Goal: Task Accomplishment & Management: Manage account settings

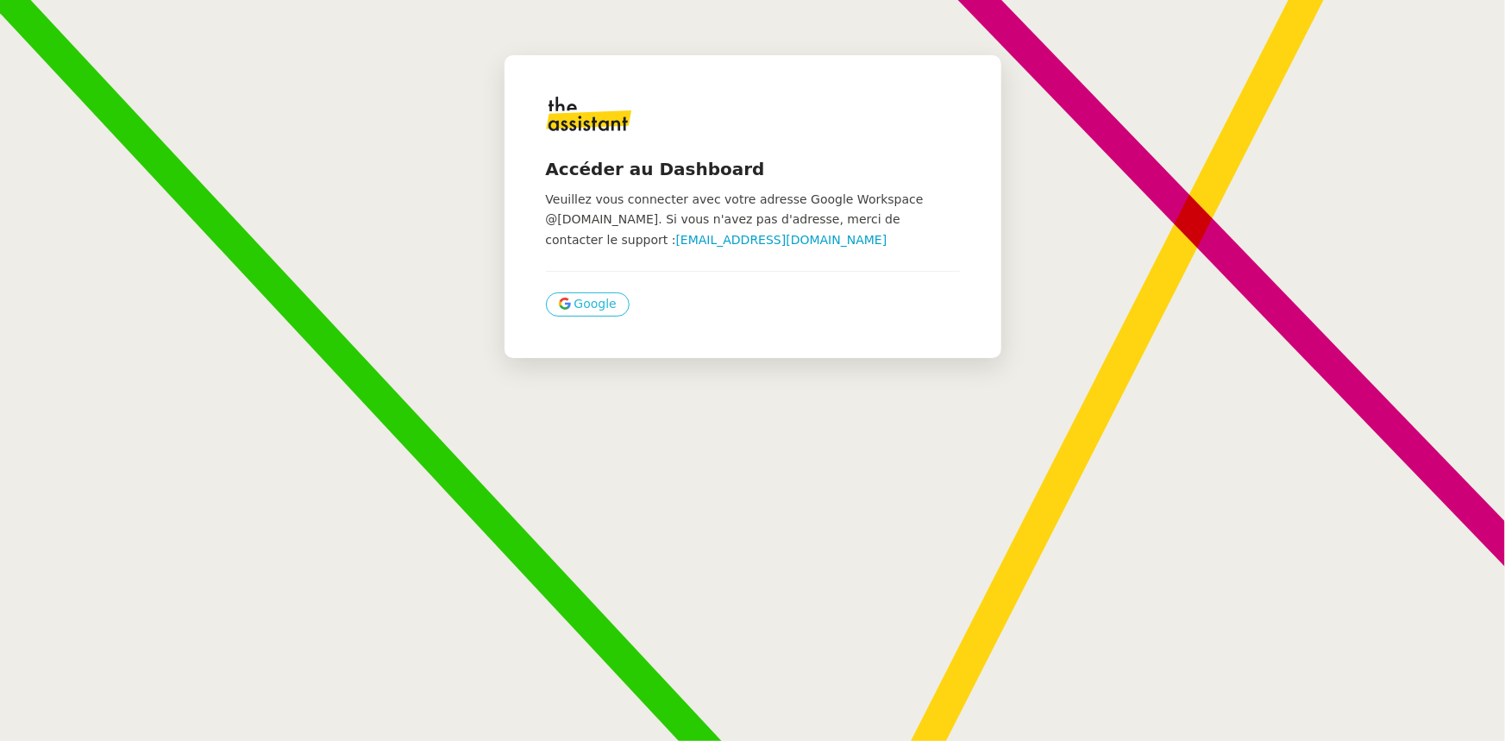
click at [560, 302] on button "Google" at bounding box center [588, 304] width 84 height 24
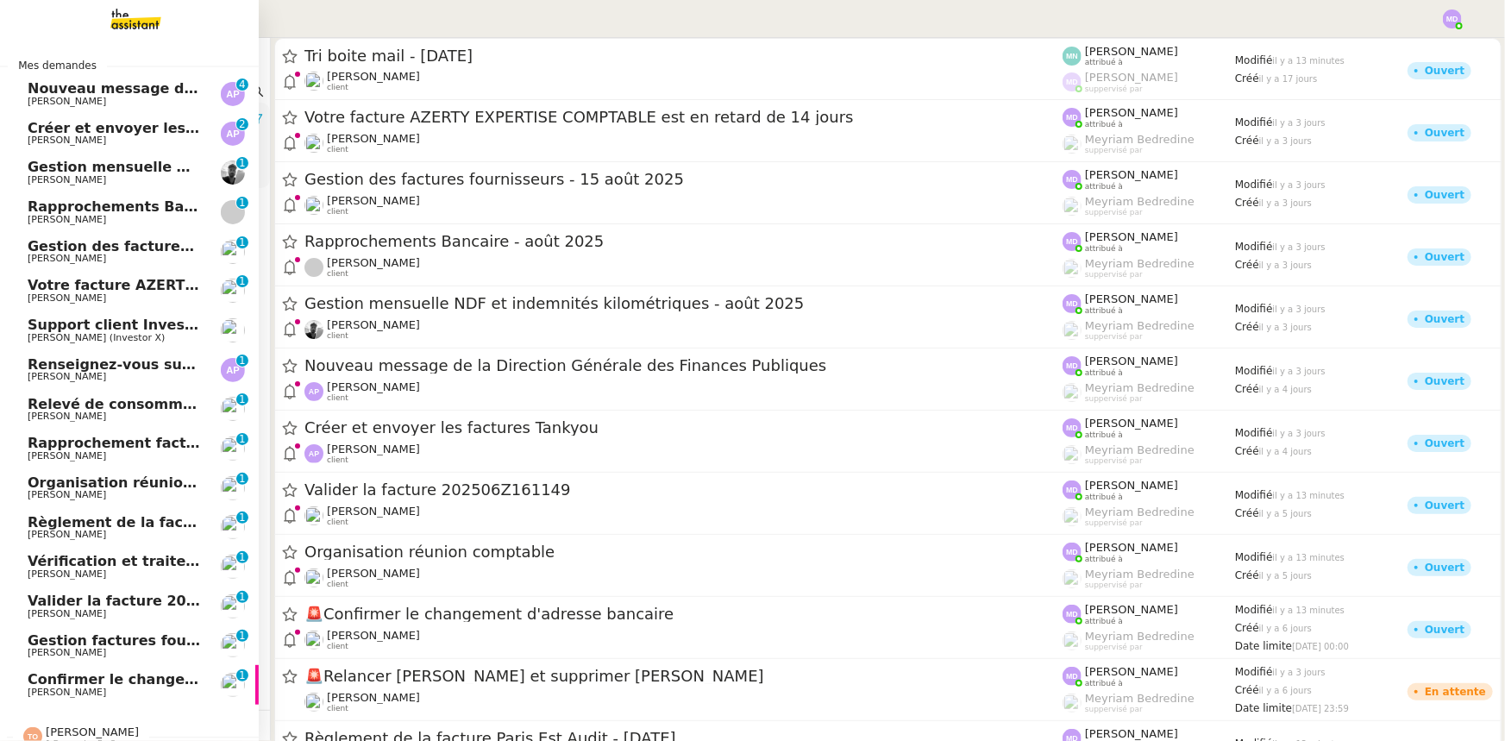
click at [110, 165] on span "Gestion mensuelle NDF et indemnités kilométriques - août 2025" at bounding box center [277, 167] width 499 height 16
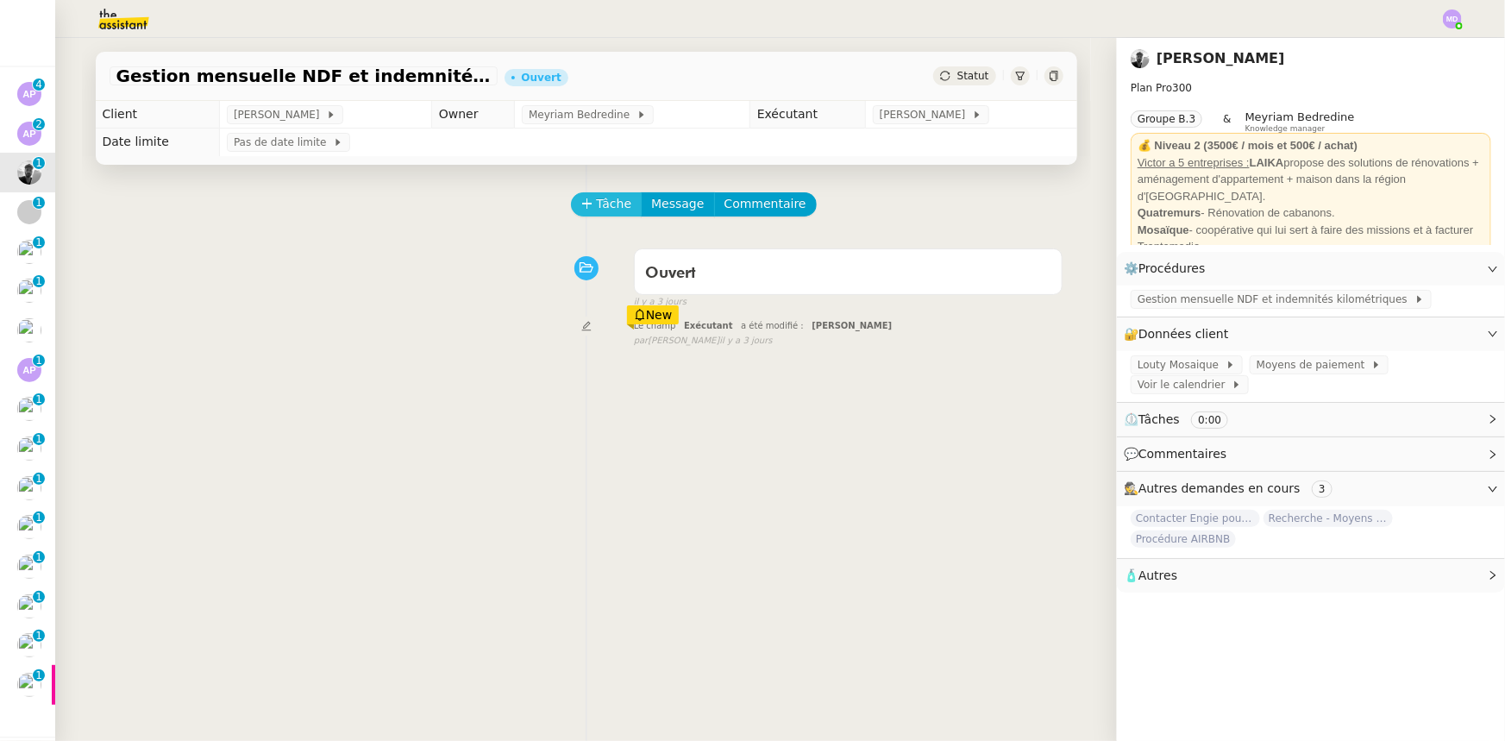
click at [582, 203] on icon at bounding box center [587, 203] width 12 height 12
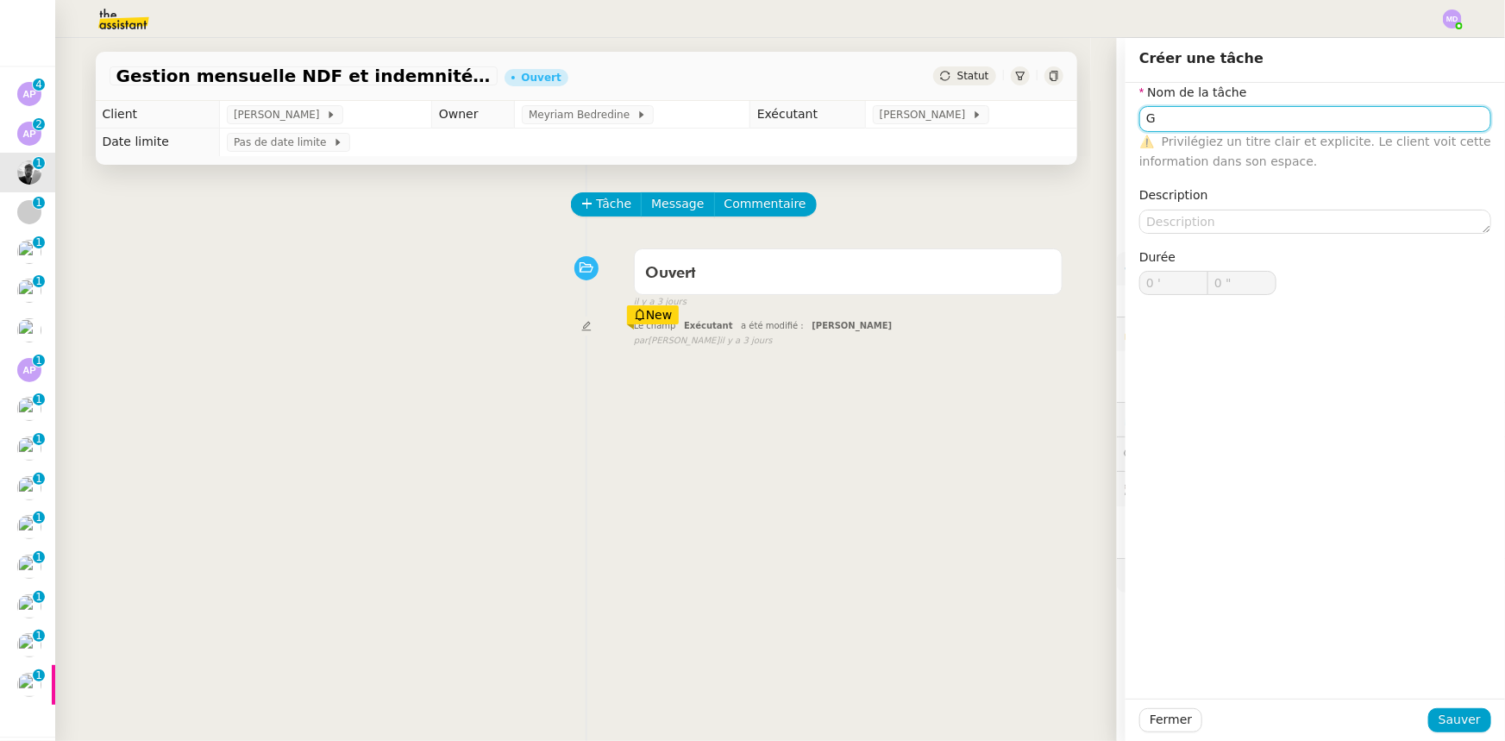
type input "G"
click at [1433, 707] on div "Fermer Sauver" at bounding box center [1314, 720] width 379 height 42
click at [1439, 711] on span "Sauver" at bounding box center [1460, 720] width 42 height 20
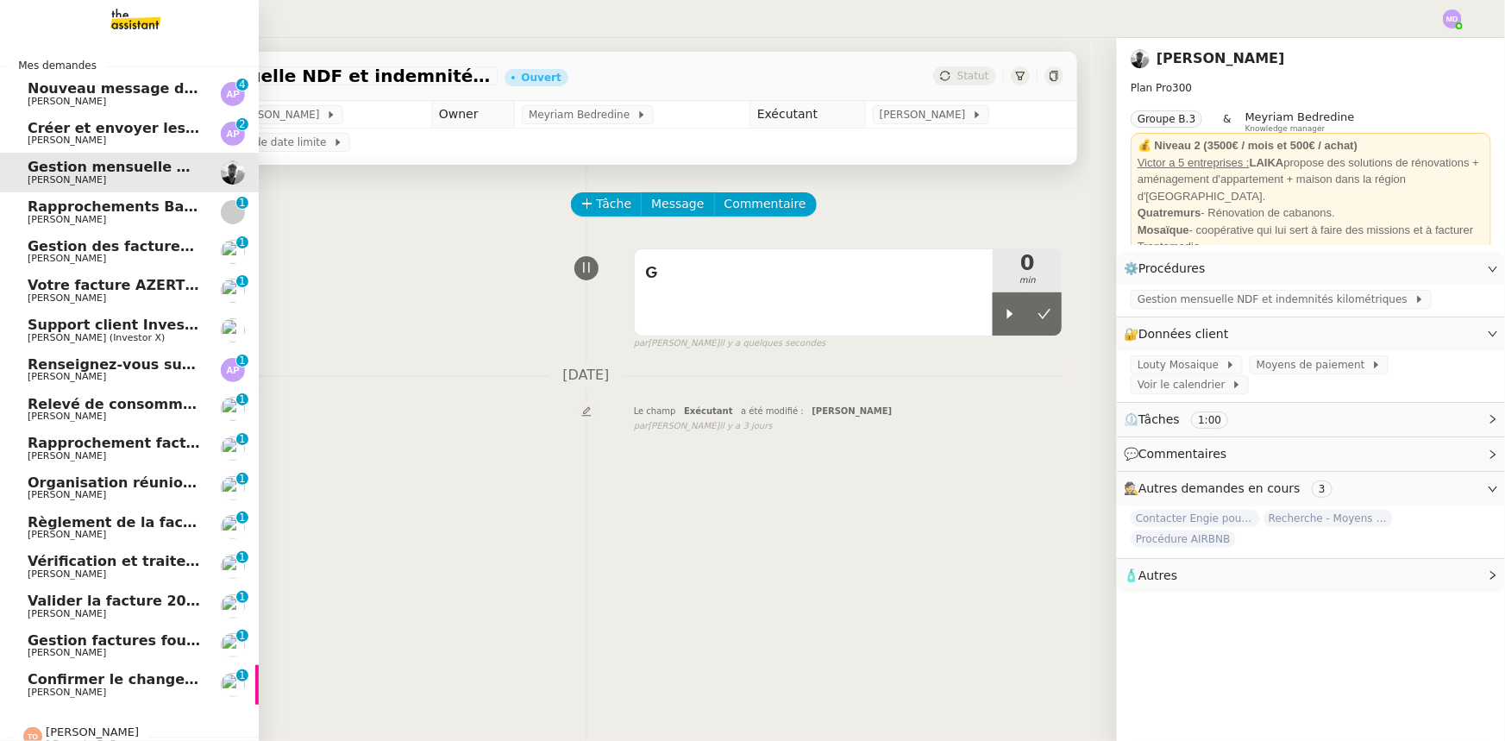
click at [141, 449] on span "Rapprochement factures/paiements clients - [DATE]" at bounding box center [230, 443] width 404 height 16
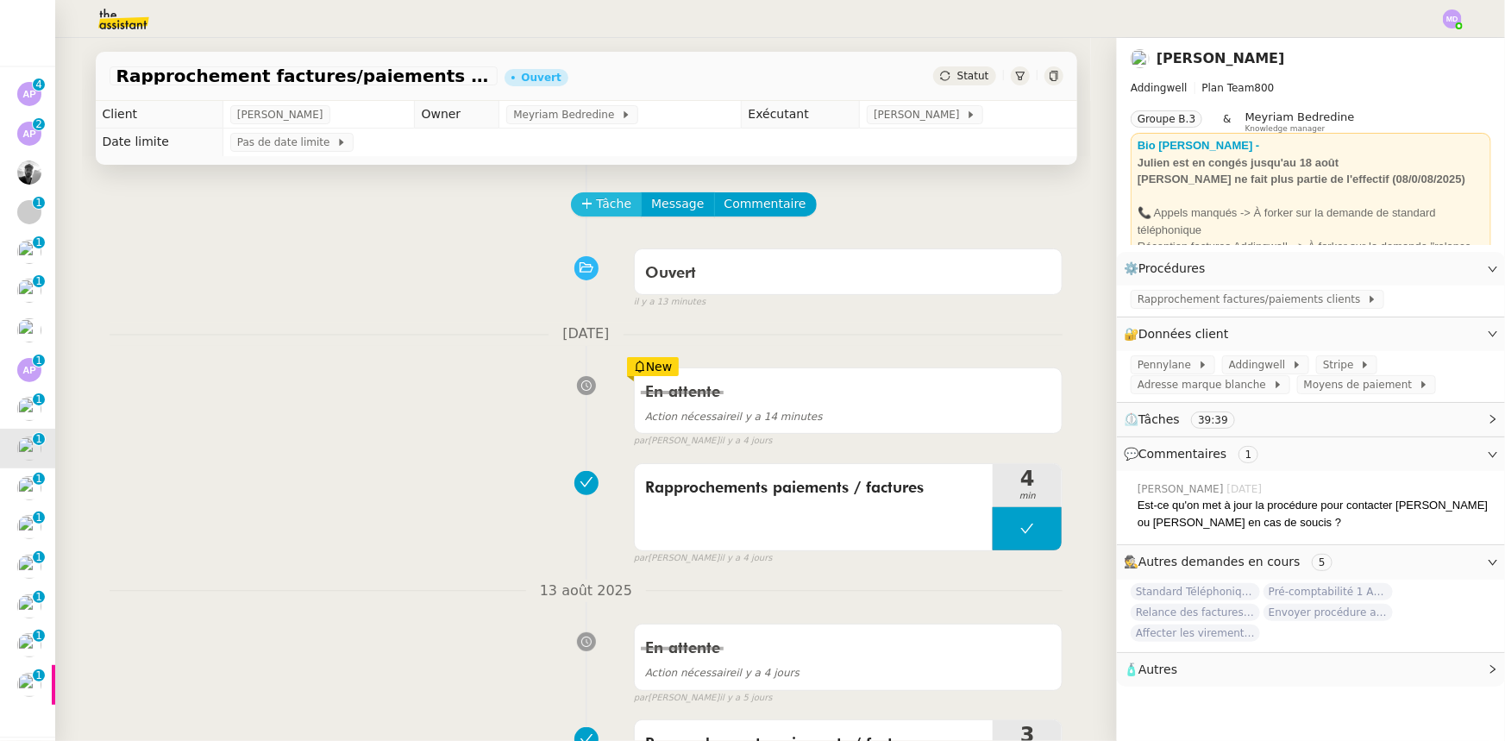
click at [596, 216] on button "Tâche" at bounding box center [607, 204] width 72 height 24
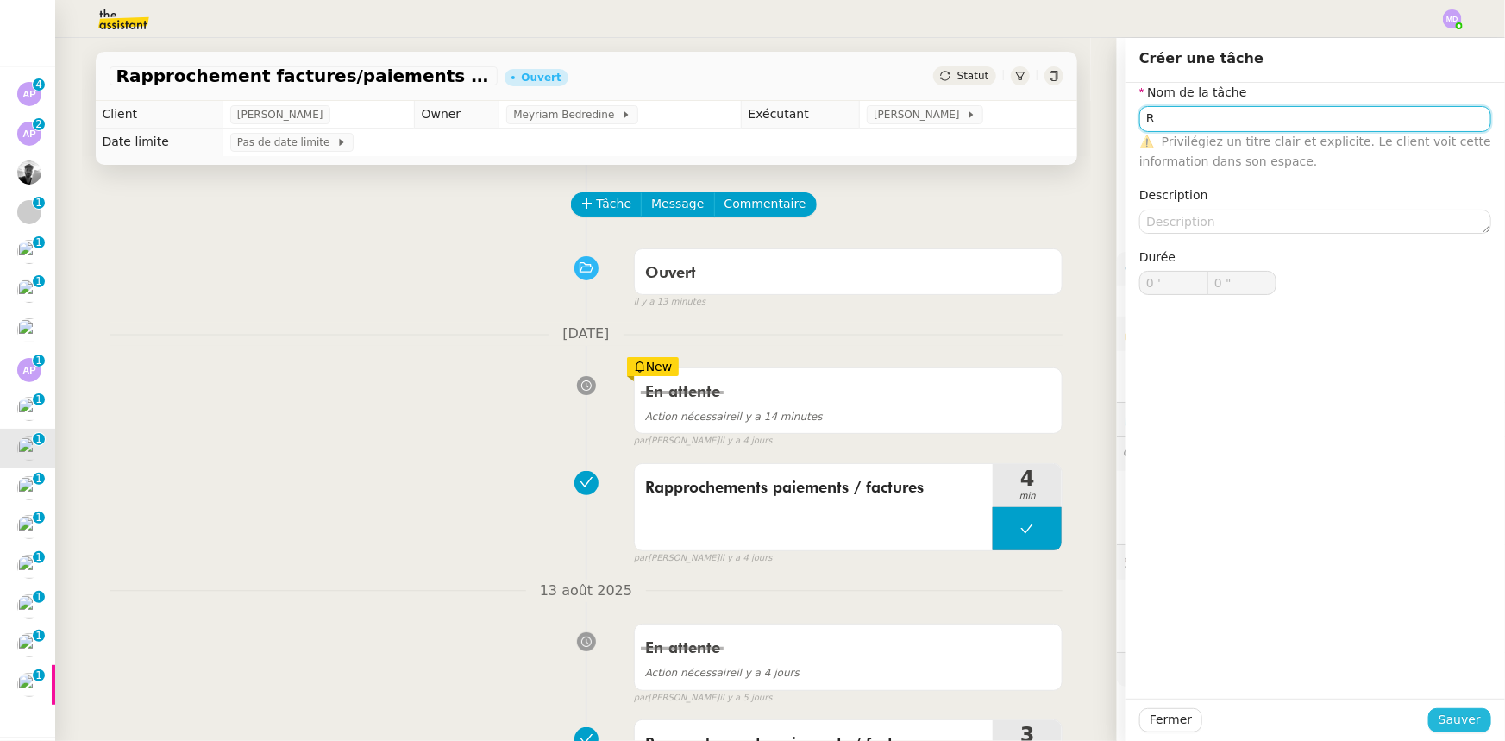
type input "R"
click at [1446, 717] on span "Sauver" at bounding box center [1460, 720] width 42 height 20
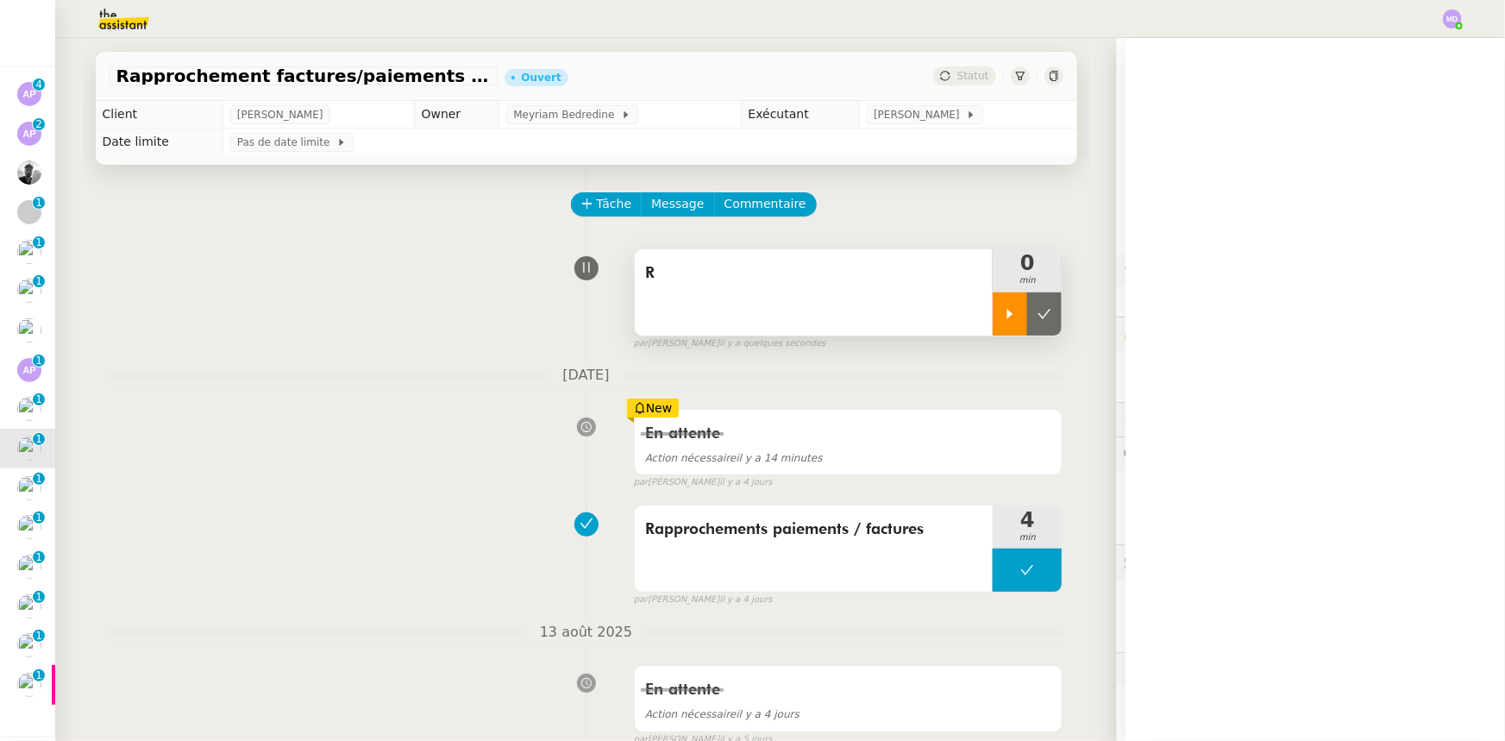
click at [1003, 315] on icon at bounding box center [1010, 314] width 14 height 14
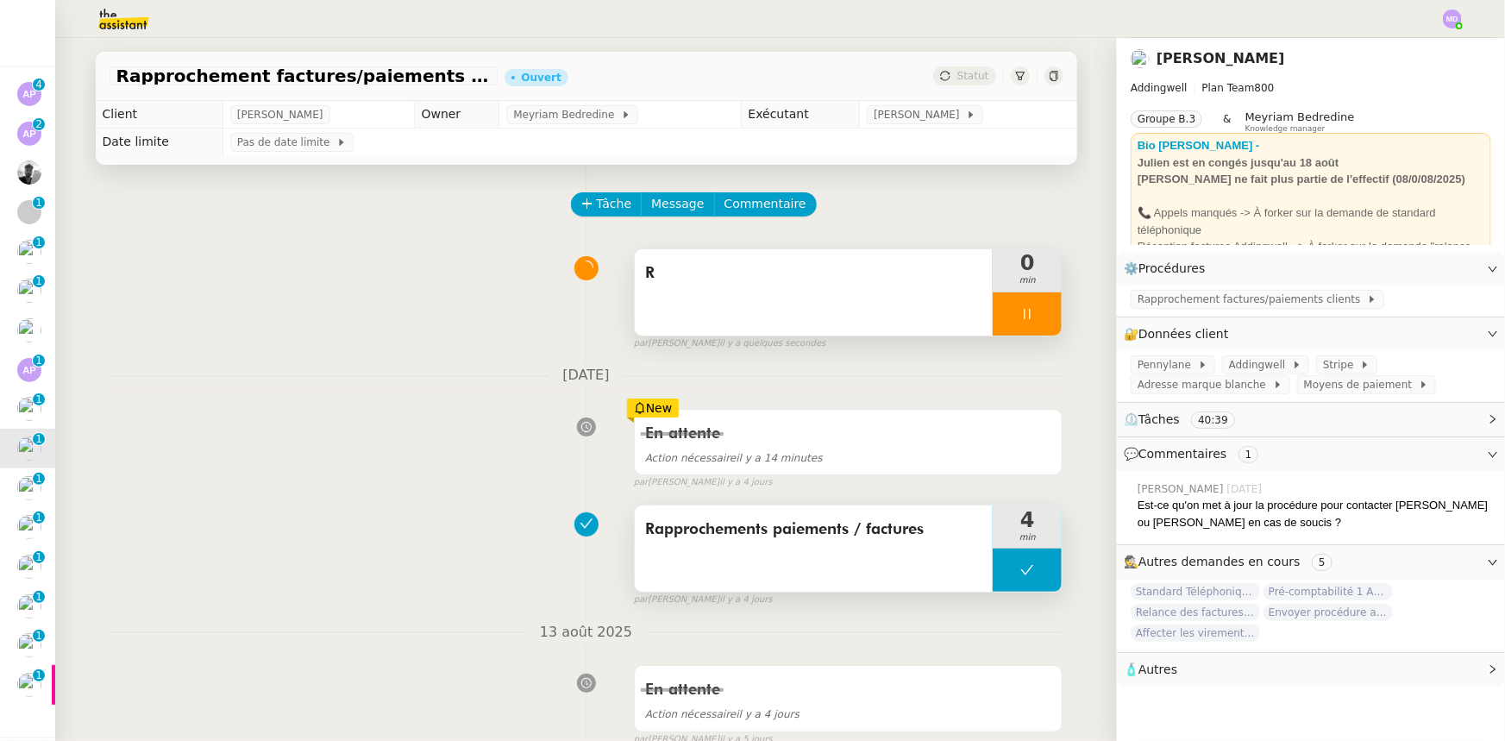
click at [933, 554] on div "Rapprochements paiements / factures" at bounding box center [814, 548] width 359 height 86
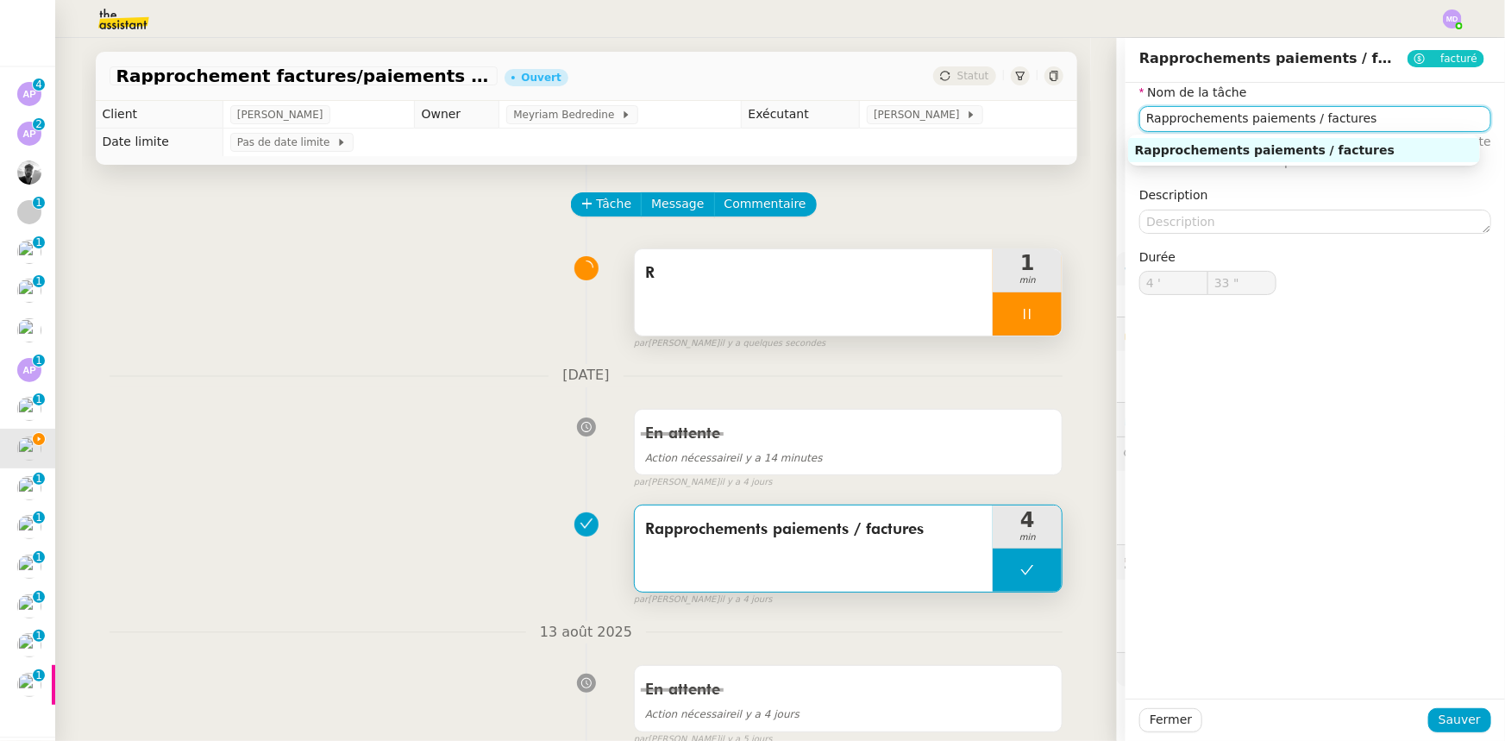
drag, startPoint x: 1355, startPoint y: 117, endPoint x: 920, endPoint y: 103, distance: 434.9
click at [920, 103] on app-ticket "Rapprochement factures/paiements clients - [DATE] Ouvert Statut Client [PERSON_…" at bounding box center [780, 389] width 1450 height 703
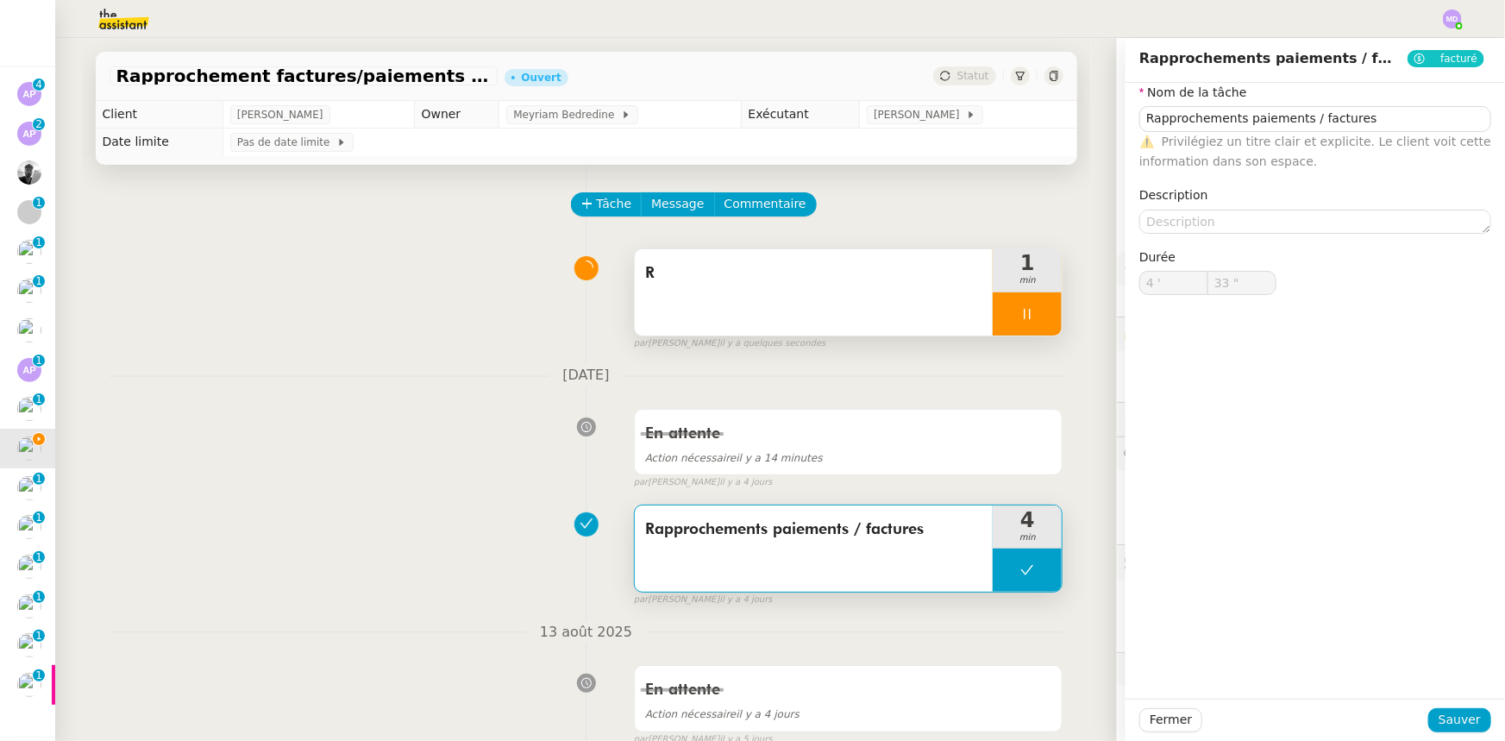
click at [788, 321] on div "R" at bounding box center [814, 292] width 359 height 86
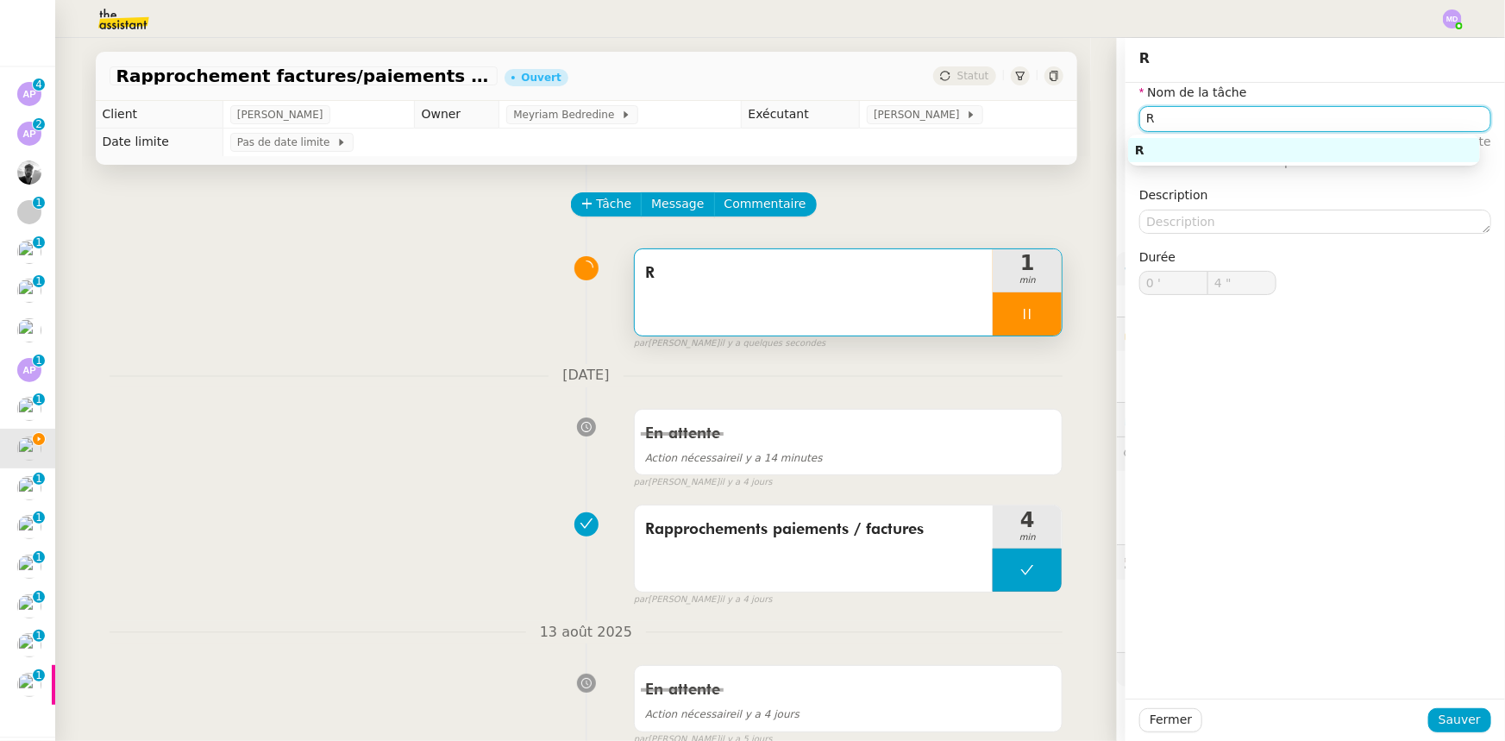
drag, startPoint x: 1198, startPoint y: 112, endPoint x: 1042, endPoint y: 114, distance: 156.1
click at [1042, 114] on app-ticket "Rapprochement factures/paiements clients - [DATE] Ouvert Statut Client [PERSON_…" at bounding box center [780, 389] width 1450 height 703
paste input "approchements paiements / factures"
type input "Rapprochements paiements / factures"
type input "5 ""
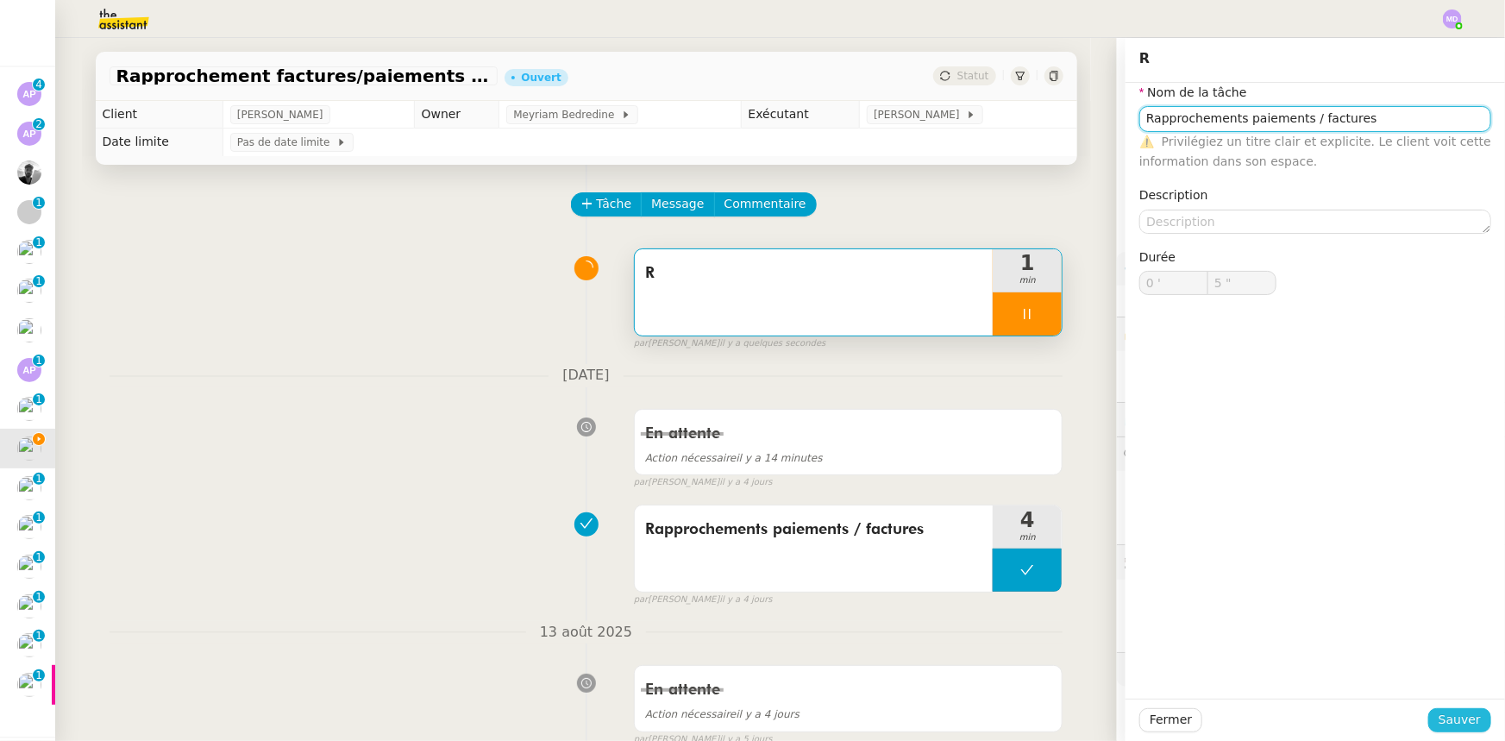
type input "Rapprochements paiements / factures"
click at [1448, 719] on span "Sauver" at bounding box center [1460, 720] width 42 height 20
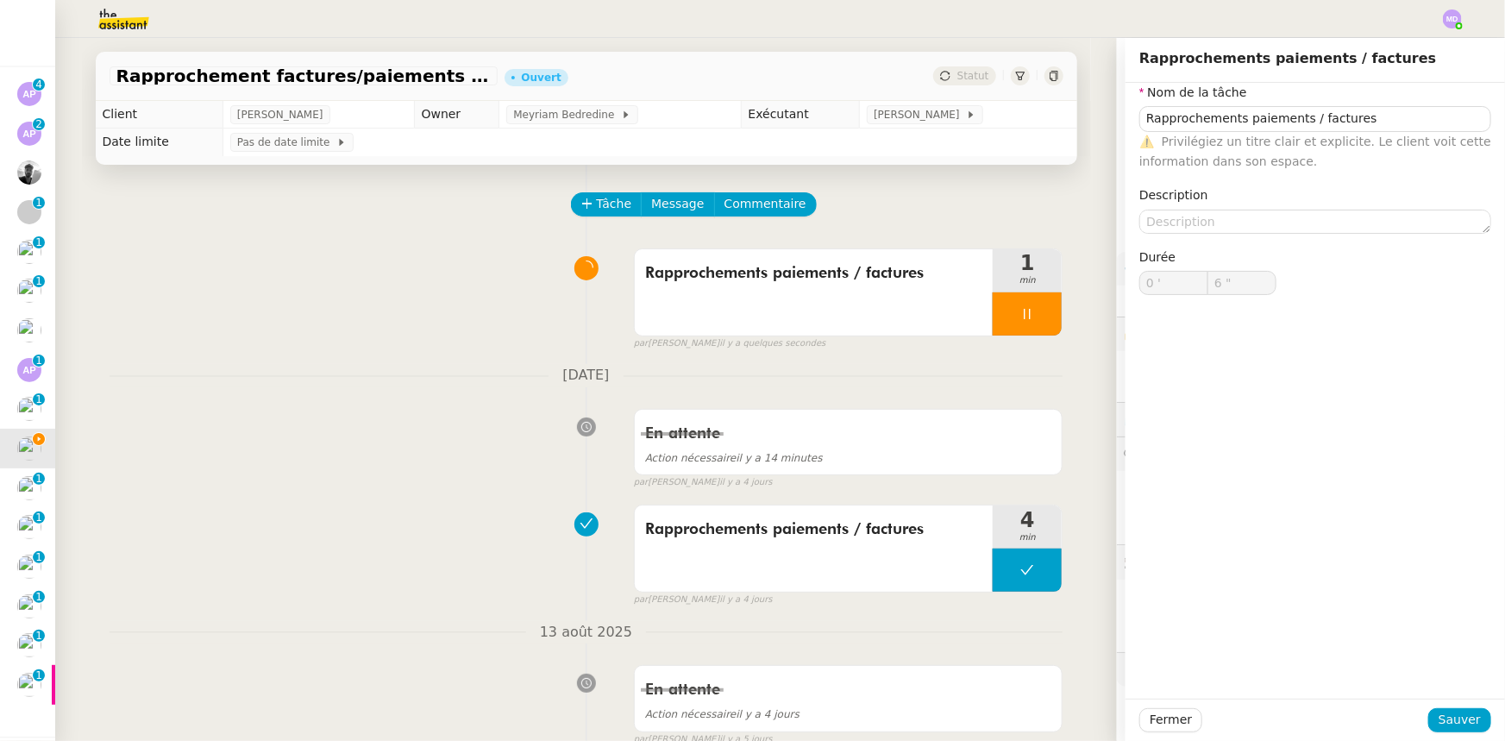
click at [1169, 299] on span "Rapprochement factures/paiements clients" at bounding box center [1252, 299] width 229 height 17
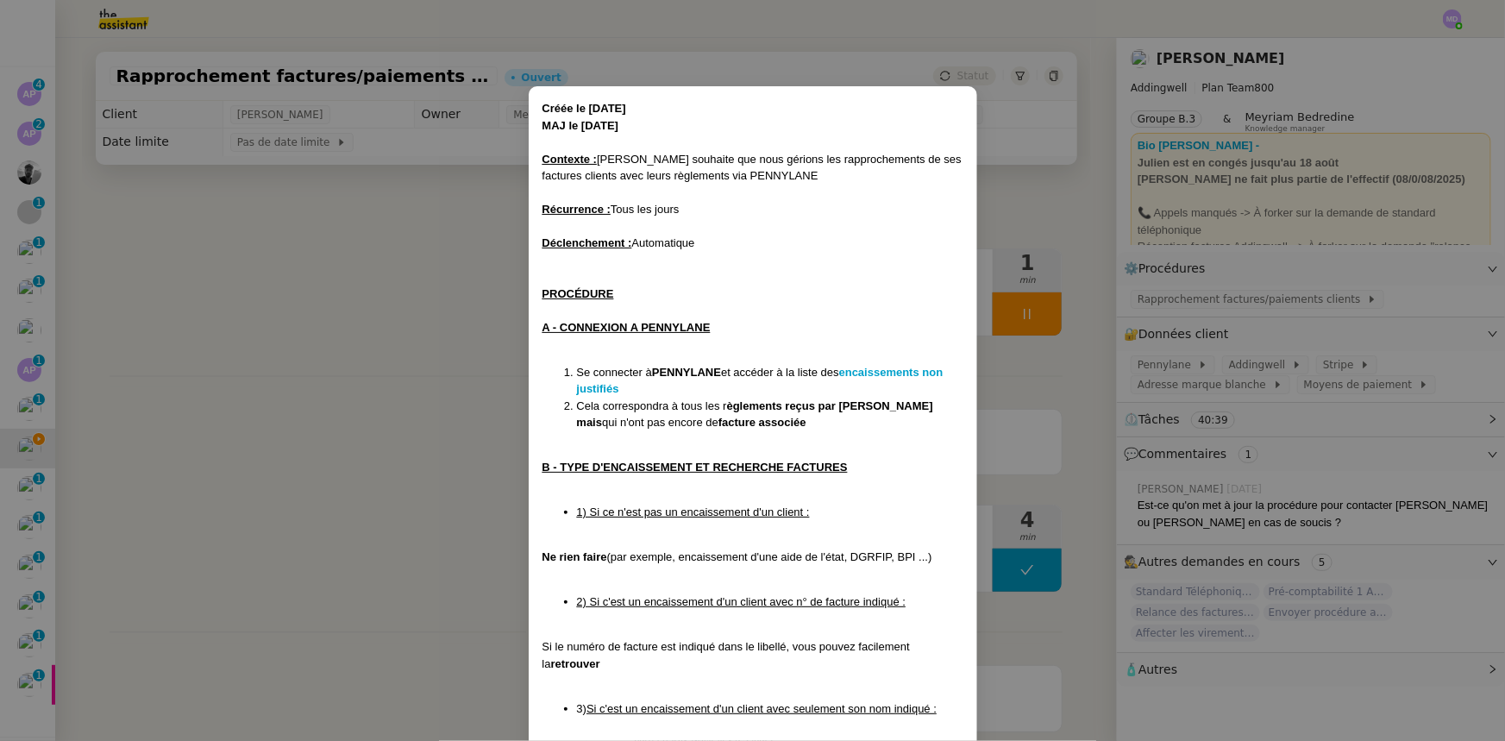
click at [1458, 16] on nz-modal-container "Créée le [DATE] MAJ le [DATE] Contexte : [PERSON_NAME] souhaite que nous gérion…" at bounding box center [752, 370] width 1505 height 741
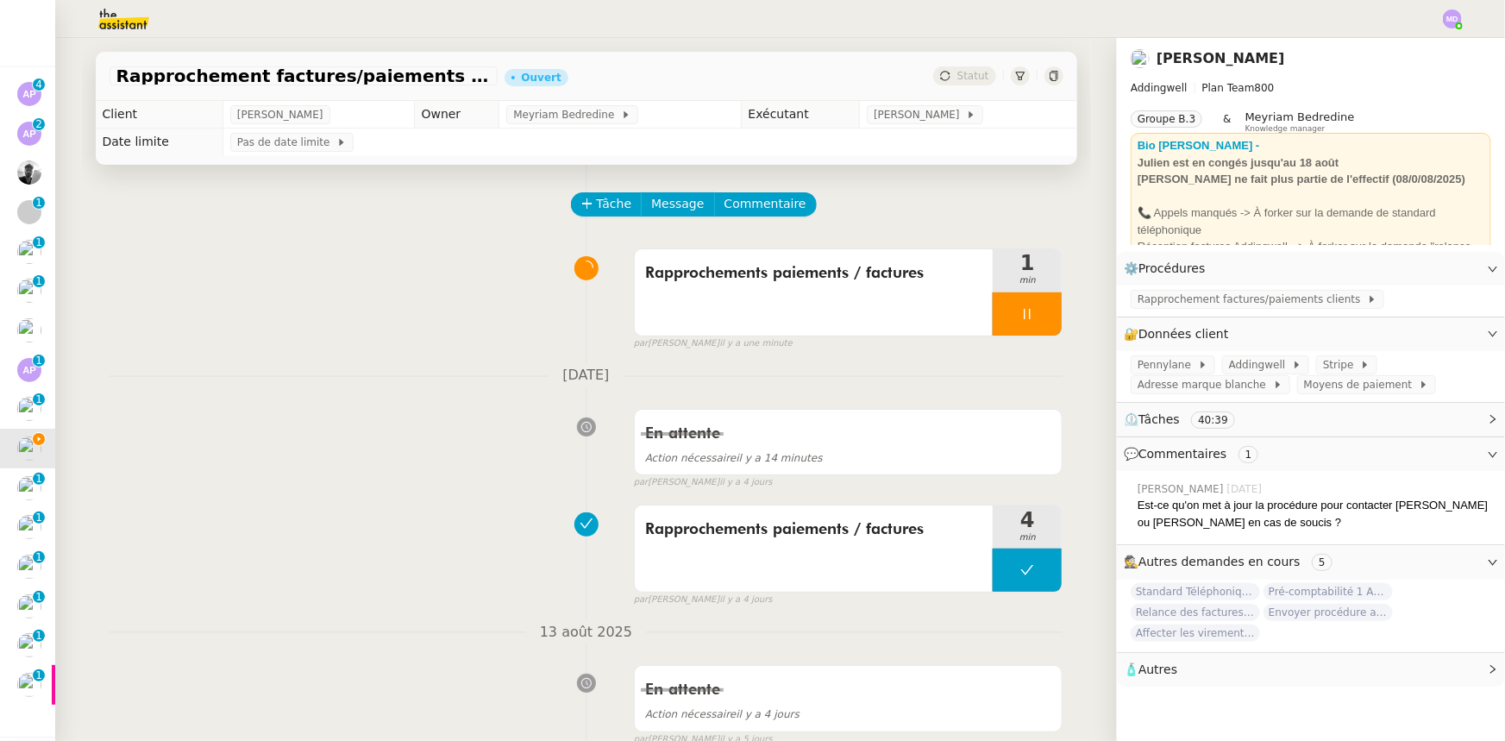
click at [1449, 17] on img at bounding box center [1452, 18] width 19 height 19
click at [1416, 45] on li "Suivi" at bounding box center [1406, 49] width 112 height 24
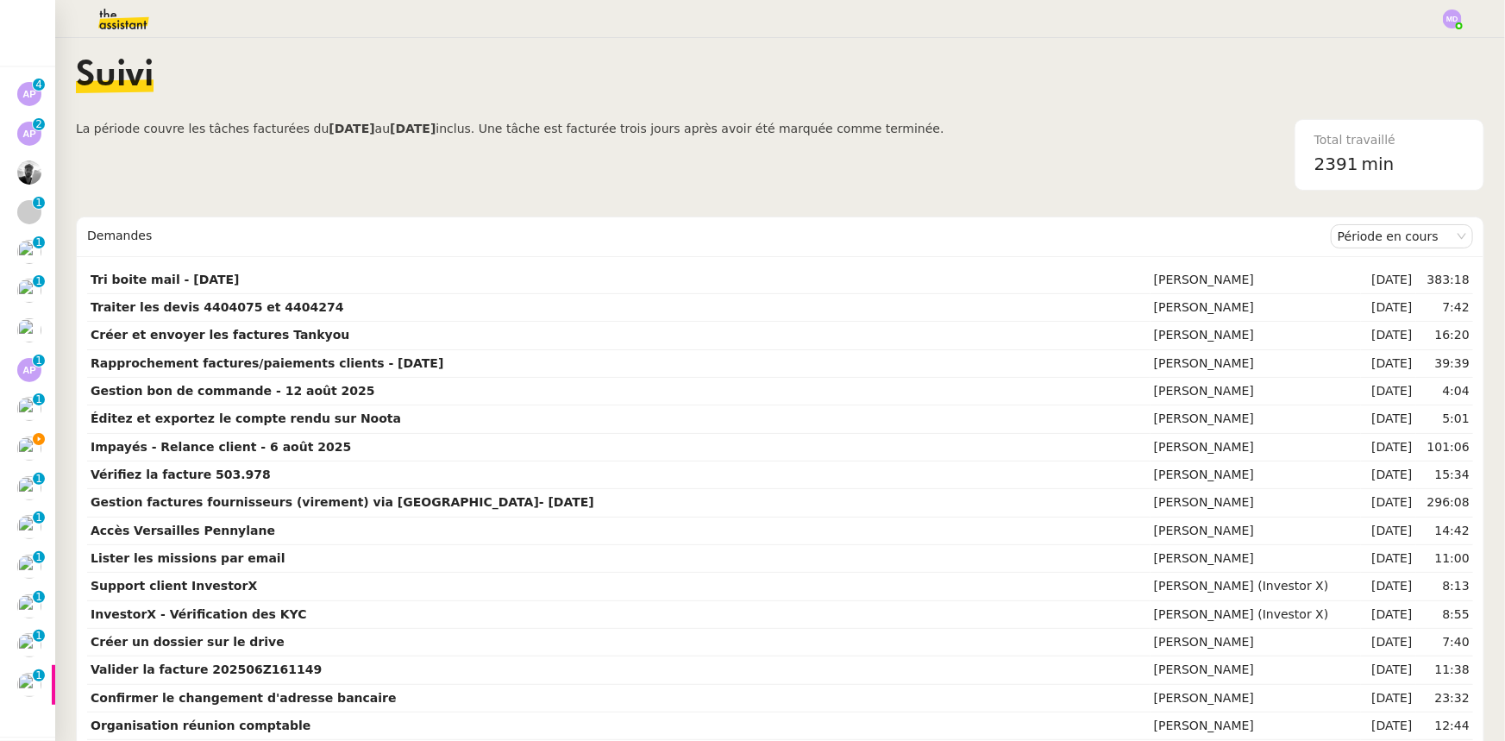
click at [178, 179] on span "La période couvre les tâches facturées du [DATE] au [DATE] inclus. Une tâche es…" at bounding box center [510, 155] width 868 height 72
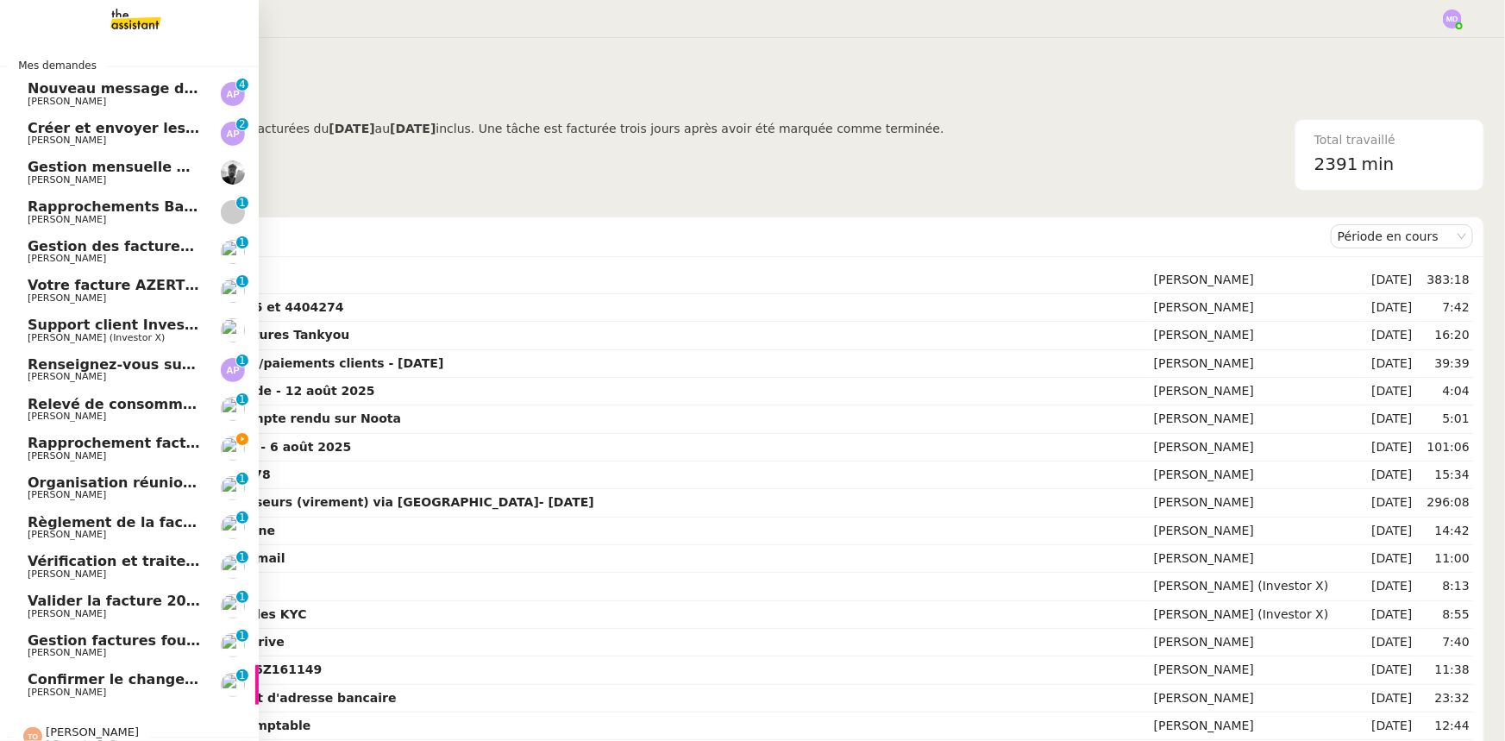
click at [108, 455] on span "[PERSON_NAME]" at bounding box center [115, 456] width 174 height 10
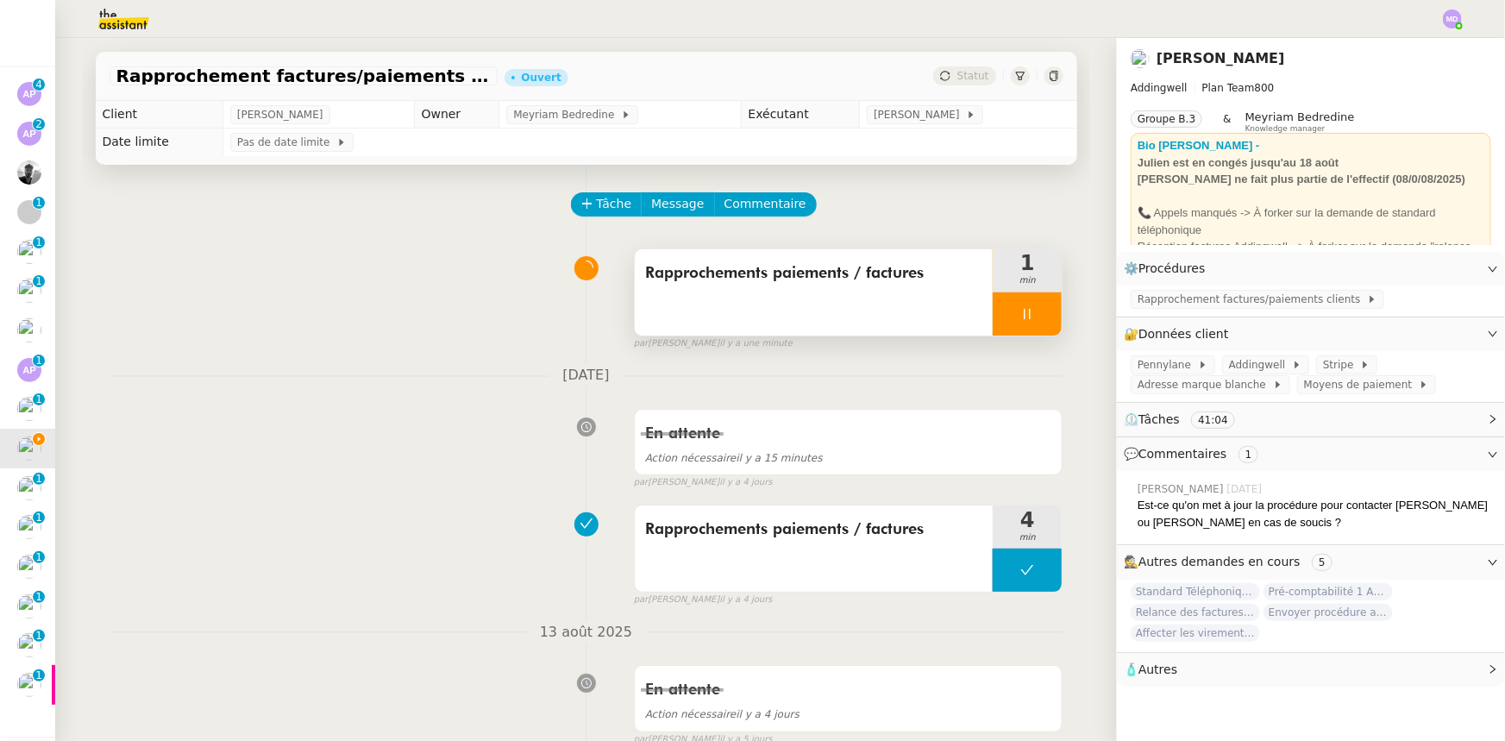
click at [1051, 320] on div at bounding box center [1027, 313] width 69 height 43
click at [1051, 320] on button at bounding box center [1044, 313] width 34 height 43
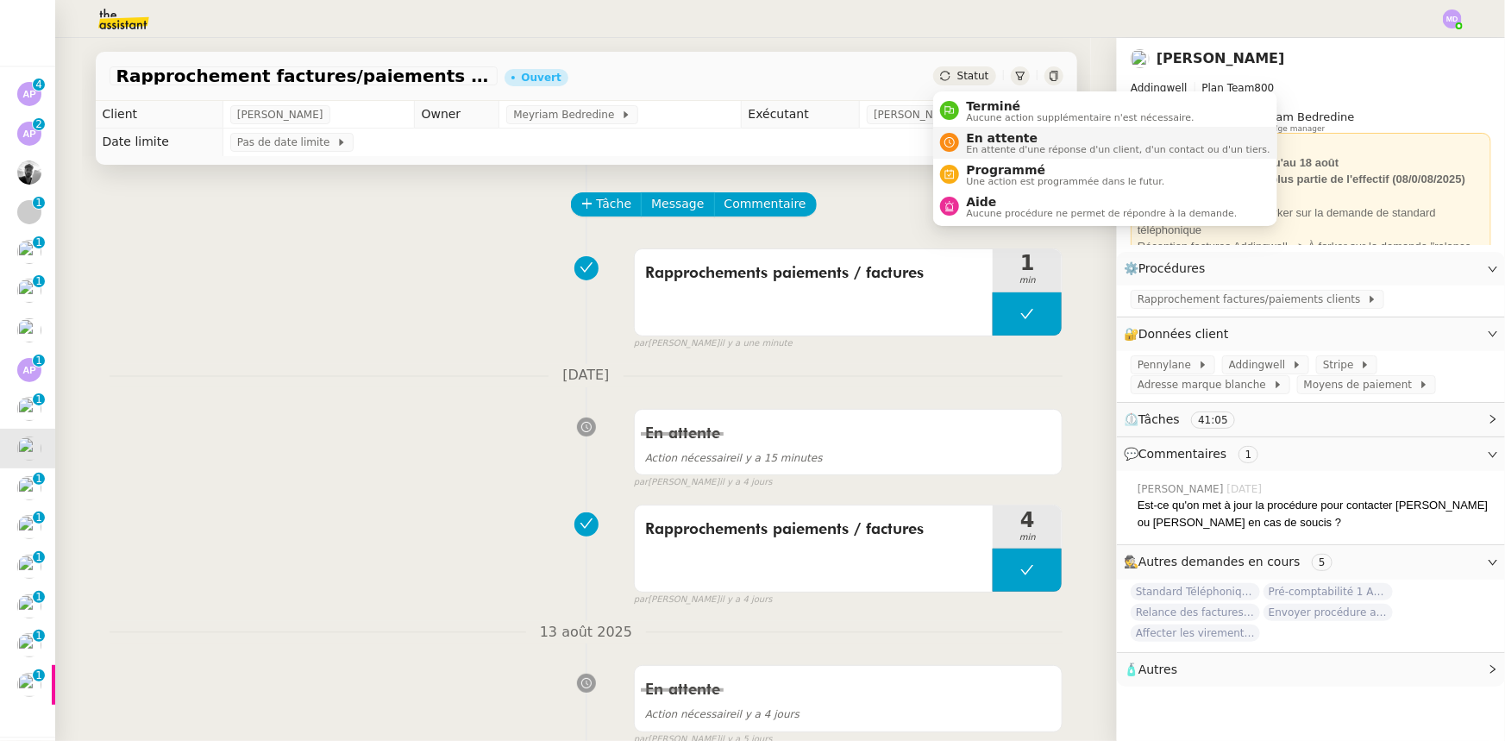
click at [967, 133] on span "En attente" at bounding box center [1118, 138] width 304 height 14
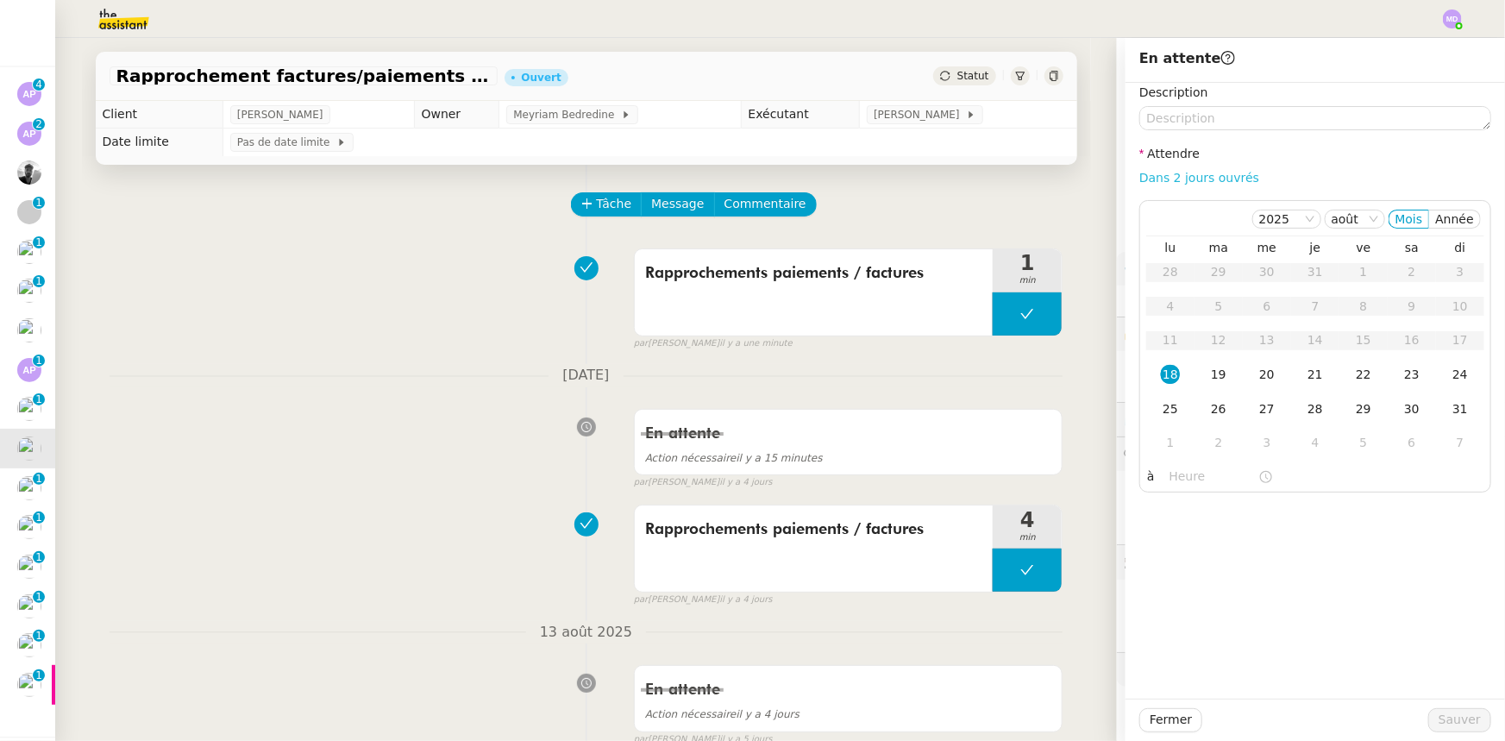
click at [1156, 173] on link "Dans 2 jours ouvrés" at bounding box center [1199, 178] width 120 height 14
type input "07:00"
drag, startPoint x: 1207, startPoint y: 375, endPoint x: 1218, endPoint y: 413, distance: 39.6
click at [1209, 385] on td "19" at bounding box center [1218, 375] width 48 height 34
drag, startPoint x: 1440, startPoint y: 726, endPoint x: 925, endPoint y: 674, distance: 518.4
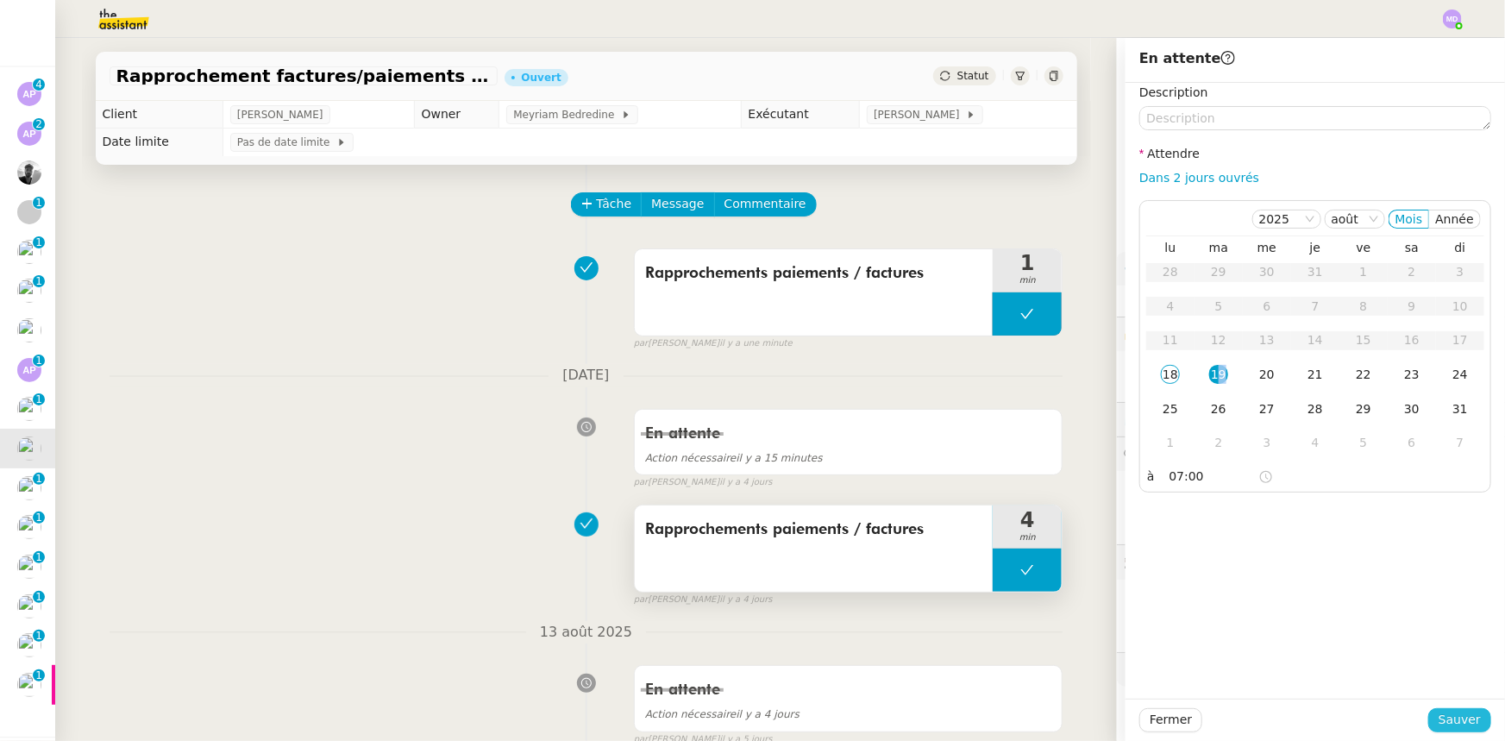
click at [1439, 726] on span "Sauver" at bounding box center [1460, 720] width 42 height 20
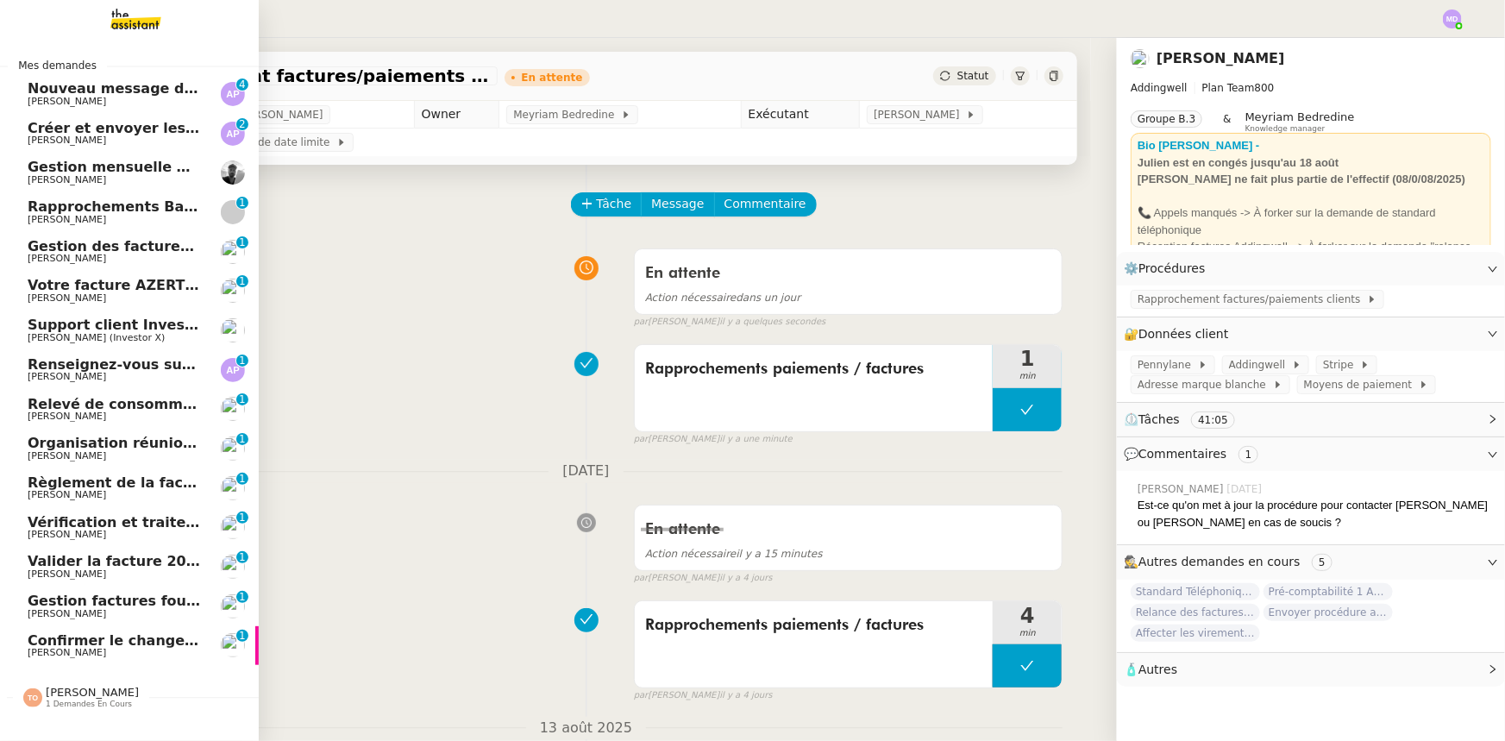
drag, startPoint x: 98, startPoint y: 649, endPoint x: 117, endPoint y: 630, distance: 26.2
click at [101, 647] on div "Confirmer le changement d'adresse bancaire [PERSON_NAME]" at bounding box center [115, 646] width 174 height 26
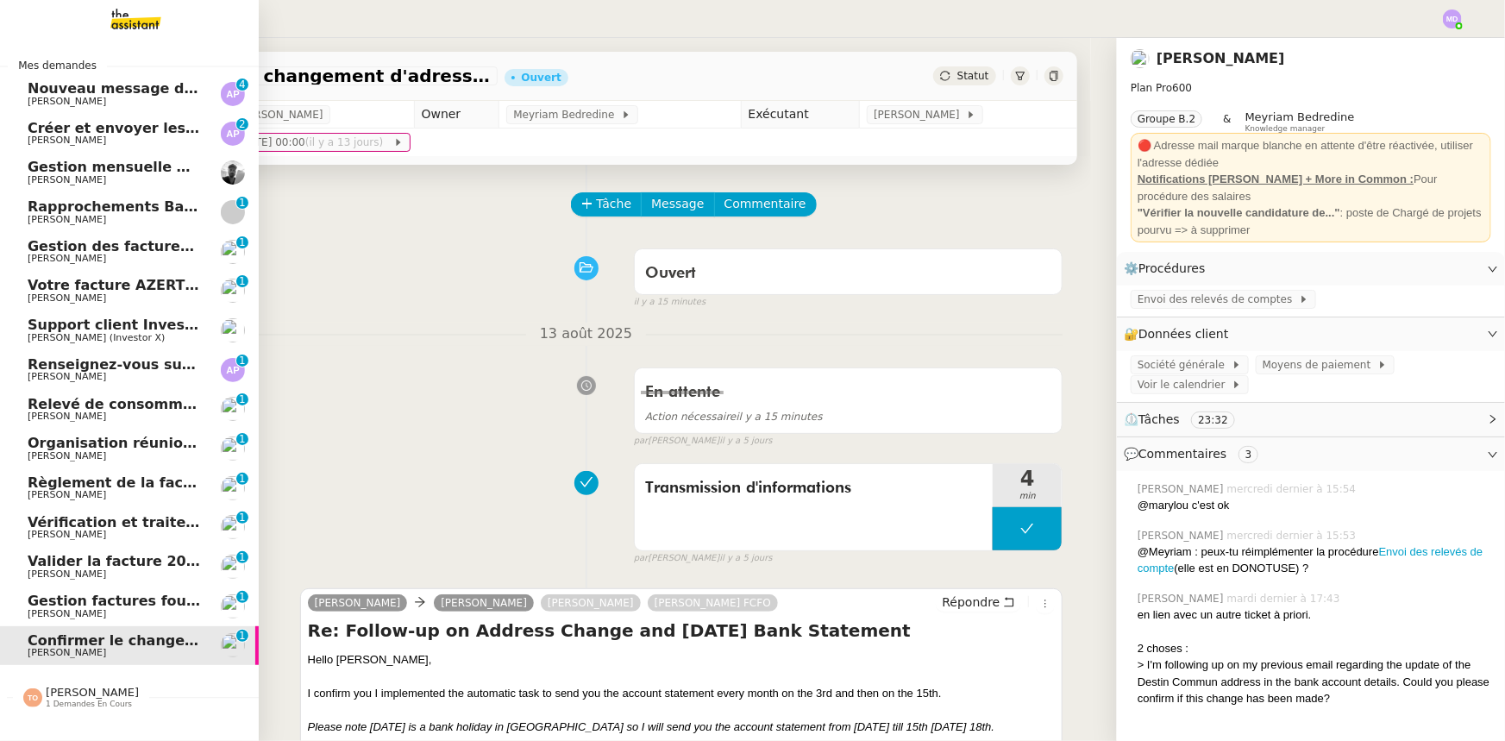
click at [112, 604] on span "Gestion factures fournisseurs (virement) via [GEOGRAPHIC_DATA]- [DATE]" at bounding box center [315, 600] width 575 height 16
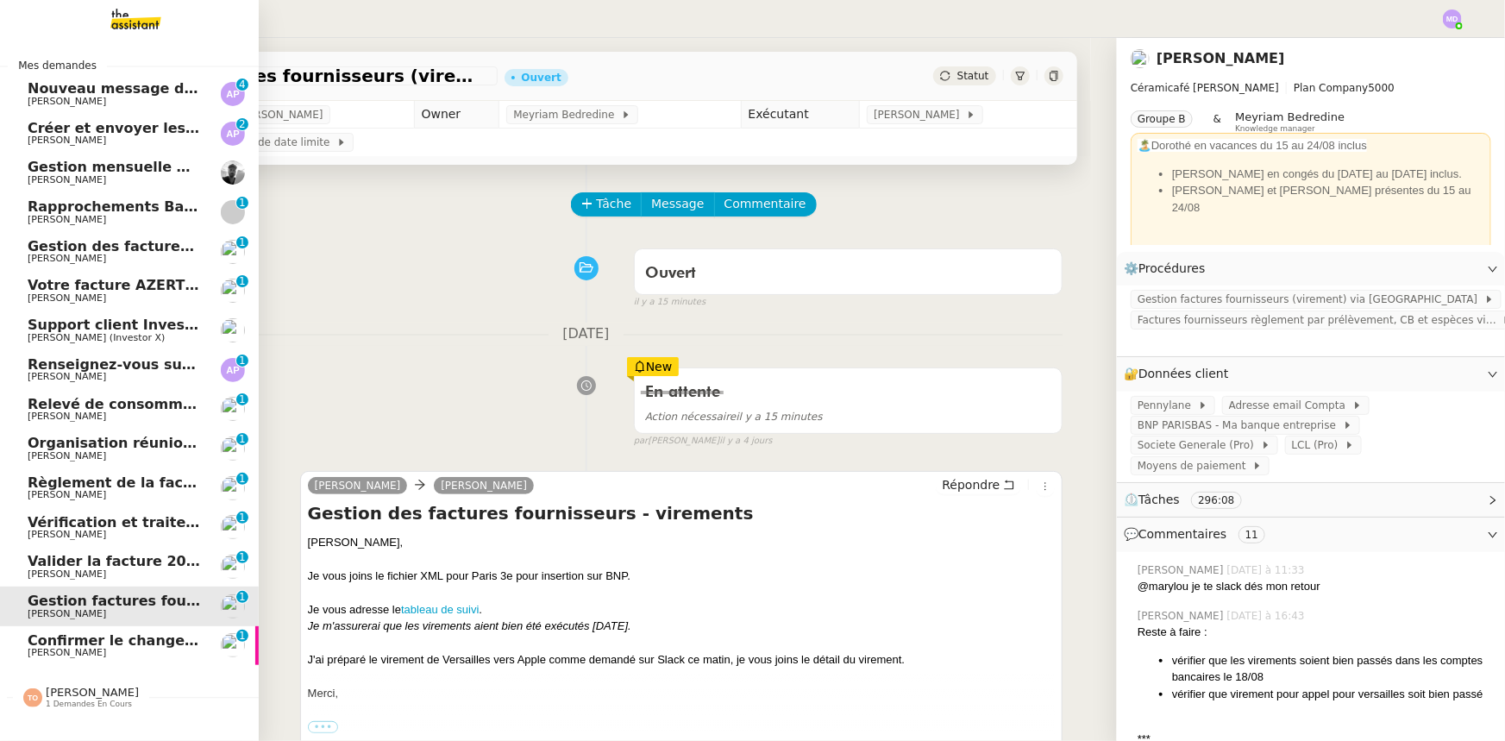
click at [97, 567] on span "Valider la facture 202506Z161149" at bounding box center [160, 561] width 265 height 16
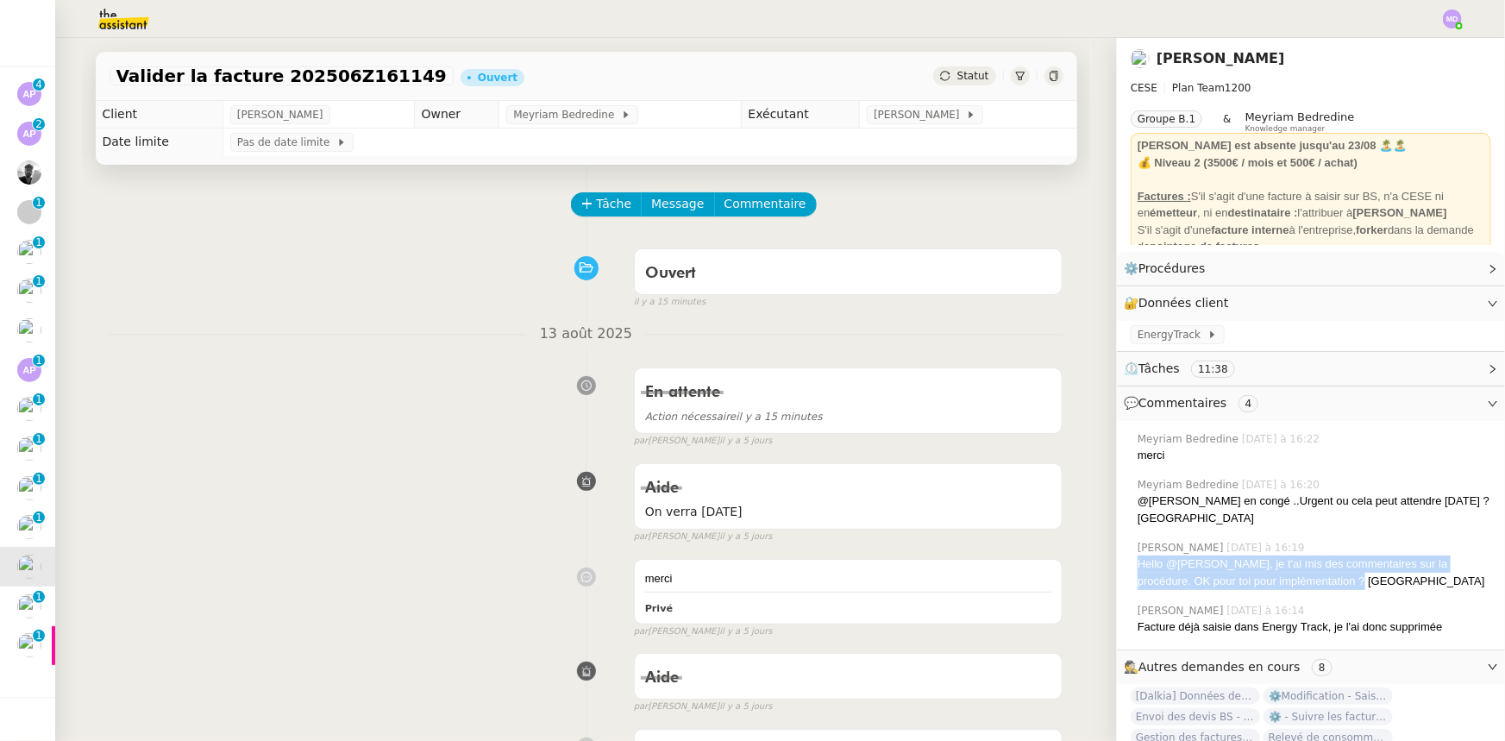
drag, startPoint x: 1311, startPoint y: 581, endPoint x: 1127, endPoint y: 563, distance: 184.6
click at [1138, 563] on div "Hello @[PERSON_NAME], je t'ai mis des commentaires sur la procédure. OK pour to…" at bounding box center [1315, 572] width 354 height 34
copy div "Hello @[PERSON_NAME], je t'ai mis des commentaires sur la procédure. OK pour to…"
click at [763, 212] on span "Commentaire" at bounding box center [765, 204] width 82 height 20
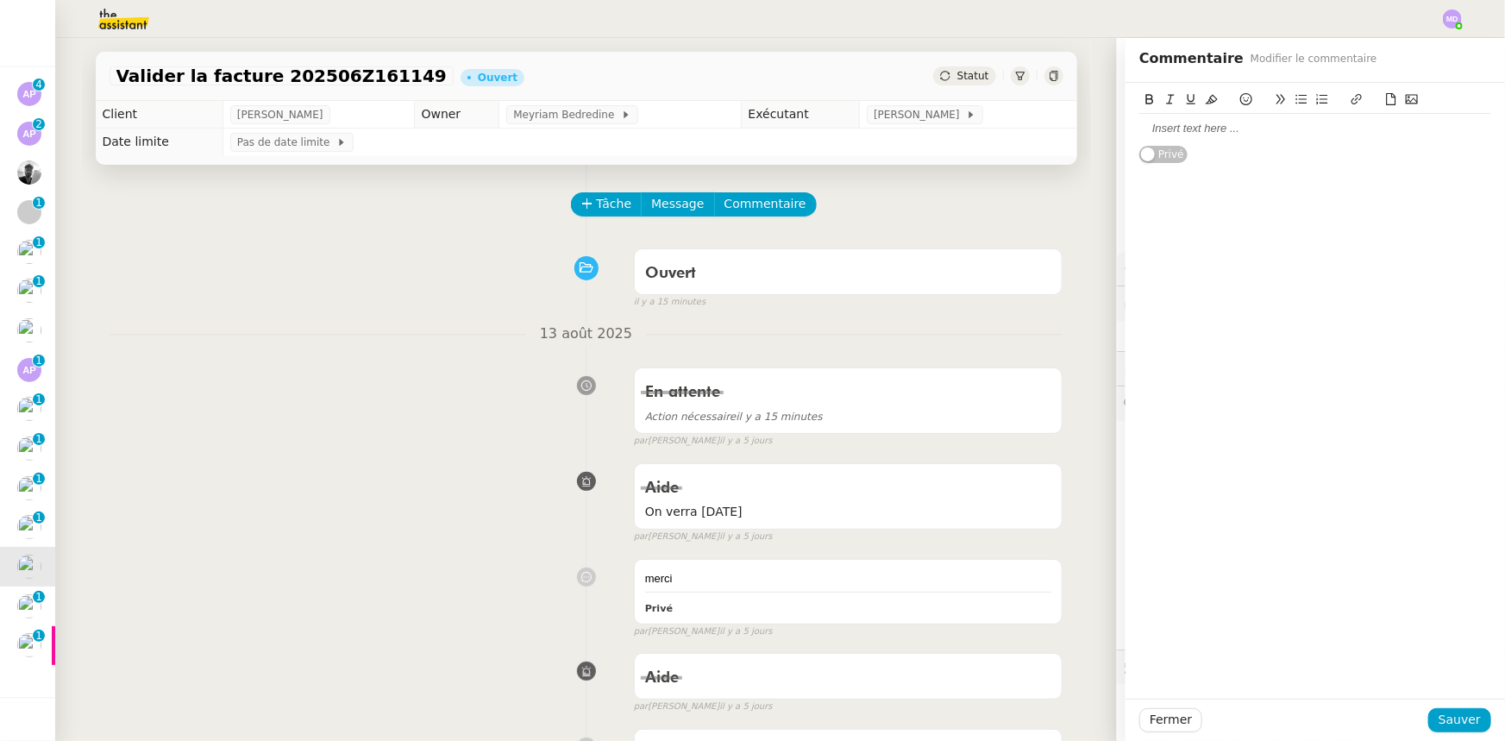
click at [1217, 129] on div at bounding box center [1315, 129] width 352 height 16
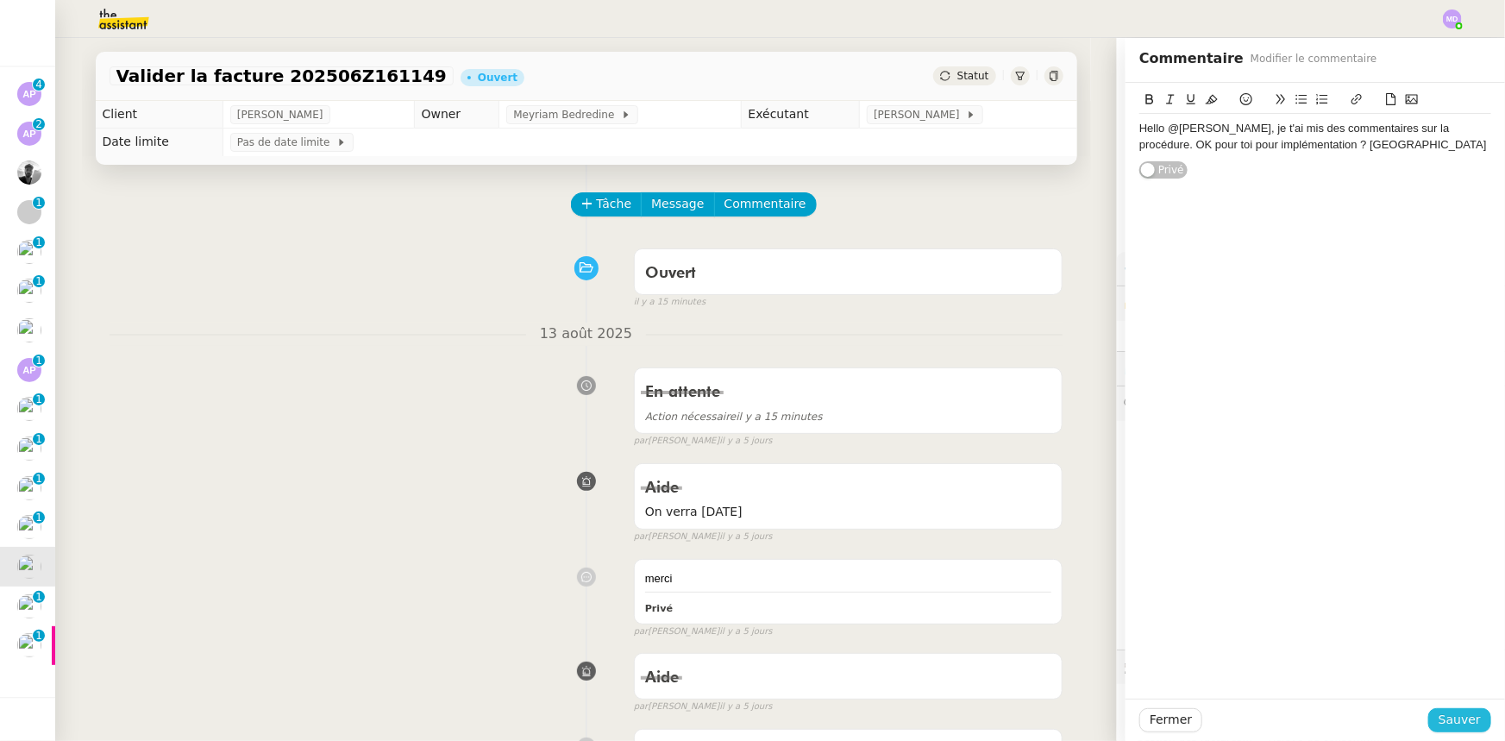
click at [1445, 716] on span "Sauver" at bounding box center [1460, 720] width 42 height 20
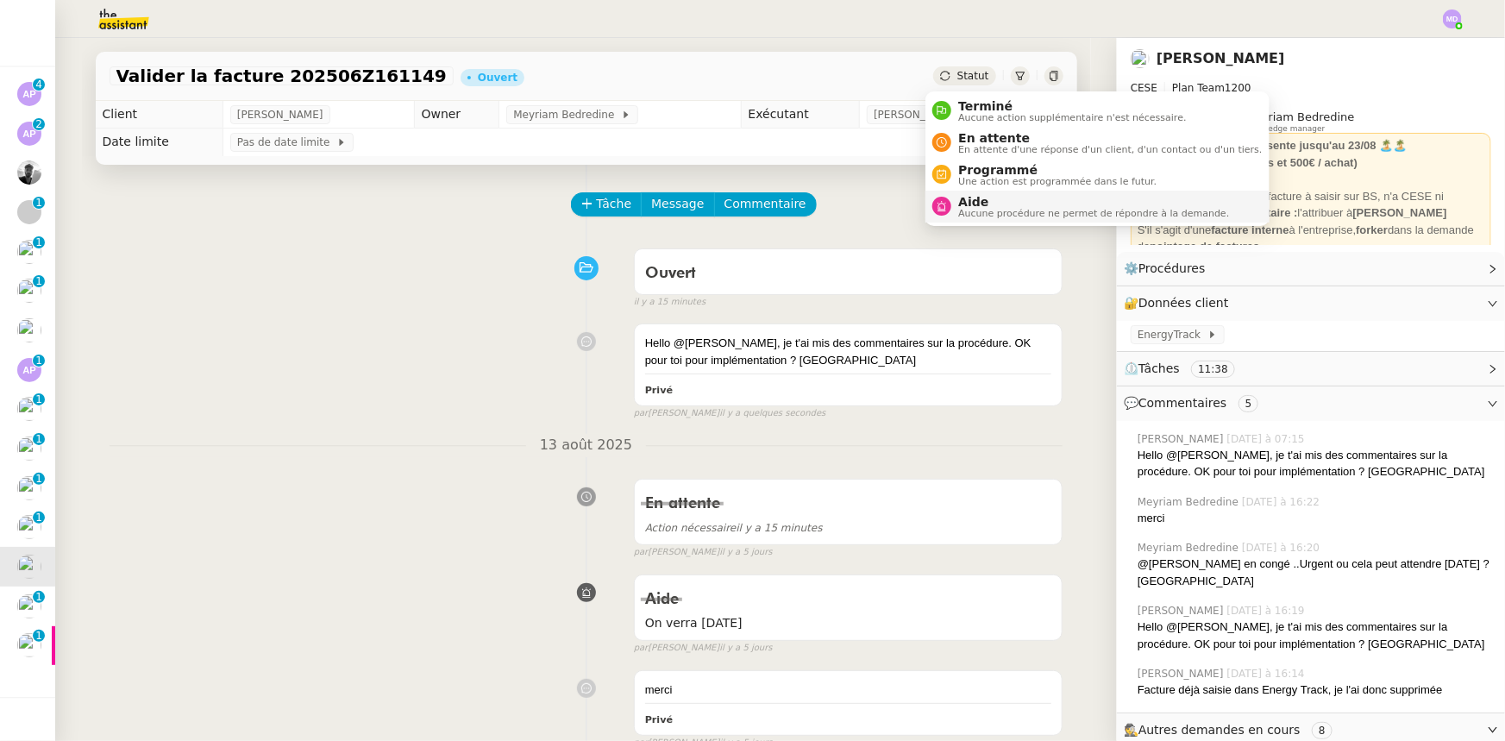
click at [959, 198] on span "Aide" at bounding box center [1093, 202] width 271 height 14
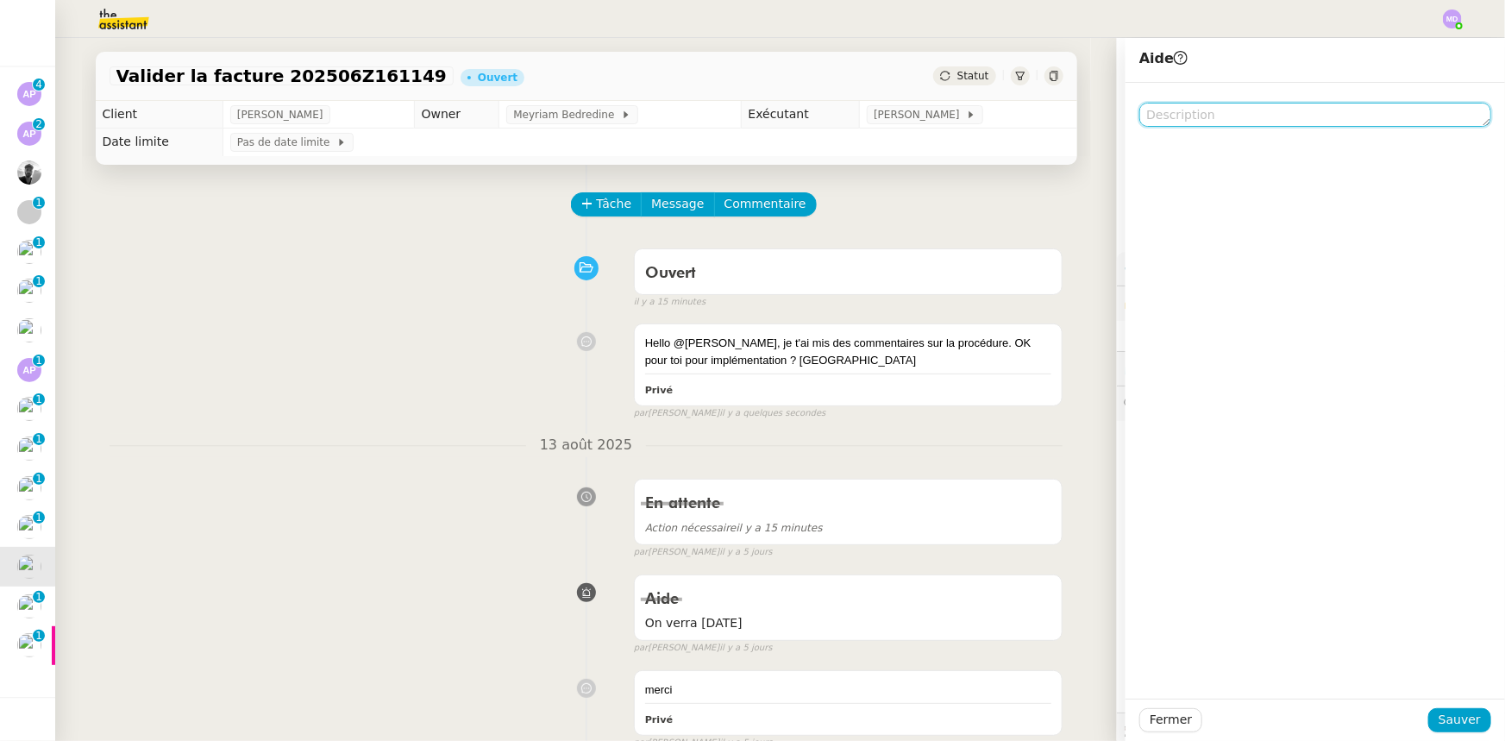
click at [1182, 112] on textarea at bounding box center [1315, 115] width 352 height 24
type textarea "<"
type textarea "Pour [PERSON_NAME] stp"
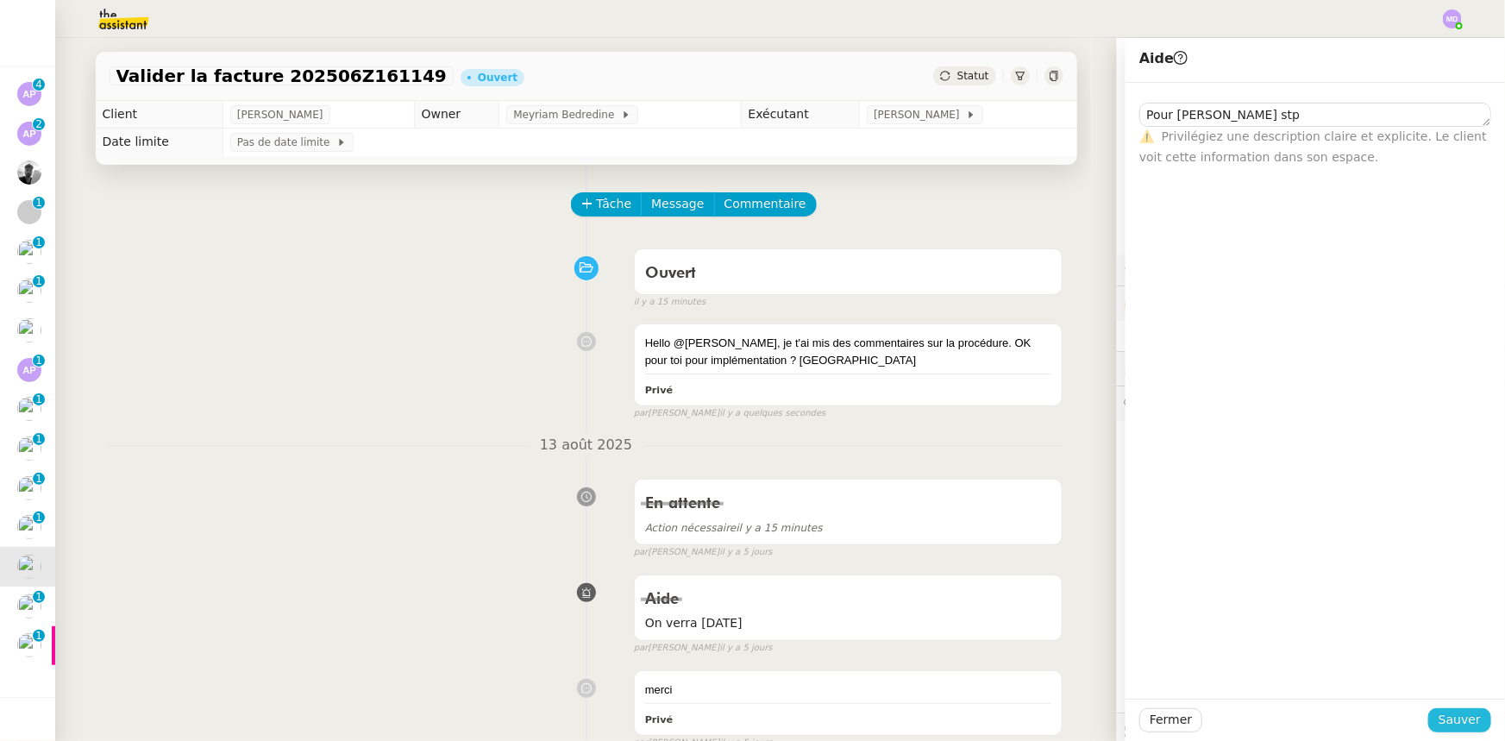
click at [1458, 717] on span "Sauver" at bounding box center [1460, 720] width 42 height 20
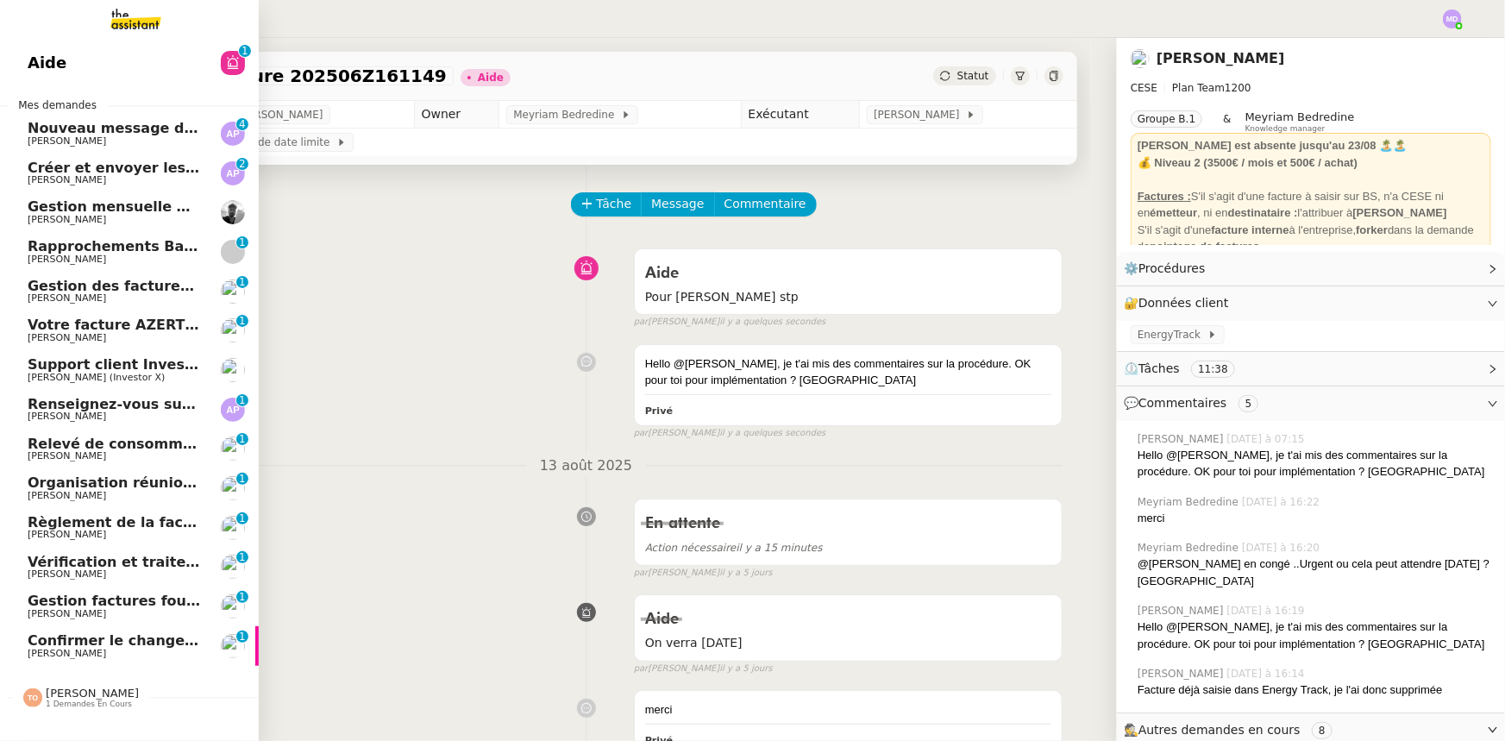
click at [95, 565] on span "Vérification et traitement des demandes comptables - 2025" at bounding box center [260, 562] width 464 height 16
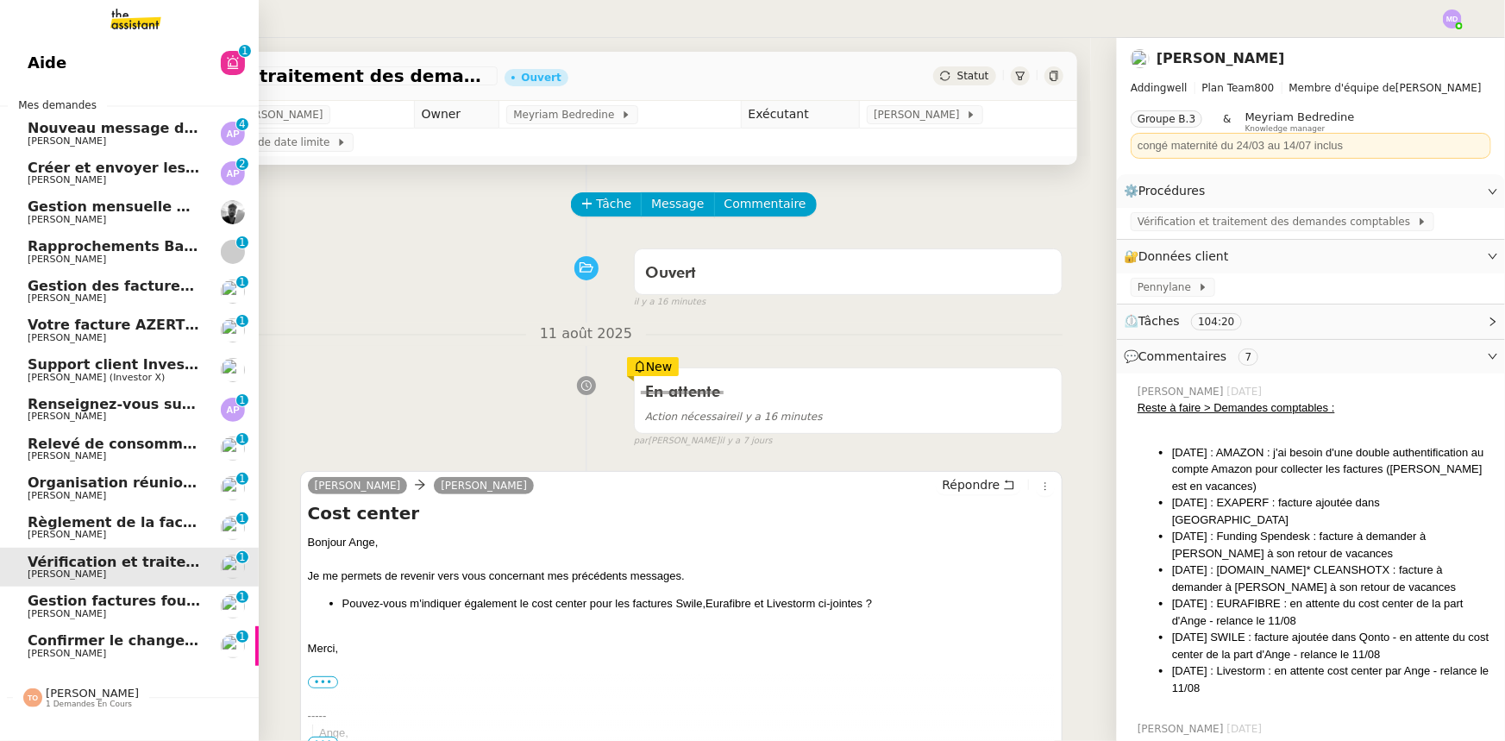
click at [61, 524] on span "Règlement de la facture Paris Est Audit - [DATE]" at bounding box center [215, 522] width 375 height 16
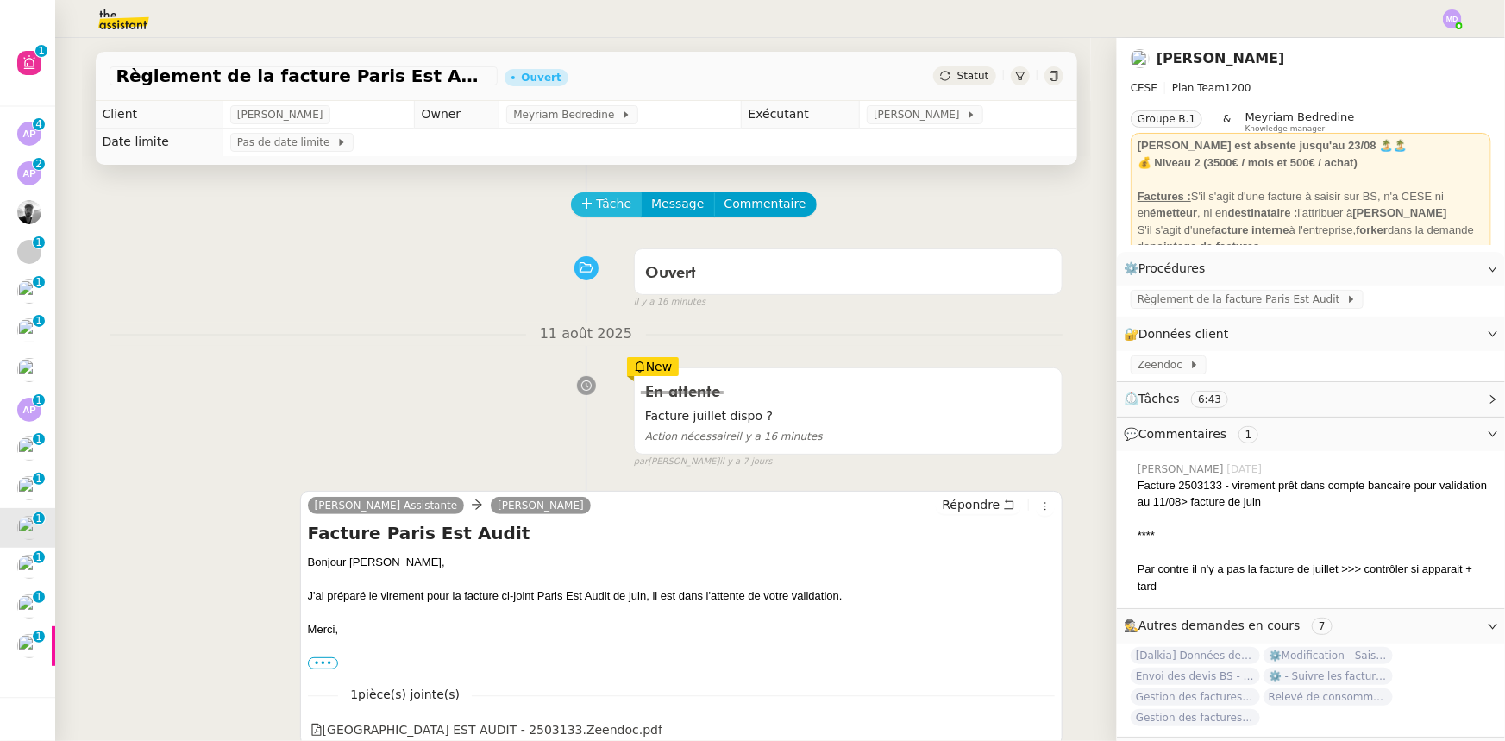
click at [581, 207] on icon at bounding box center [587, 203] width 12 height 12
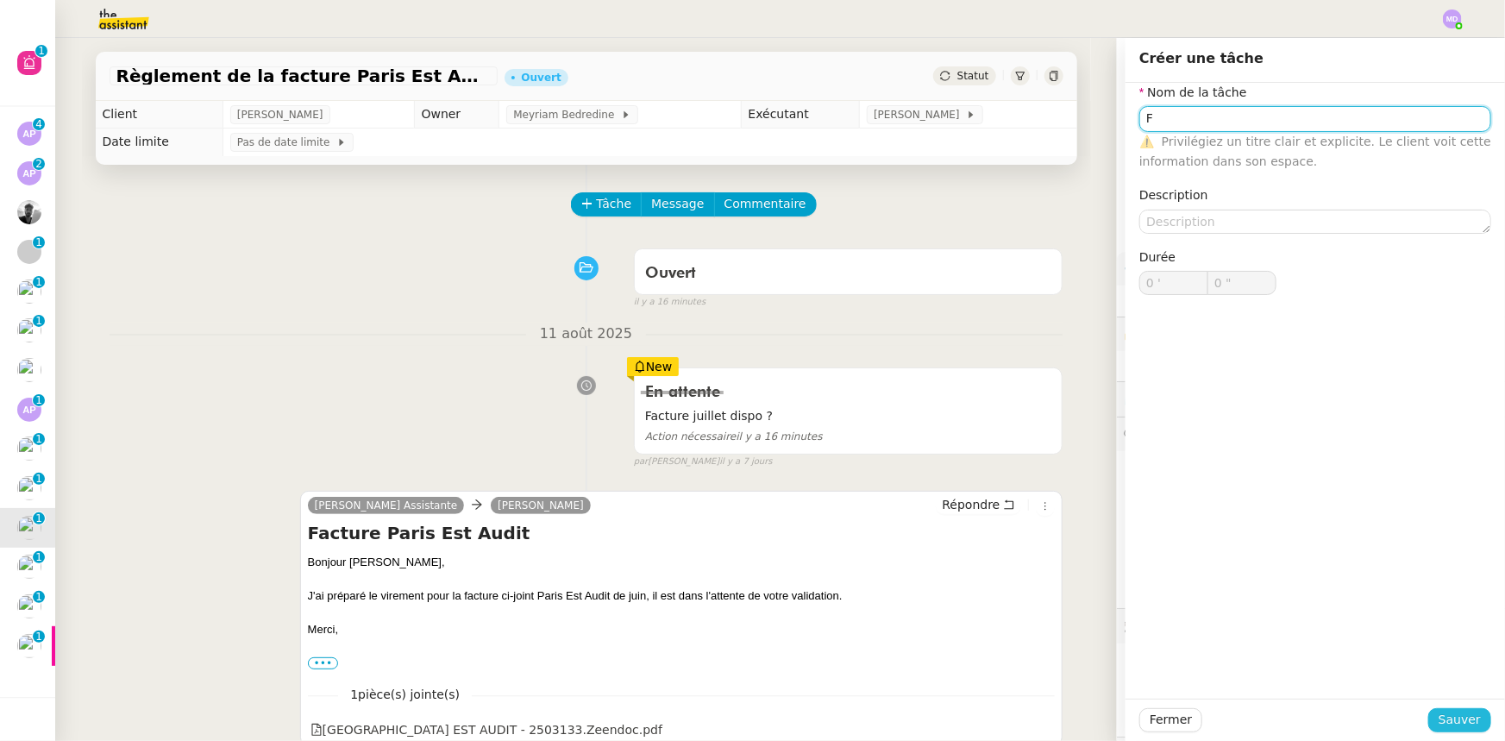
type input "F"
drag, startPoint x: 1476, startPoint y: 719, endPoint x: 1395, endPoint y: 681, distance: 90.3
click at [1475, 720] on button "Sauver" at bounding box center [1459, 720] width 63 height 24
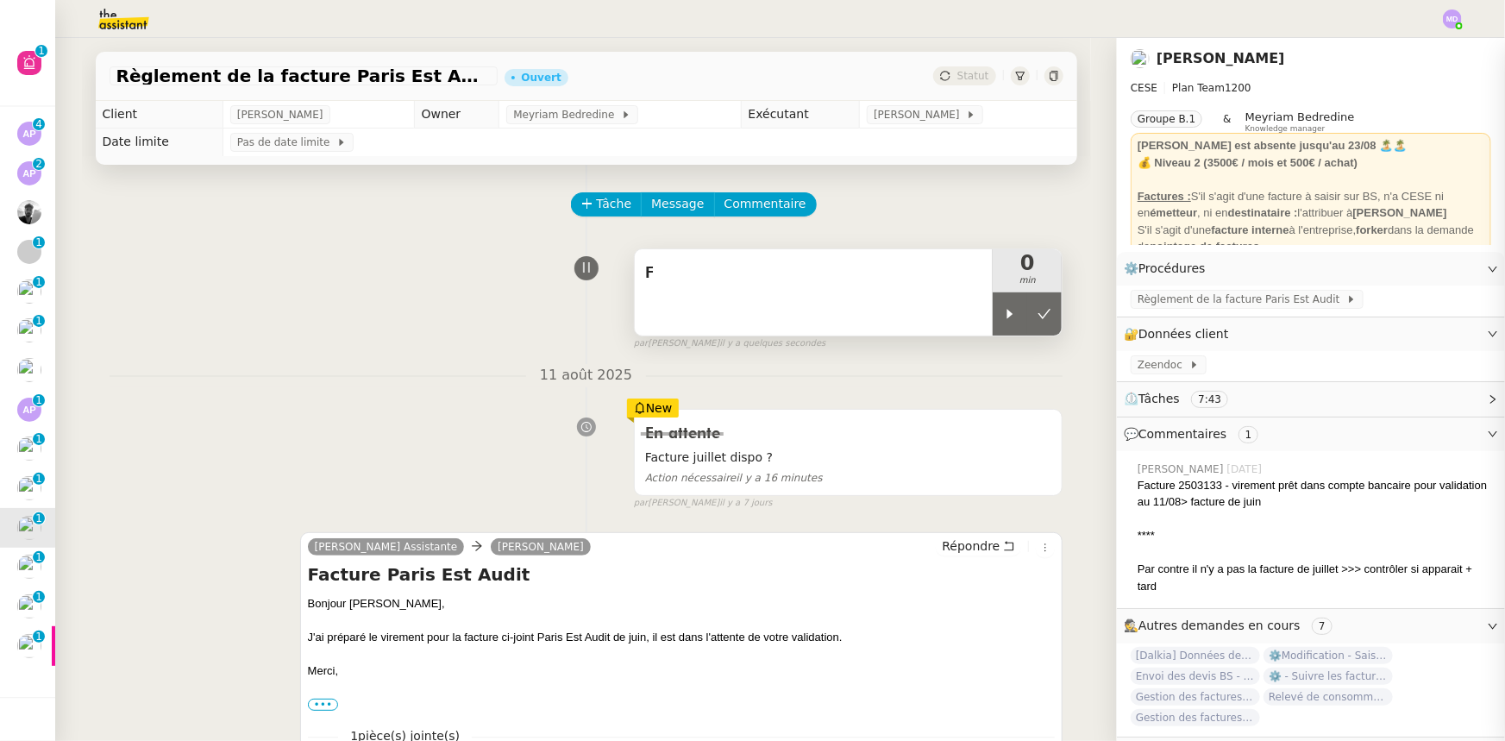
drag, startPoint x: 997, startPoint y: 307, endPoint x: 879, endPoint y: 288, distance: 119.7
click at [993, 304] on div at bounding box center [1010, 313] width 34 height 43
click at [879, 287] on div "F" at bounding box center [814, 274] width 338 height 28
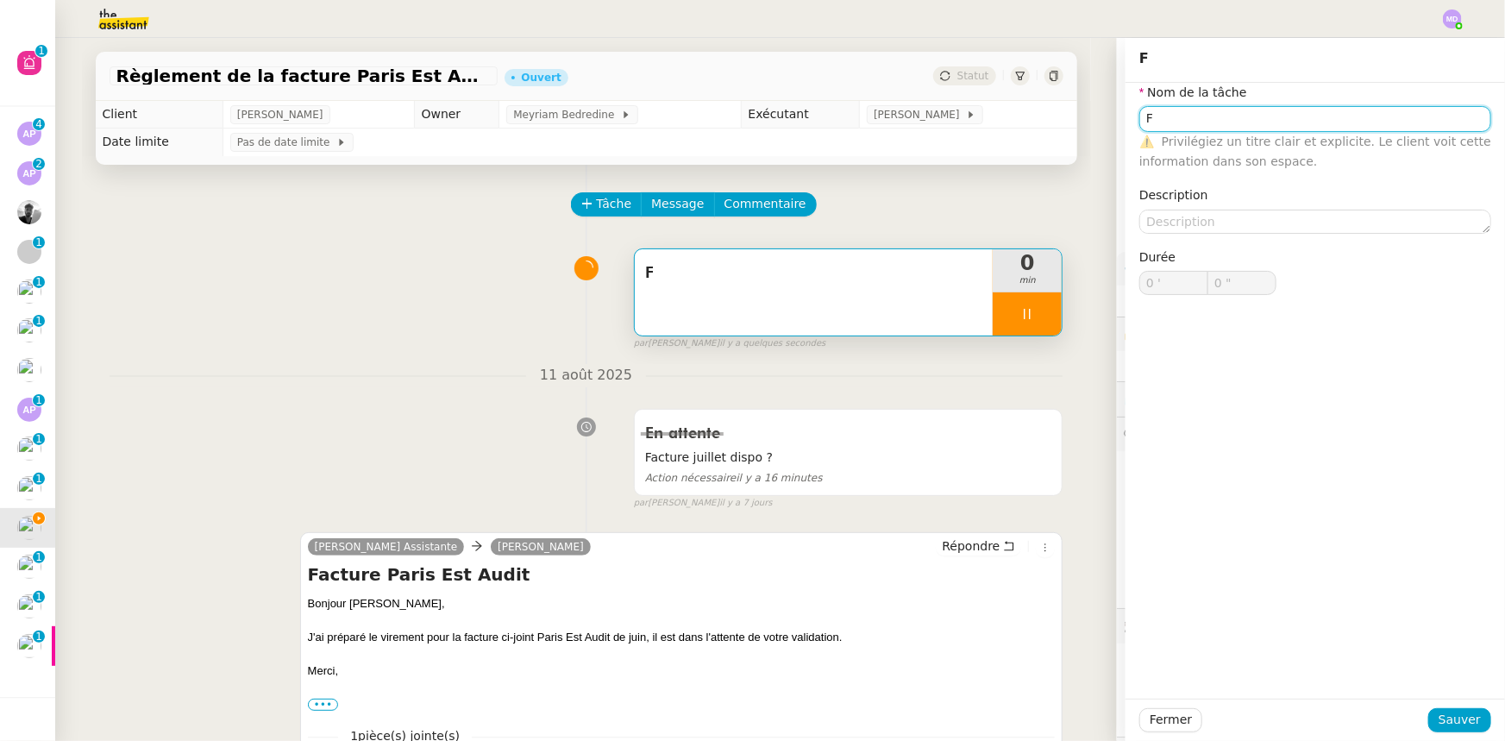
click at [1162, 121] on input "F" at bounding box center [1315, 118] width 352 height 25
type input "Fac"
type input "1 ""
type input "Facture Pari"
type input "2 ""
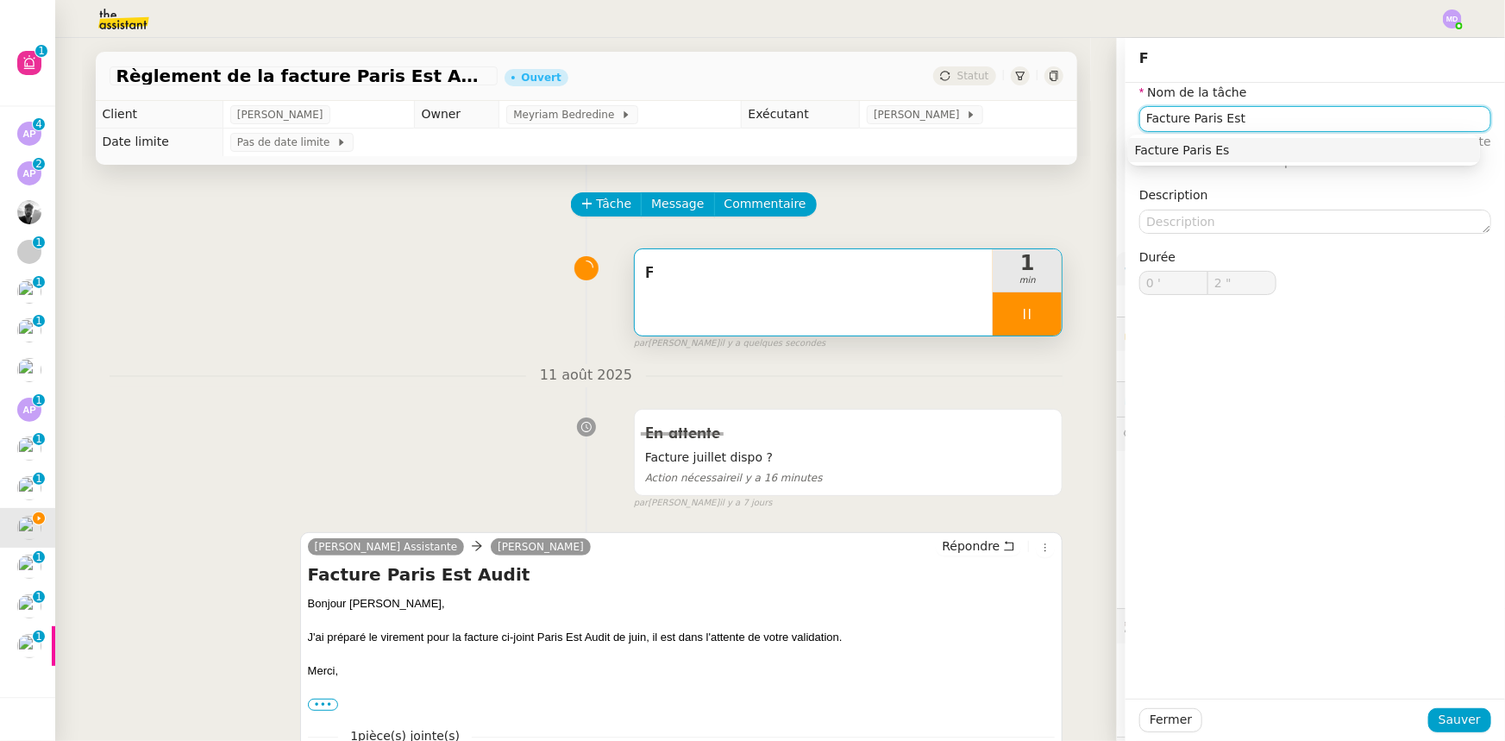
type input "Facture Paris Est"
type input "3 ""
type input "Facture Paris Est Audit"
type input "4 ""
type input "Facture Paris Est Audit"
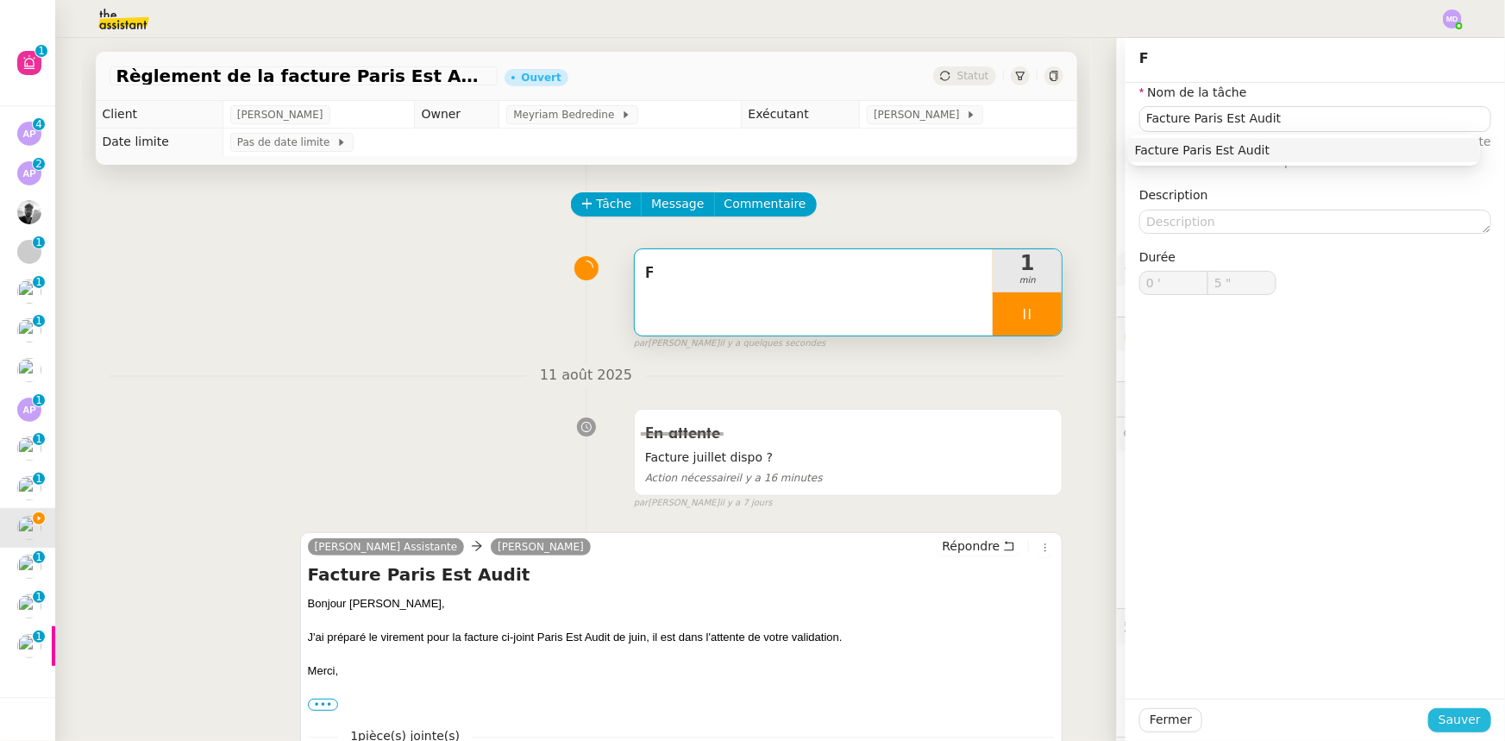
click at [1462, 716] on span "Sauver" at bounding box center [1460, 720] width 42 height 20
type input "6 ""
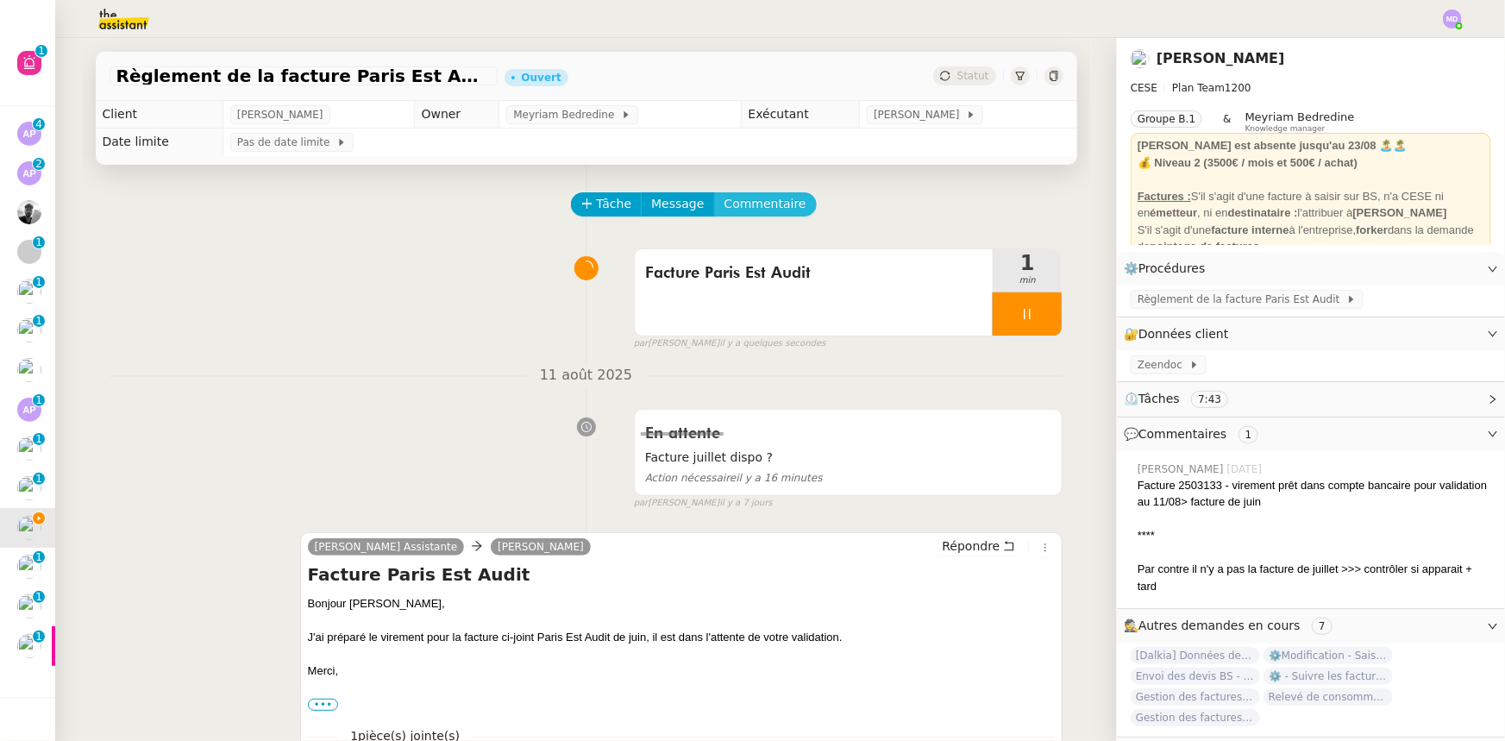
click at [747, 216] on button "Commentaire" at bounding box center [765, 204] width 103 height 24
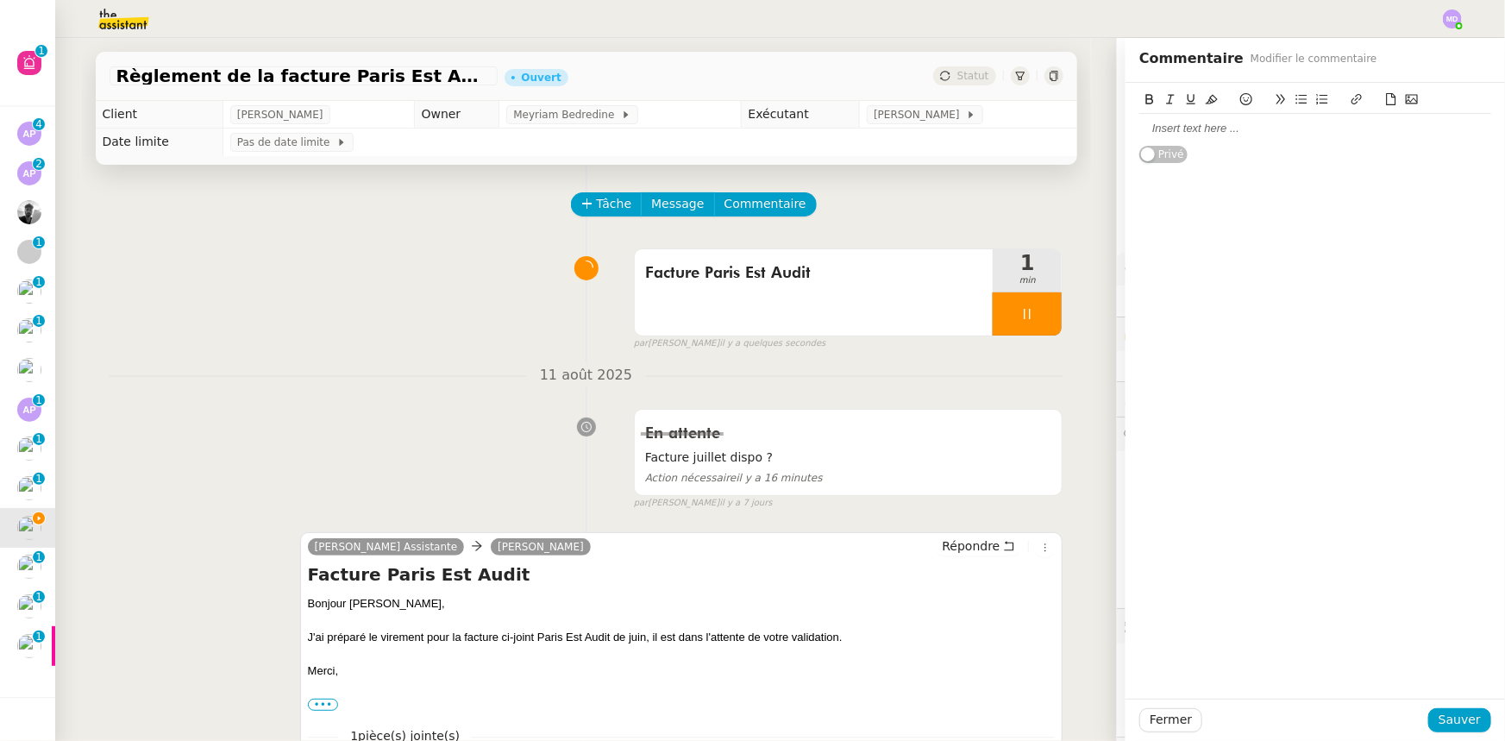
click at [1194, 131] on div at bounding box center [1315, 129] width 352 height 16
click at [1445, 714] on span "Sauver" at bounding box center [1460, 720] width 42 height 20
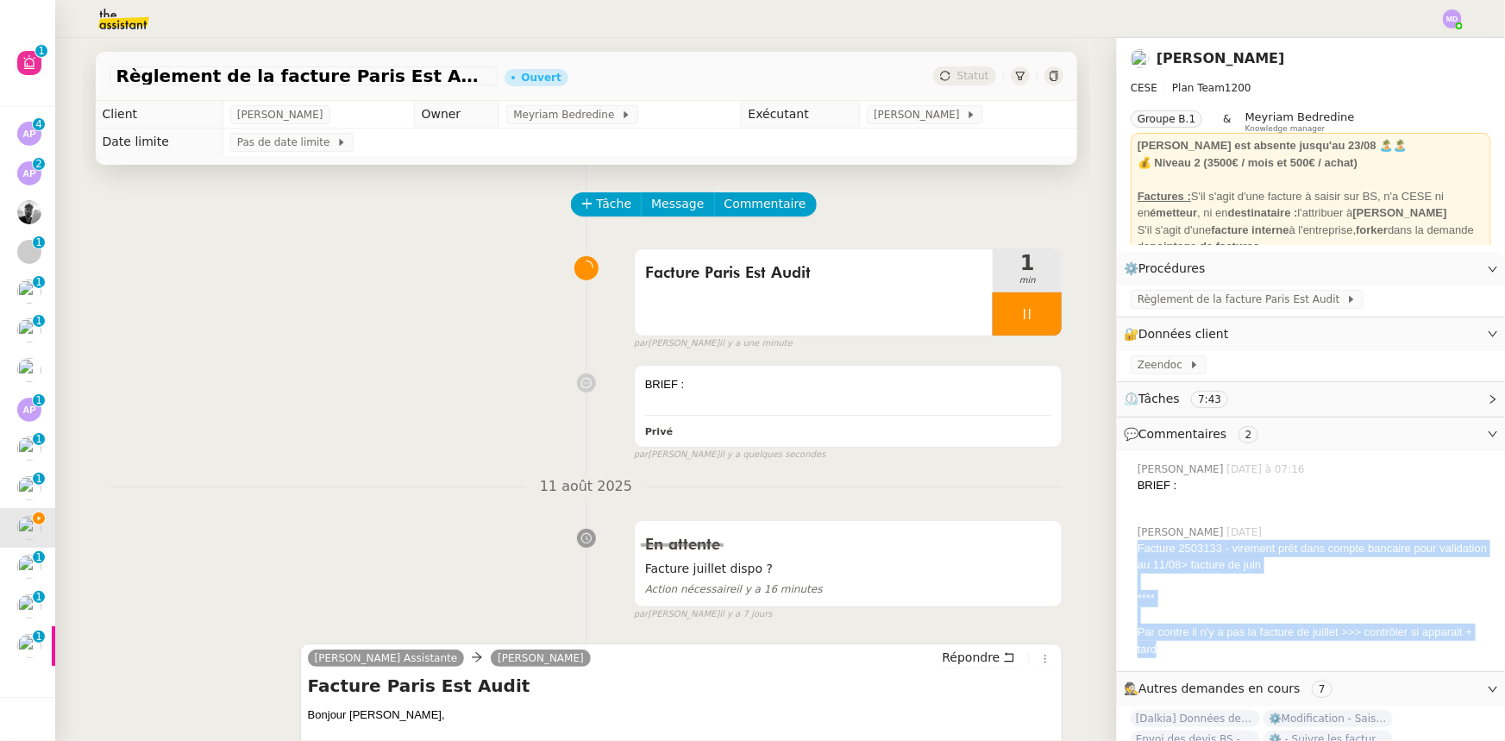
drag, startPoint x: 1164, startPoint y: 655, endPoint x: 1125, endPoint y: 551, distance: 111.3
click at [1138, 551] on div "Facture 2503133 - virement prêt dans compte bancaire pour validation au 11/08> …" at bounding box center [1315, 599] width 354 height 118
copy div "Facture 2503133 - virement prêt dans compte bancaire pour validation au 11/08> …"
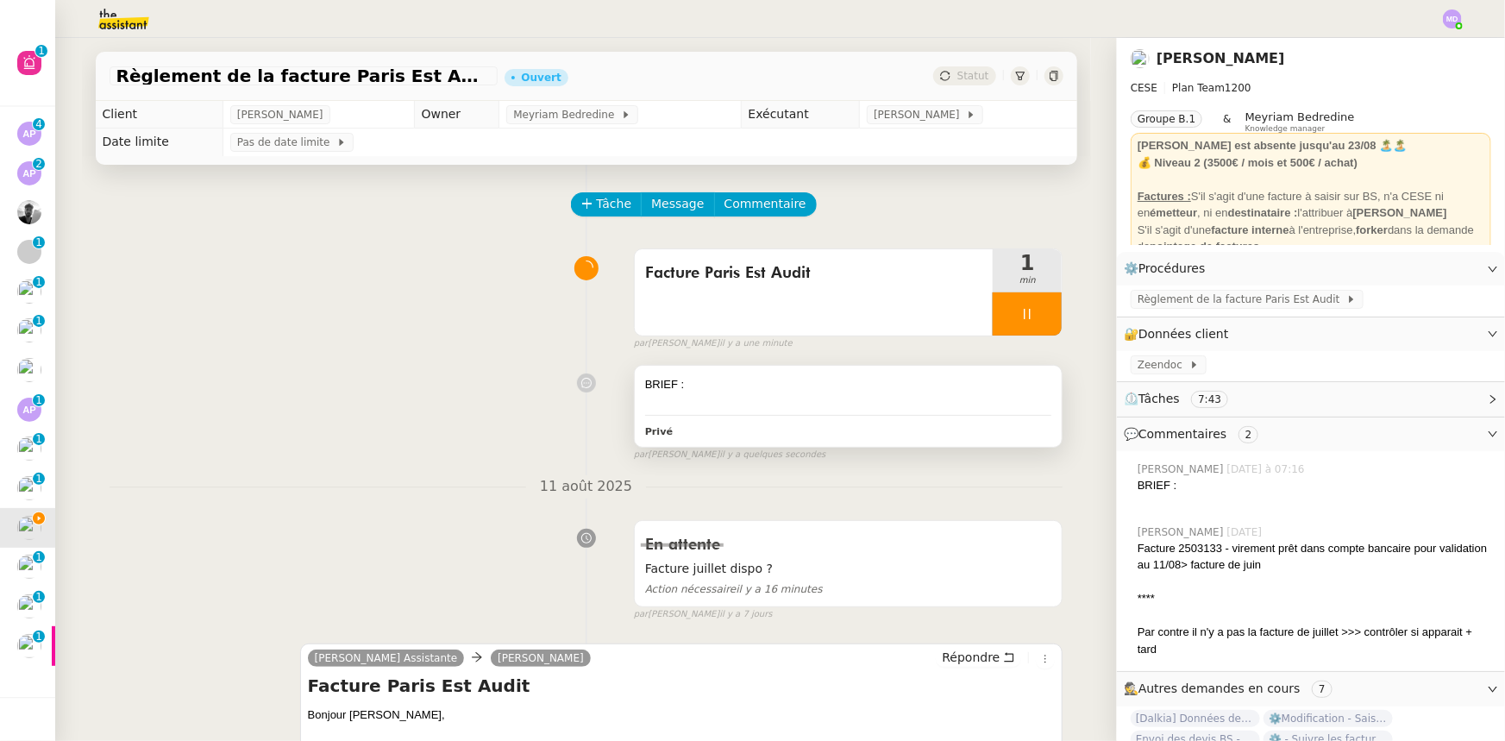
click at [823, 400] on div at bounding box center [848, 401] width 407 height 17
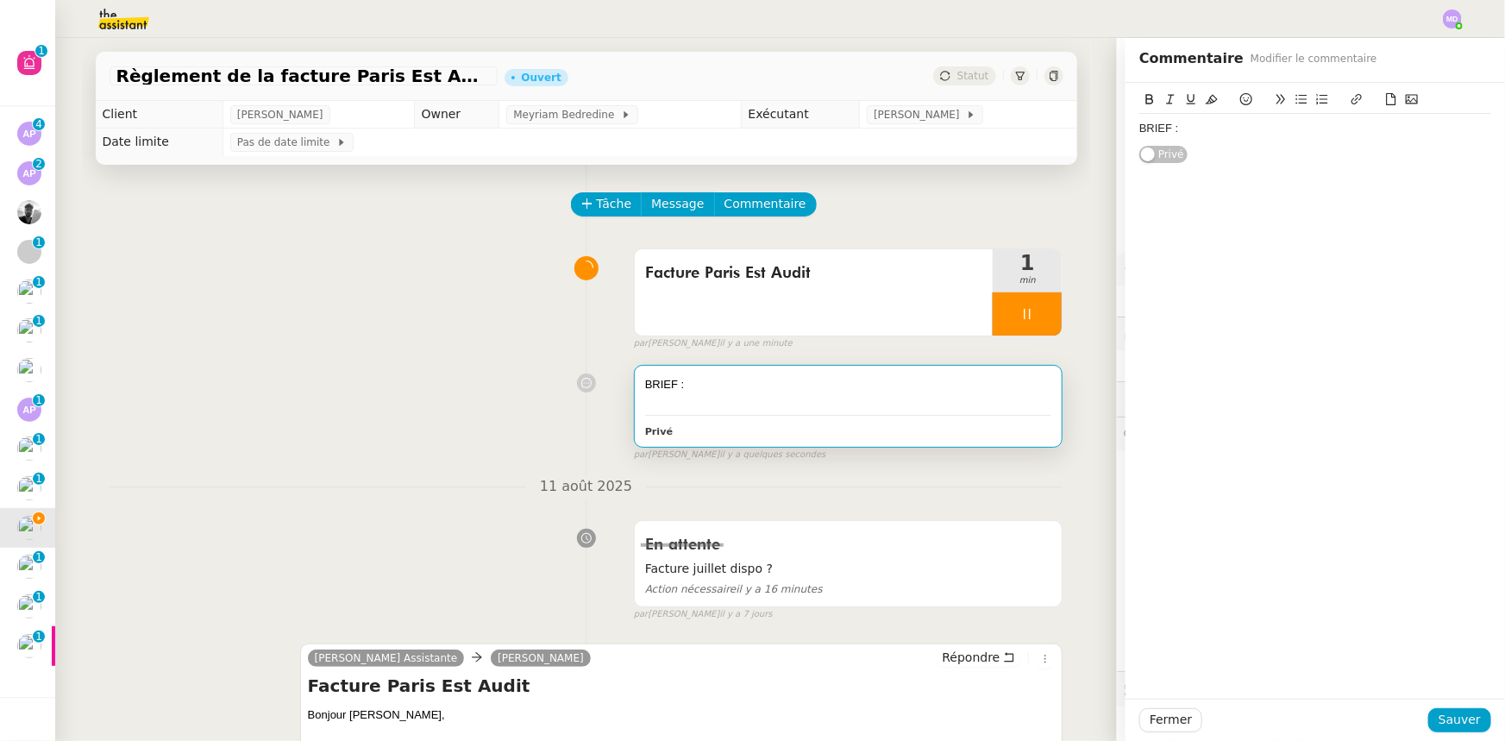
click at [1212, 135] on div "BRIEF :" at bounding box center [1315, 129] width 352 height 16
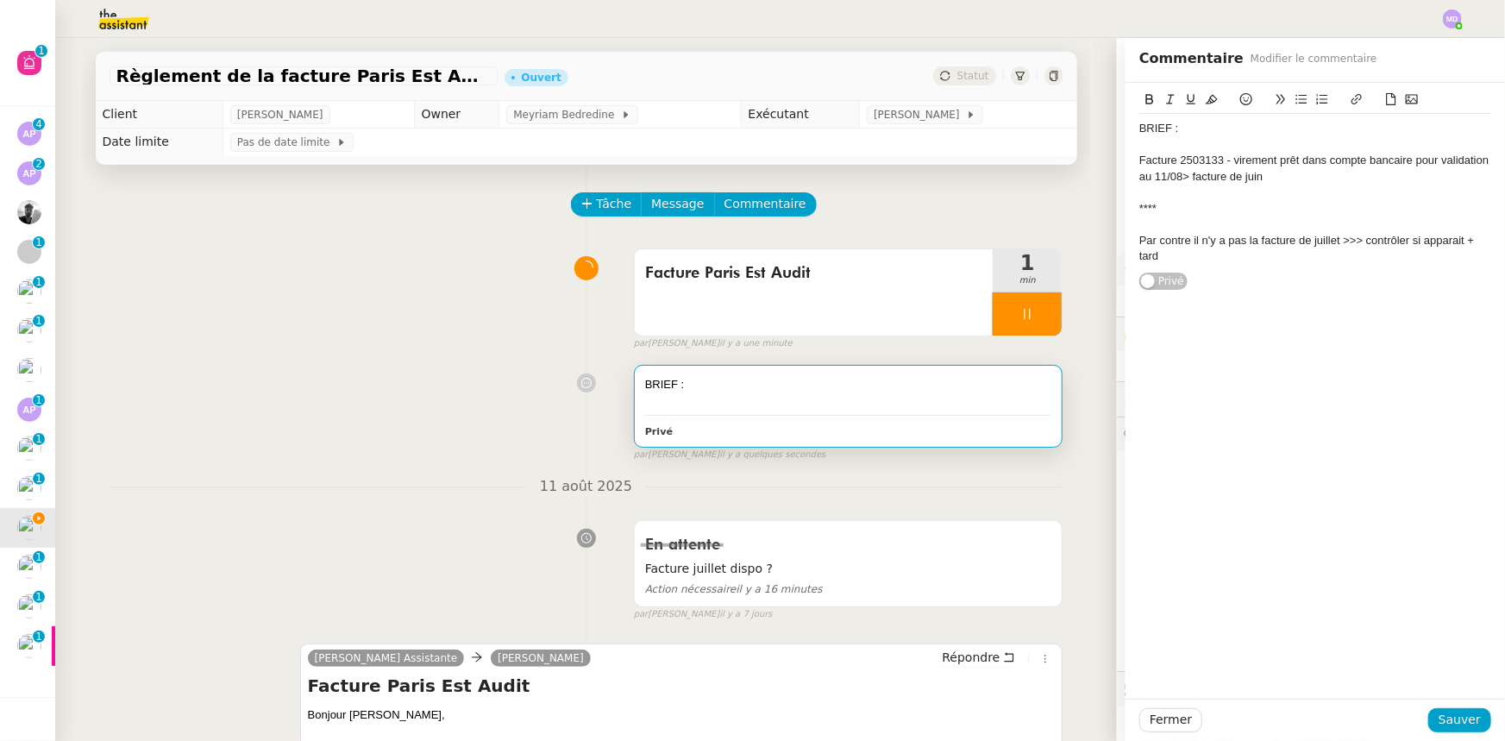
click at [1125, 160] on div "BRIEF : Facture 2503133 - virement prêt dans compte bancaire pour validation au…" at bounding box center [1314, 187] width 379 height 209
click at [1139, 160] on div "Facture 2503133 - virement prêt dans compte bancaire pour validation au 11/08> …" at bounding box center [1315, 169] width 352 height 32
click at [1256, 179] on li "Facture 2503133 - virement prêt dans compte bancaire pour validation au 11/08> …" at bounding box center [1324, 169] width 335 height 32
click at [1337, 172] on li "Facture 2503133 - virement prêt dans compte bancaire pour validation au 11/08 >…" at bounding box center [1324, 169] width 335 height 32
drag, startPoint x: 1260, startPoint y: 175, endPoint x: 1270, endPoint y: 179, distance: 11.2
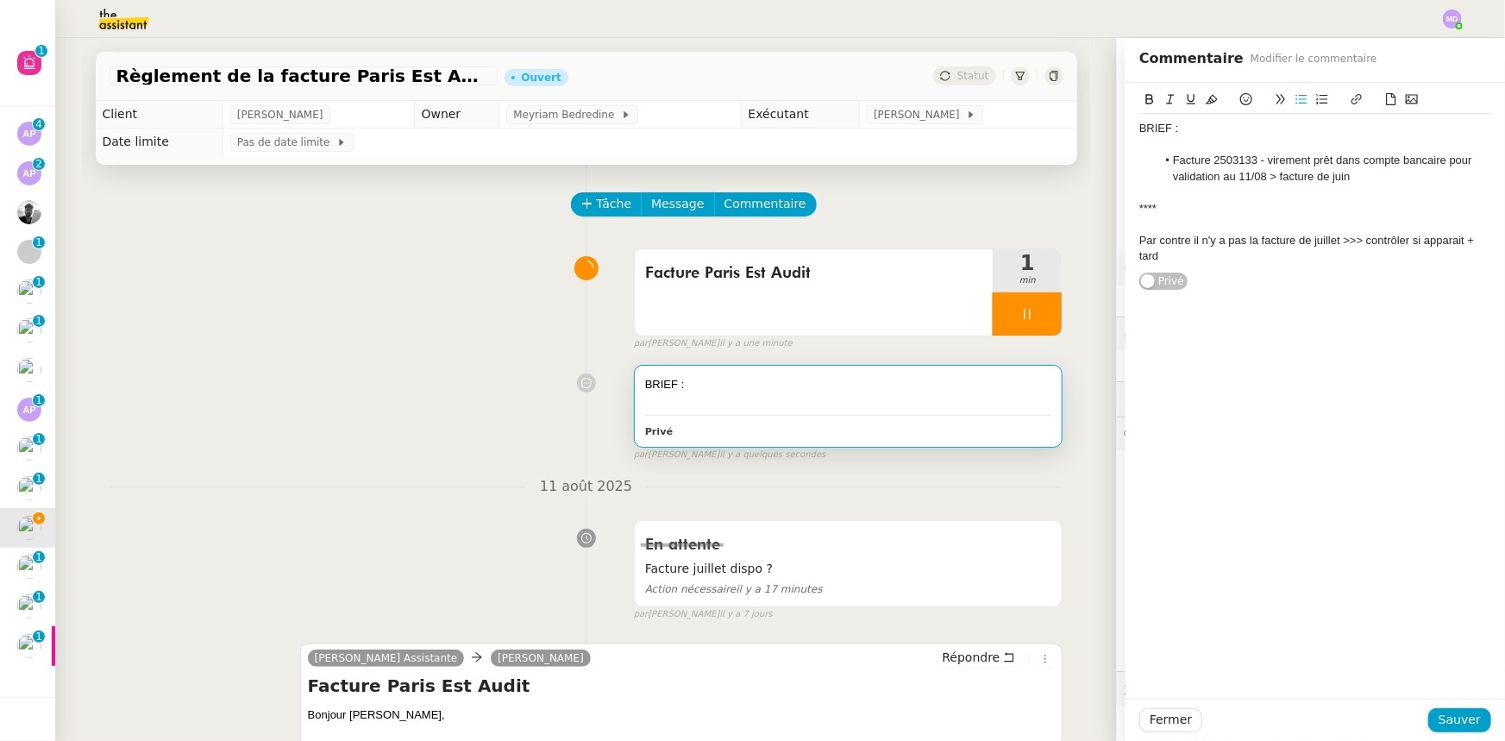
click at [1267, 177] on li "Facture 2503133 - virement prêt dans compte bancaire pour validation au 11/08 >…" at bounding box center [1324, 169] width 335 height 32
click at [1267, 179] on li "Facture 2503133 - virement prêt dans compte bancaire pour validation au 11/08 >…" at bounding box center [1324, 169] width 335 height 32
click at [1339, 175] on li "Facture 2503133 - virement prêt dans compte bancaire pour validation au 11/08 >…" at bounding box center [1324, 169] width 335 height 32
click at [1451, 183] on li "Facture 2503133 - virement prêt dans compte bancaire pour validation au 11/08 >…" at bounding box center [1324, 169] width 335 height 32
click at [1139, 193] on div at bounding box center [1315, 193] width 352 height 16
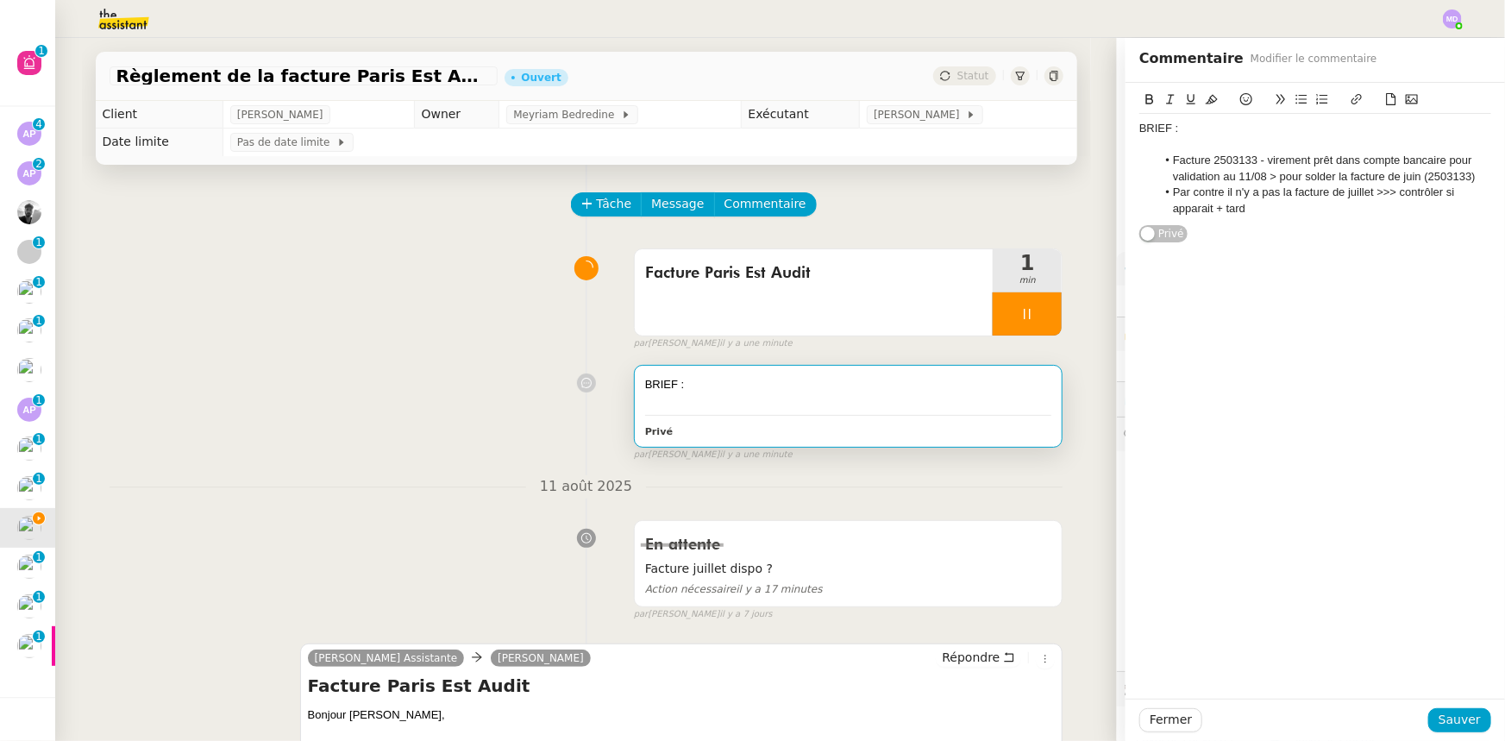
click at [1283, 204] on li "Par contre il n'y a pas la facture de juillet >>> contrôler si apparait + tard" at bounding box center [1324, 201] width 335 height 32
click at [1375, 189] on li "Par contre il n'y a pas la facture de juillet >>> contrôler si apparait + tard …" at bounding box center [1324, 201] width 335 height 32
click at [1375, 213] on li "Par contre il n'y a pas la facture de juillet > contrôler si apparait + tard (t…" at bounding box center [1324, 201] width 335 height 32
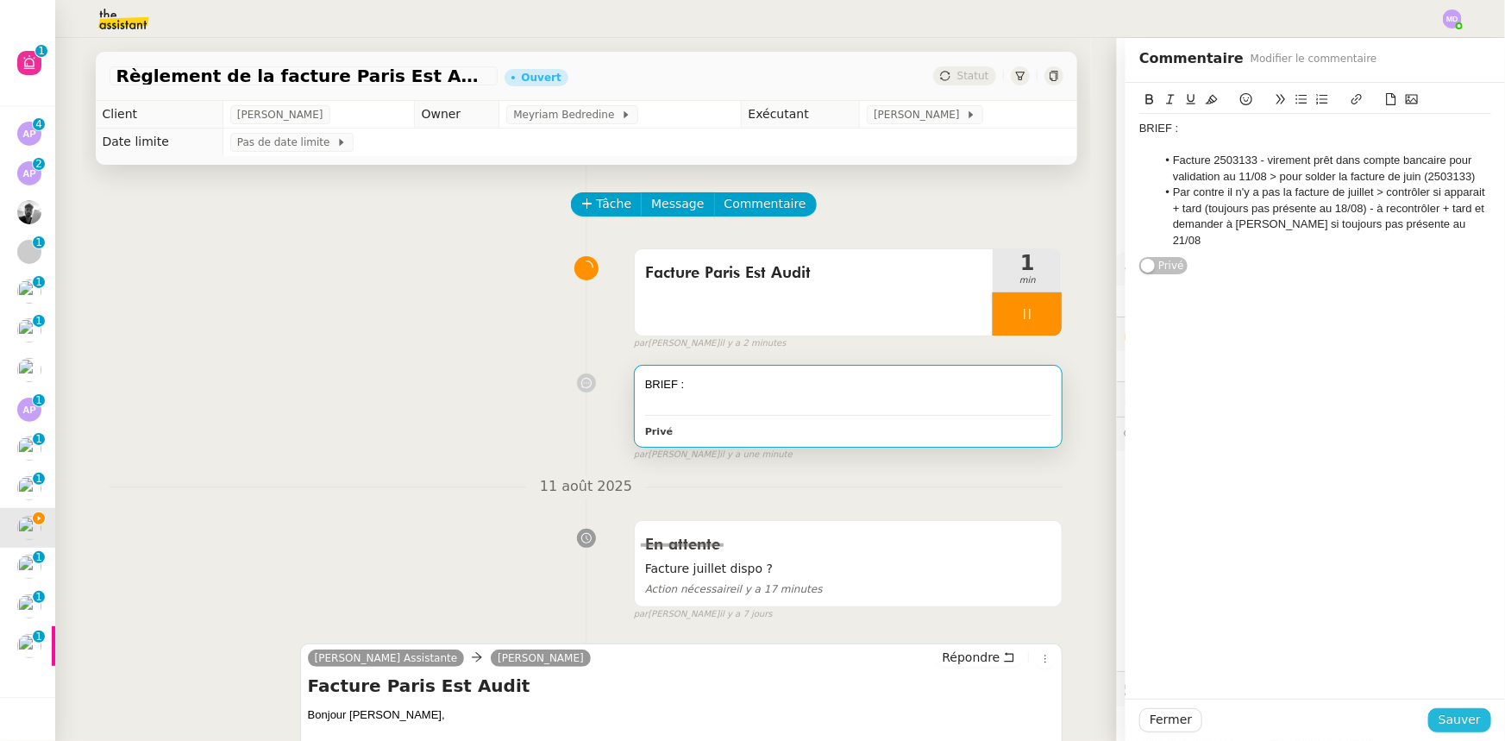
drag, startPoint x: 1451, startPoint y: 713, endPoint x: 1275, endPoint y: 614, distance: 202.0
click at [1451, 714] on span "Sauver" at bounding box center [1460, 720] width 42 height 20
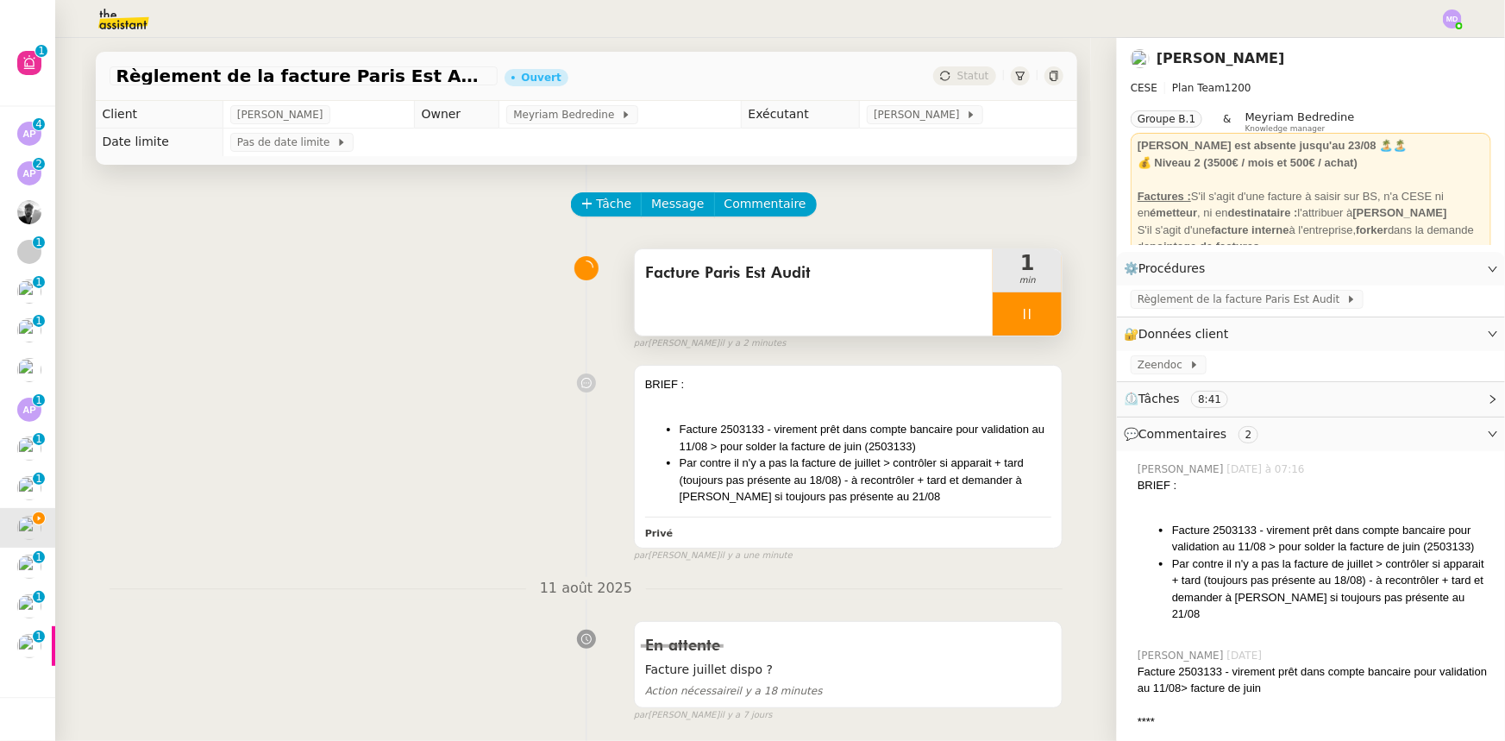
click at [1044, 330] on div at bounding box center [1027, 313] width 69 height 43
click at [1044, 330] on button at bounding box center [1044, 313] width 34 height 43
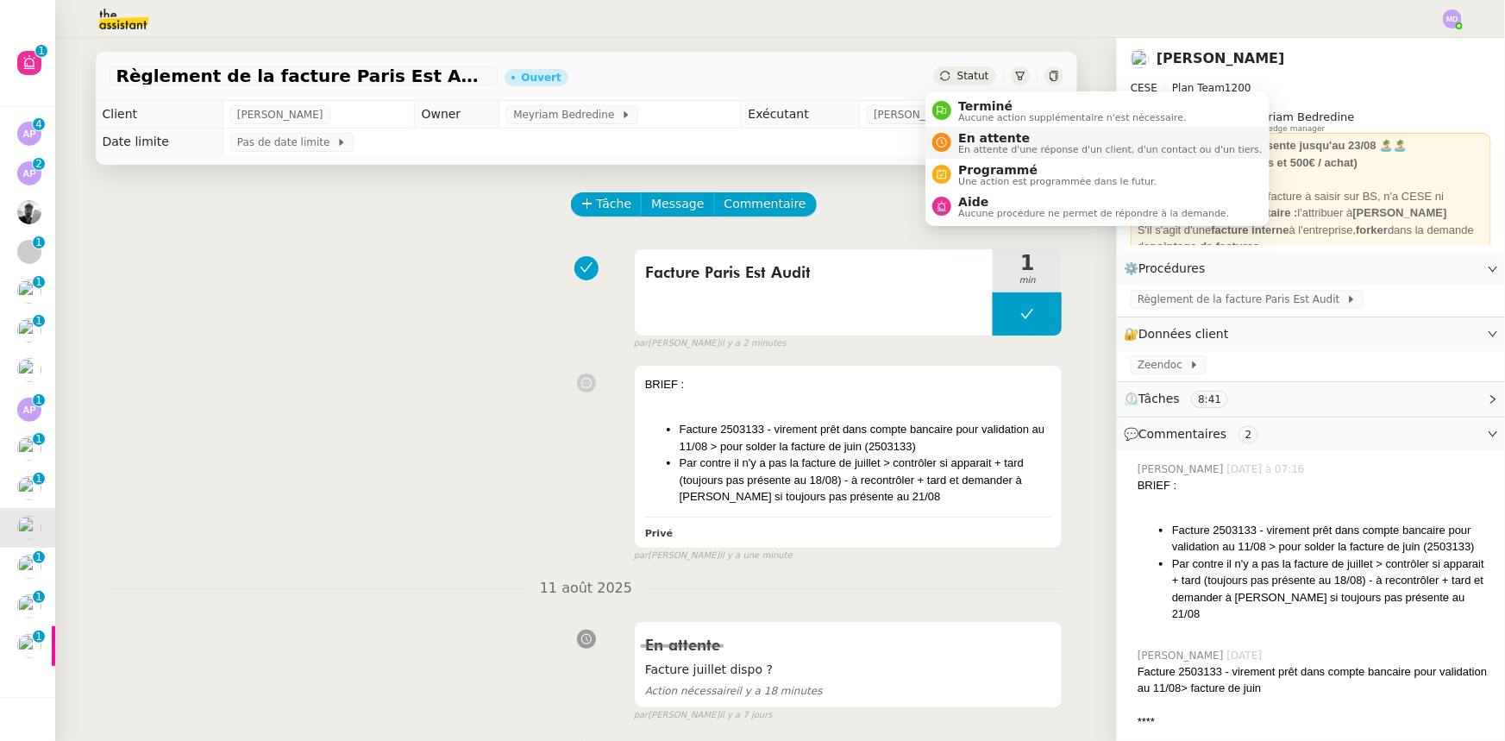
click at [975, 148] on span "En attente d'une réponse d'un client, d'un contact ou d'un tiers." at bounding box center [1110, 149] width 304 height 9
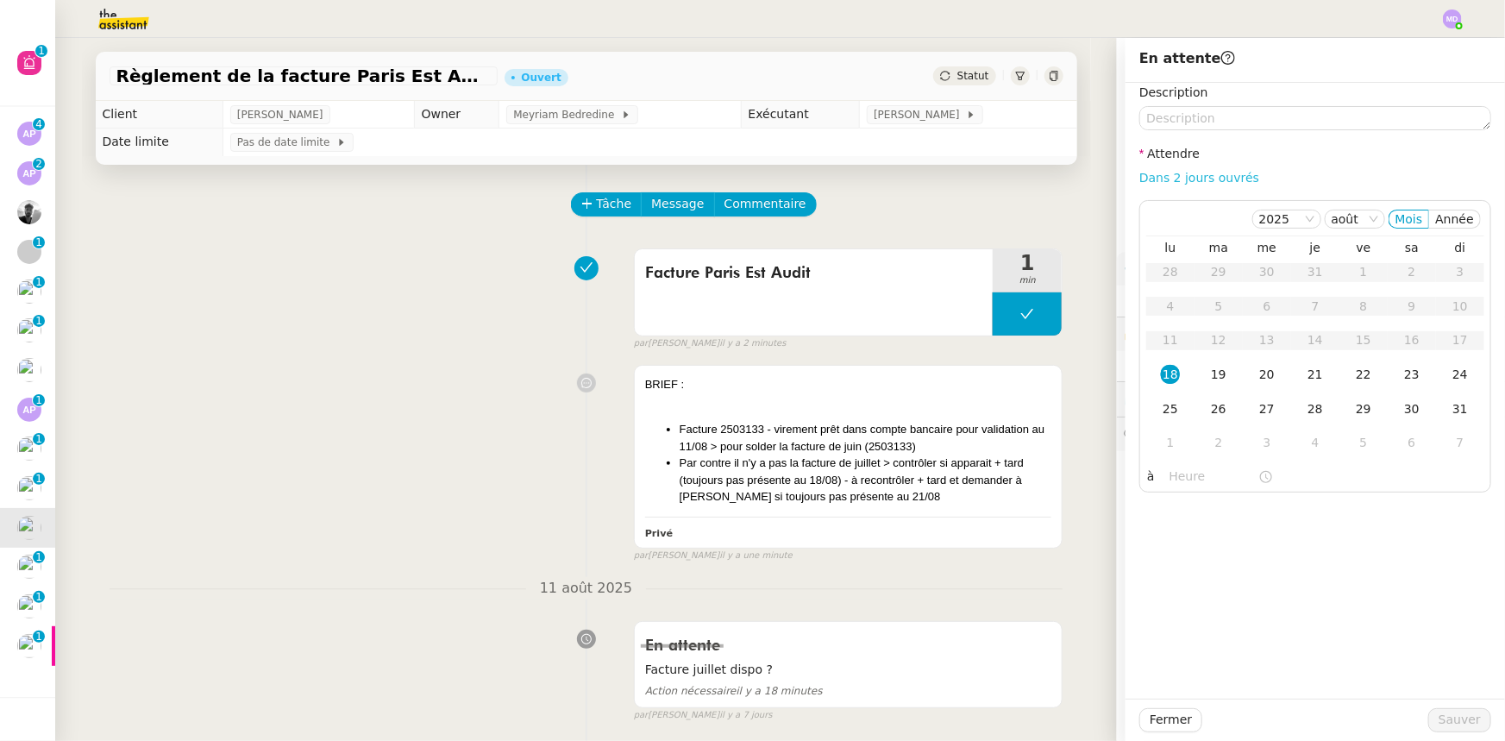
drag, startPoint x: 1204, startPoint y: 177, endPoint x: 1209, endPoint y: 185, distance: 10.1
click at [1204, 178] on link "Dans 2 jours ouvrés" at bounding box center [1199, 178] width 120 height 14
type input "07:00"
click at [1308, 373] on div "21" at bounding box center [1315, 374] width 19 height 19
drag, startPoint x: 1450, startPoint y: 720, endPoint x: 0, endPoint y: 577, distance: 1456.8
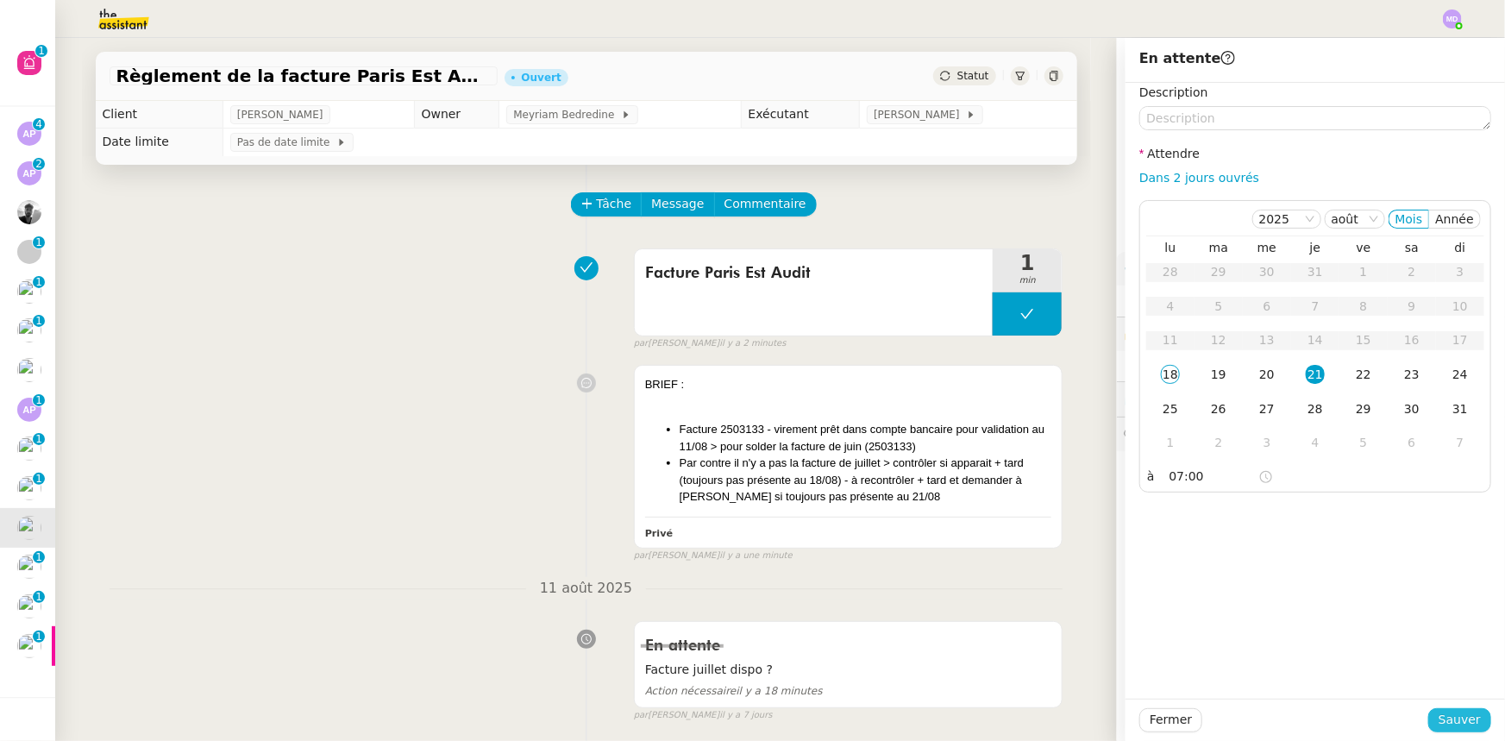
click at [1443, 719] on span "Sauver" at bounding box center [1460, 720] width 42 height 20
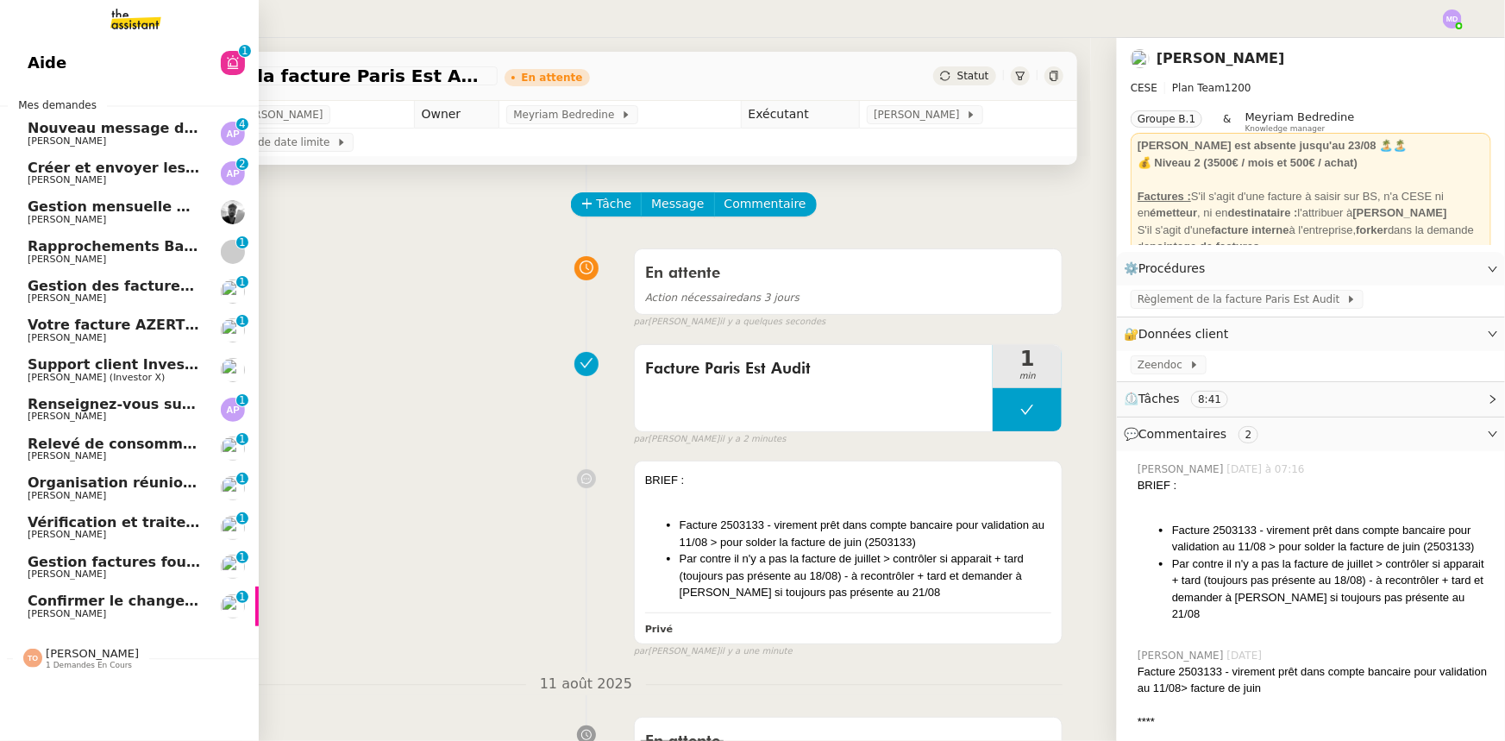
click at [61, 479] on span "Organisation réunion comptable" at bounding box center [154, 482] width 252 height 16
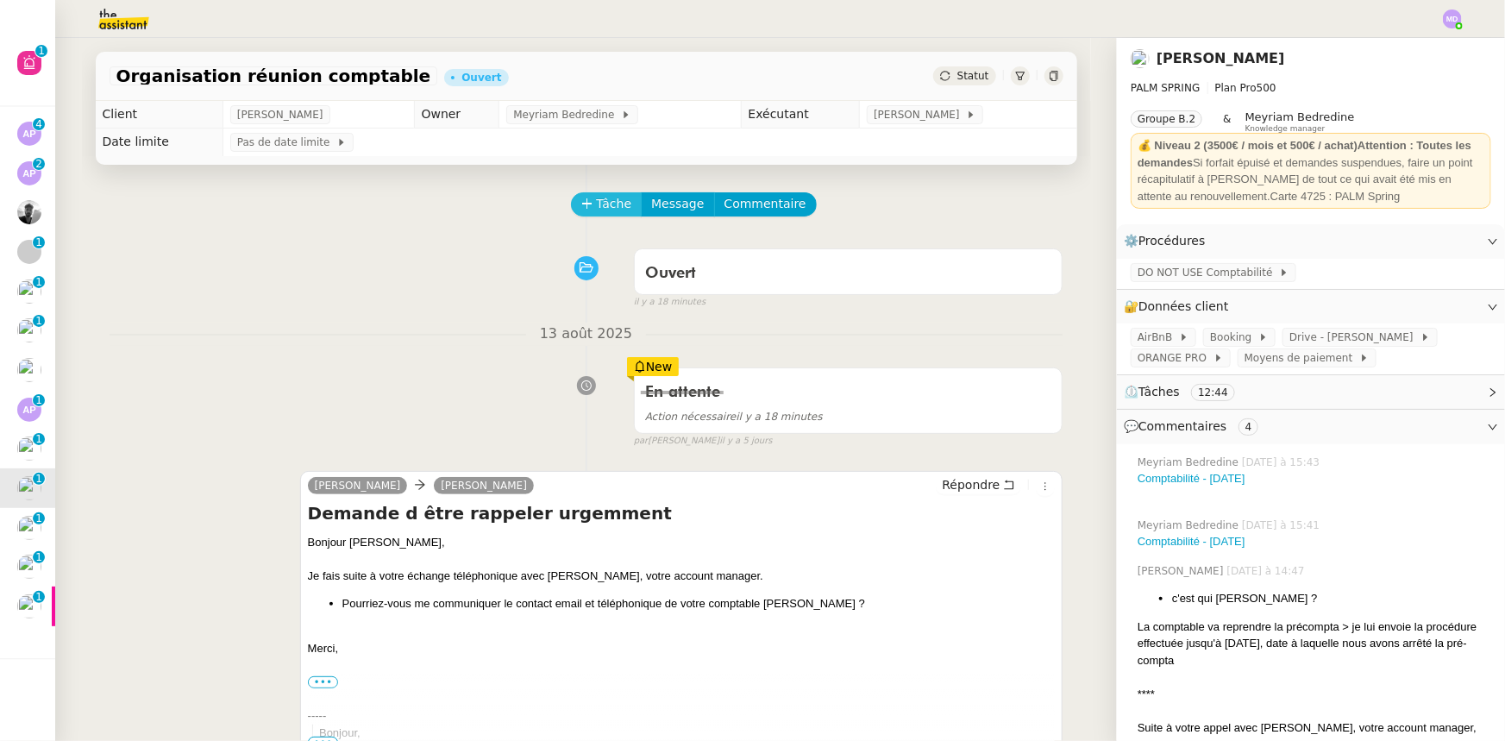
click at [585, 199] on button "Tâche" at bounding box center [607, 204] width 72 height 24
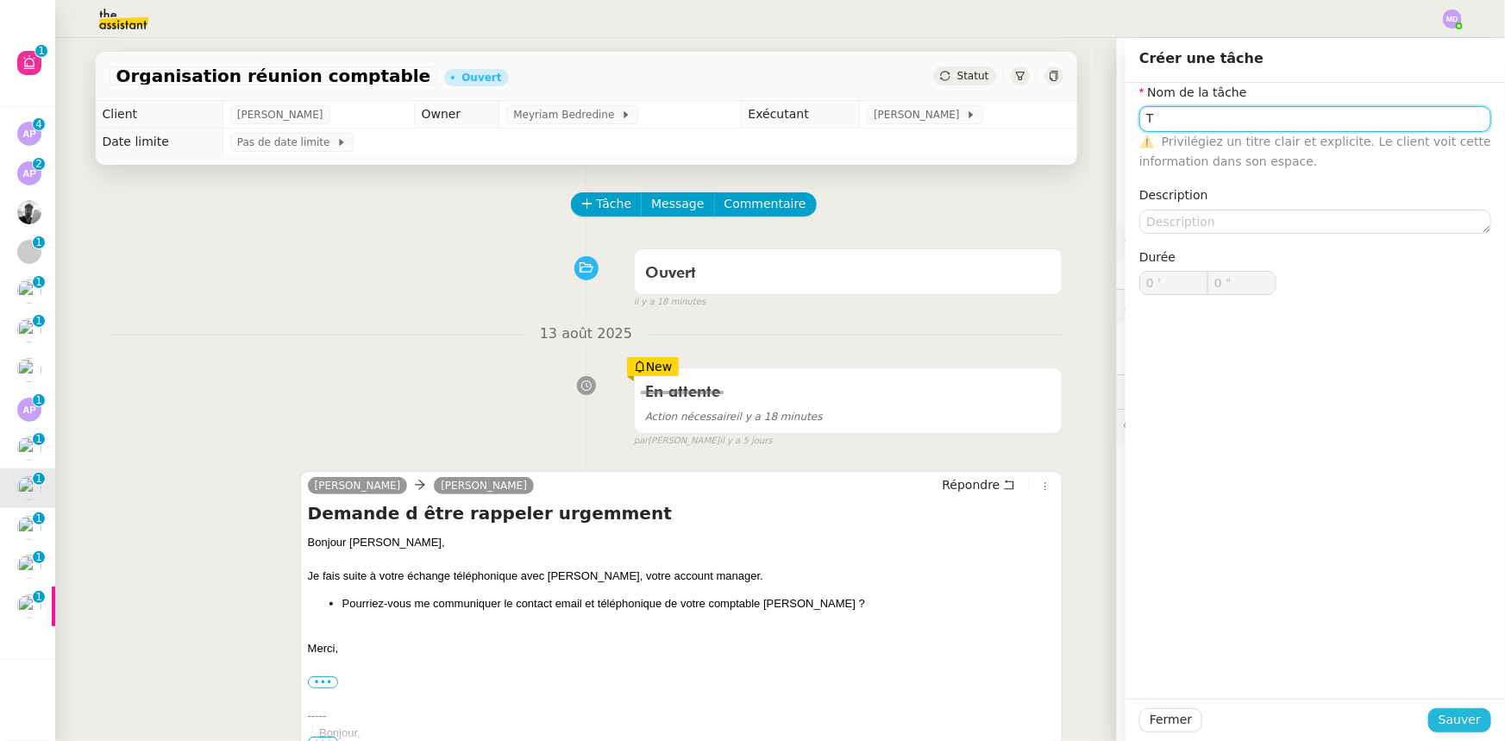
type input "T"
click at [1455, 724] on span "Sauver" at bounding box center [1460, 720] width 42 height 20
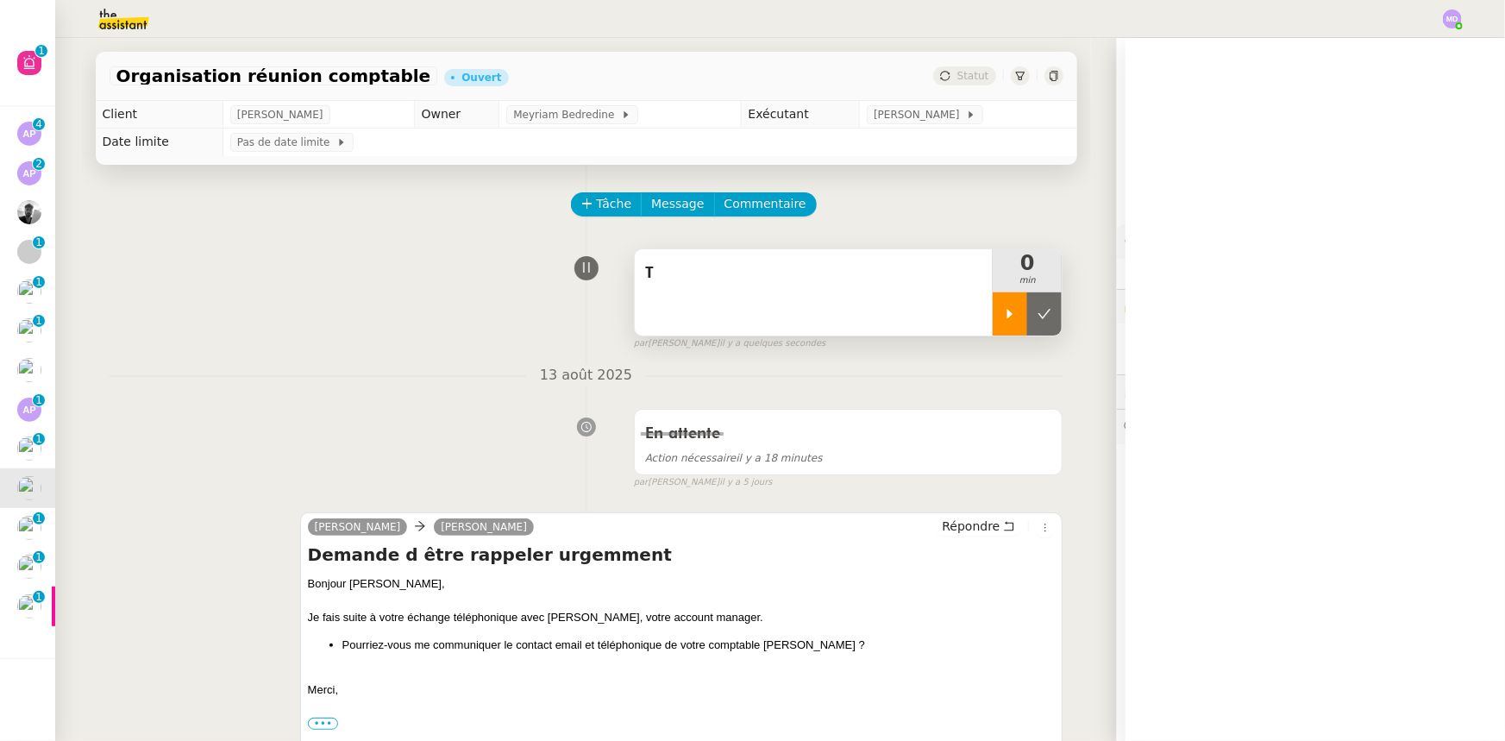
click at [999, 330] on div at bounding box center [1010, 313] width 34 height 43
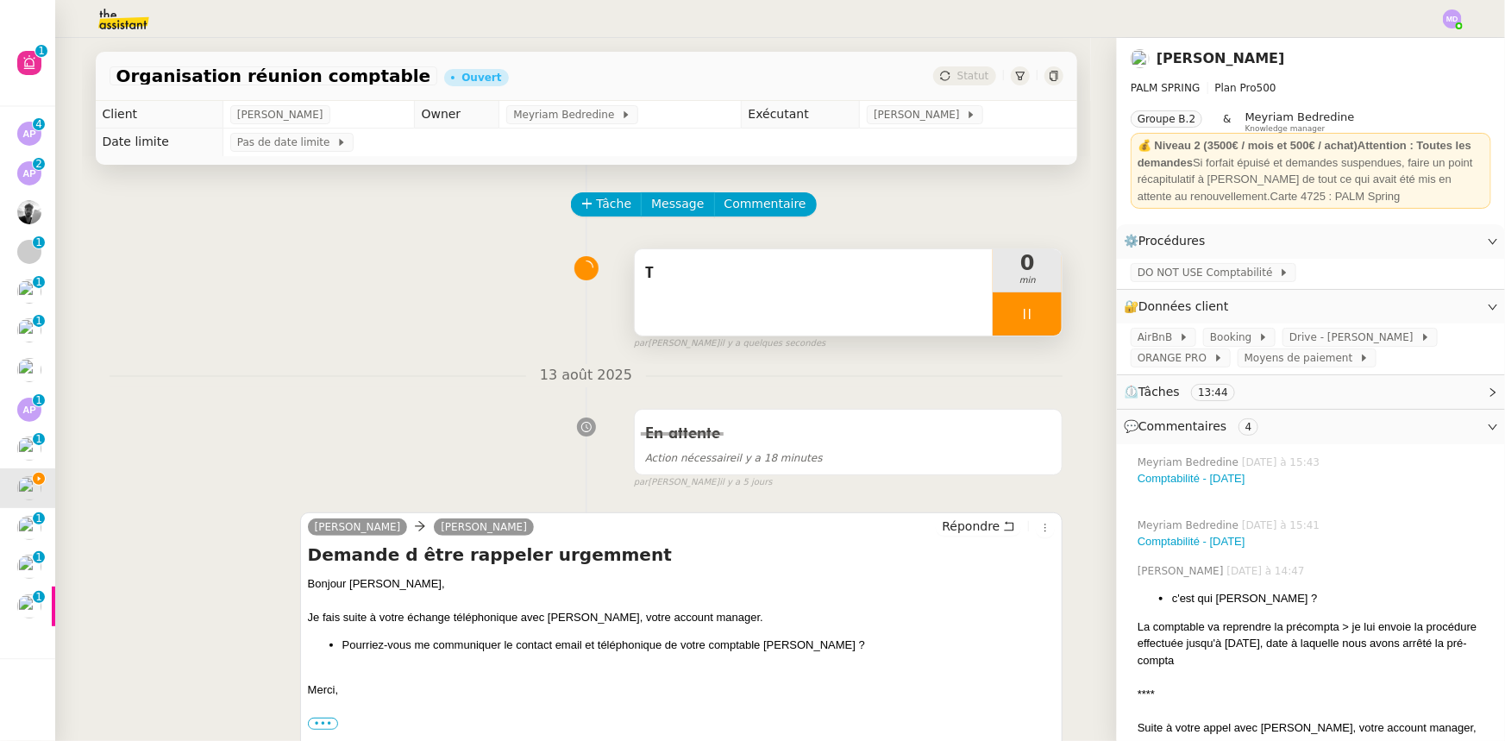
click at [784, 257] on div "T" at bounding box center [814, 292] width 359 height 86
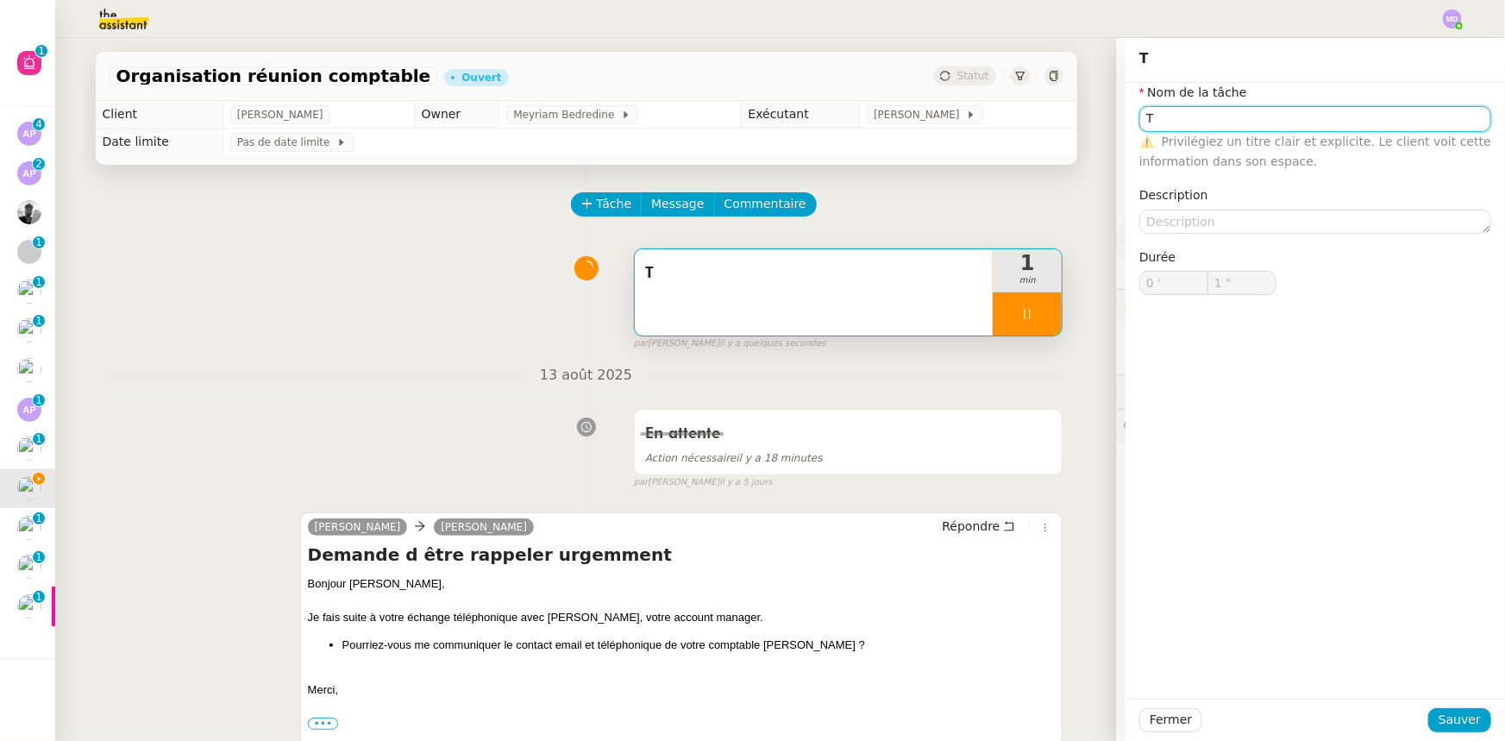
click at [1191, 110] on input "T" at bounding box center [1315, 118] width 352 height 25
type input "Tra"
type input "2 ""
type input "Transmission"
type input "3 ""
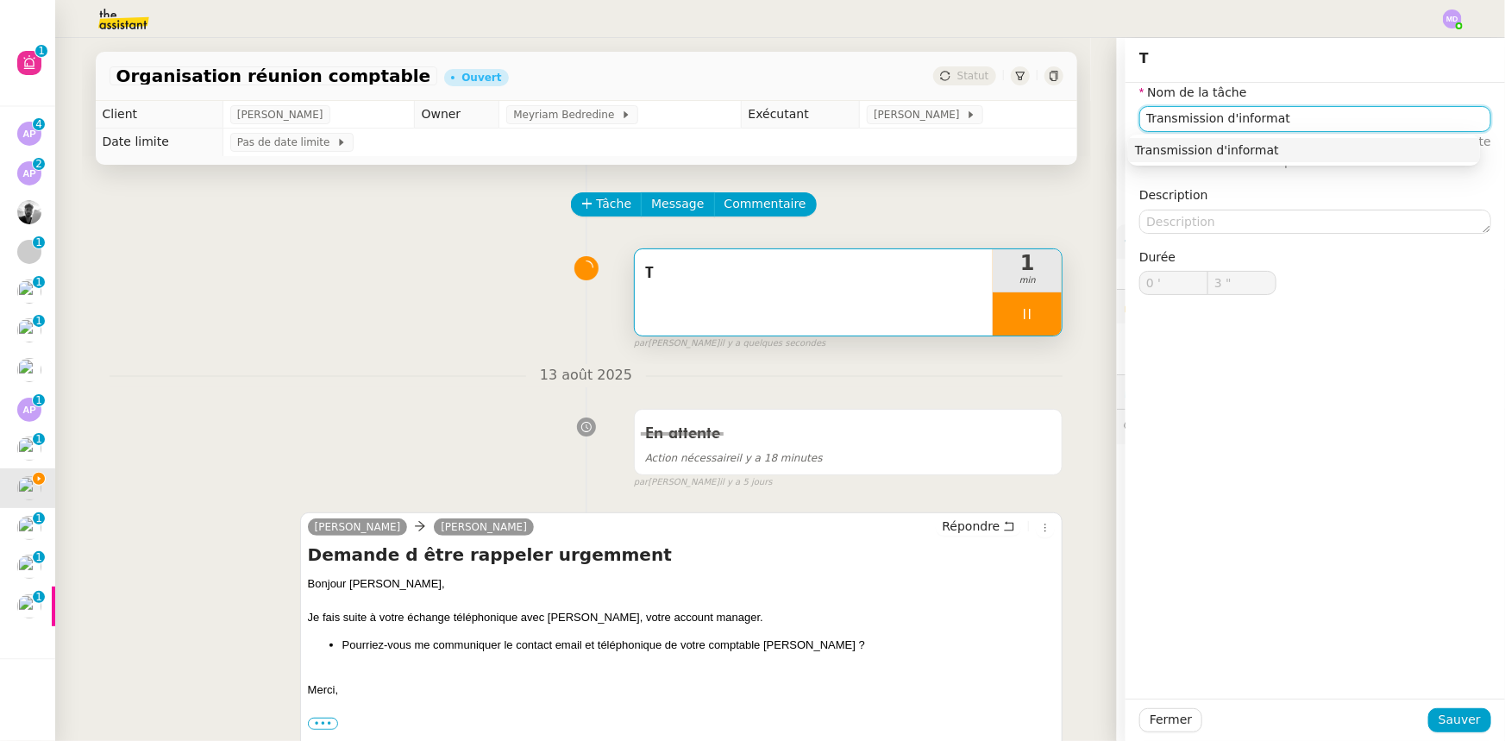
type input "Transmission d'informati"
type input "4 ""
type input "Transmission d'informations"
type input "5 ""
type input "Transmission d'informations"
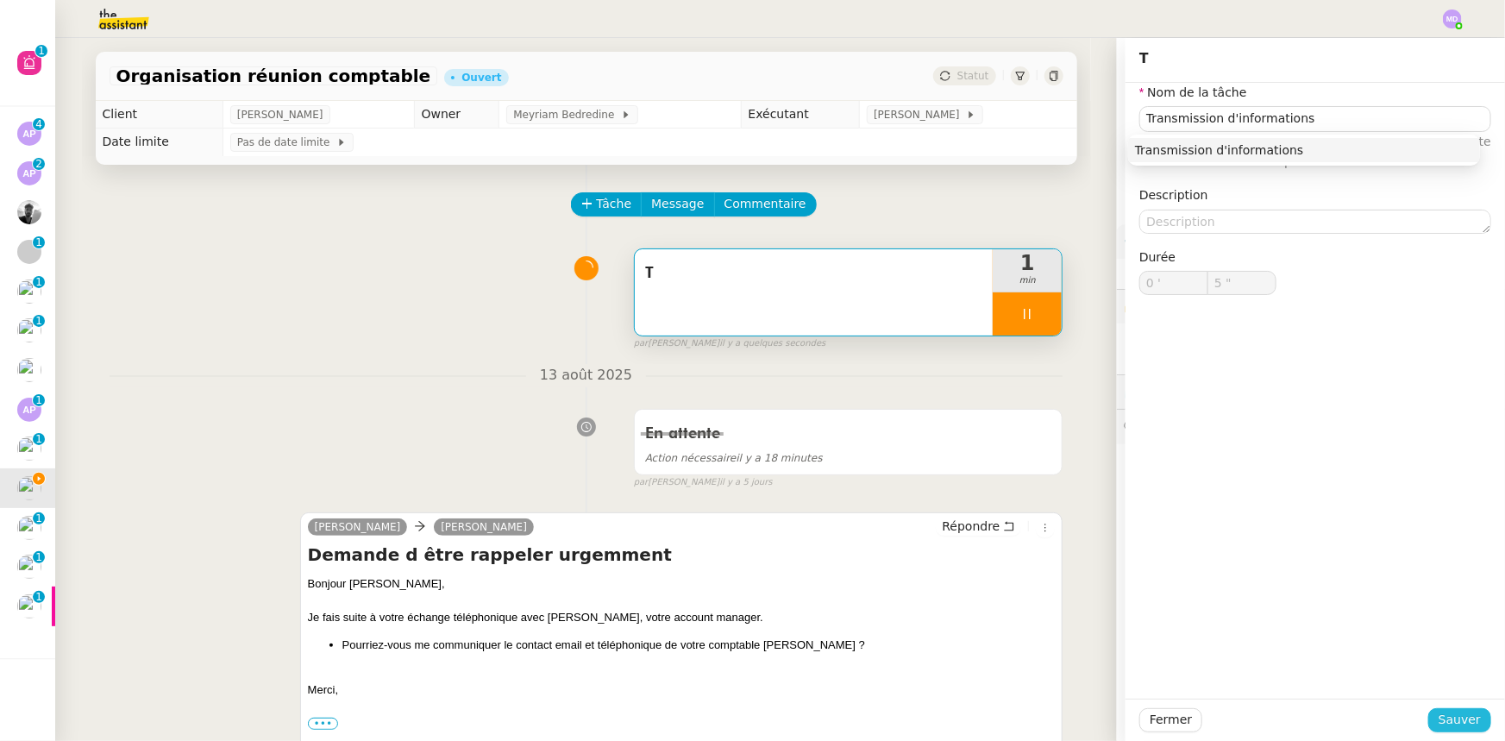
click at [1450, 731] on button "Sauver" at bounding box center [1459, 720] width 63 height 24
type input "6 ""
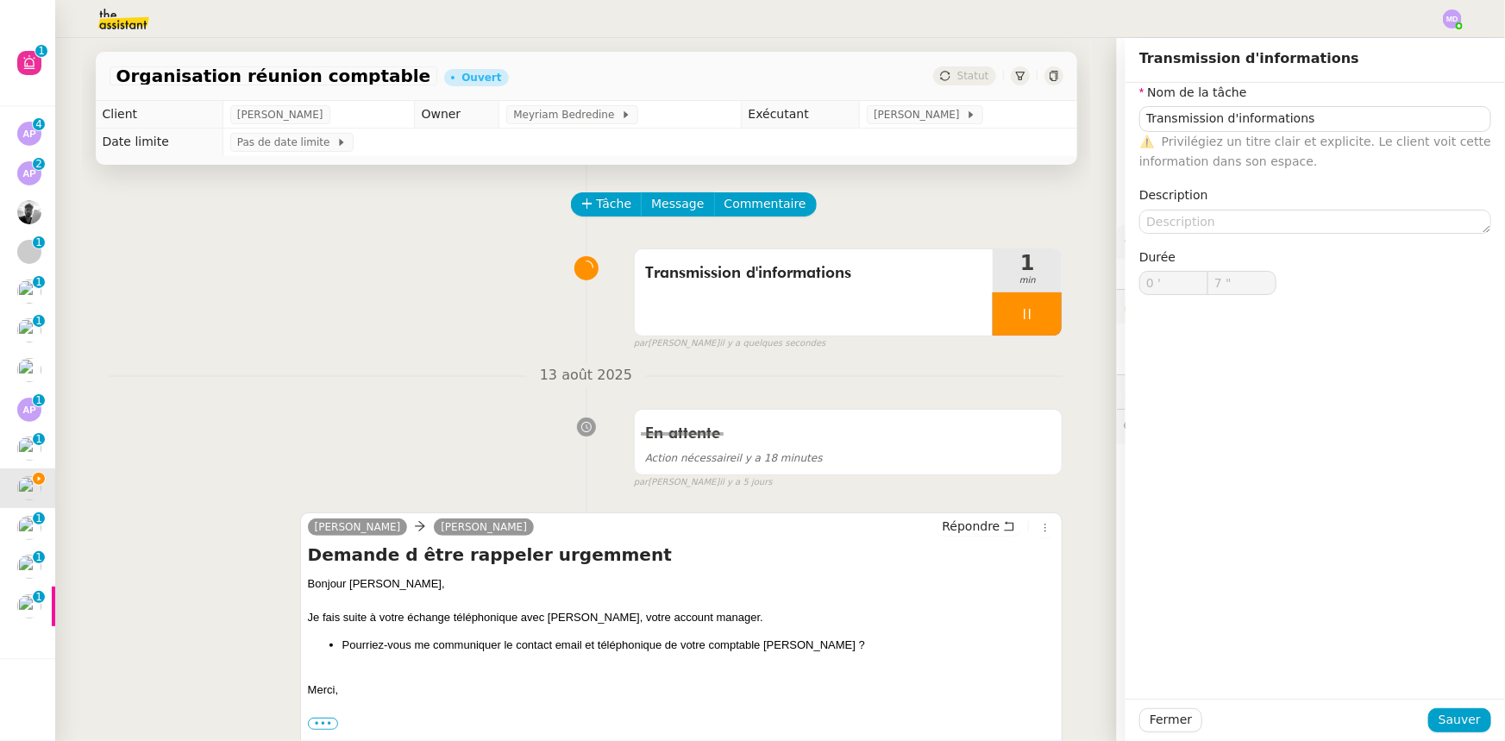
click at [774, 224] on div "Tâche Message Commentaire" at bounding box center [818, 212] width 491 height 41
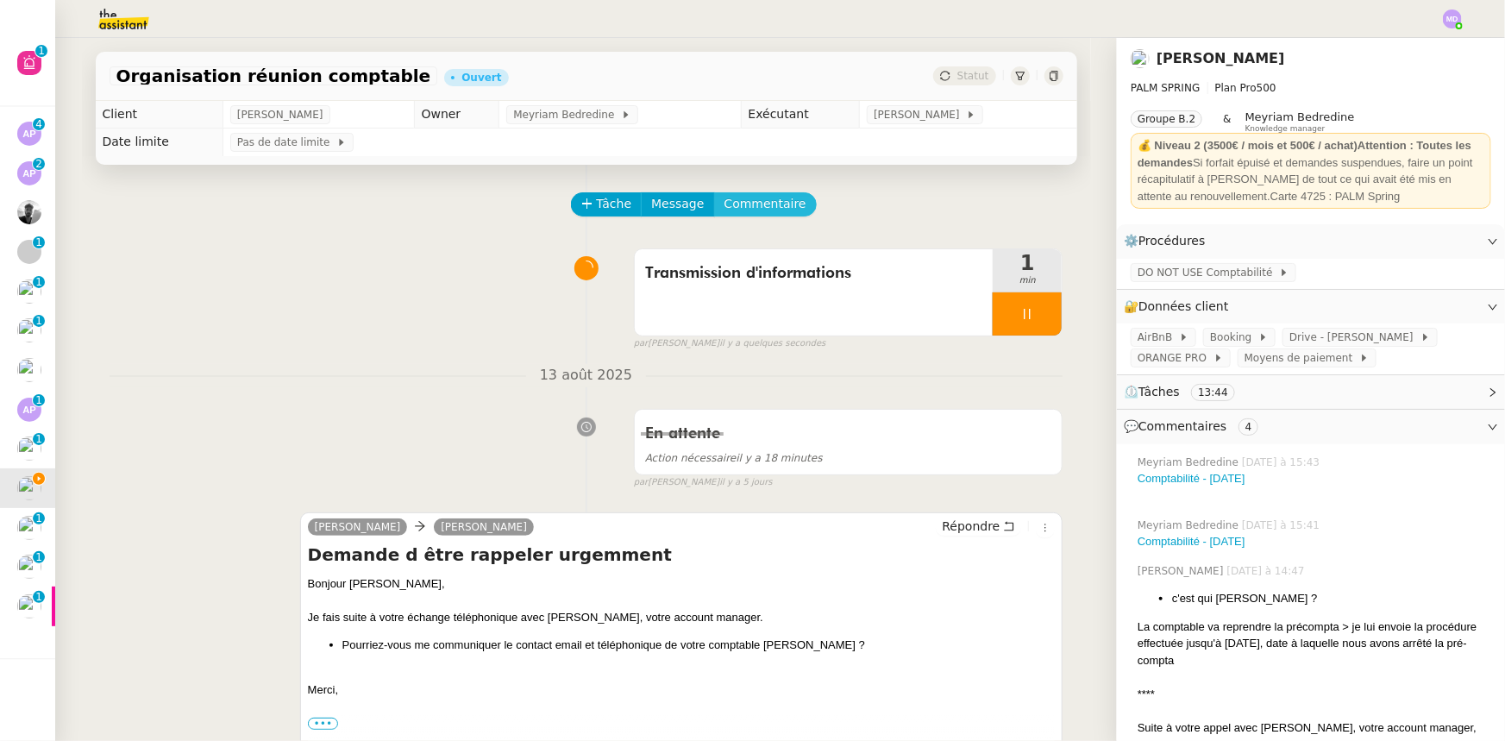
click at [762, 206] on span "Commentaire" at bounding box center [765, 204] width 82 height 20
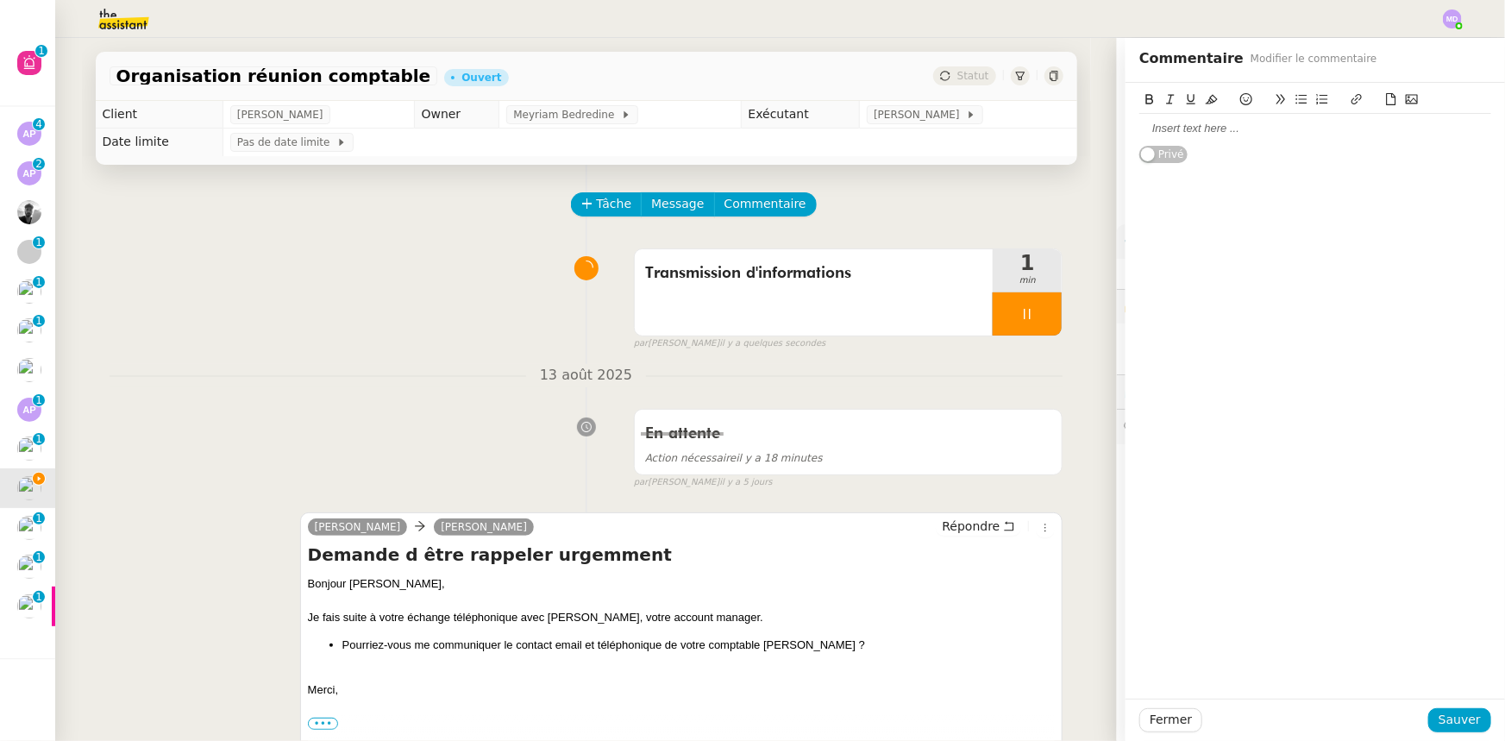
click at [1183, 137] on div at bounding box center [1315, 128] width 352 height 29
drag, startPoint x: 1477, startPoint y: 716, endPoint x: 1442, endPoint y: 710, distance: 35.9
click at [1466, 715] on button "Sauver" at bounding box center [1459, 720] width 63 height 24
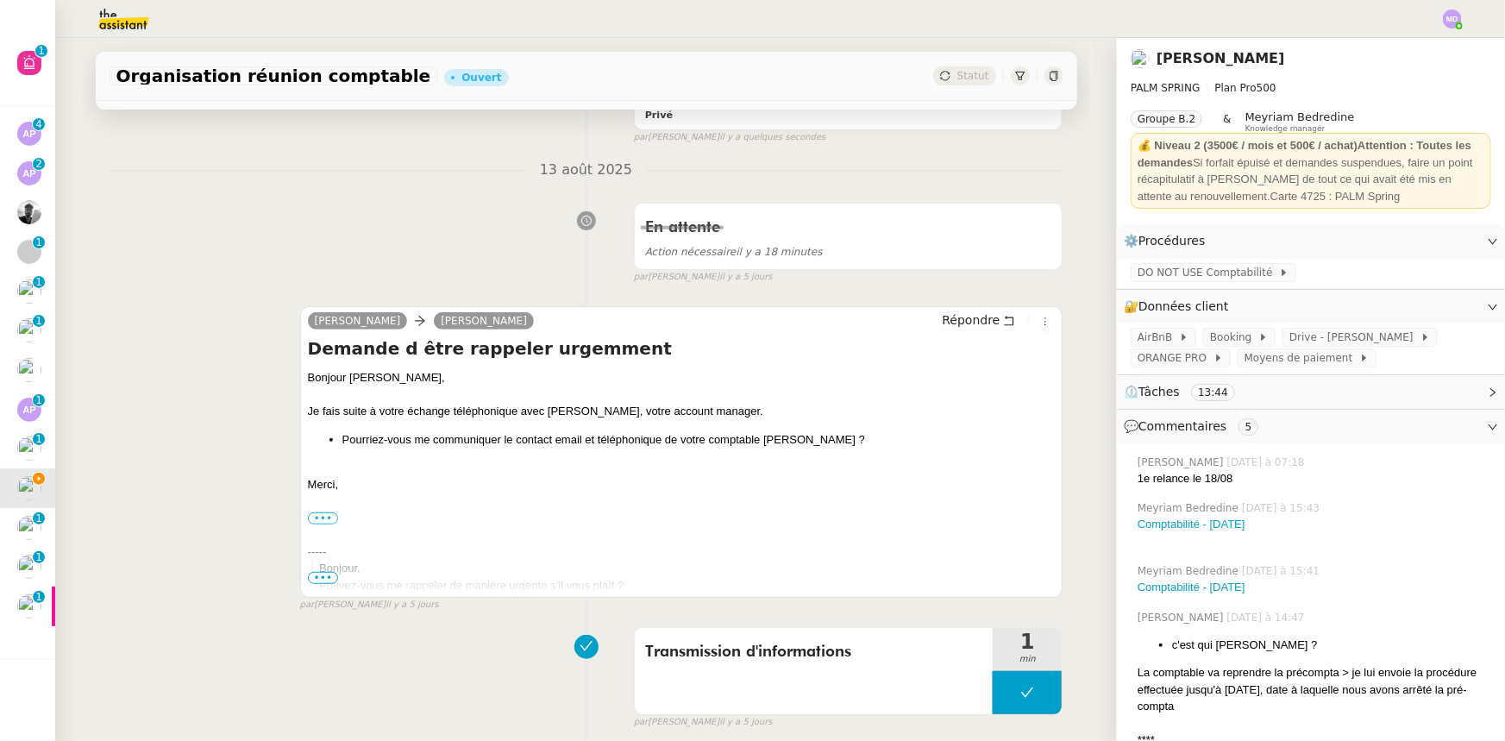
scroll to position [313, 0]
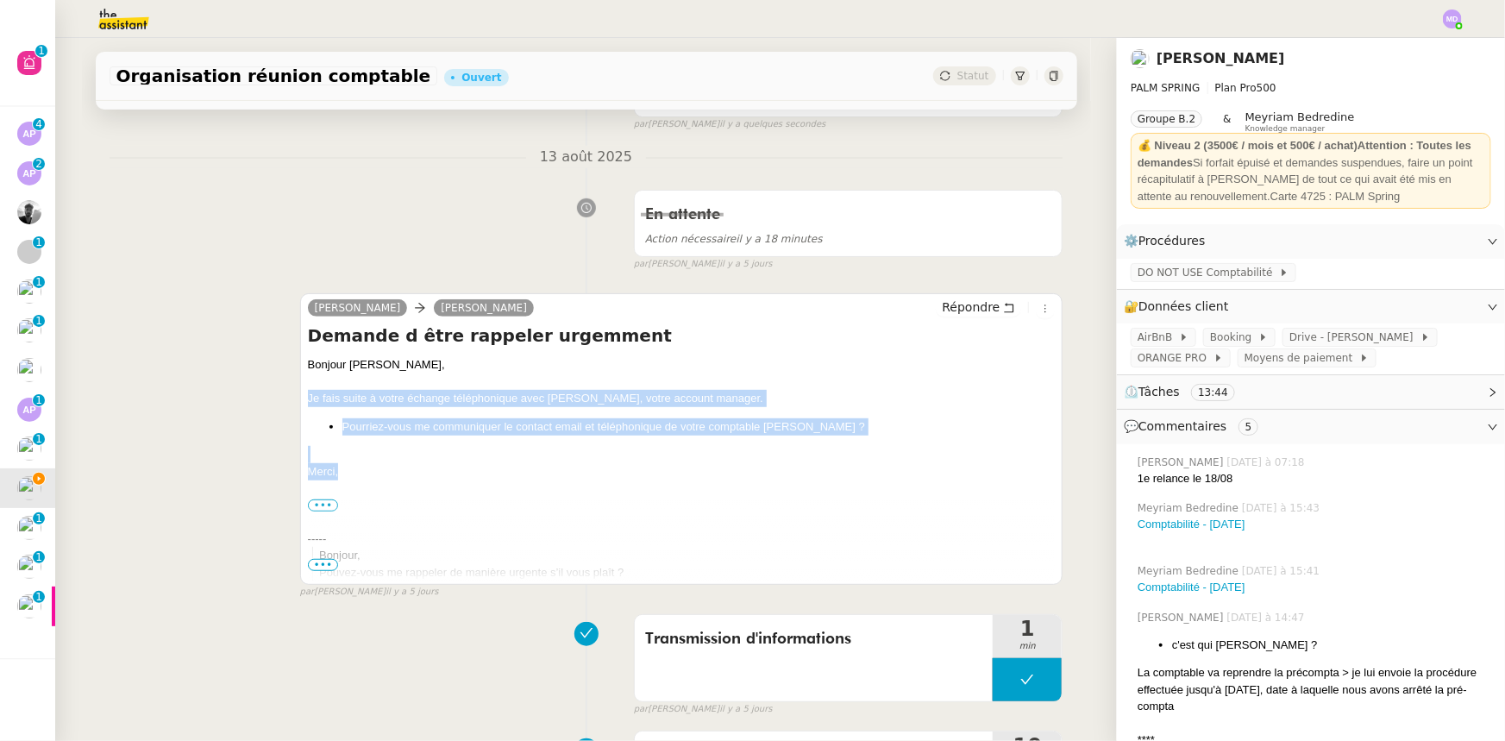
drag, startPoint x: 320, startPoint y: 465, endPoint x: 298, endPoint y: 397, distance: 71.7
click at [300, 397] on div "[PERSON_NAME] Répondre Demande d être rappeler urgemment Bonjour [PERSON_NAME],…" at bounding box center [681, 438] width 763 height 291
copy div "Je fais suite à votre échange téléphonique avec [PERSON_NAME], votre account ma…"
click at [957, 310] on span "Répondre" at bounding box center [971, 306] width 58 height 17
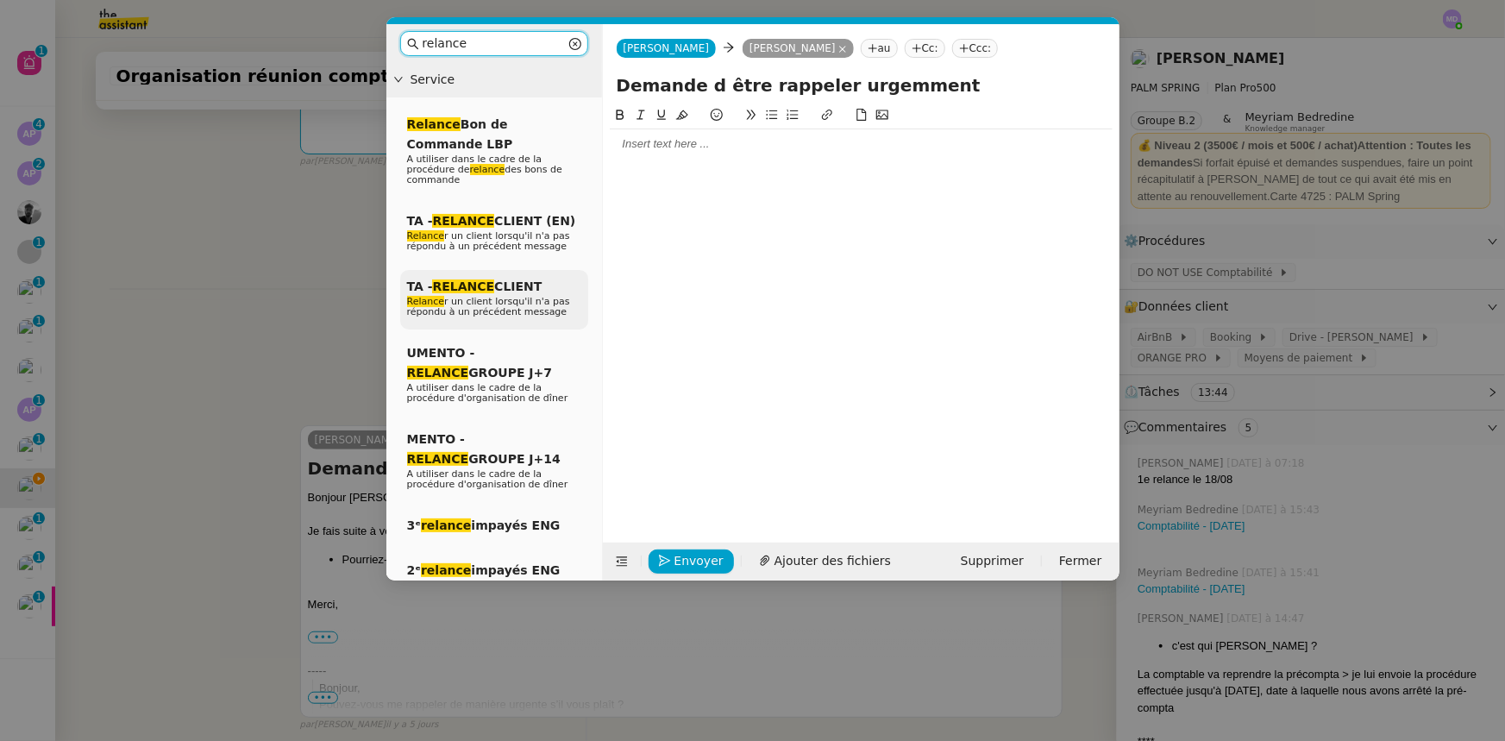
type input "relance"
click at [506, 282] on span "TA - RELANCE CLIENT" at bounding box center [474, 286] width 135 height 14
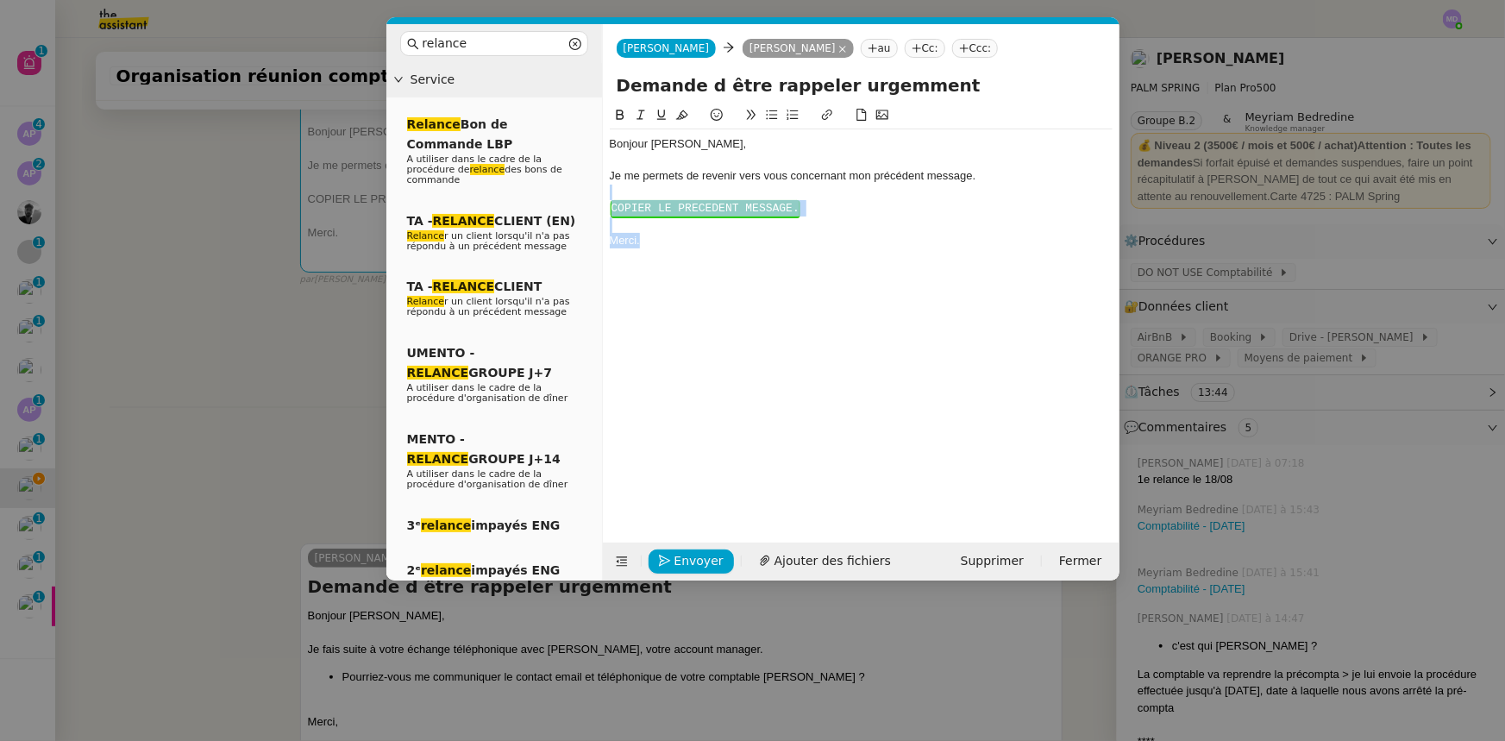
drag, startPoint x: 619, startPoint y: 191, endPoint x: 718, endPoint y: 277, distance: 131.4
click at [718, 277] on div "Bonjour ﻿[PERSON_NAME]﻿, Je me permets de revenir vers vous concernant mon préc…" at bounding box center [861, 310] width 503 height 411
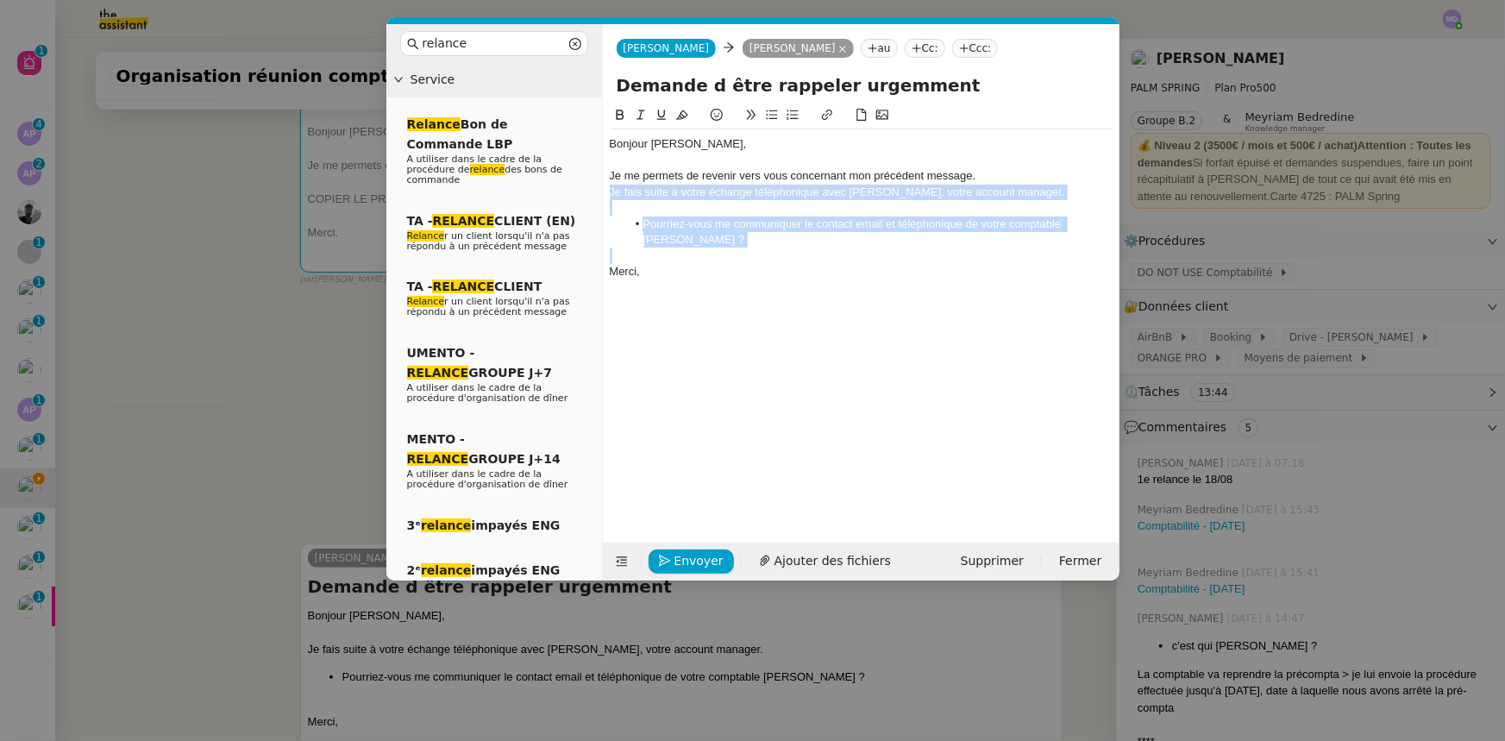
scroll to position [0, 0]
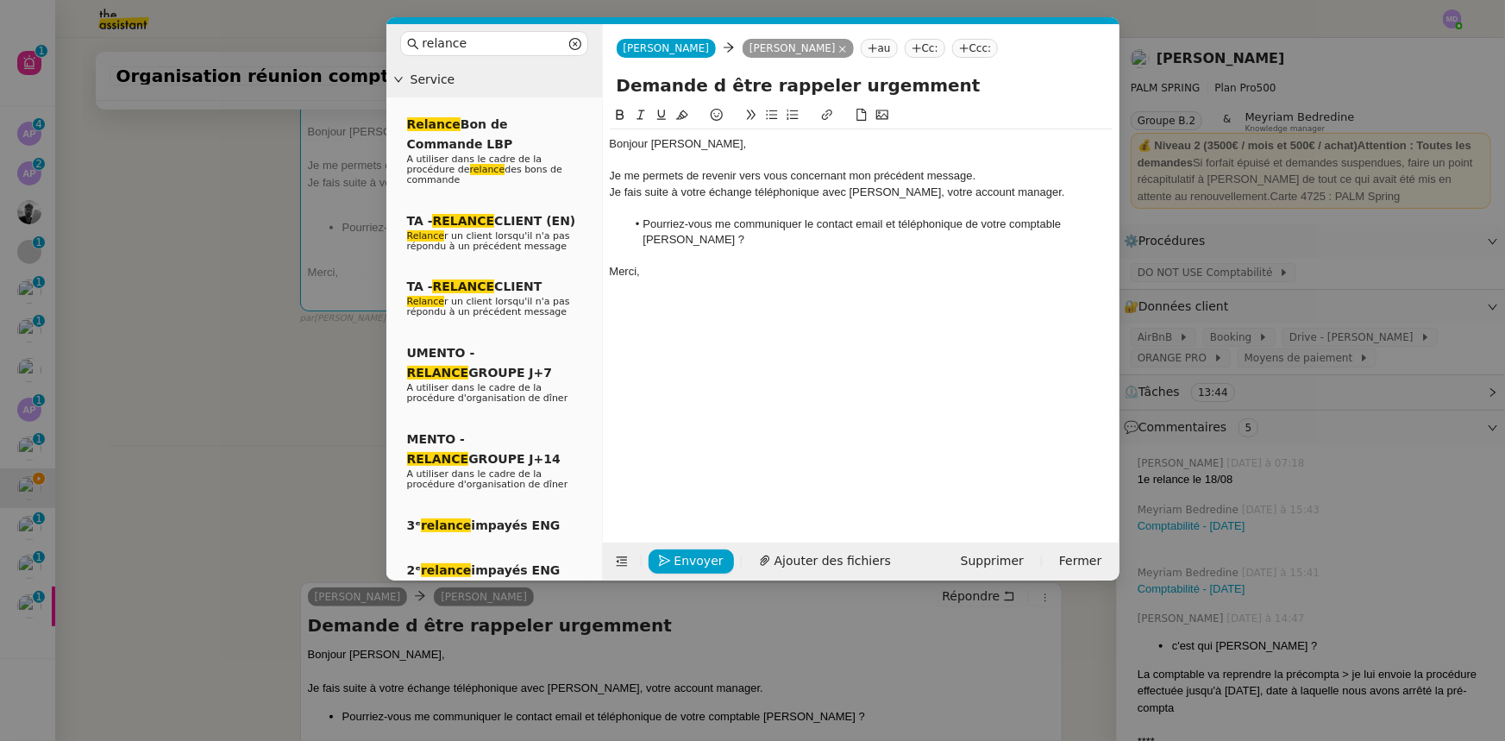
click at [1009, 172] on div "Je me permets de revenir vers vous concernant mon précédent message." at bounding box center [861, 176] width 503 height 16
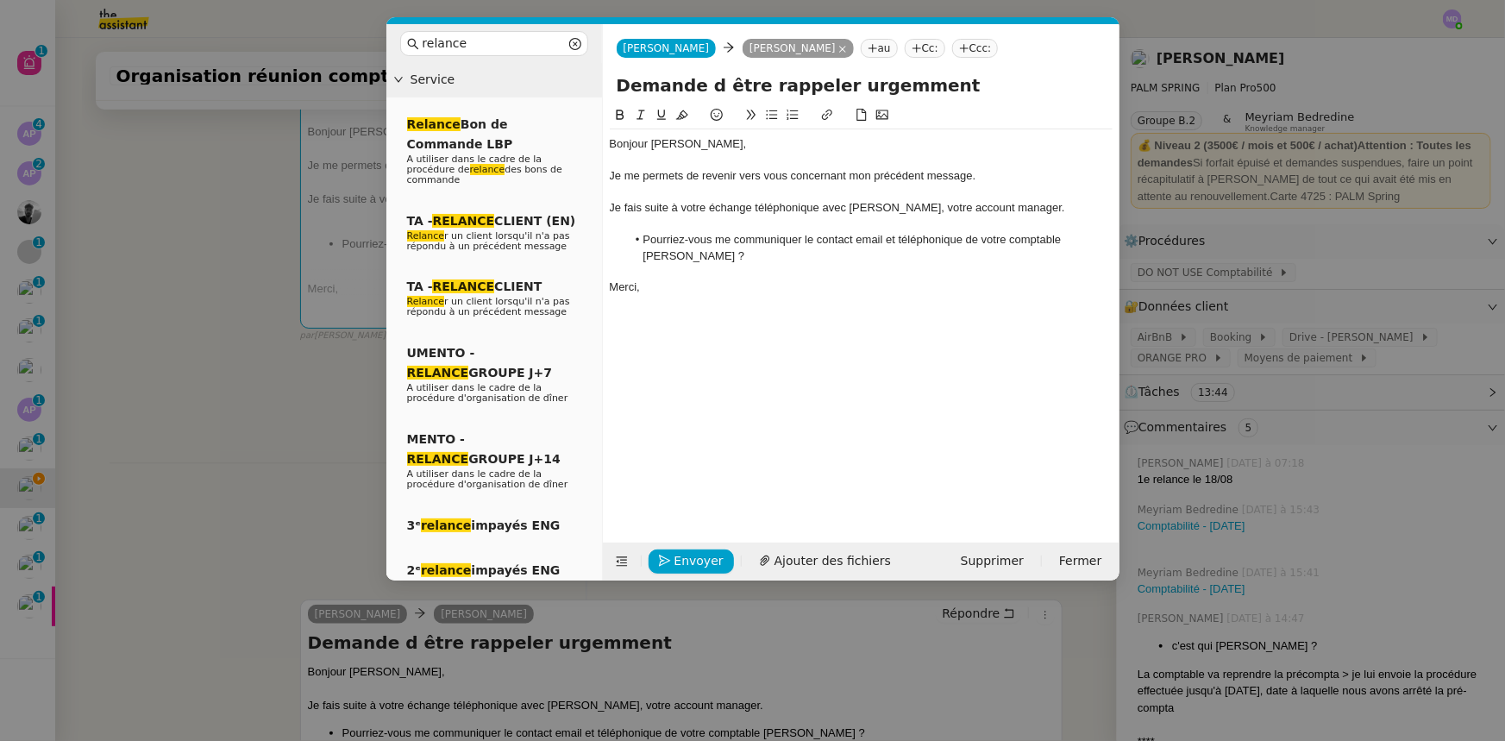
click at [172, 361] on nz-modal-container "relance Service Relance Bon de Commande LBP A utiliser dans le cadre de la proc…" at bounding box center [752, 370] width 1505 height 741
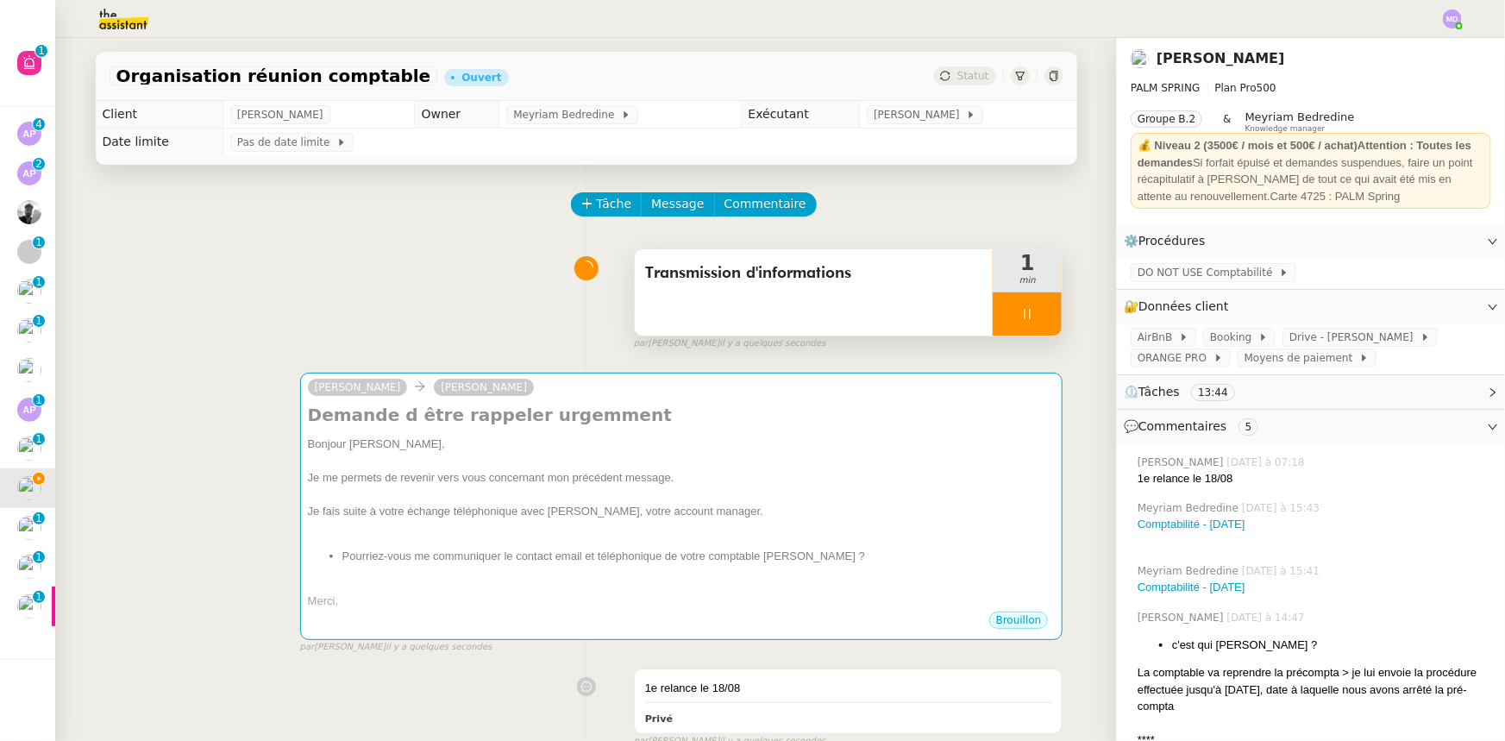
click at [1035, 315] on div at bounding box center [1027, 313] width 69 height 43
click at [1037, 315] on icon at bounding box center [1044, 314] width 14 height 14
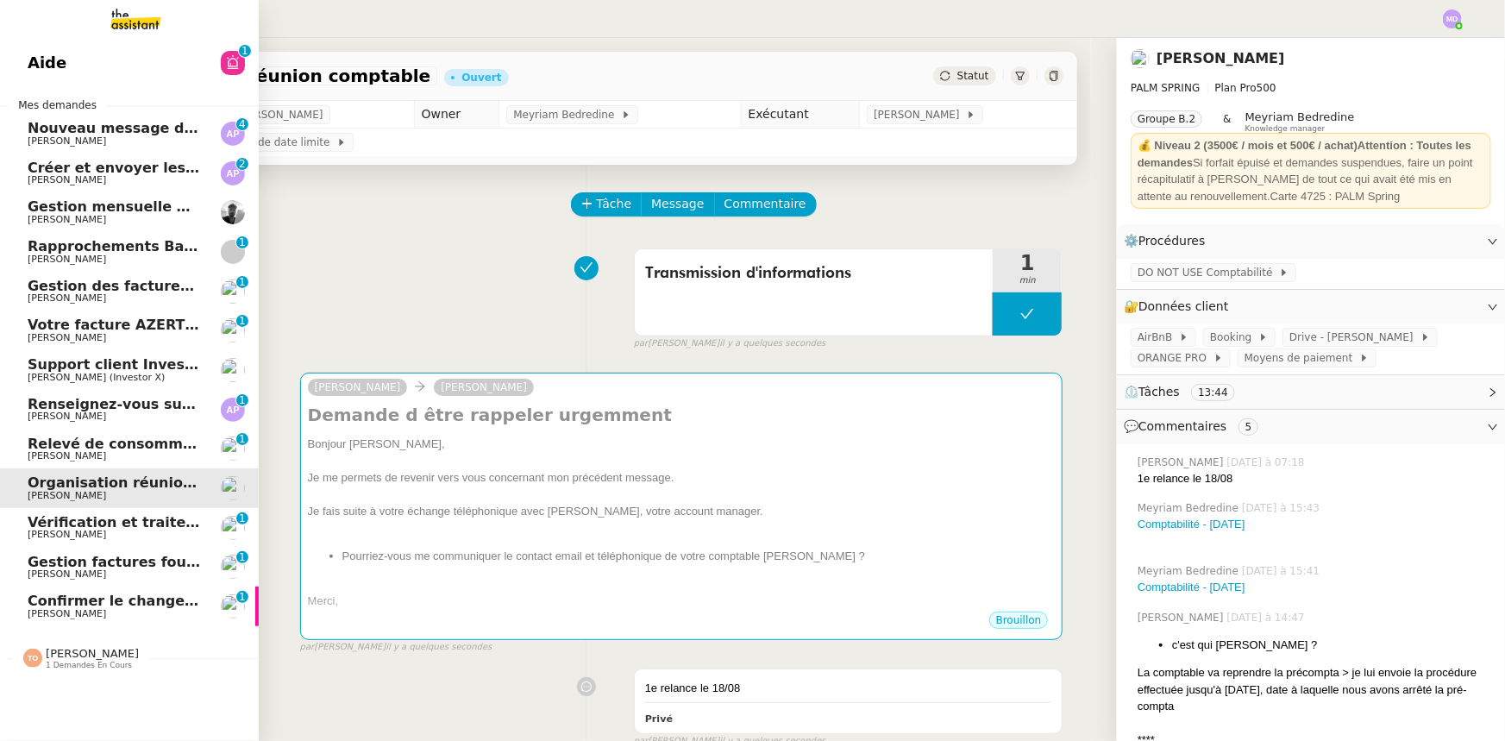
click at [123, 451] on span "[PERSON_NAME]" at bounding box center [115, 456] width 174 height 10
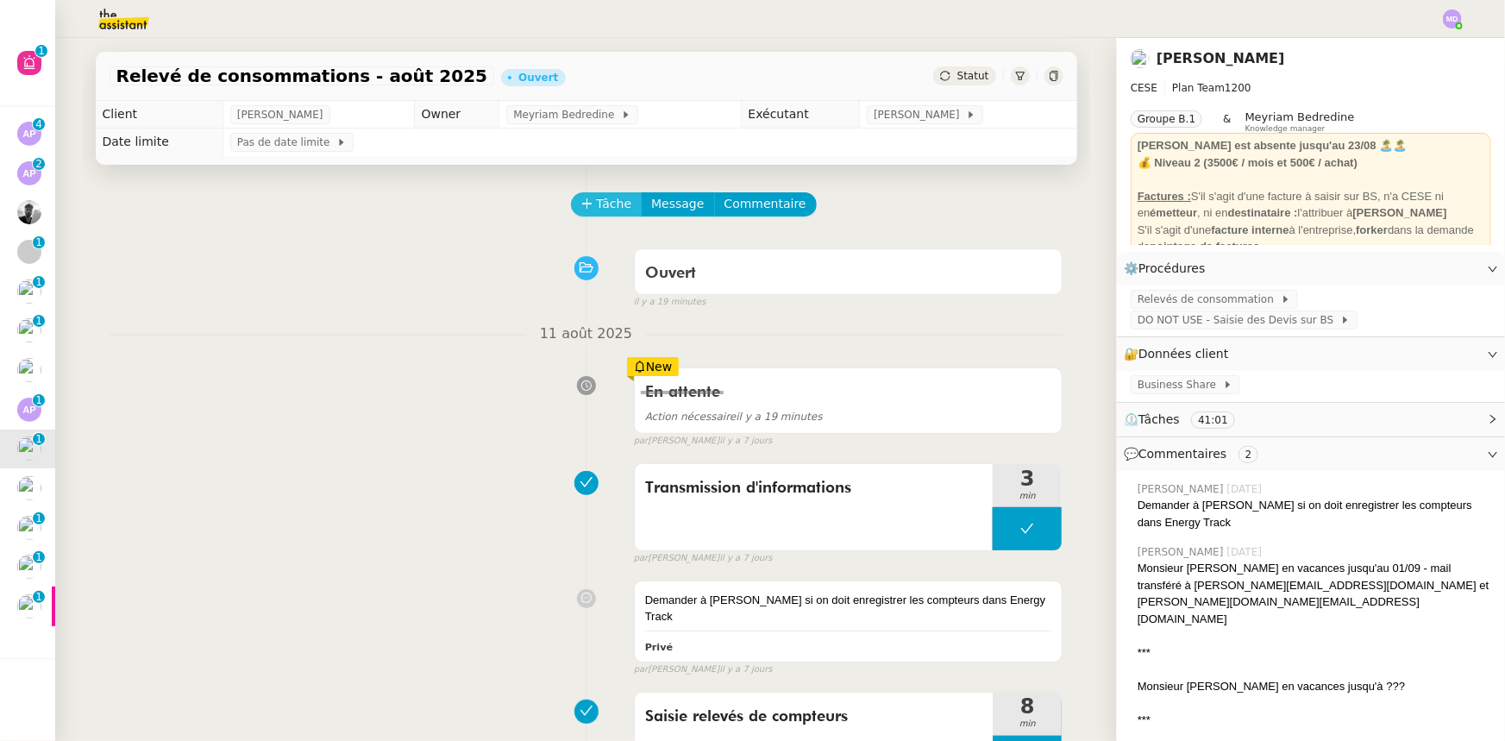
click at [597, 214] on span "Tâche" at bounding box center [614, 204] width 35 height 20
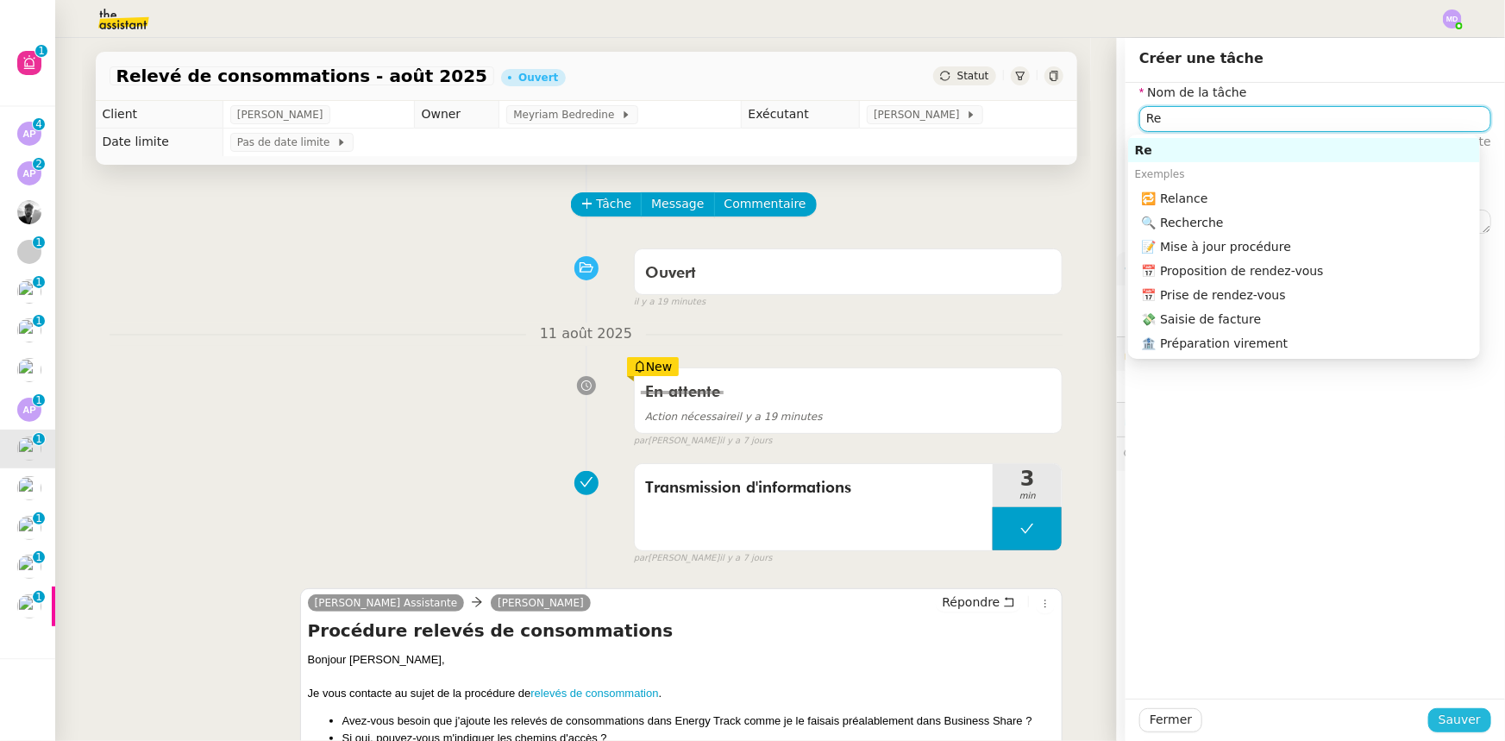
type input "Re"
click at [1449, 722] on span "Sauver" at bounding box center [1460, 720] width 42 height 20
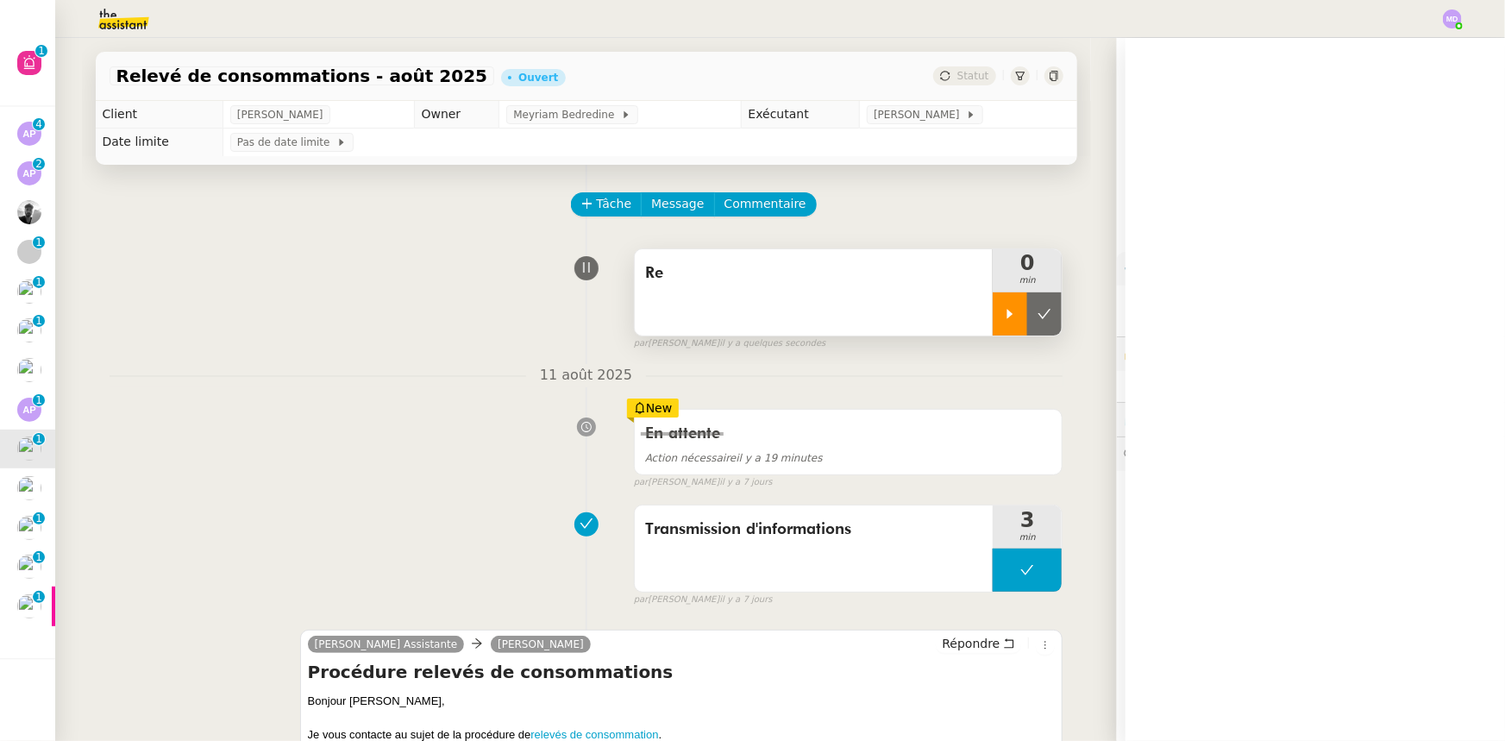
click at [1003, 315] on icon at bounding box center [1010, 314] width 14 height 14
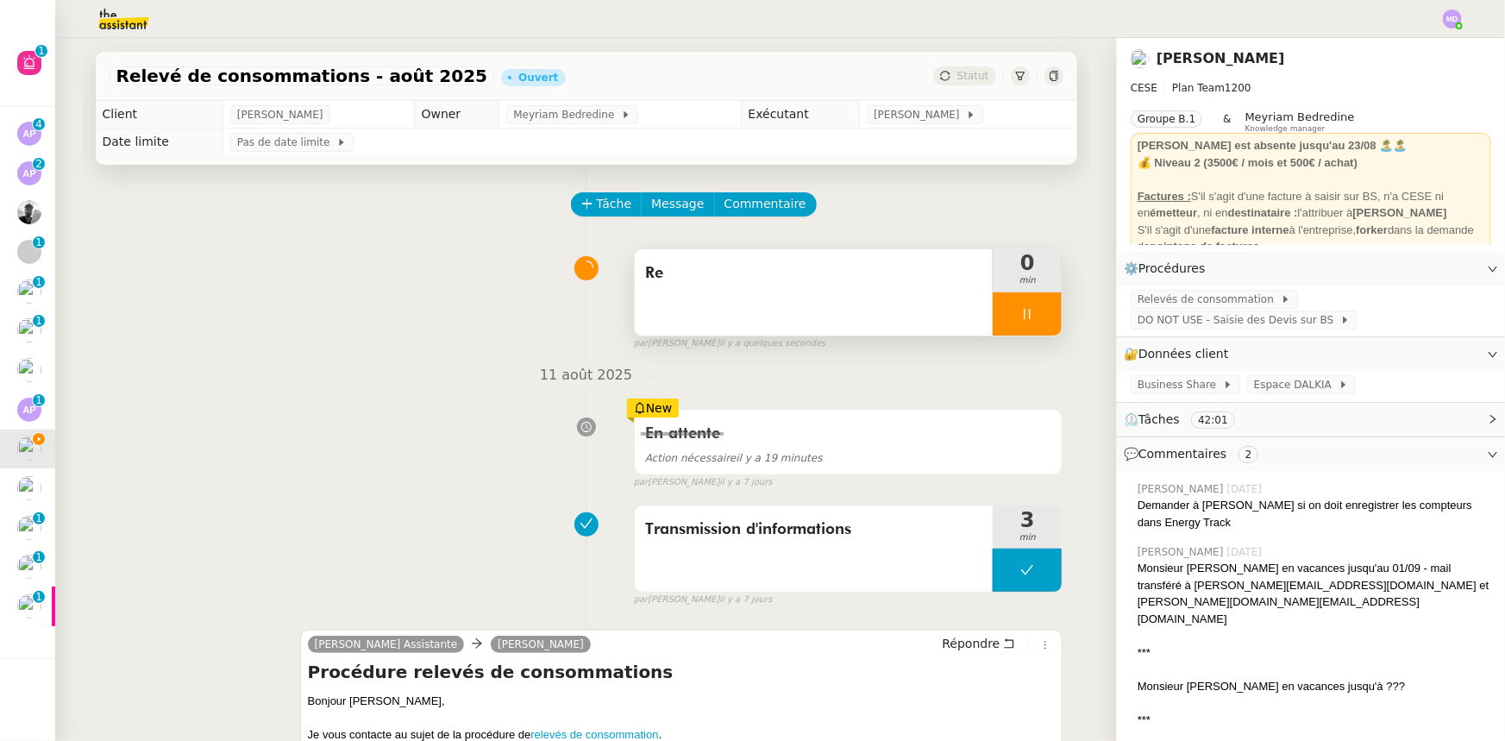
click at [1143, 298] on span "Relevés de consommation" at bounding box center [1209, 299] width 143 height 17
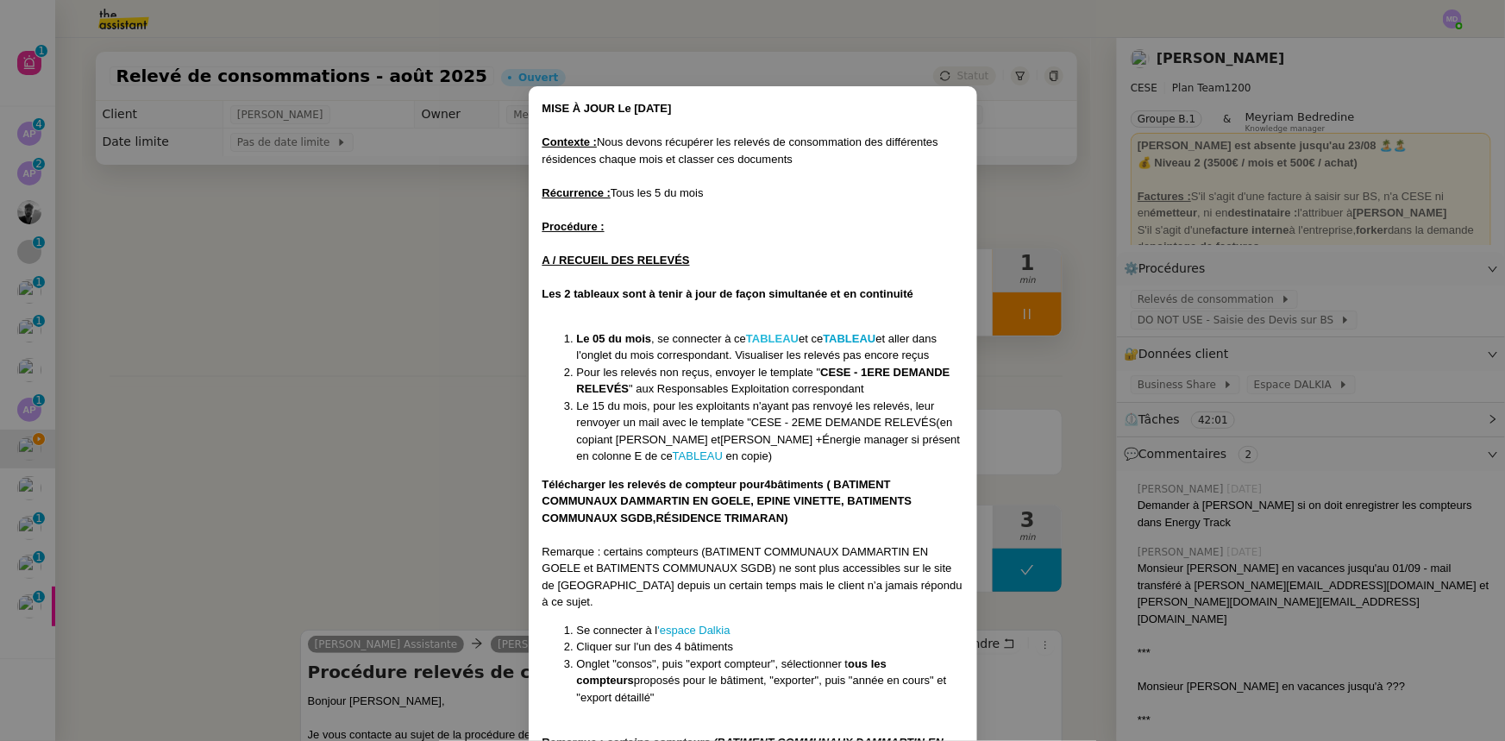
click at [790, 335] on strong "TABLEAU" at bounding box center [772, 338] width 53 height 13
click at [856, 332] on strong "TABLEAU" at bounding box center [849, 338] width 53 height 13
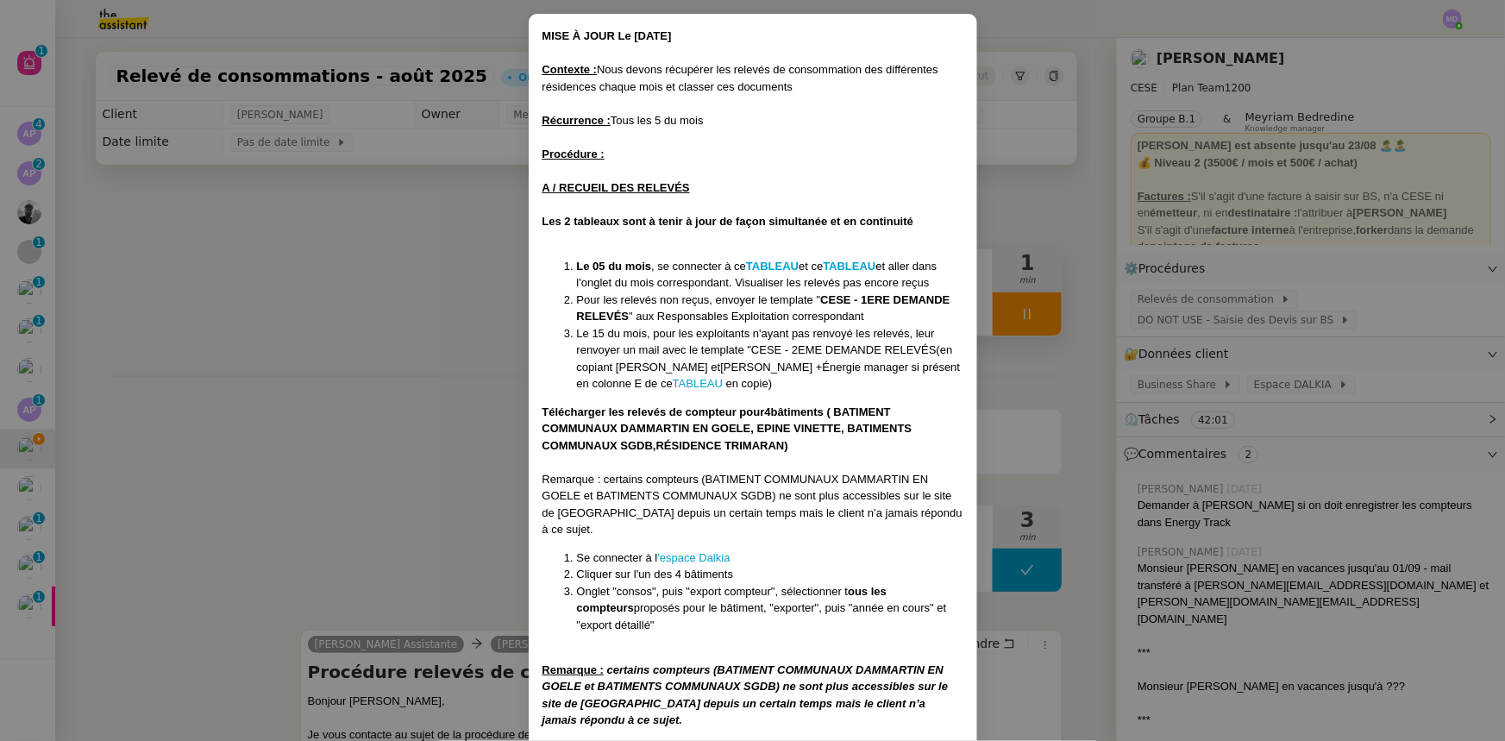
scroll to position [216, 0]
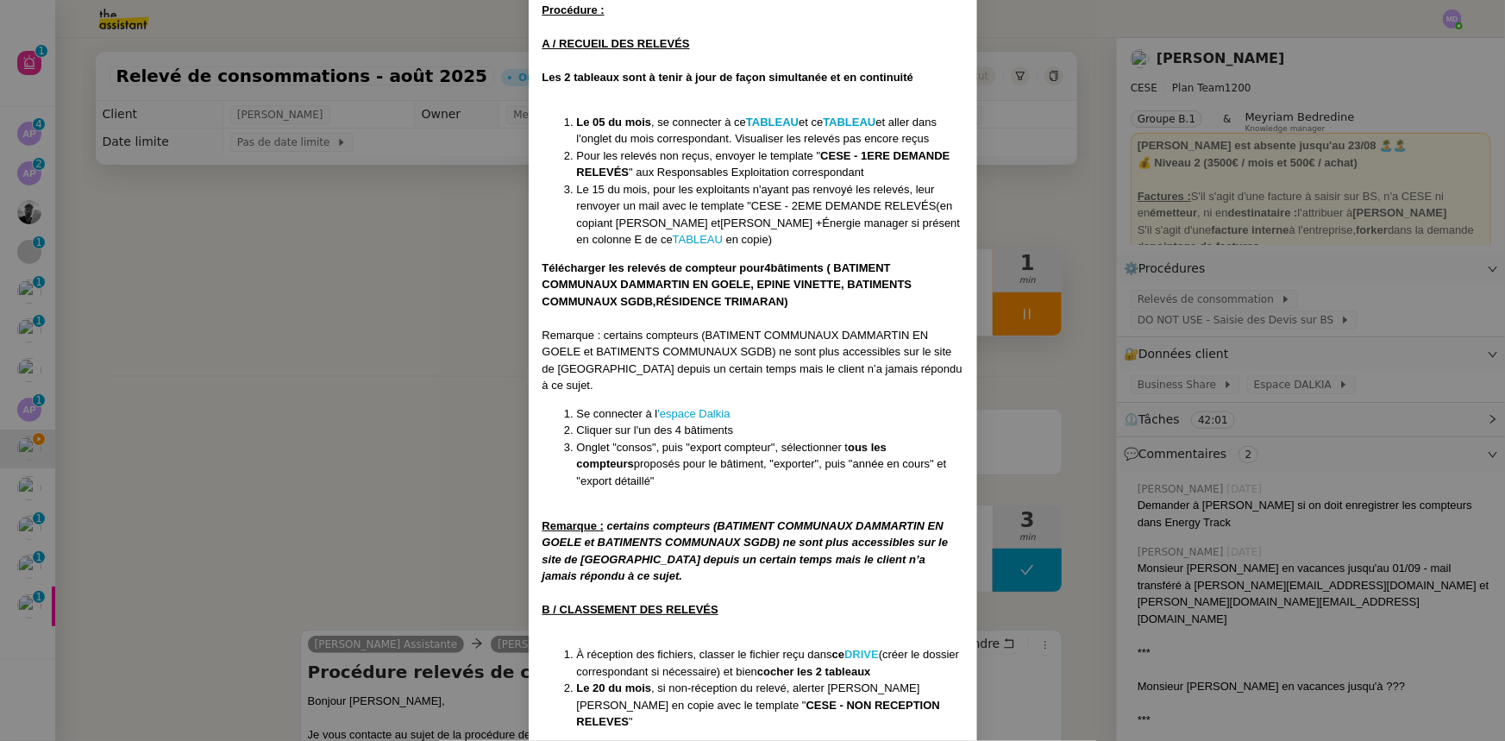
click at [866, 648] on strong "DRIVE" at bounding box center [861, 654] width 34 height 13
click at [406, 398] on nz-modal-container "MISE À JOUR Le [DATE] Contexte : Nous devons récupérer les relevés de consommat…" at bounding box center [752, 370] width 1505 height 741
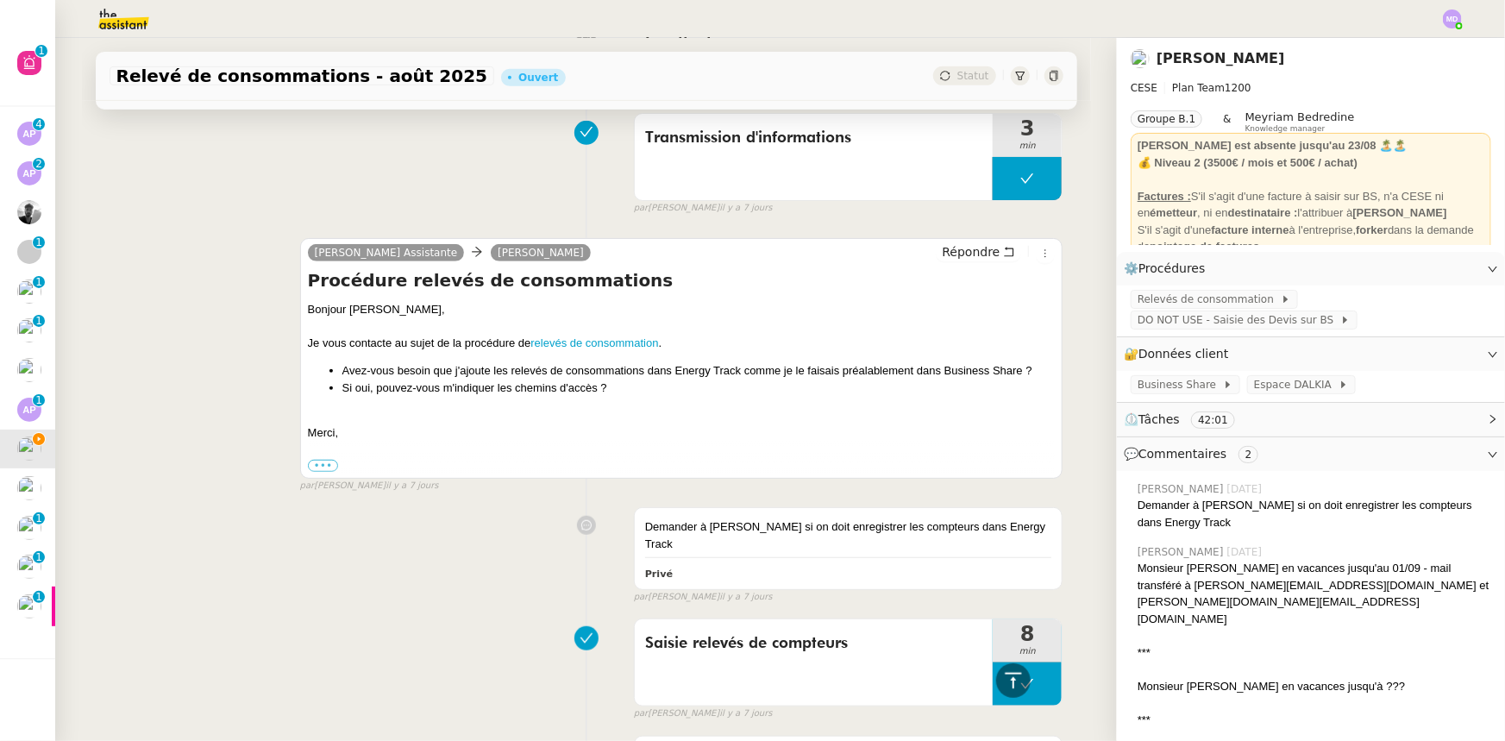
scroll to position [78, 0]
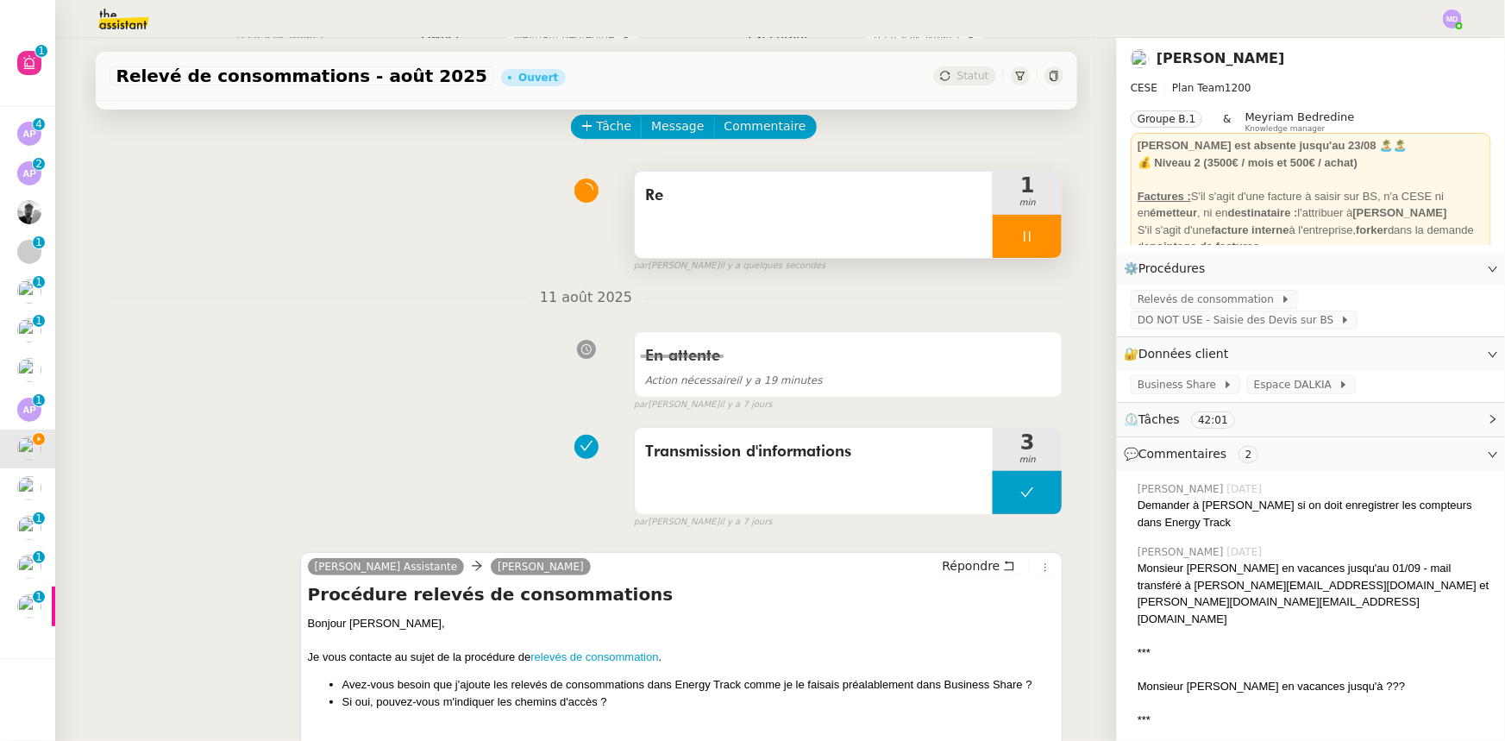
click at [889, 241] on div "Re" at bounding box center [814, 215] width 359 height 86
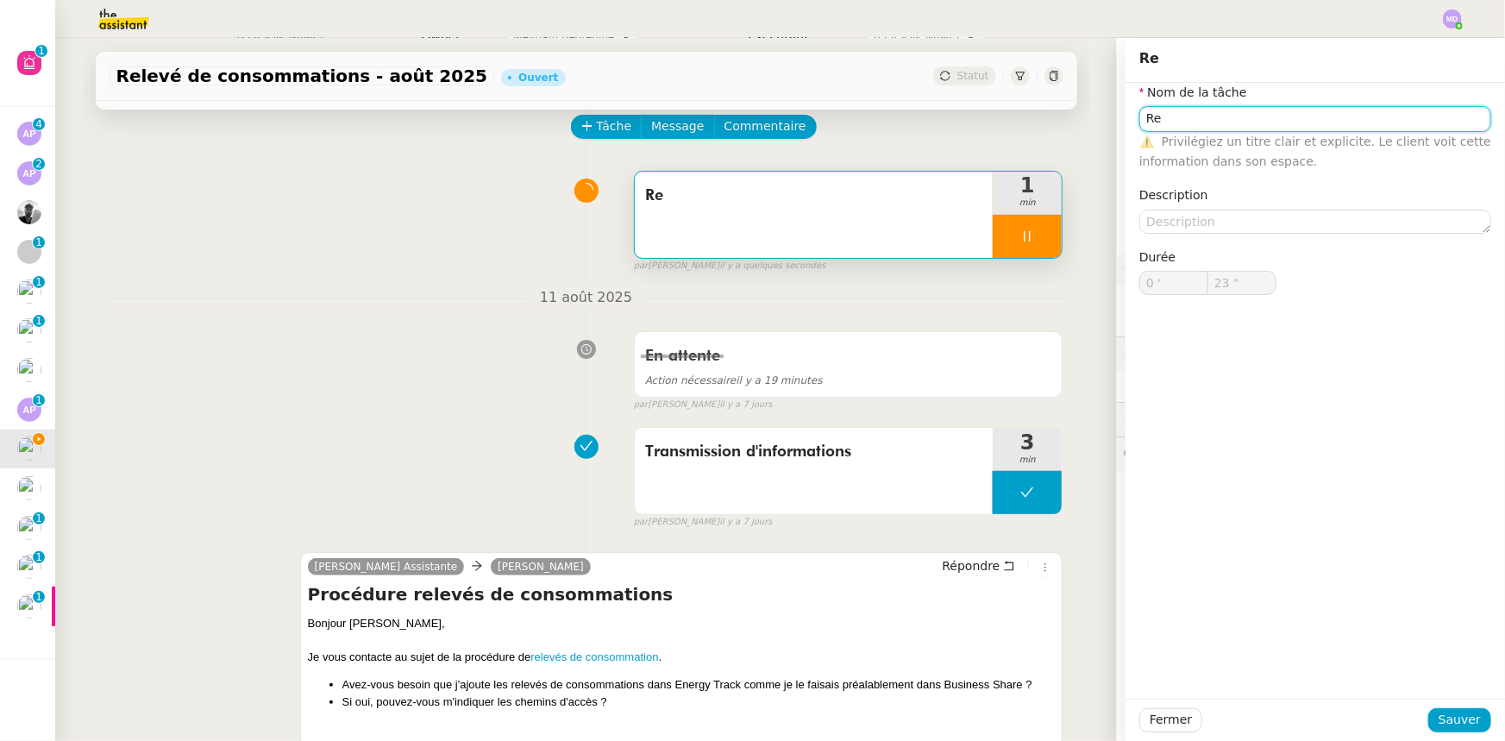
click at [1189, 111] on input "Re" at bounding box center [1315, 118] width 352 height 25
type input "24 ""
type input "Relv"
type input "25 ""
type input "R"
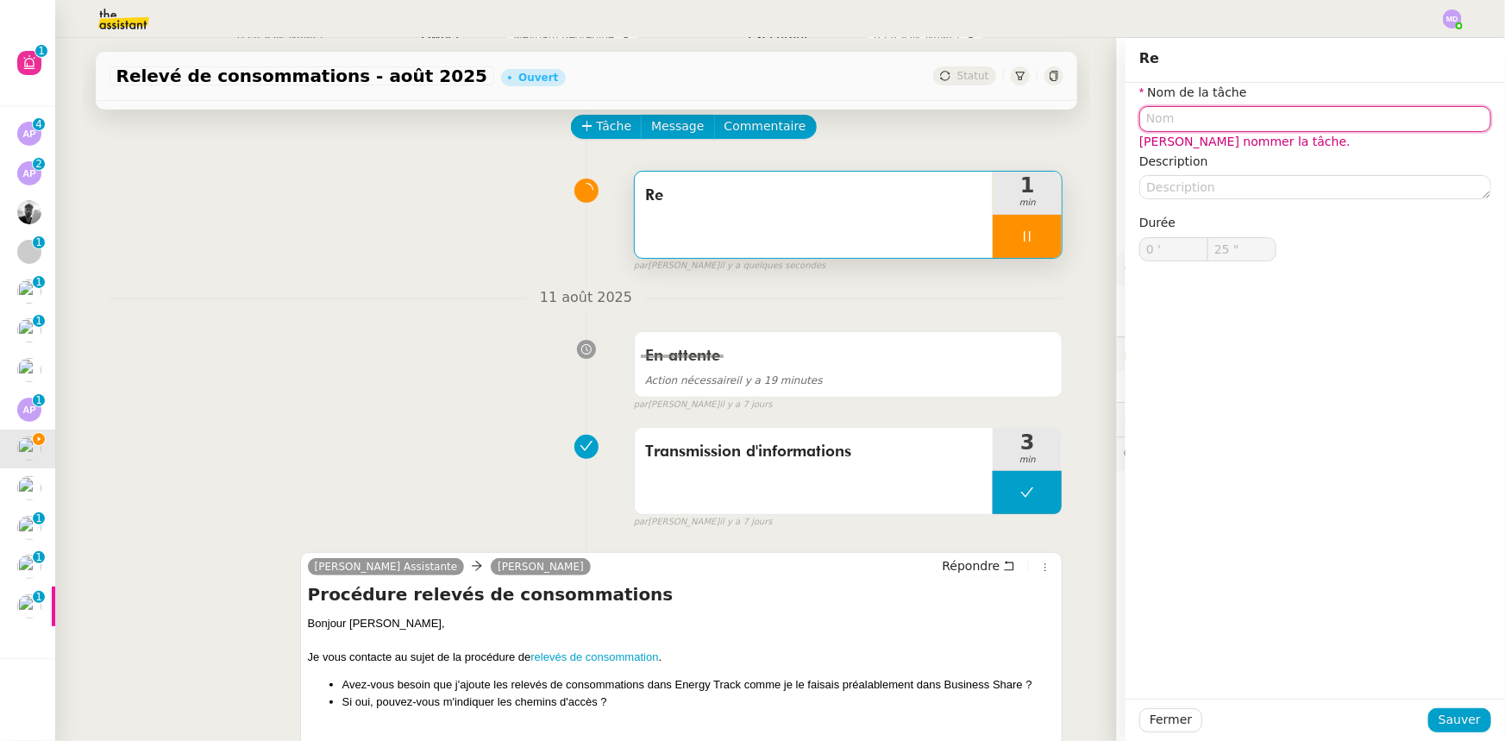
type input "26 ""
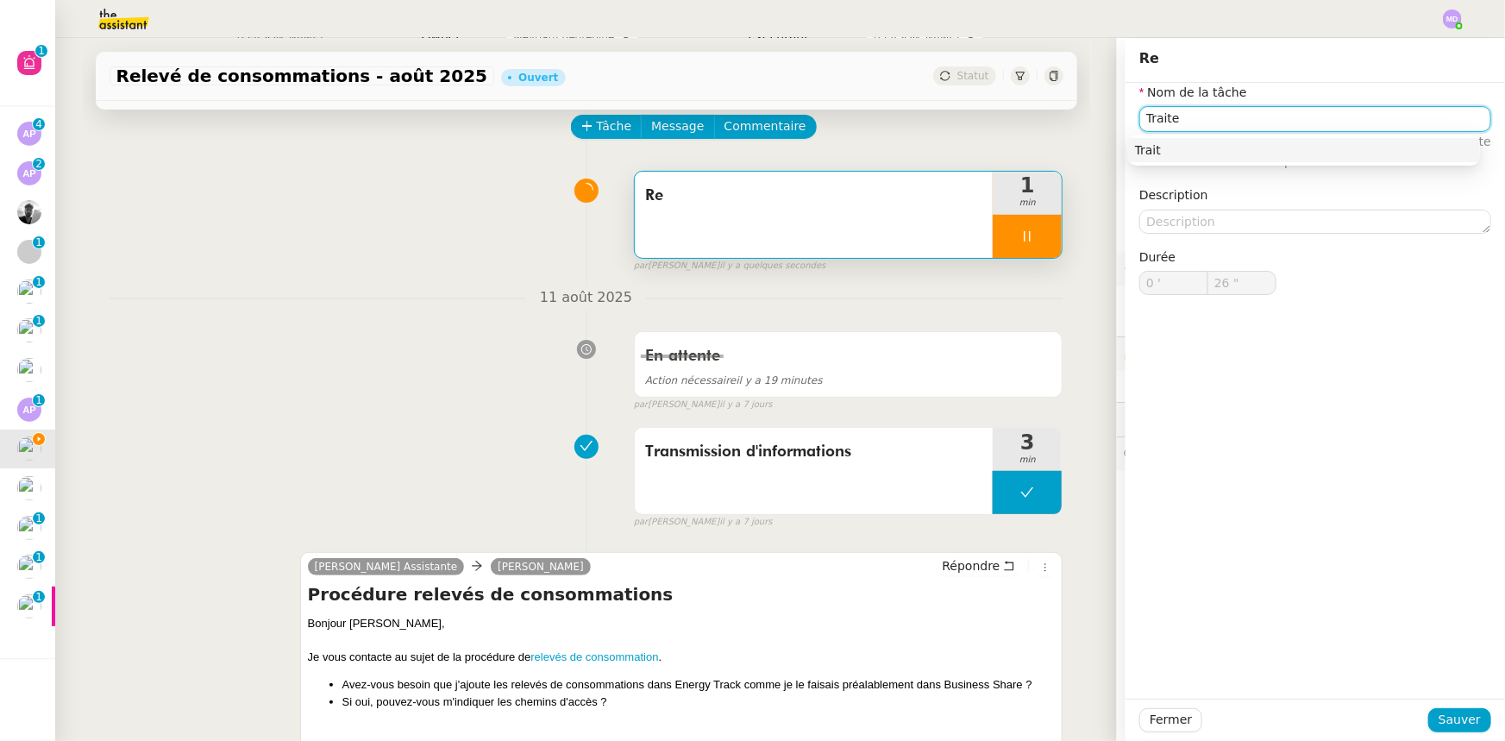
type input "Traitem"
type input "27 ""
type input "Traitement des in"
type input "28 ""
type input "Traitement des informat"
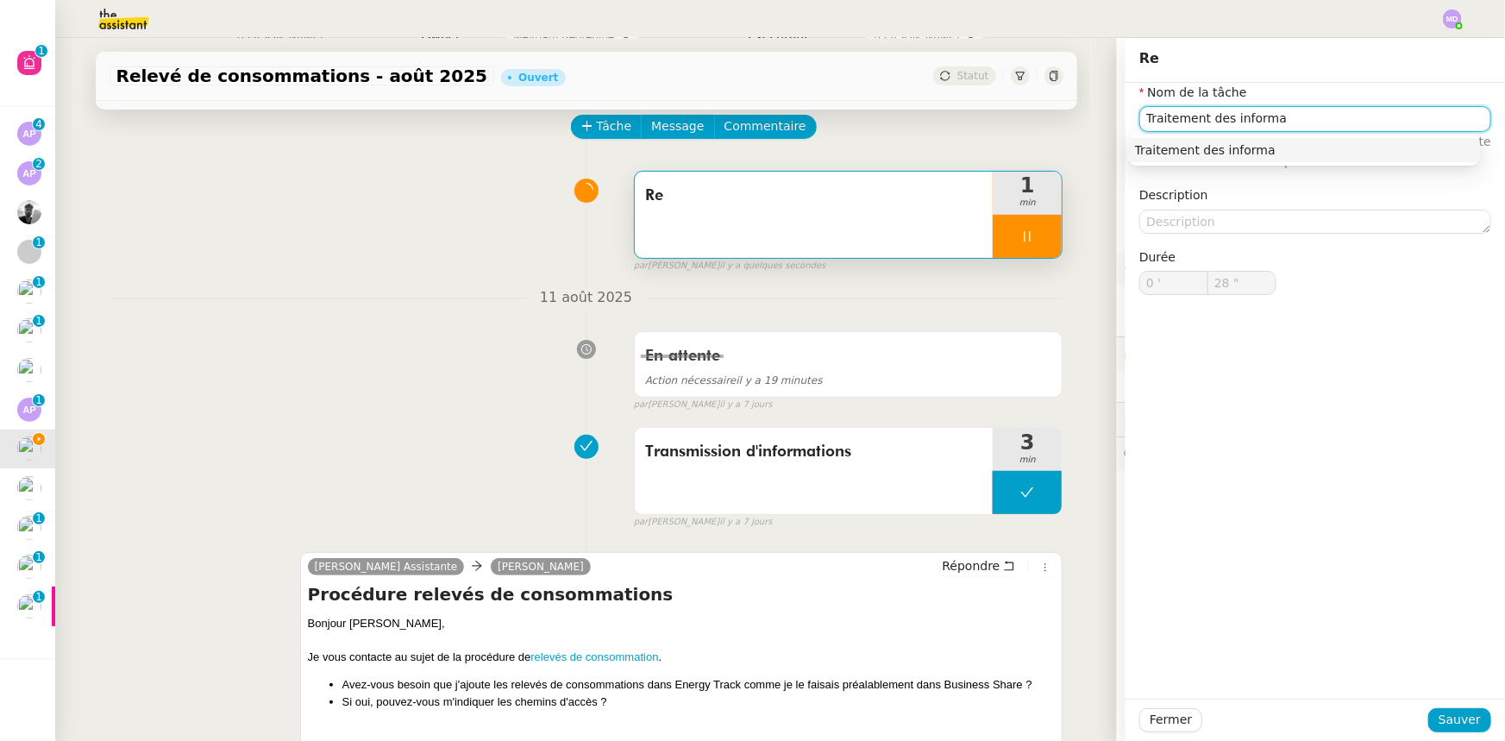
type input "29 ""
type input "Traitement des informations"
type input "30 ""
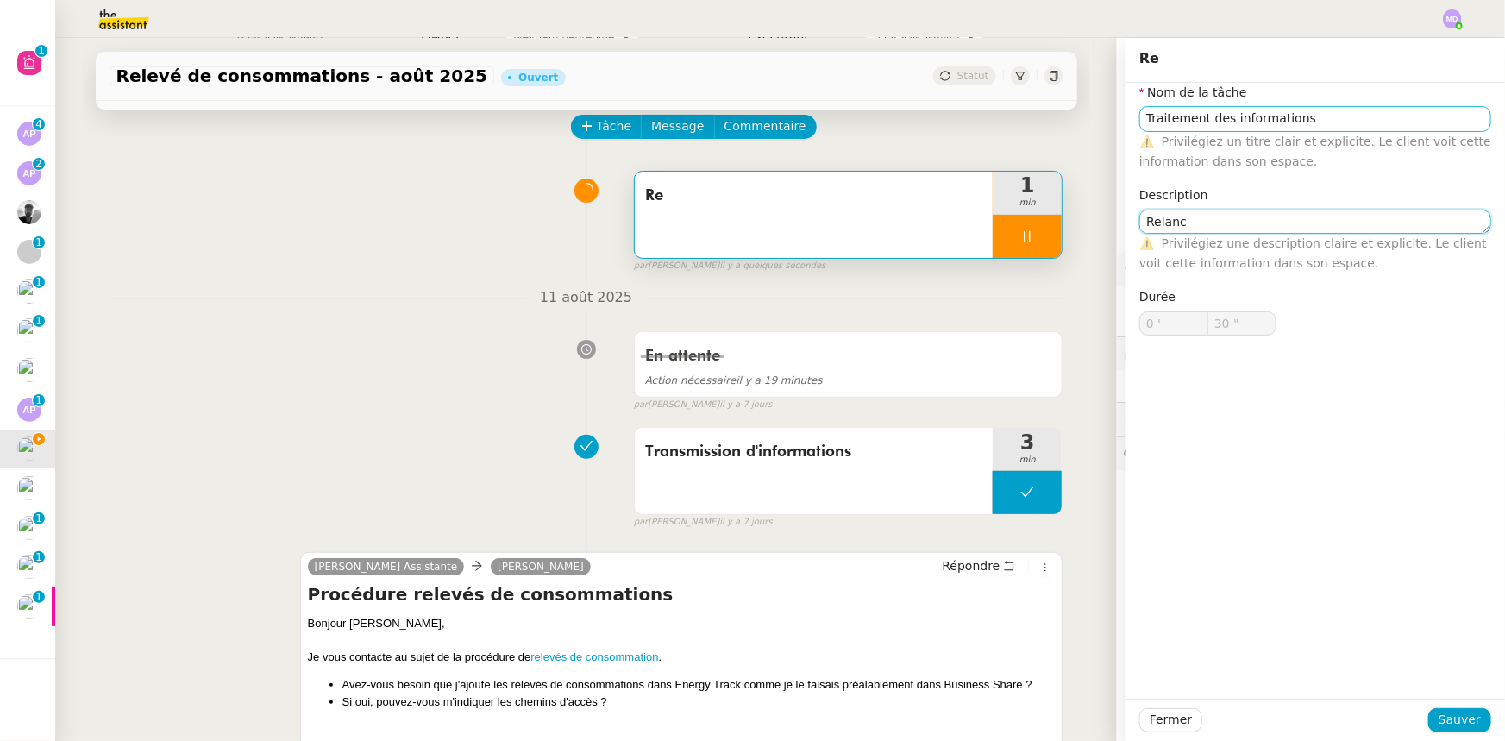
type textarea "Relance"
type input "31 ""
type textarea "Relance"
type input "32 ""
type textarea "Relance non"
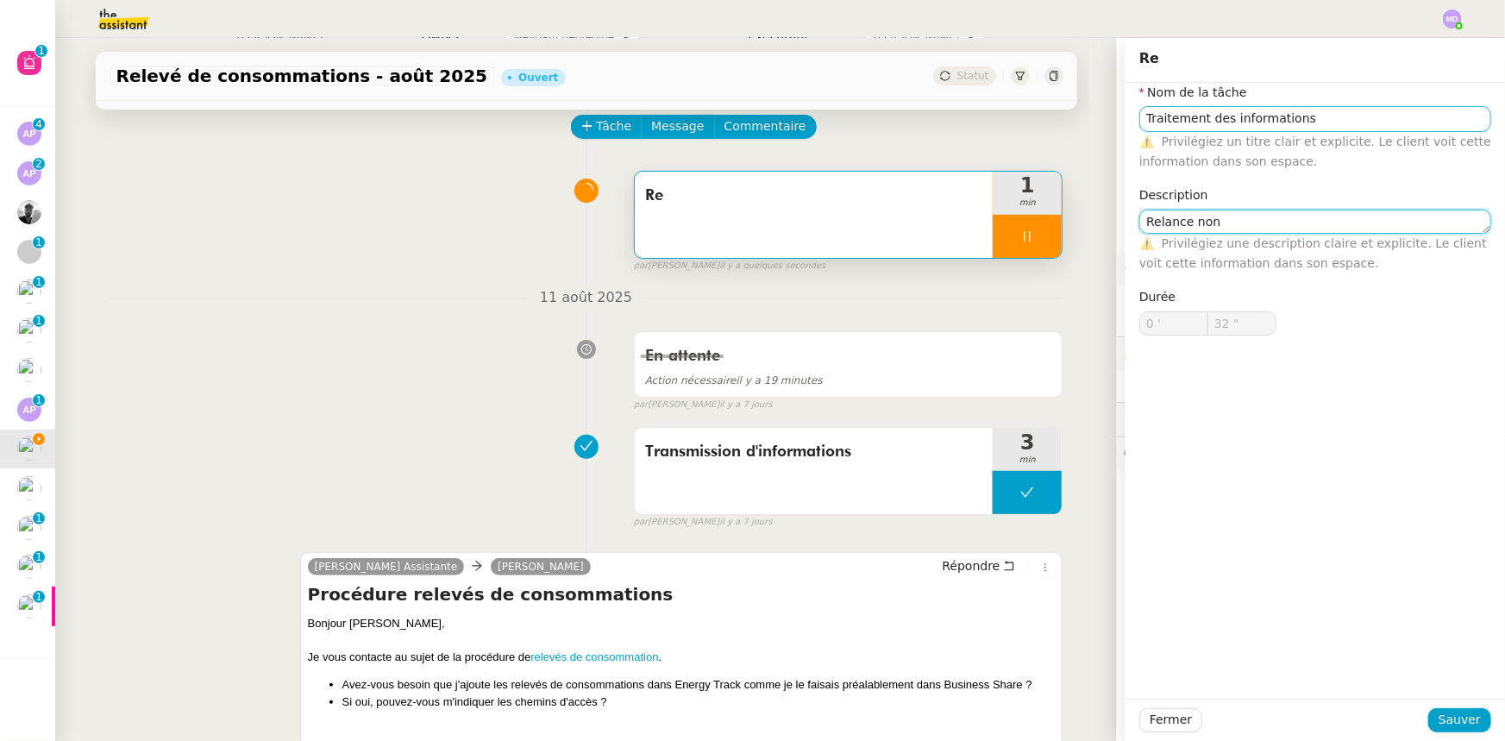
type input "33 ""
type textarea "Relance"
type input "35 ""
type textarea "Relance d"
type input "36 ""
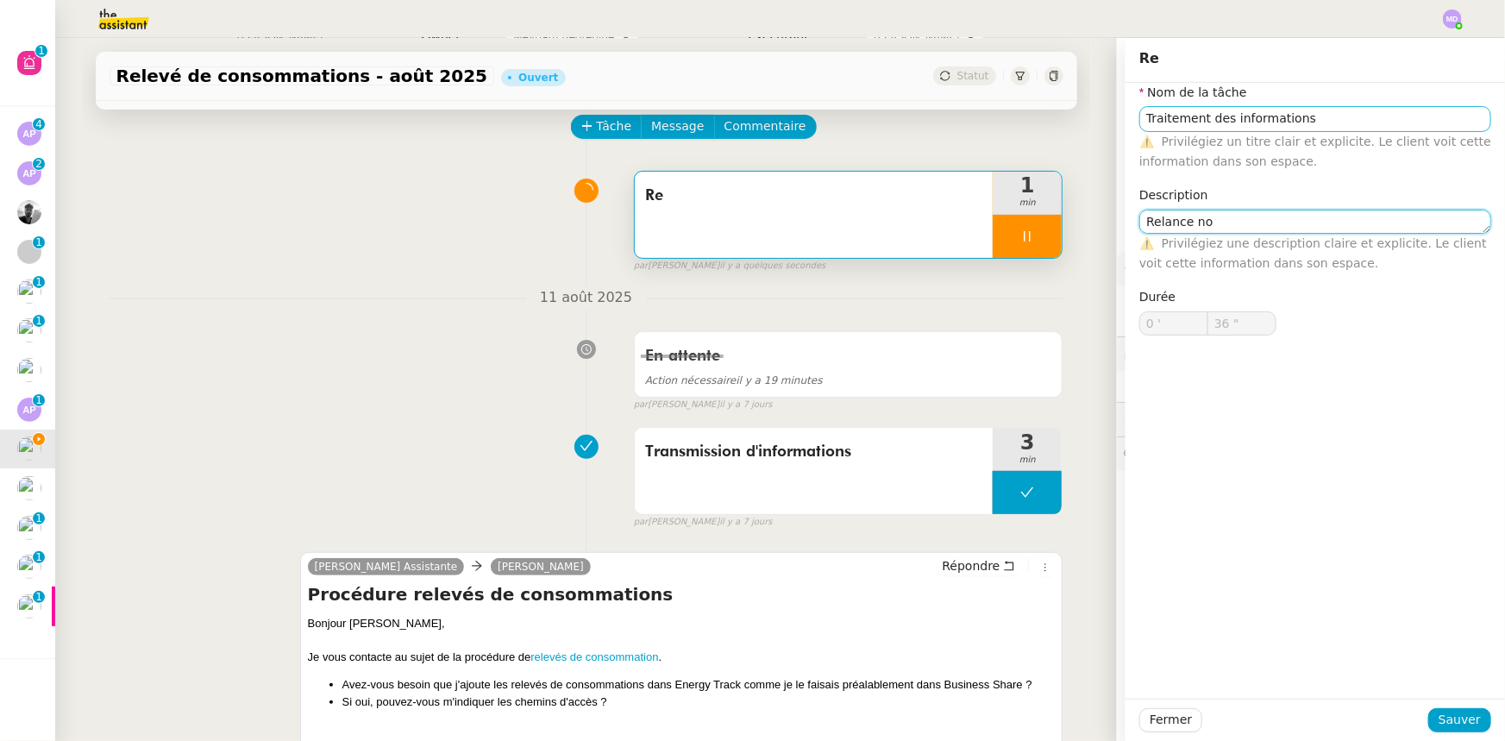
type textarea "Relance no"
type input "37 ""
type textarea "Relance non réc"
type input "38 ""
type textarea "Relance non réception"
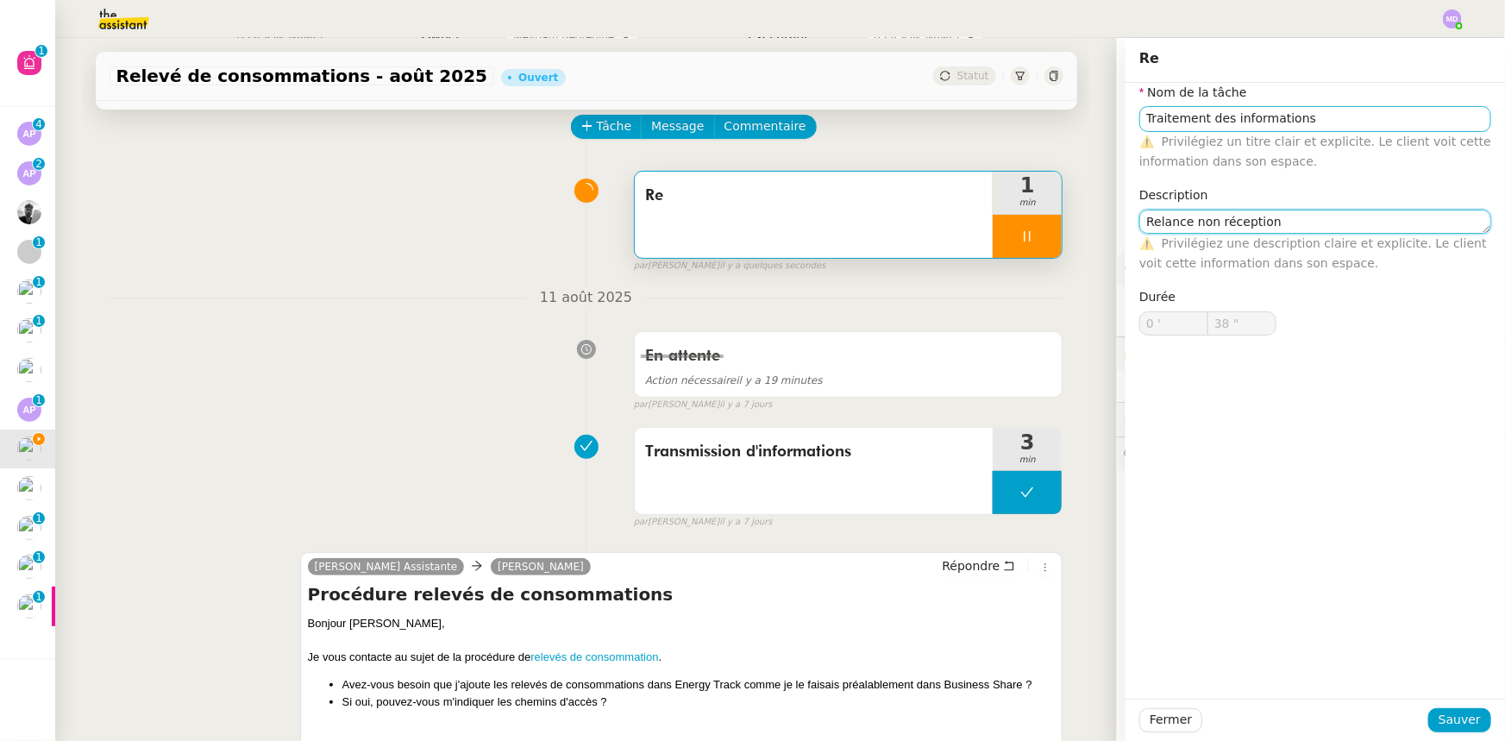
type input "39 ""
type textarea "Relance non réception"
type input "40 ""
type textarea "Relance non réception relev"
type input "41 ""
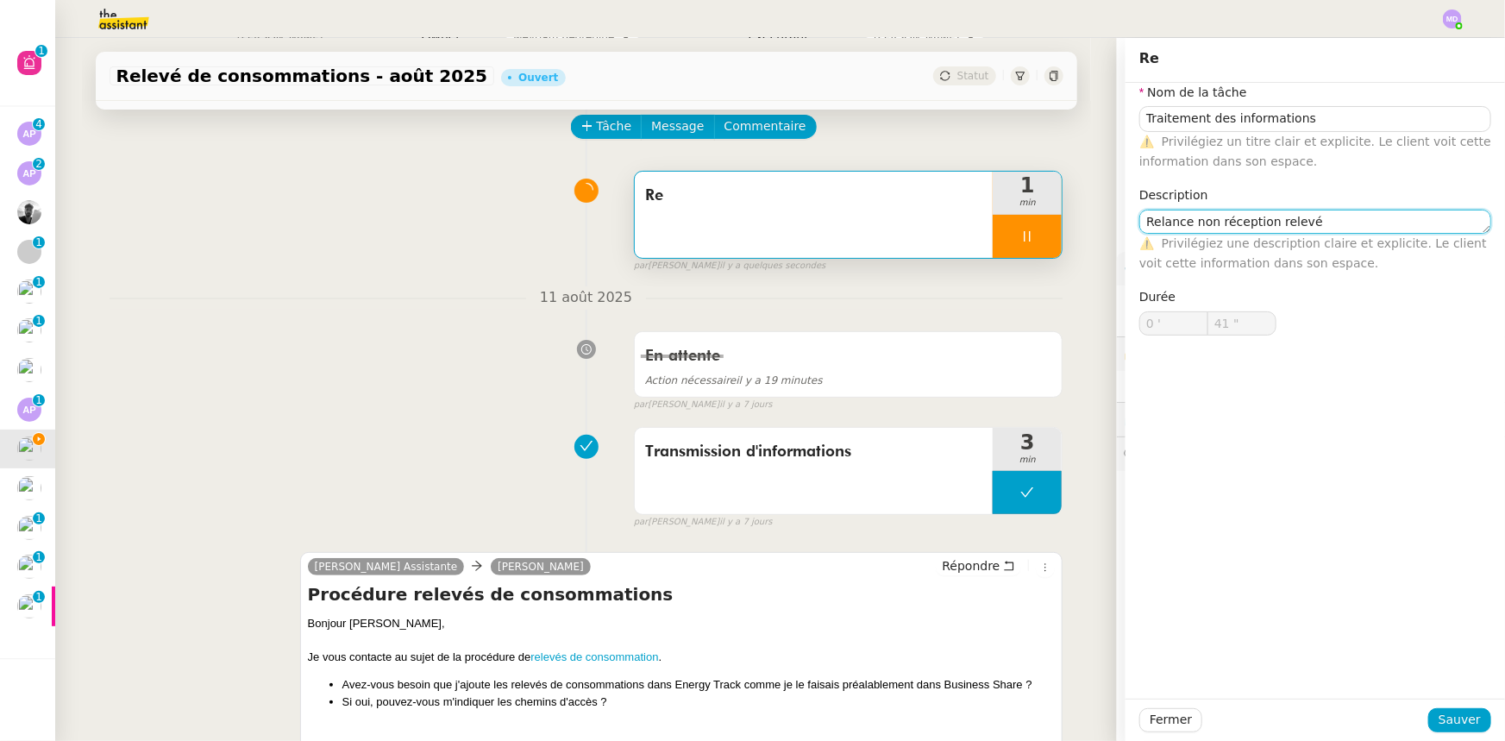
type textarea "Relance non réception relevés"
type input "42 ""
type textarea "Relance non réception relevés"
click at [1449, 716] on span "Sauver" at bounding box center [1460, 720] width 42 height 20
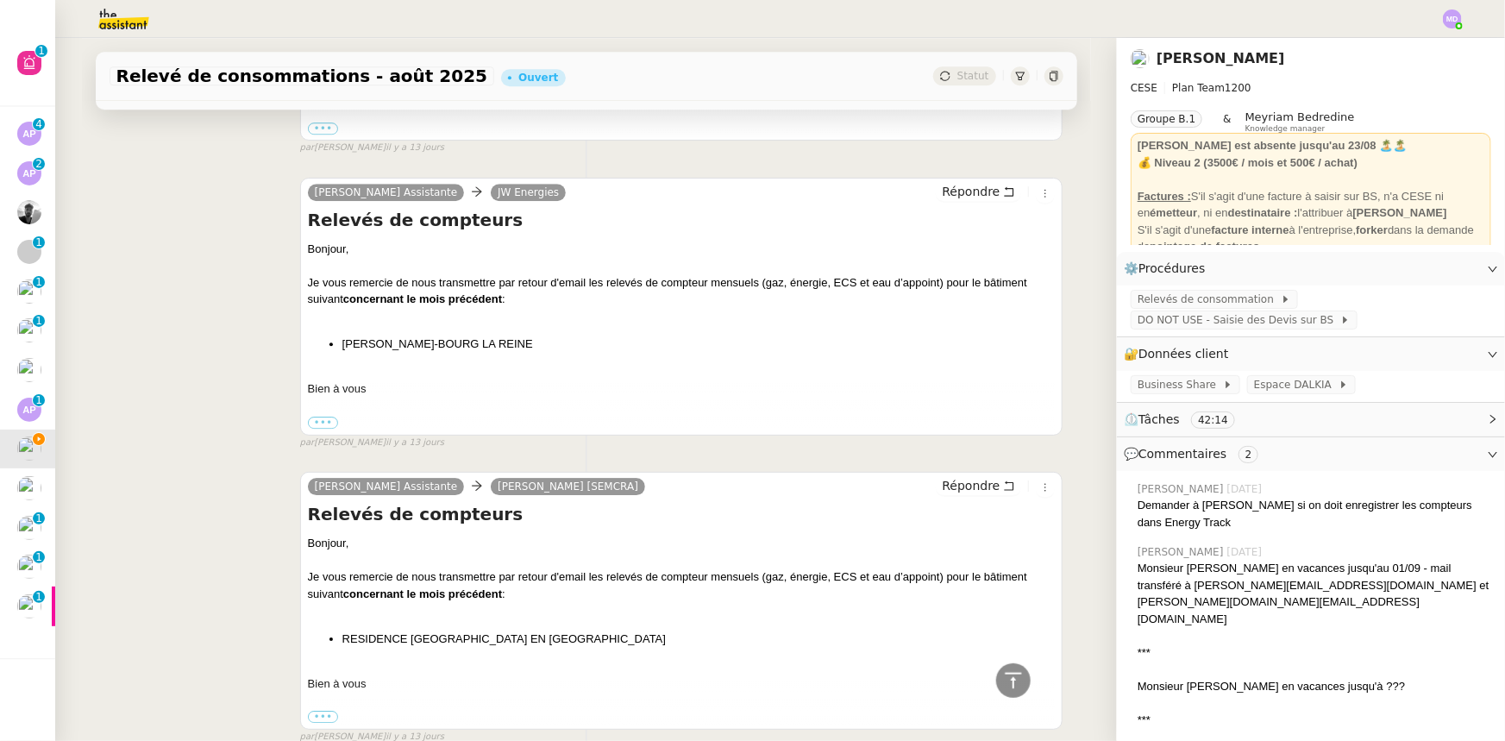
scroll to position [6469, 0]
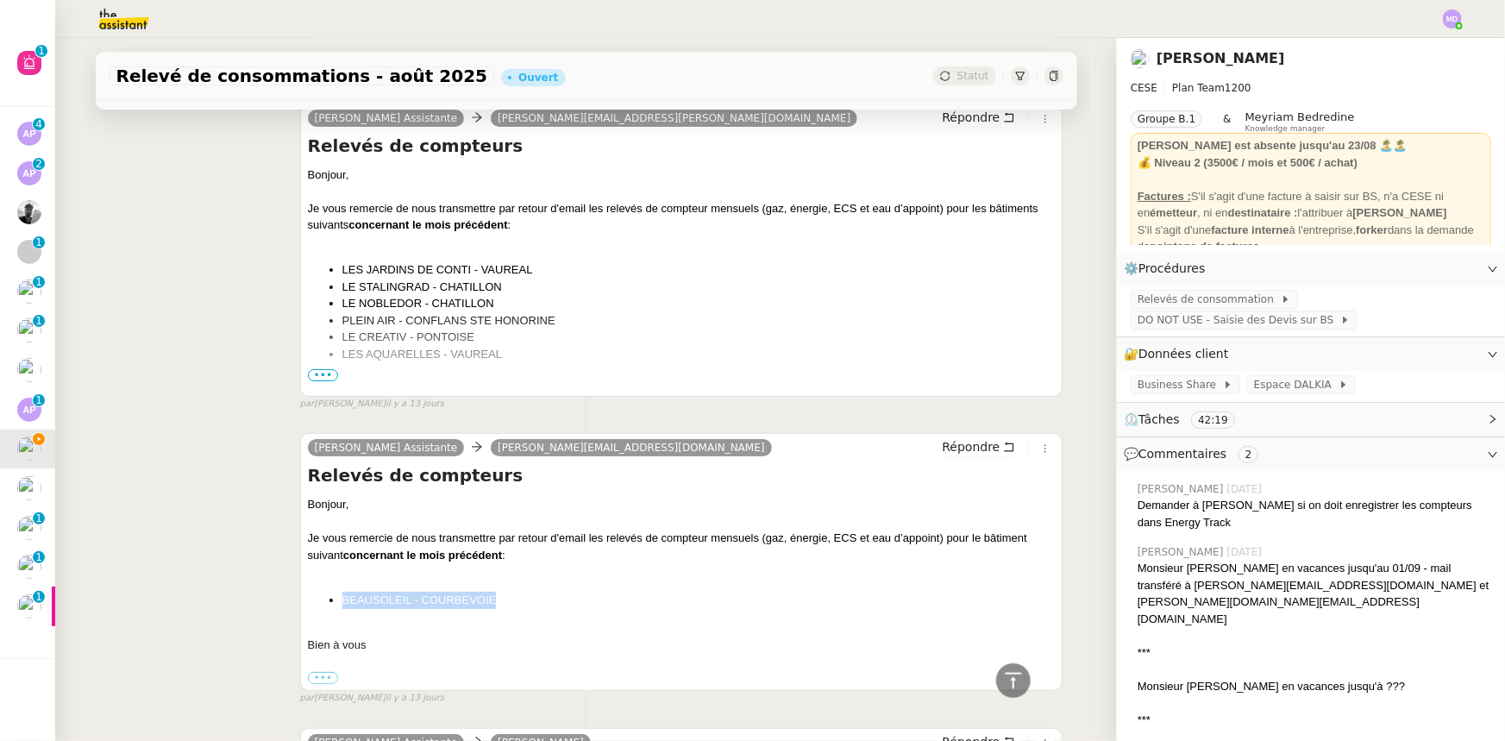
drag, startPoint x: 453, startPoint y: 489, endPoint x: 318, endPoint y: 497, distance: 134.8
click at [318, 592] on ul "BEAUSOLEIL - COURBEVOIE" at bounding box center [682, 600] width 748 height 17
copy li "BEAUSOLEIL - COURBEVOIE"
click at [969, 438] on span "Répondre" at bounding box center [971, 446] width 58 height 17
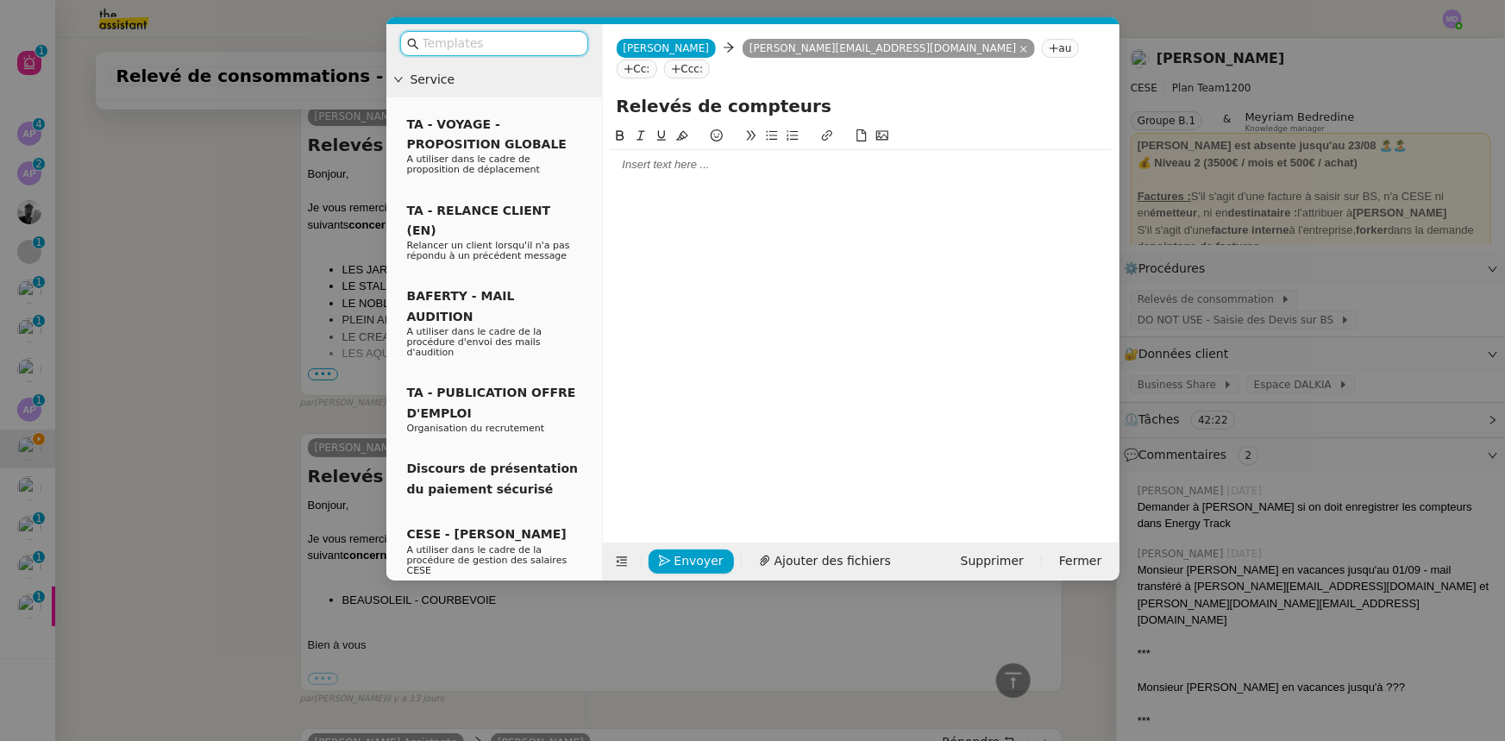
scroll to position [6615, 0]
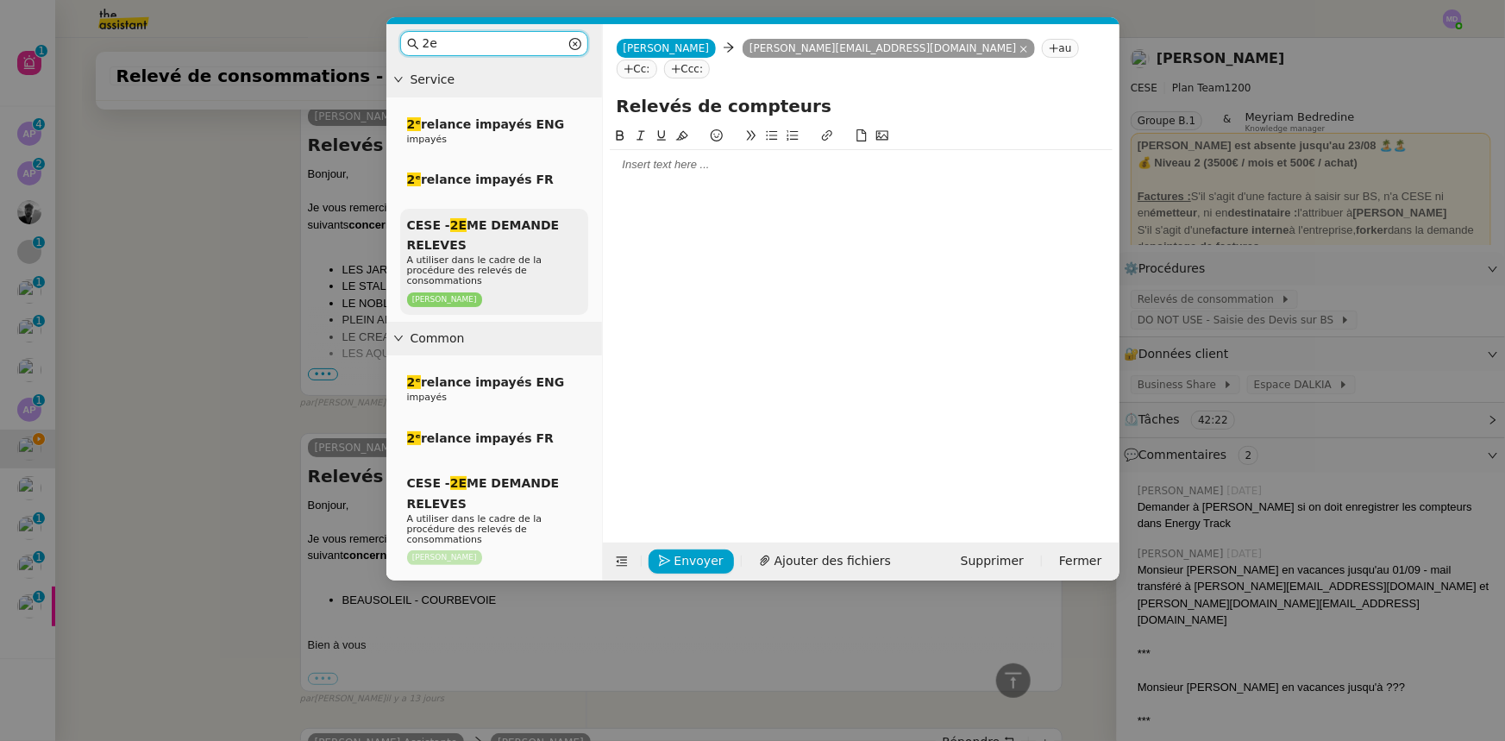
type input "2e"
click at [493, 231] on span "CESE - 2E ME DEMANDE RELEVES" at bounding box center [483, 235] width 153 height 34
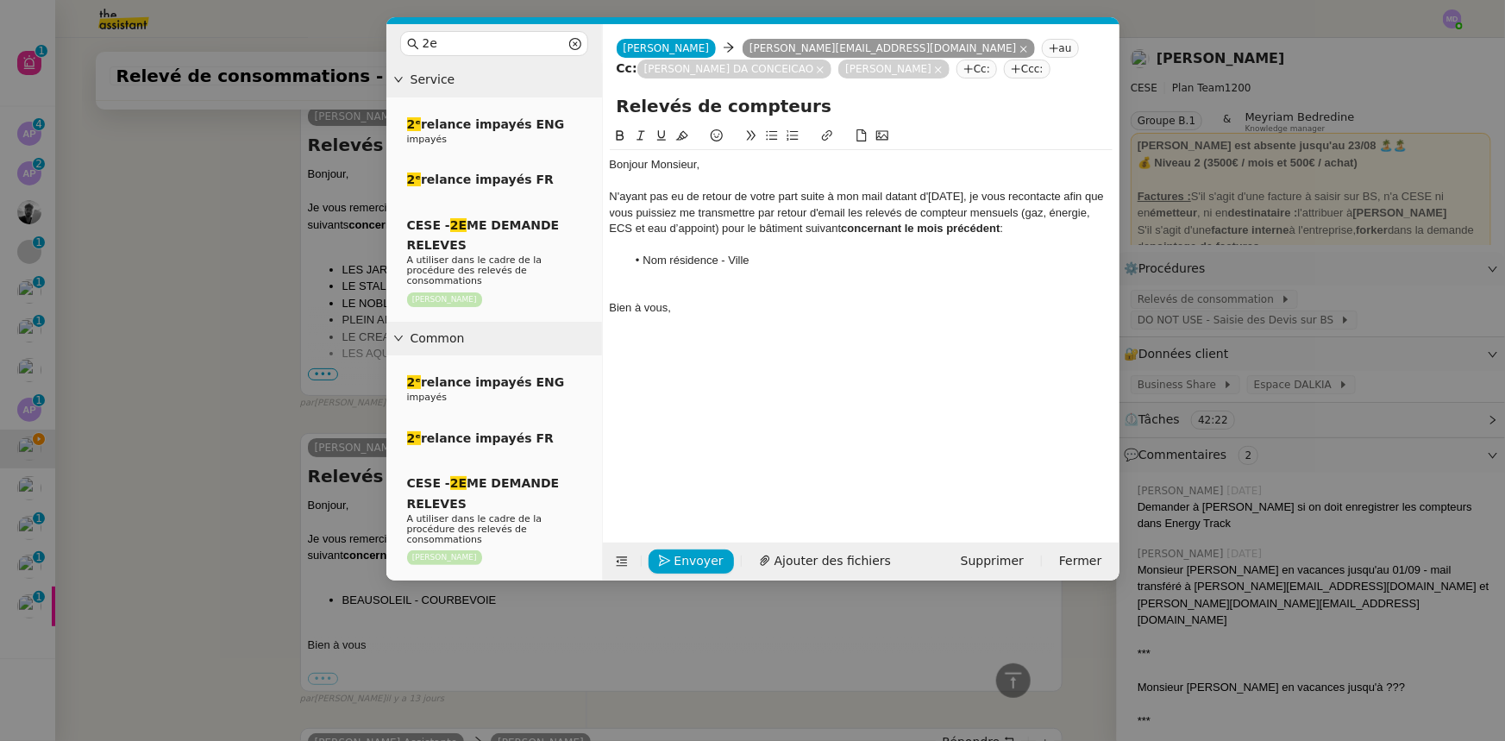
scroll to position [6788, 0]
drag, startPoint x: 768, startPoint y: 263, endPoint x: 639, endPoint y: 266, distance: 129.4
click at [639, 266] on li "Nom résidence - Ville" at bounding box center [869, 261] width 486 height 16
click at [965, 198] on div "N'ayant pas eu de retour de votre part suite à mon mail datant d'[DATE], je vou…" at bounding box center [861, 212] width 503 height 47
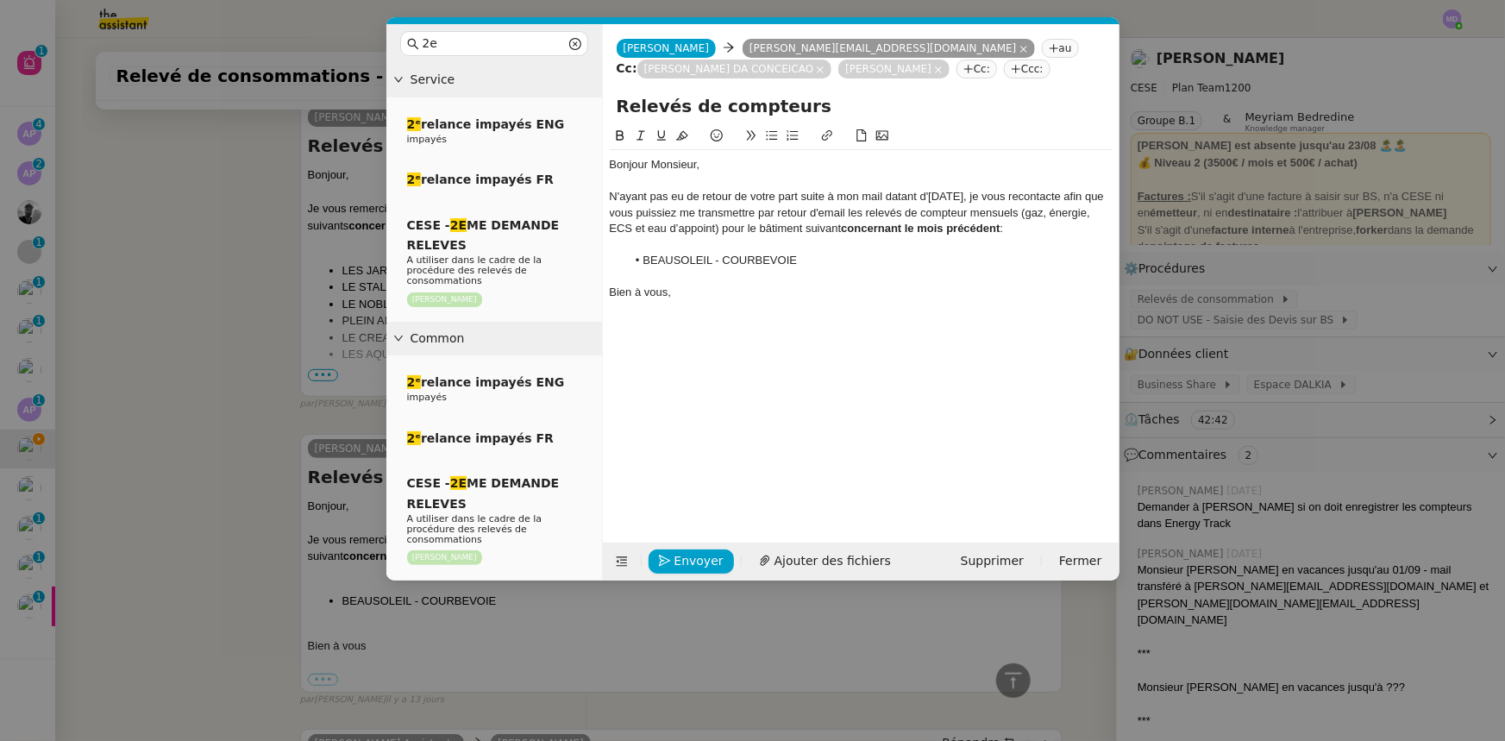
click at [956, 66] on nz-tag "Cc:" at bounding box center [976, 69] width 41 height 19
paste input "[PERSON_NAME][EMAIL_ADDRESS][DOMAIN_NAME]"
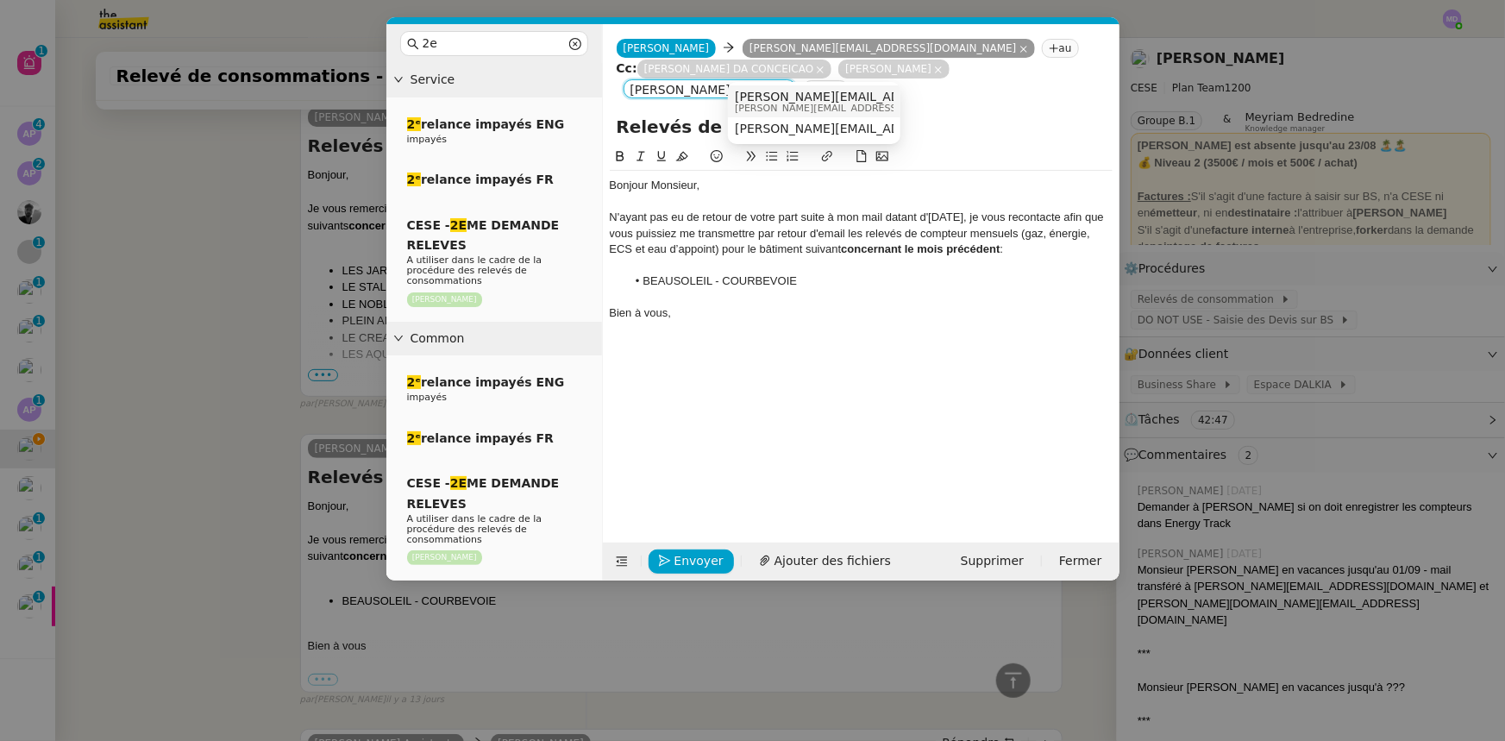
type input "[PERSON_NAME][EMAIL_ADDRESS][DOMAIN_NAME]"
click at [788, 97] on span "[PERSON_NAME][EMAIL_ADDRESS][DOMAIN_NAME]" at bounding box center [890, 97] width 311 height 14
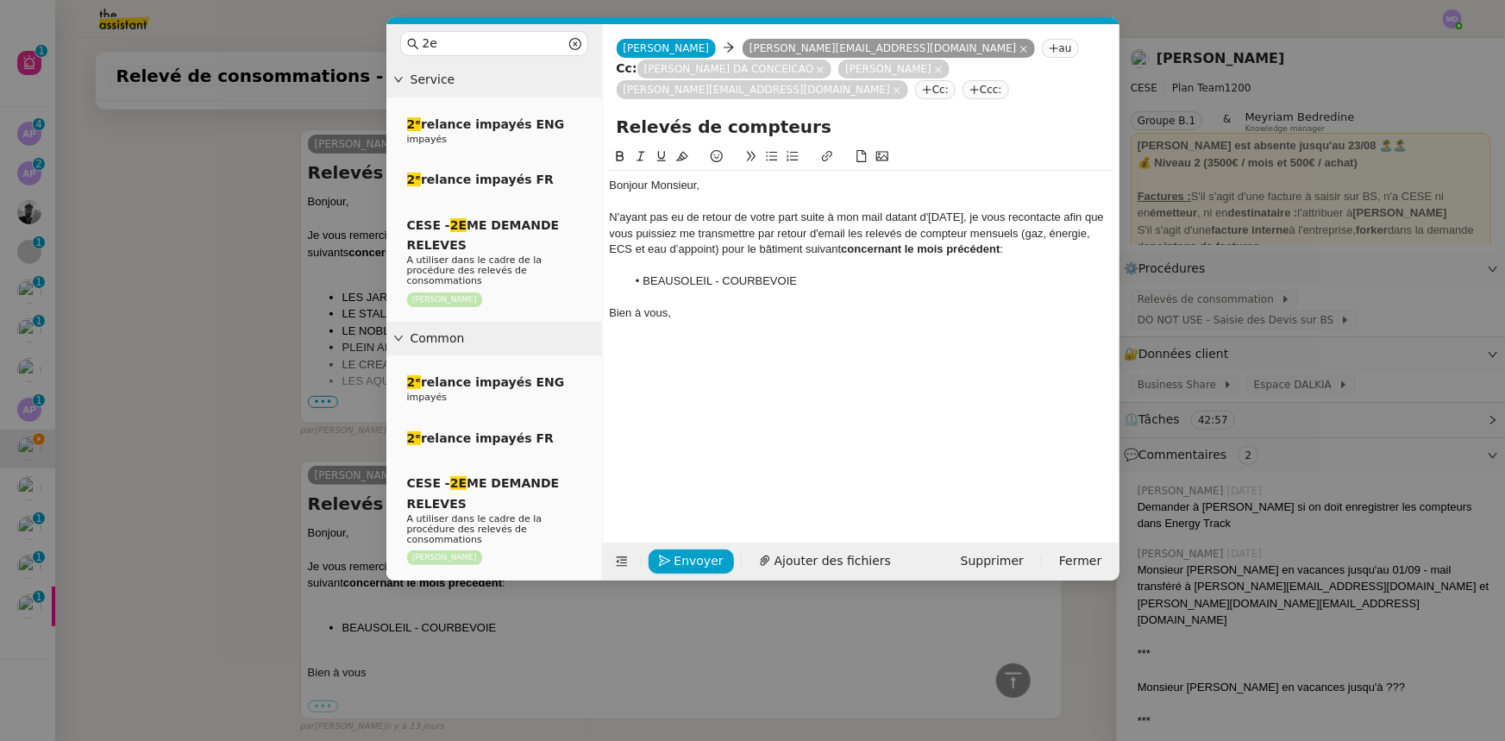
click at [229, 370] on nz-modal-container "2e Service 2ᵉ relance impayés ENG impayés 2ᵉ relance impayés FR CESE - 2E ME DE…" at bounding box center [752, 370] width 1505 height 741
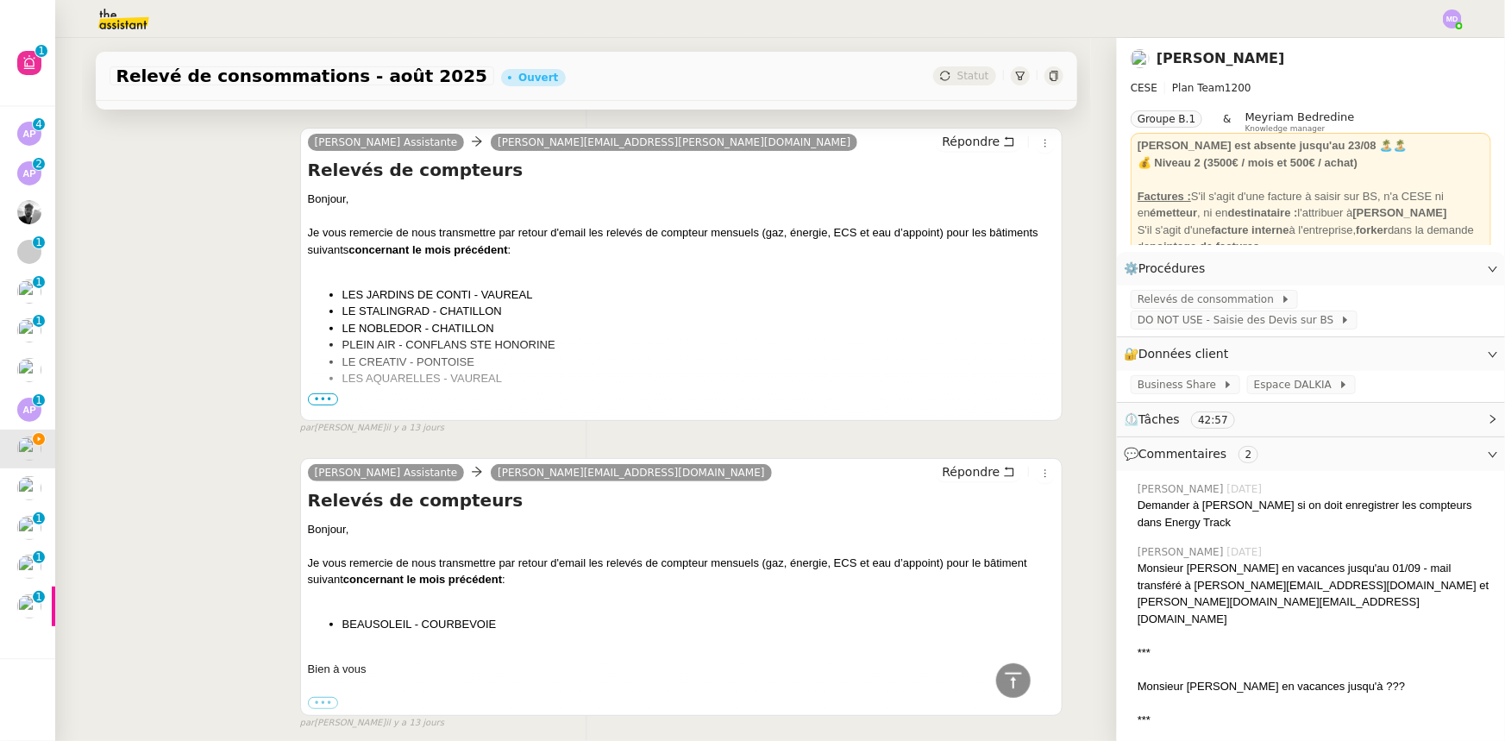
scroll to position [7006, 0]
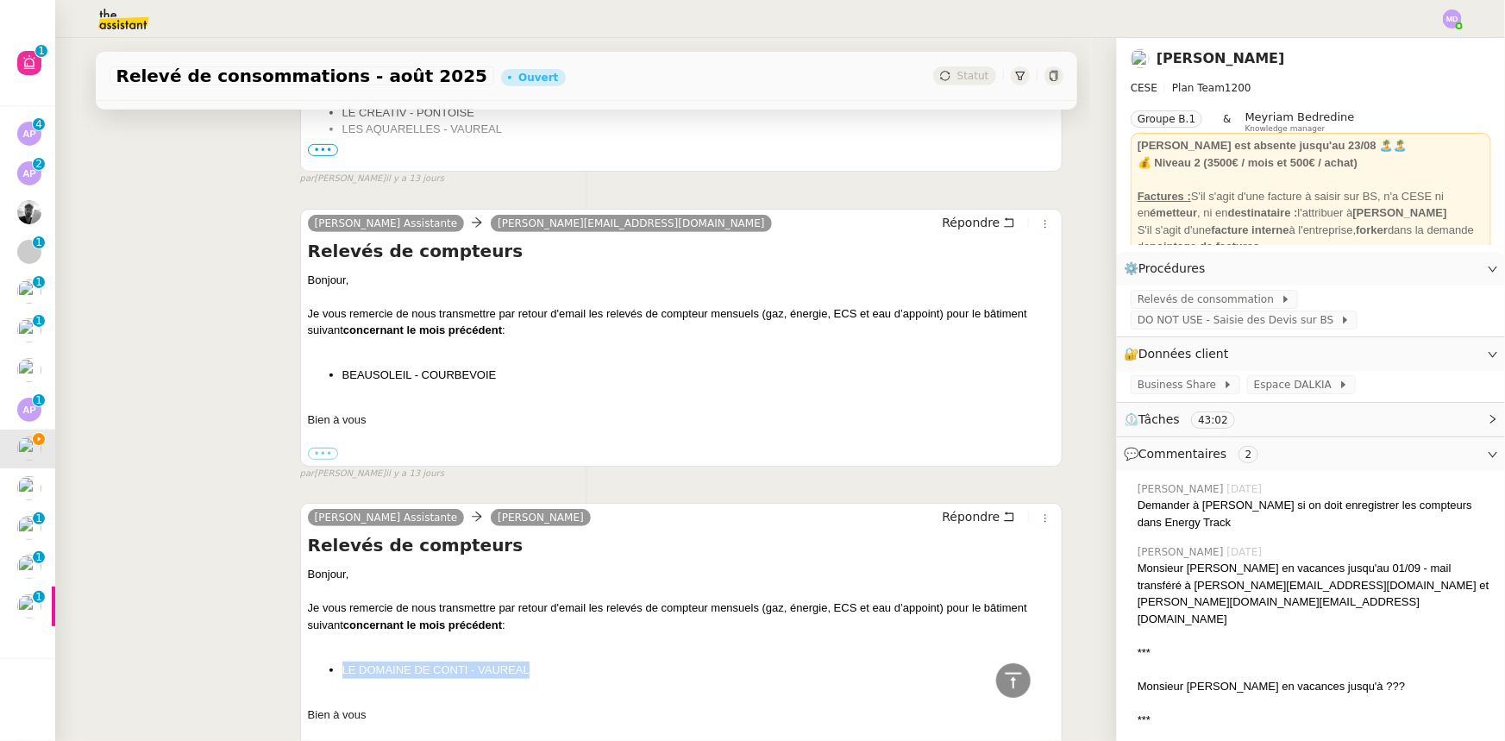
drag, startPoint x: 537, startPoint y: 544, endPoint x: 334, endPoint y: 548, distance: 203.6
click at [342, 661] on li "LE DOMAINE DE CONTI - VAUREAL" at bounding box center [698, 669] width 713 height 17
click at [1003, 511] on icon at bounding box center [1009, 517] width 12 height 12
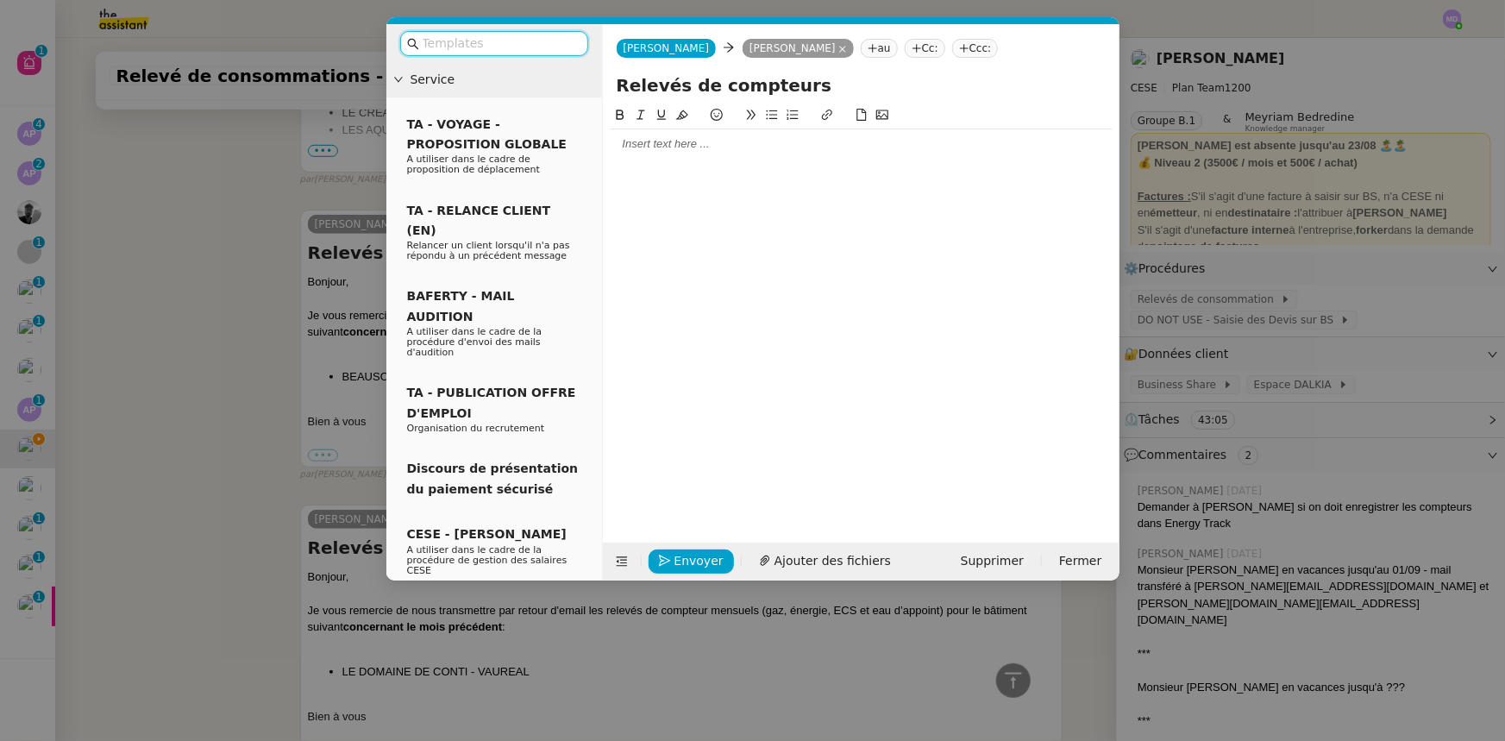
scroll to position [7154, 0]
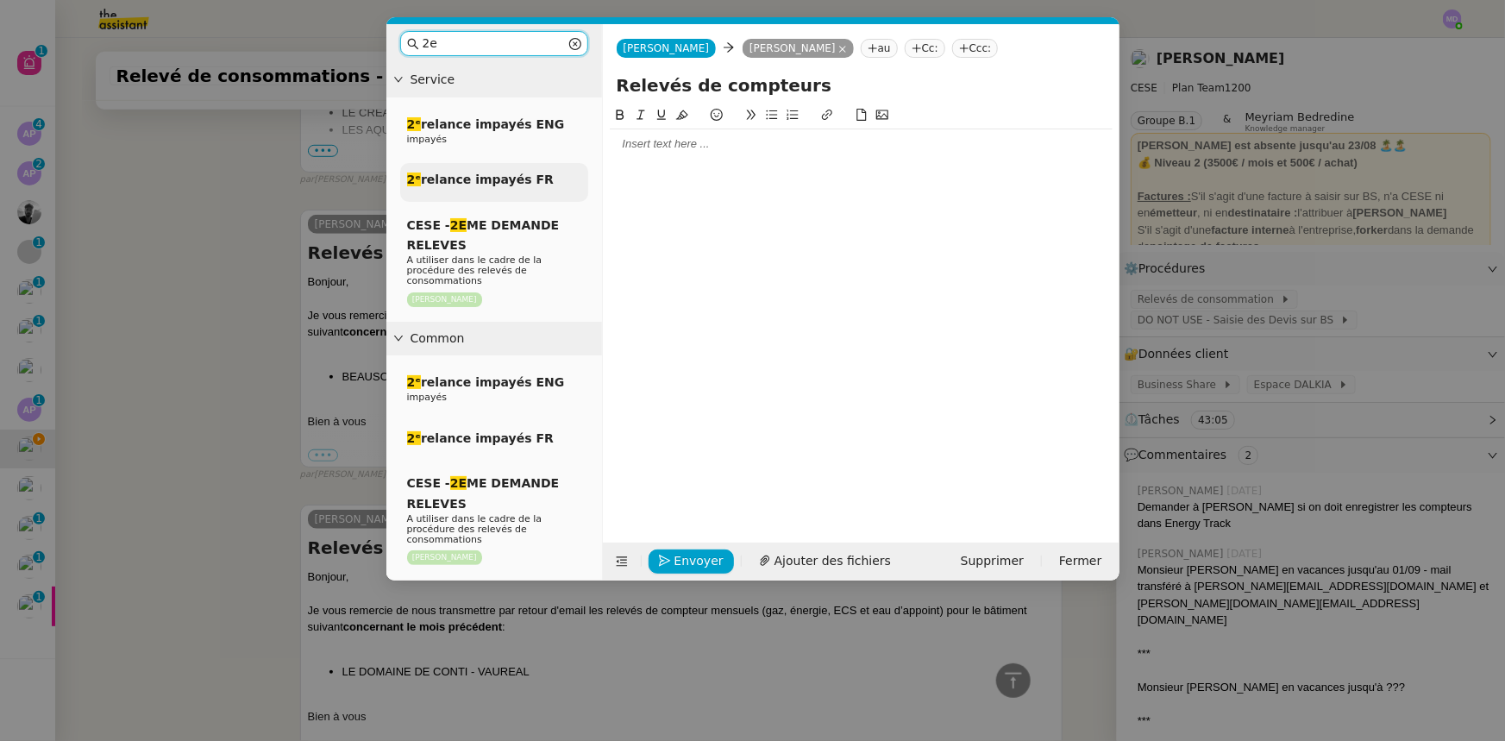
type input "2e"
click at [500, 172] on span "2ᵉ relance impayés FR" at bounding box center [480, 179] width 147 height 14
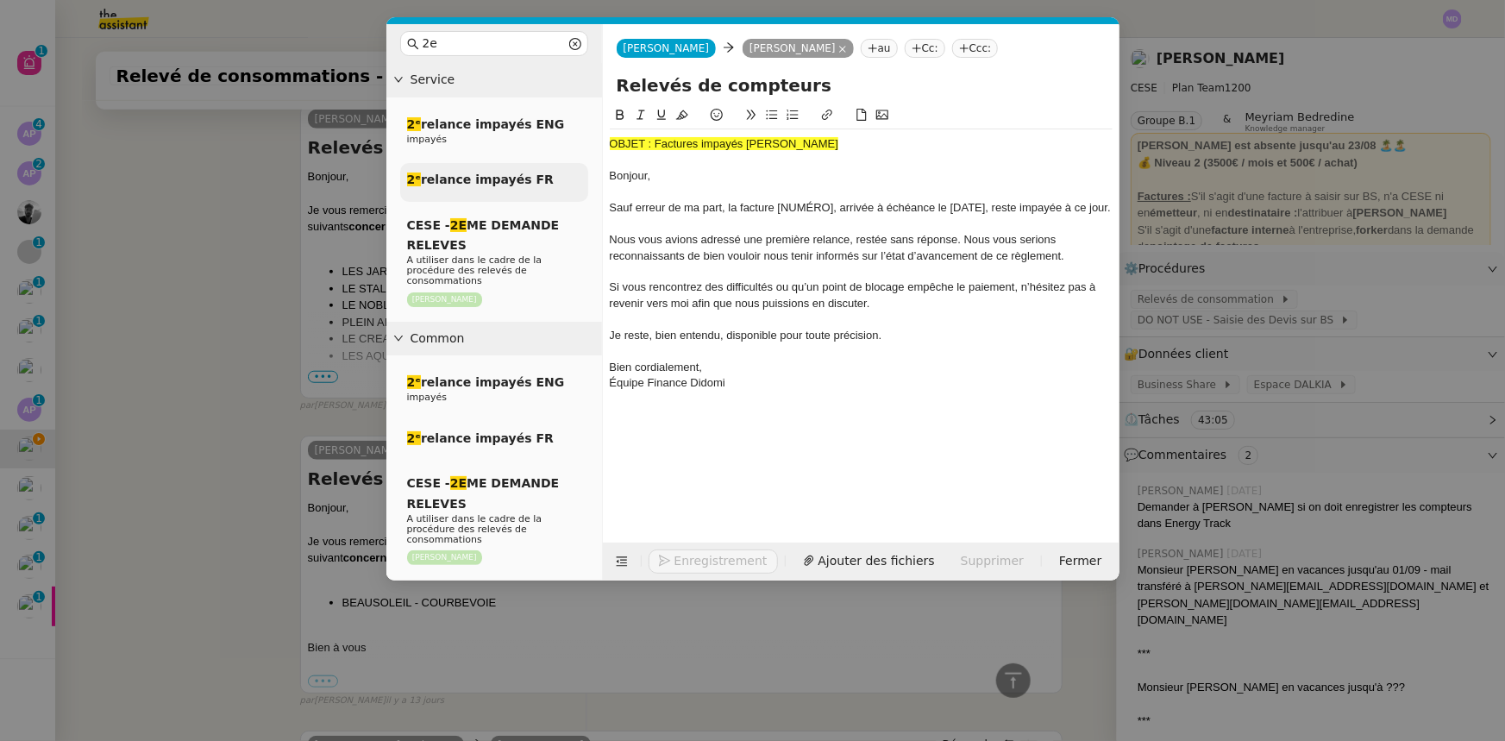
scroll to position [7381, 0]
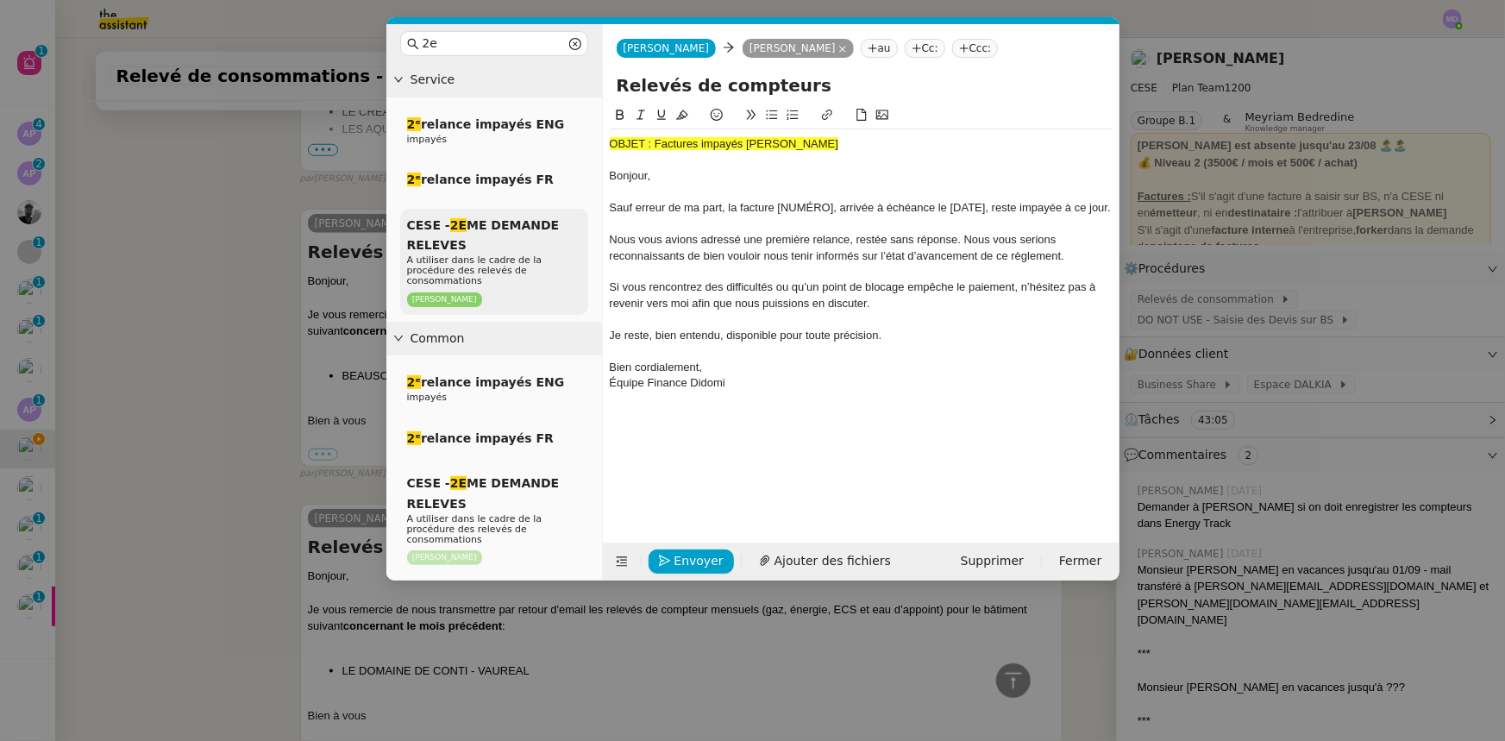
click at [481, 218] on span "CESE - 2E ME DEMANDE RELEVES" at bounding box center [483, 235] width 153 height 34
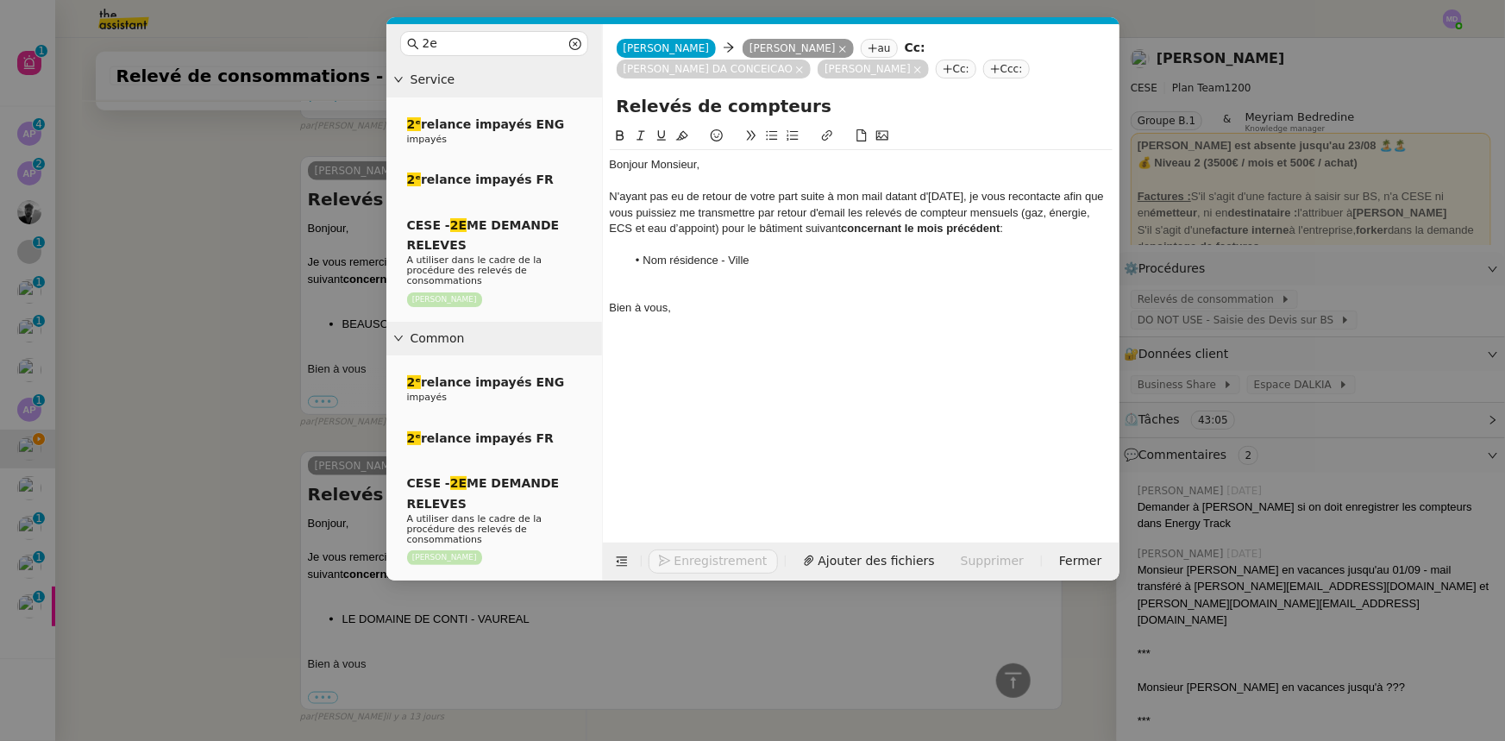
scroll to position [7328, 0]
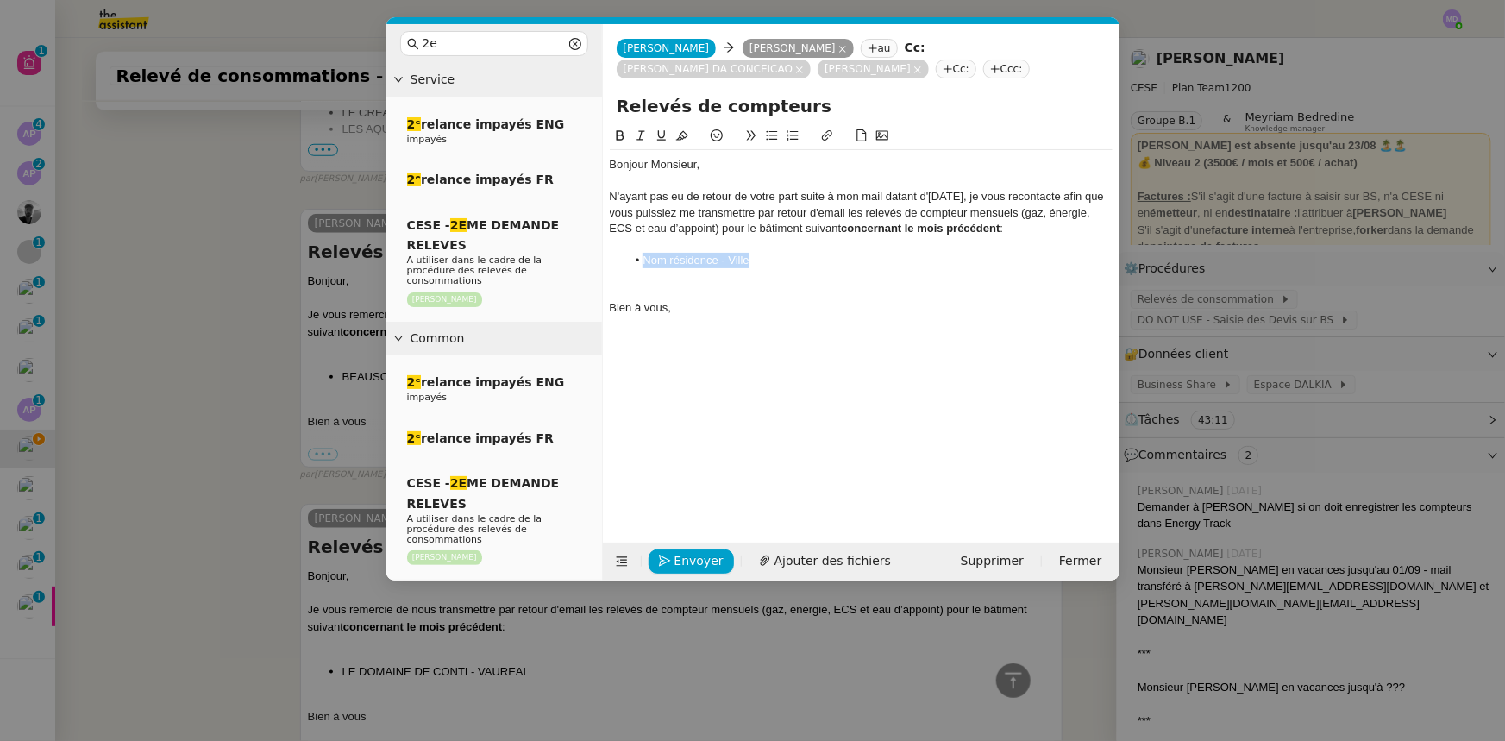
drag, startPoint x: 758, startPoint y: 259, endPoint x: 636, endPoint y: 263, distance: 121.7
click at [636, 263] on li "Nom résidence - Ville" at bounding box center [869, 261] width 486 height 16
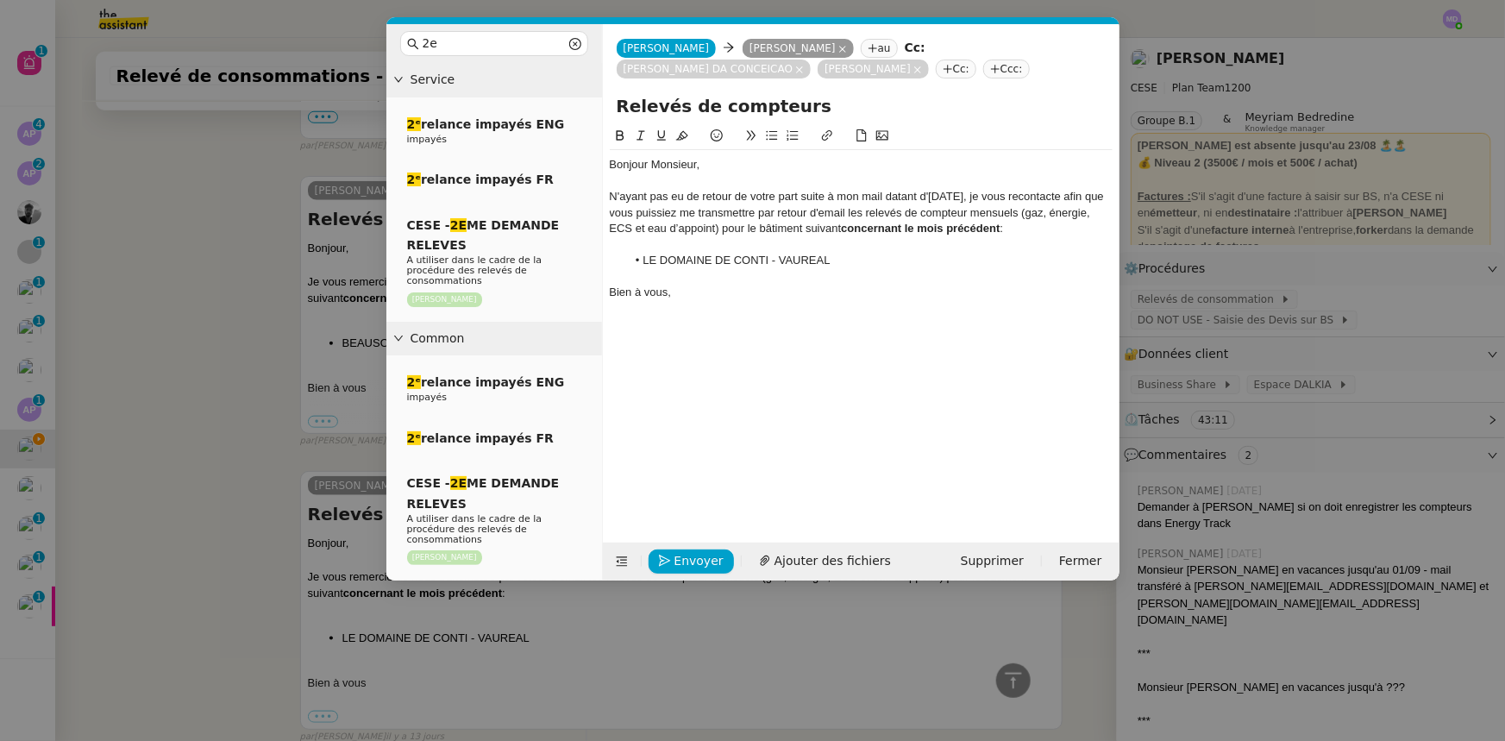
scroll to position [7311, 0]
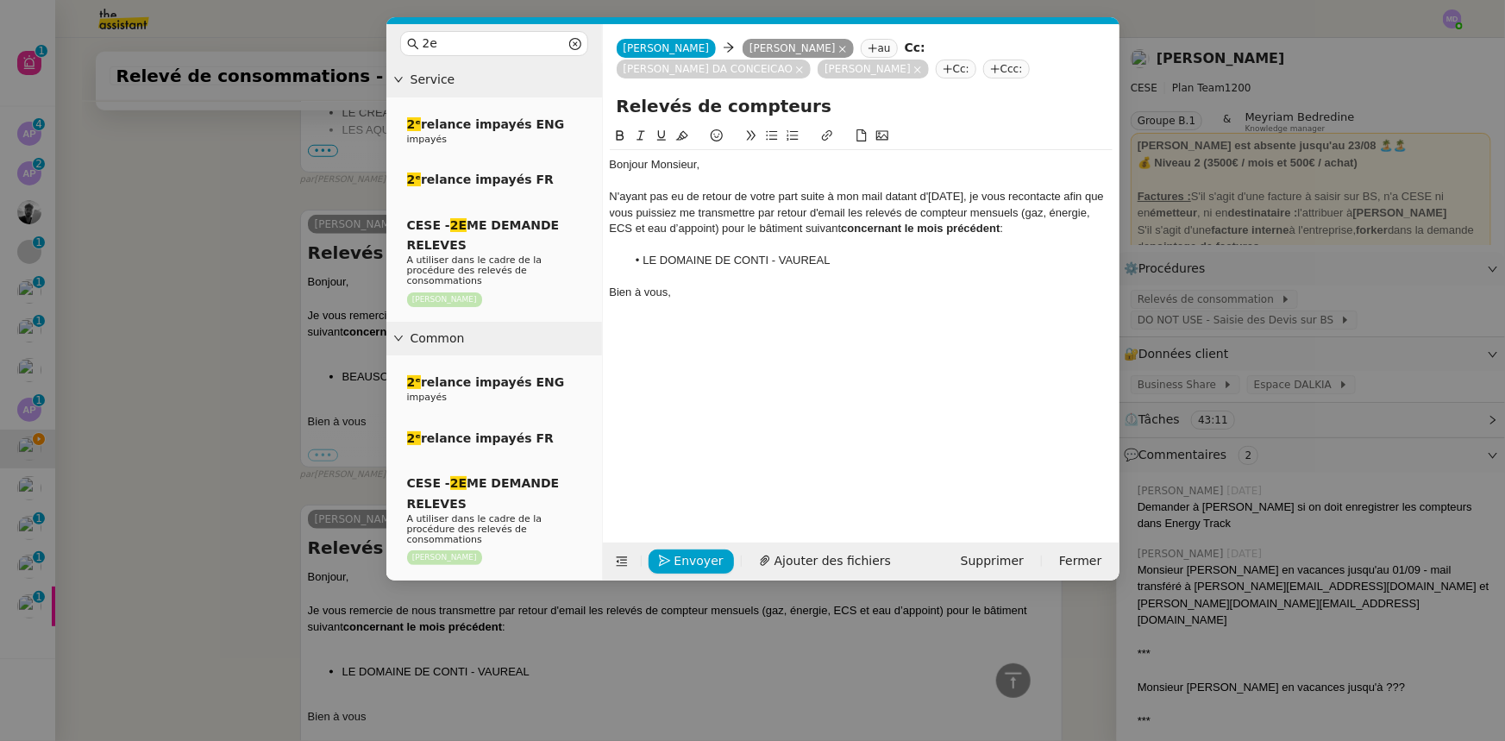
click at [966, 199] on div "N'ayant pas eu de retour de votre part suite à mon mail datant d'[DATE], je vou…" at bounding box center [861, 212] width 503 height 47
click at [936, 66] on nz-tag "Cc:" at bounding box center [956, 69] width 41 height 19
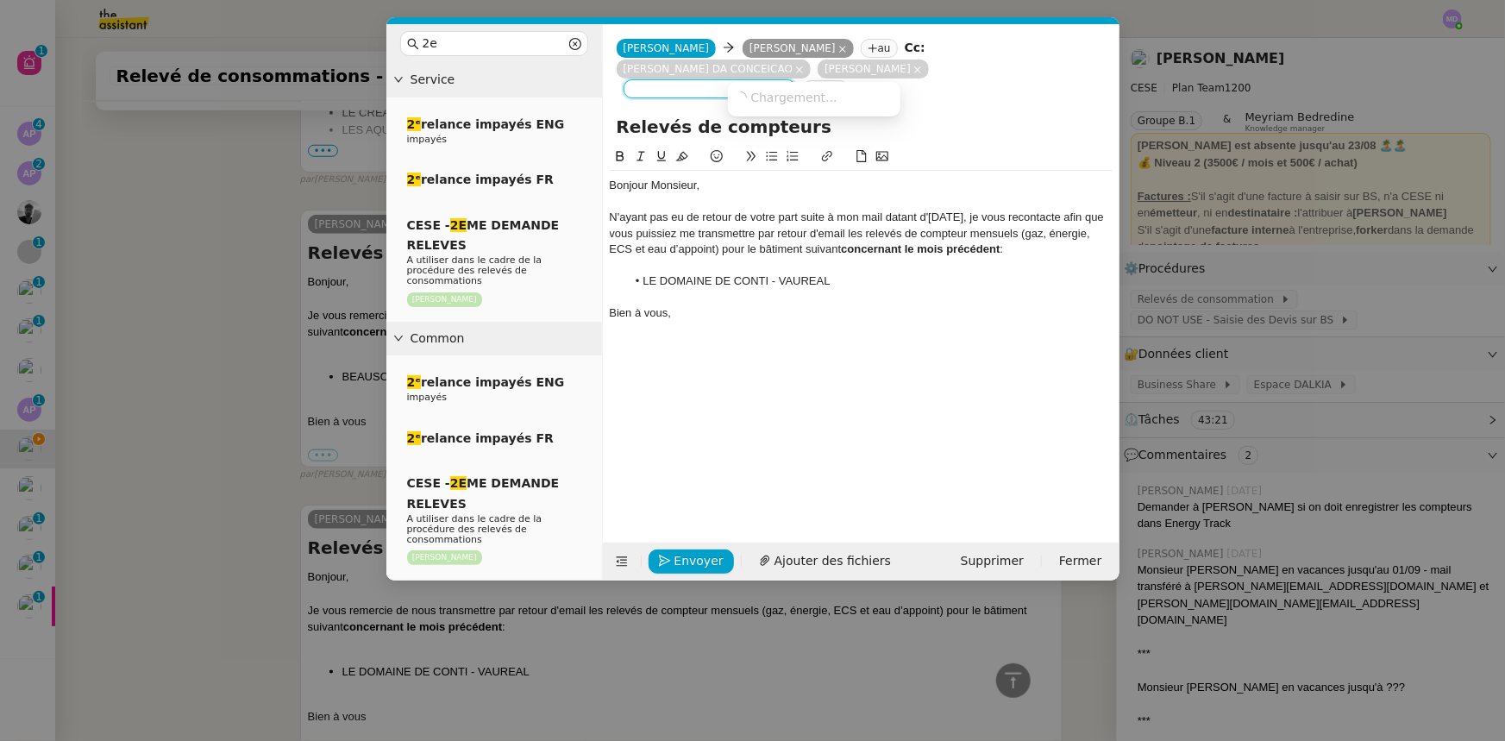
paste input "[EMAIL_ADDRESS][DOMAIN_NAME]"
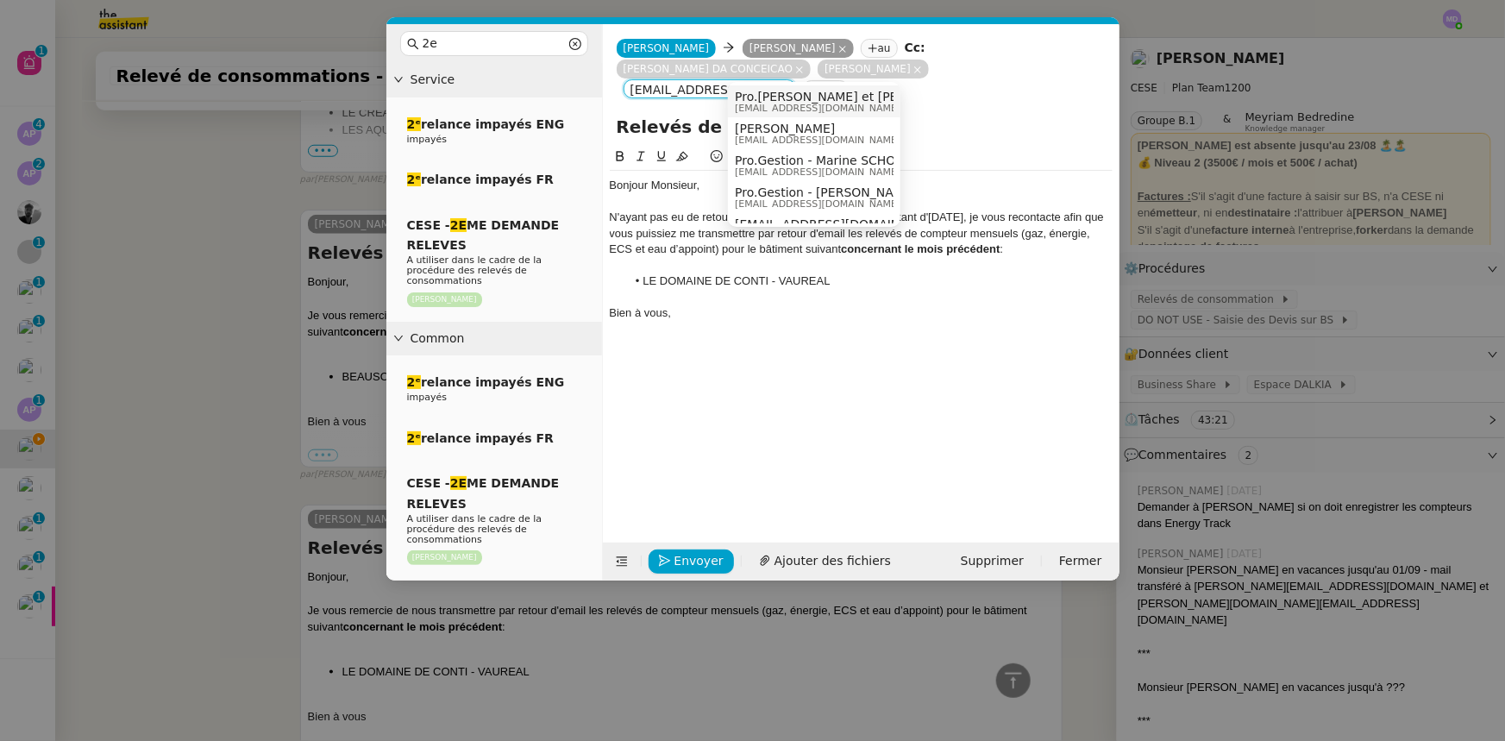
type input "[EMAIL_ADDRESS][DOMAIN_NAME]"
click at [802, 96] on span "Pro.[PERSON_NAME] et [PERSON_NAME]" at bounding box center [856, 97] width 243 height 14
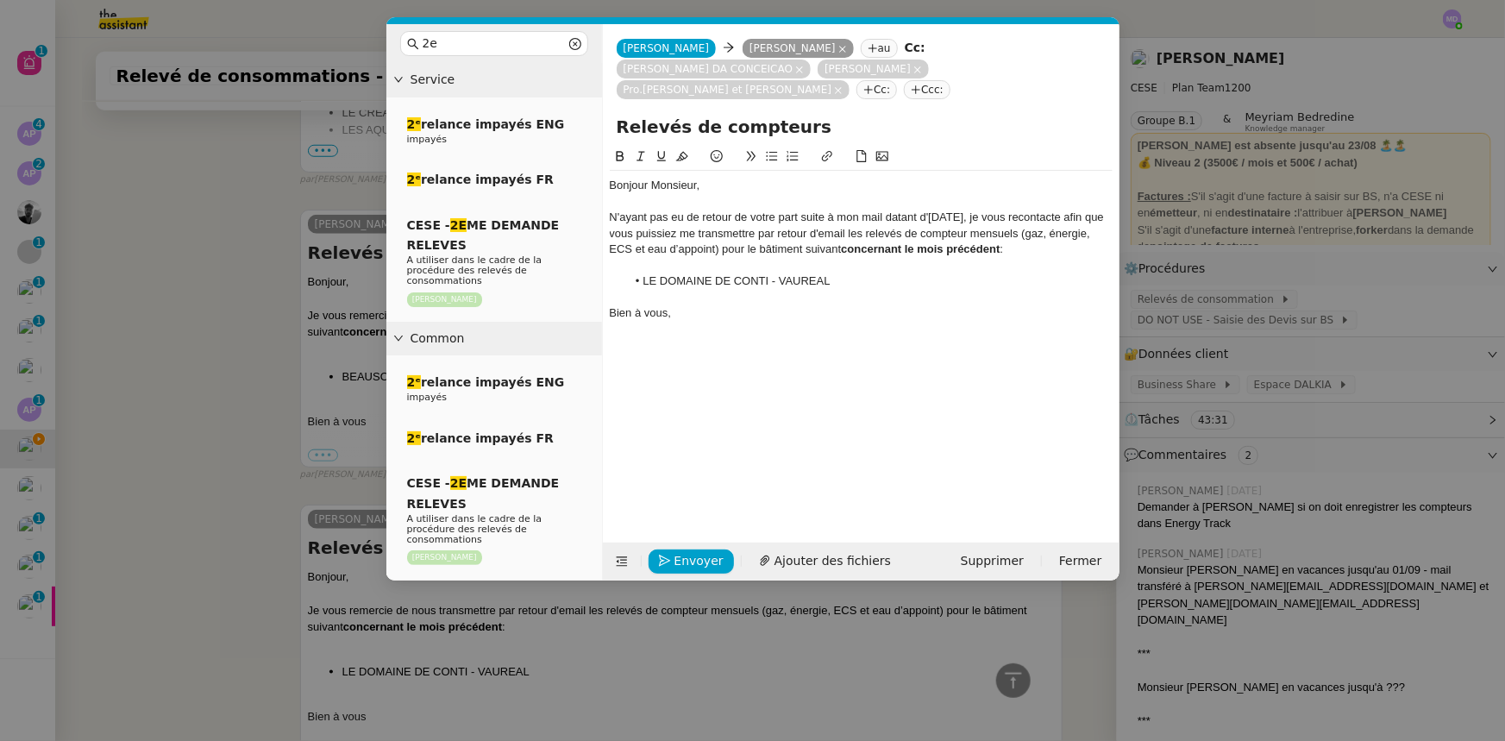
click at [178, 344] on nz-modal-container "2e Service 2ᵉ relance impayés ENG impayés 2ᵉ relance impayés FR CESE - 2E ME DE…" at bounding box center [752, 370] width 1505 height 741
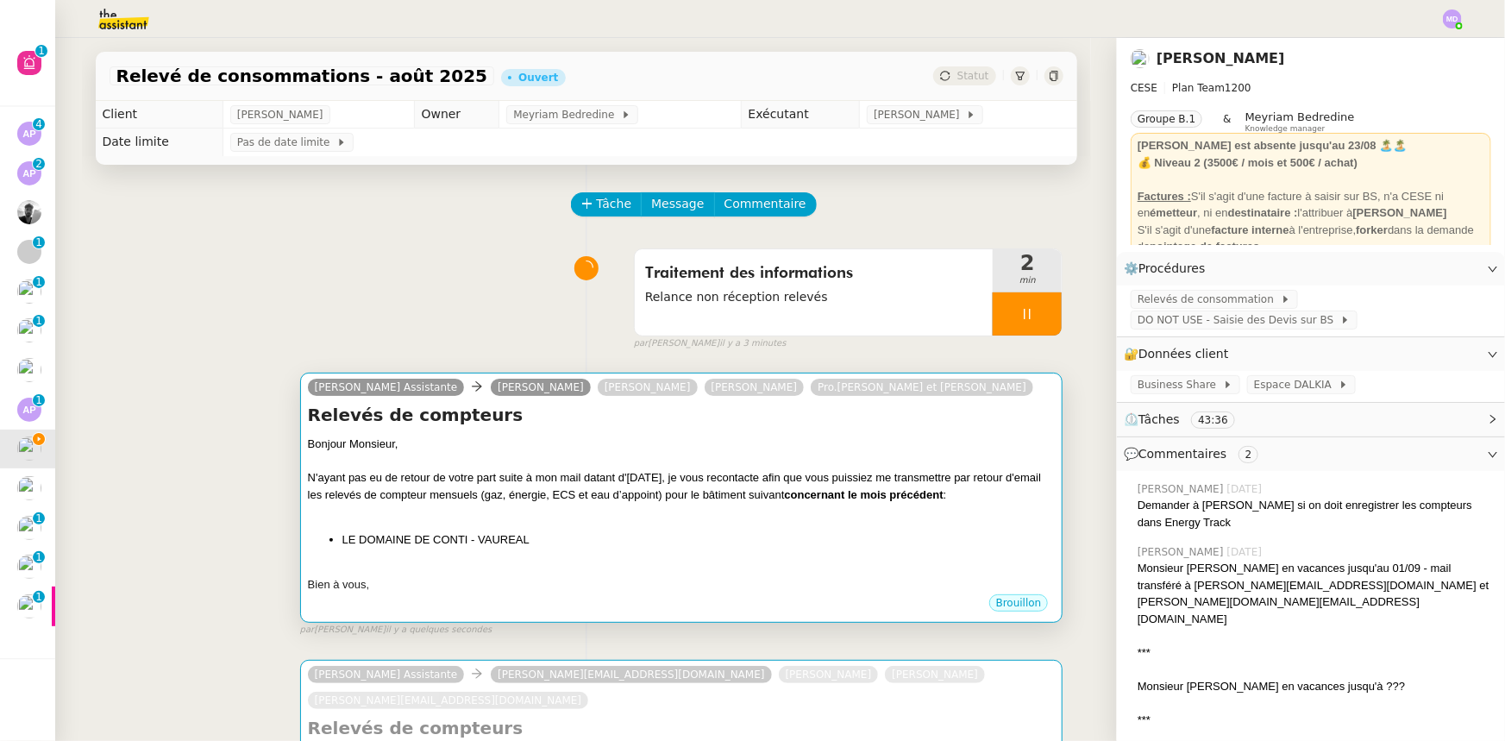
scroll to position [235, 0]
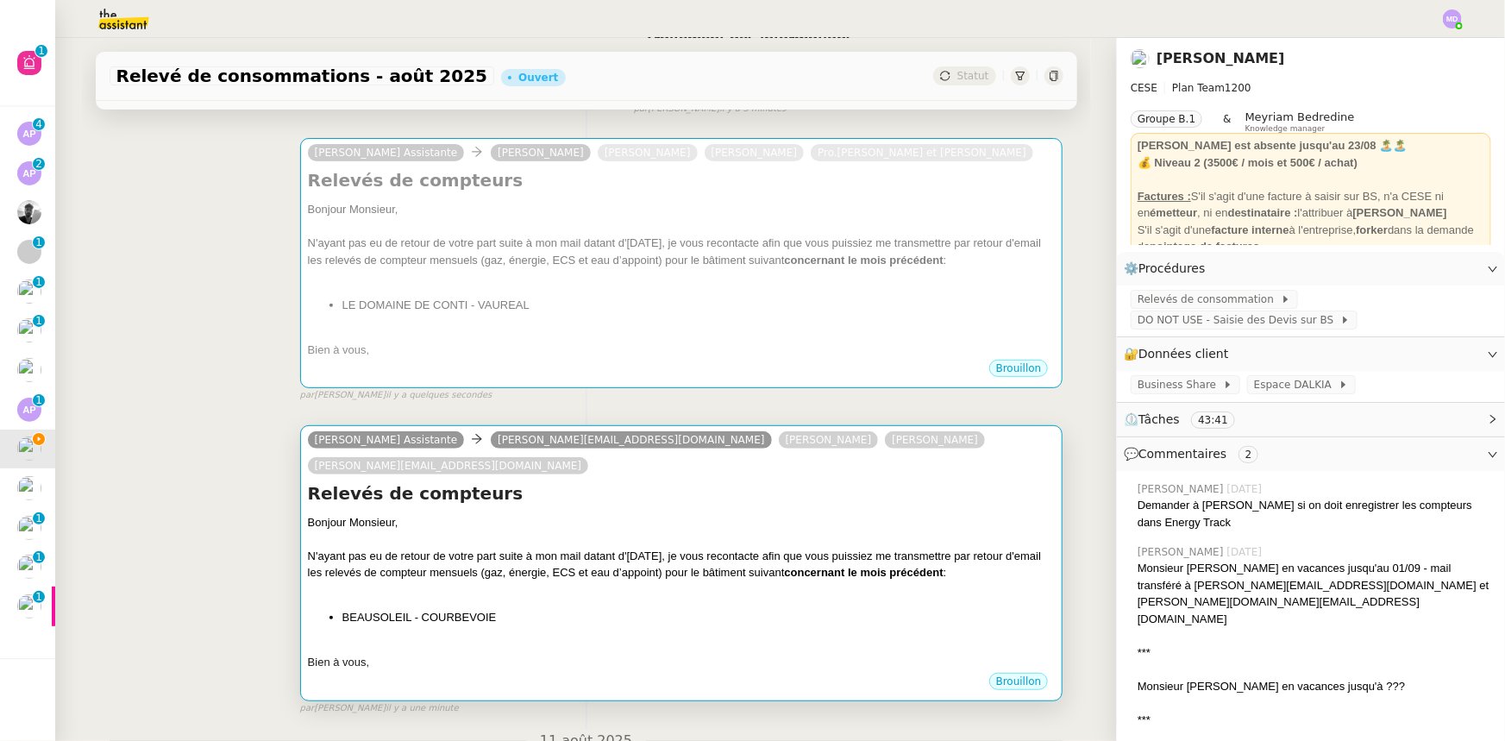
click at [502, 514] on div "Bonjour Monsieur," at bounding box center [682, 522] width 748 height 17
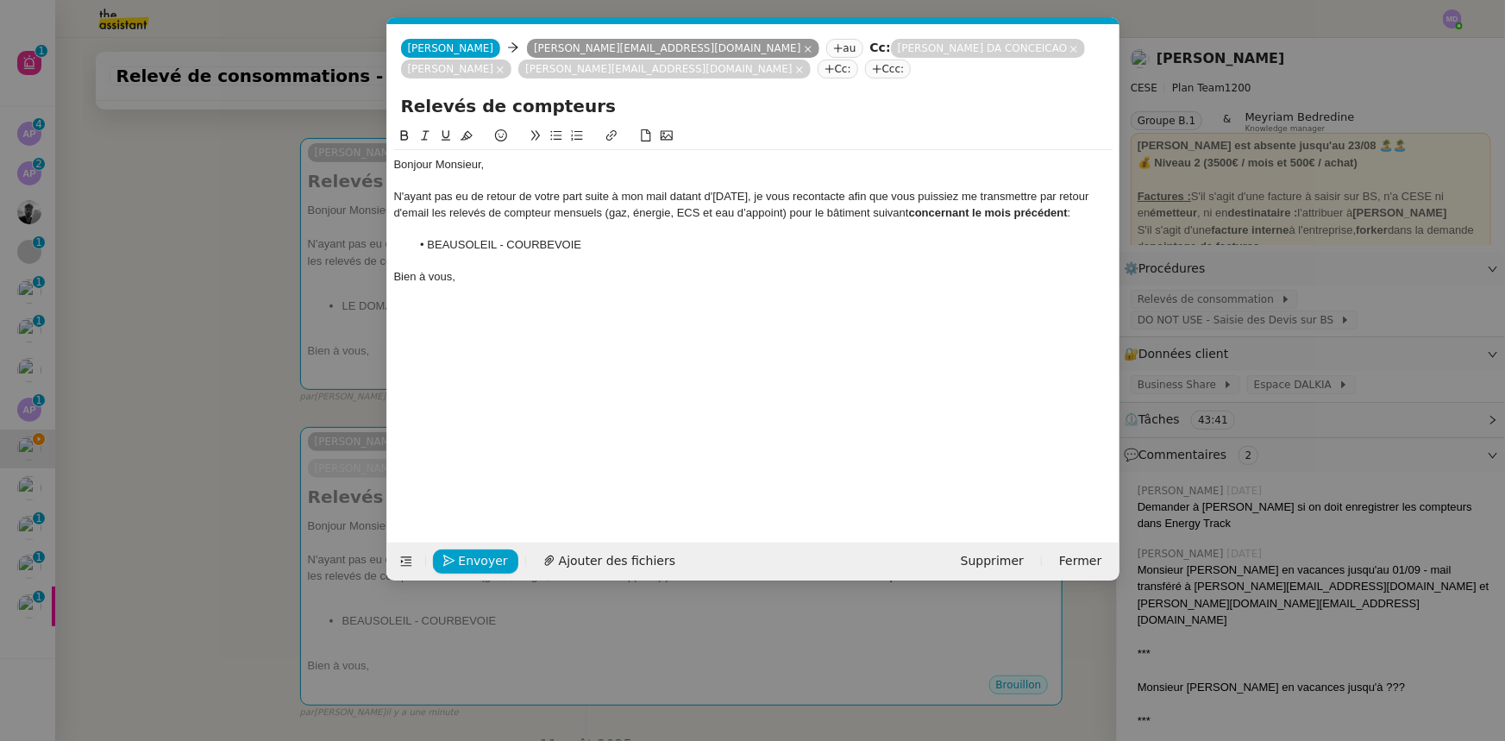
scroll to position [0, 48]
drag, startPoint x: 583, startPoint y: 241, endPoint x: 425, endPoint y: 243, distance: 157.8
click at [425, 243] on li "BEAUSOLEIL - COURBEVOIE" at bounding box center [762, 245] width 702 height 16
copy li "BEAUSOLEIL - COURBEVOIE"
click at [403, 557] on icon at bounding box center [406, 561] width 12 height 12
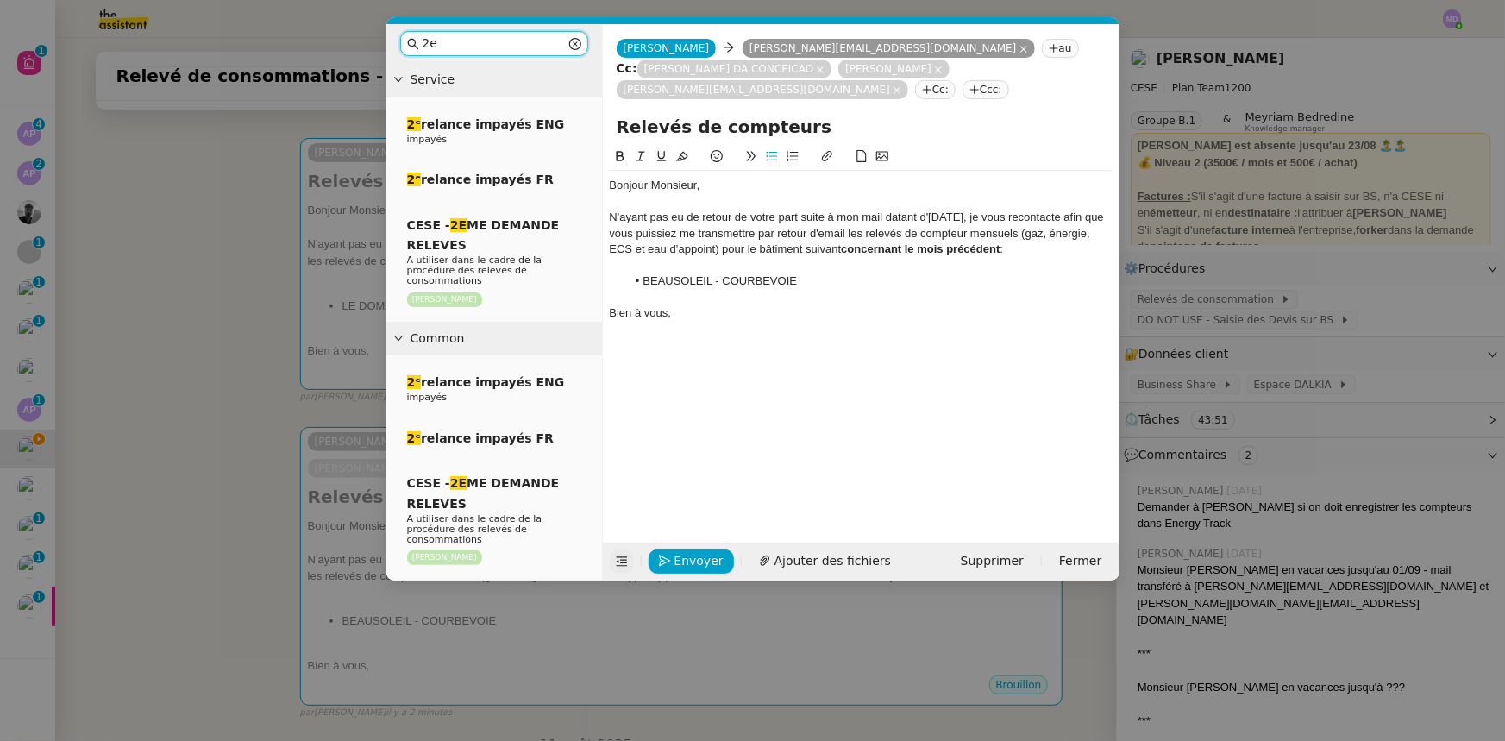
drag, startPoint x: 445, startPoint y: 43, endPoint x: 414, endPoint y: 43, distance: 31.0
click at [414, 43] on nz-input-group "2e" at bounding box center [494, 43] width 188 height 25
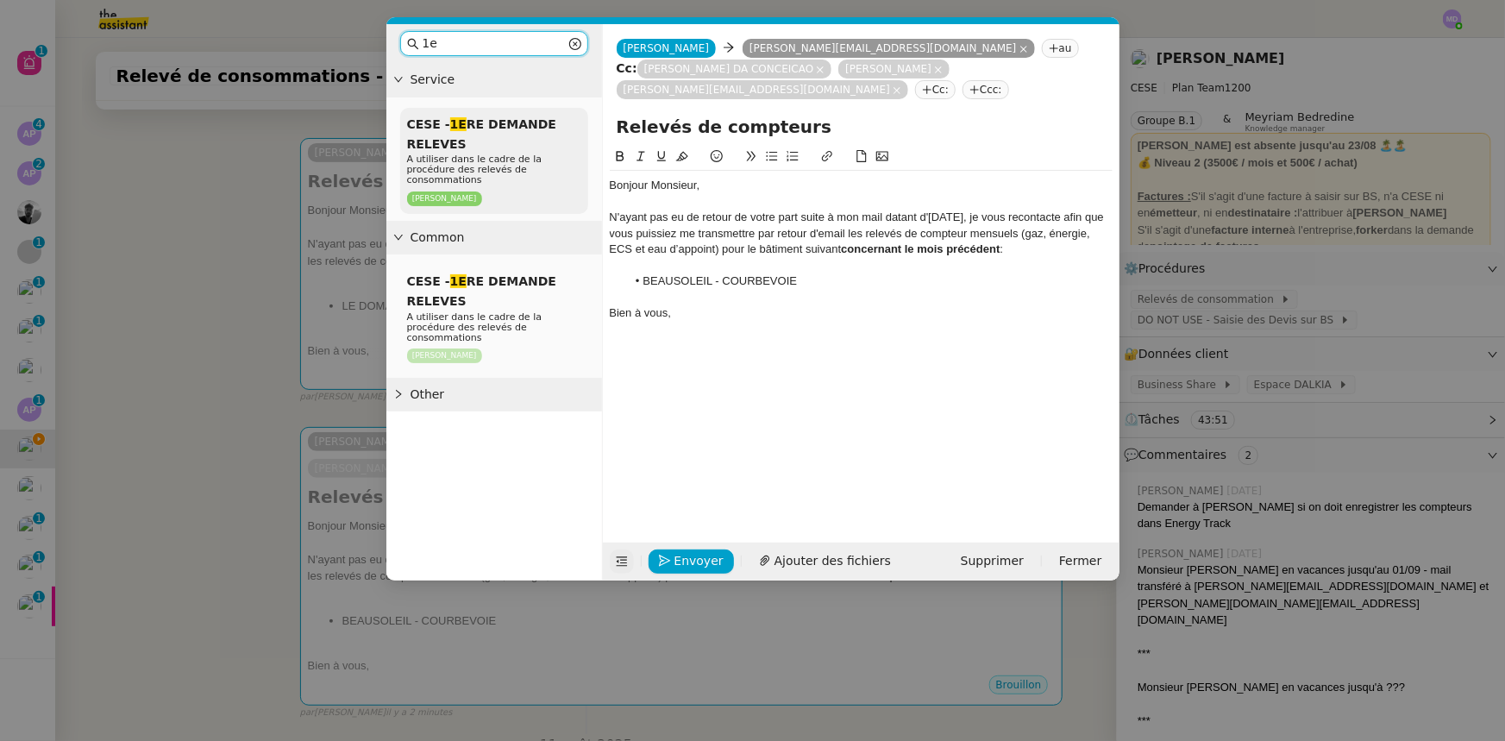
type input "1e"
click at [502, 139] on div "CESE - 1E RE DEMANDE RELEVES A utiliser dans le cadre de la procédure des relev…" at bounding box center [494, 161] width 188 height 106
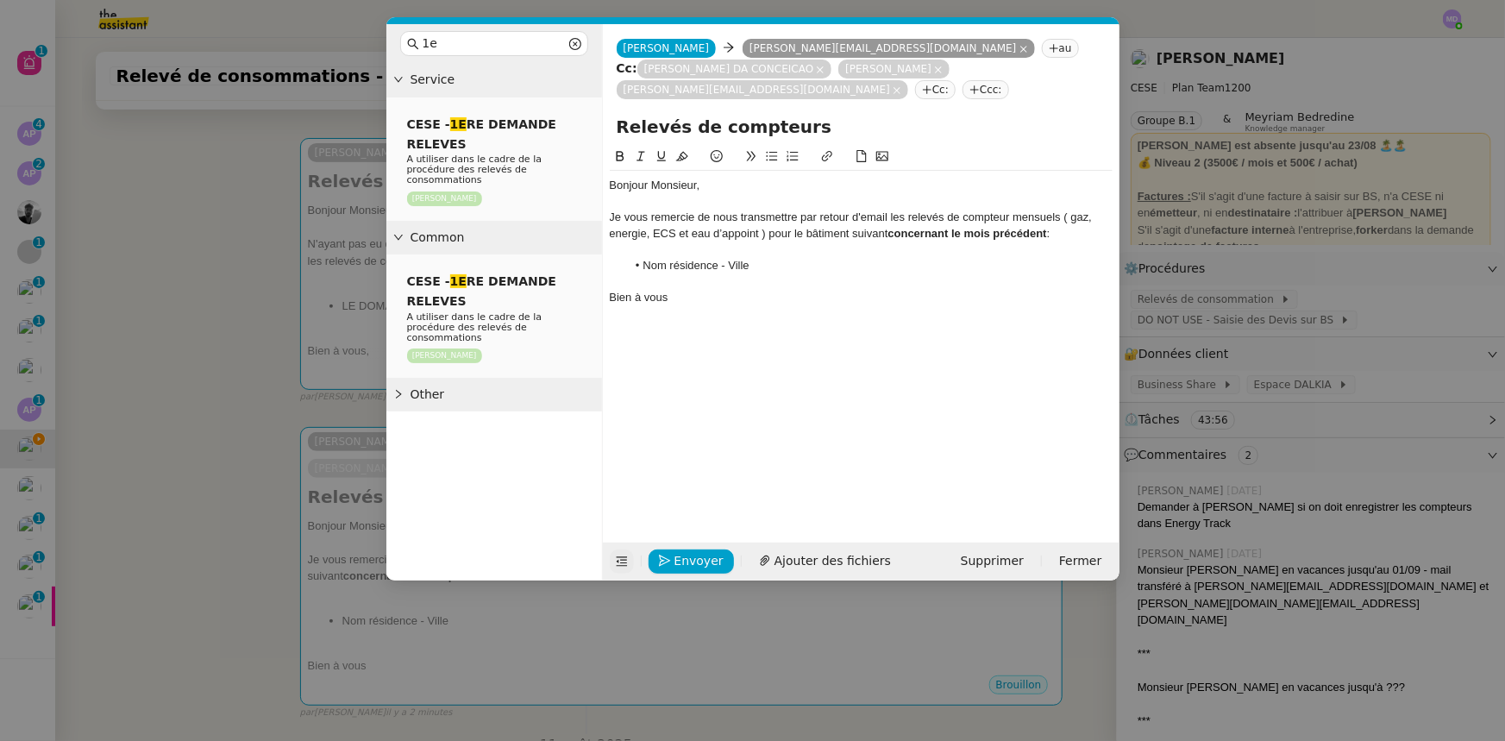
click at [643, 194] on div at bounding box center [861, 202] width 503 height 16
click at [611, 210] on div "Je vous remercie de nous transmettre par retour d'email les relevés de compteur…" at bounding box center [861, 226] width 503 height 32
drag, startPoint x: 728, startPoint y: 265, endPoint x: 669, endPoint y: 244, distance: 62.2
click at [652, 273] on li "Nom résidence - Ville" at bounding box center [869, 281] width 486 height 16
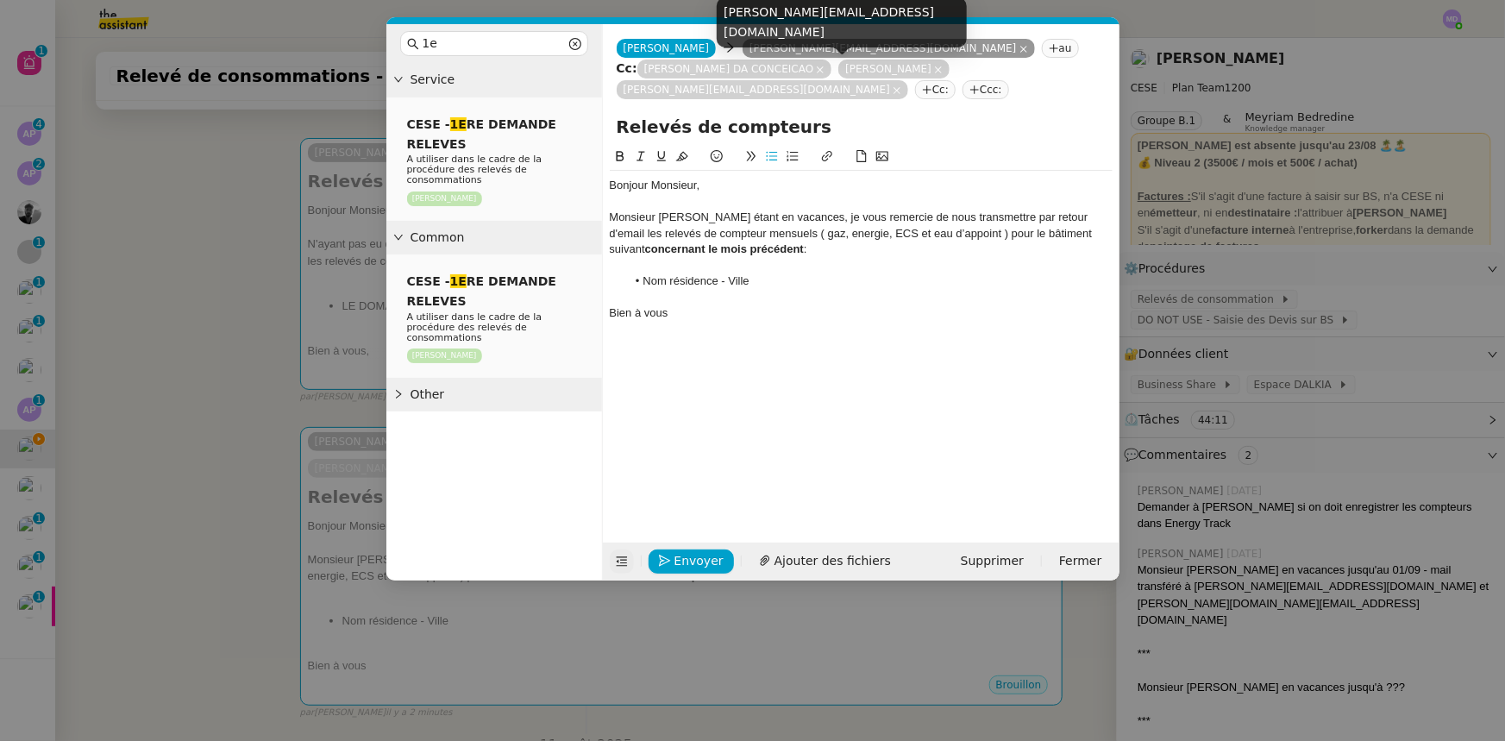
click at [845, 47] on div "[PERSON_NAME][EMAIL_ADDRESS][DOMAIN_NAME]" at bounding box center [842, 28] width 250 height 63
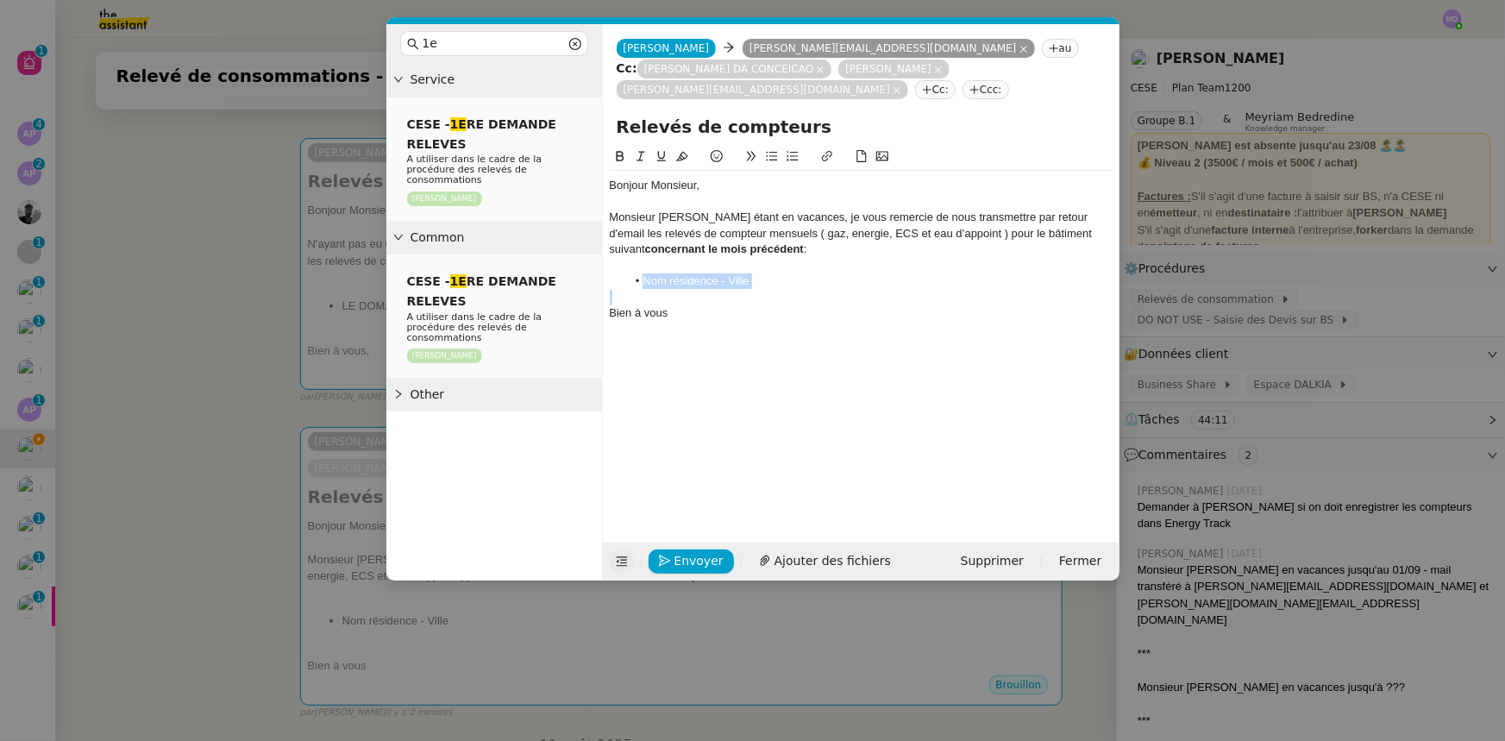
drag, startPoint x: 763, startPoint y: 268, endPoint x: 644, endPoint y: 260, distance: 119.3
click at [644, 260] on div "Bonjour Monsieur, Monsieur [PERSON_NAME] étant en vacances, je vous remercie de…" at bounding box center [861, 249] width 503 height 157
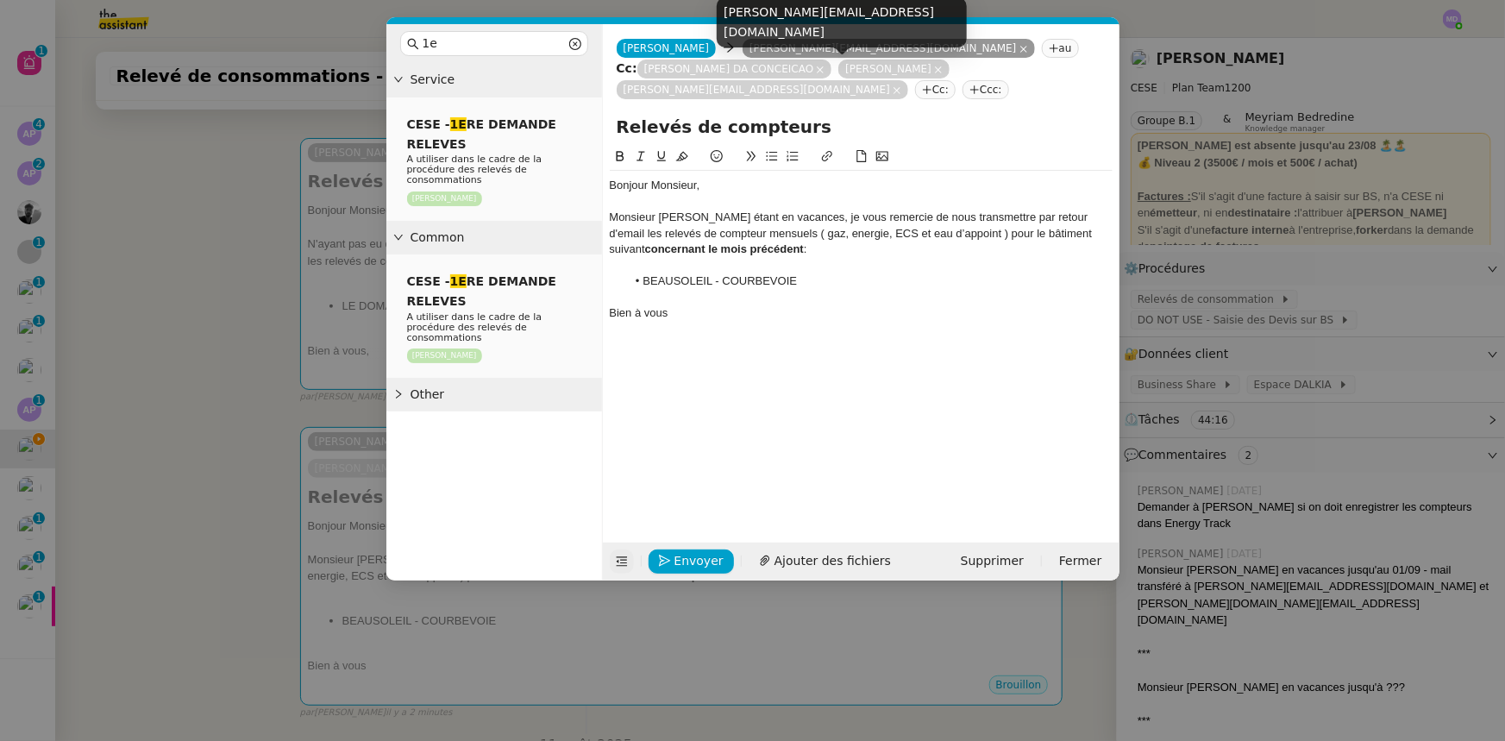
click at [844, 47] on div "[PERSON_NAME][EMAIL_ADDRESS][DOMAIN_NAME]" at bounding box center [842, 28] width 250 height 63
click at [787, 34] on div "[PERSON_NAME][EMAIL_ADDRESS][DOMAIN_NAME]" at bounding box center [842, 22] width 250 height 51
copy body "[PERSON_NAME][EMAIL_ADDRESS][DOMAIN_NAME]"
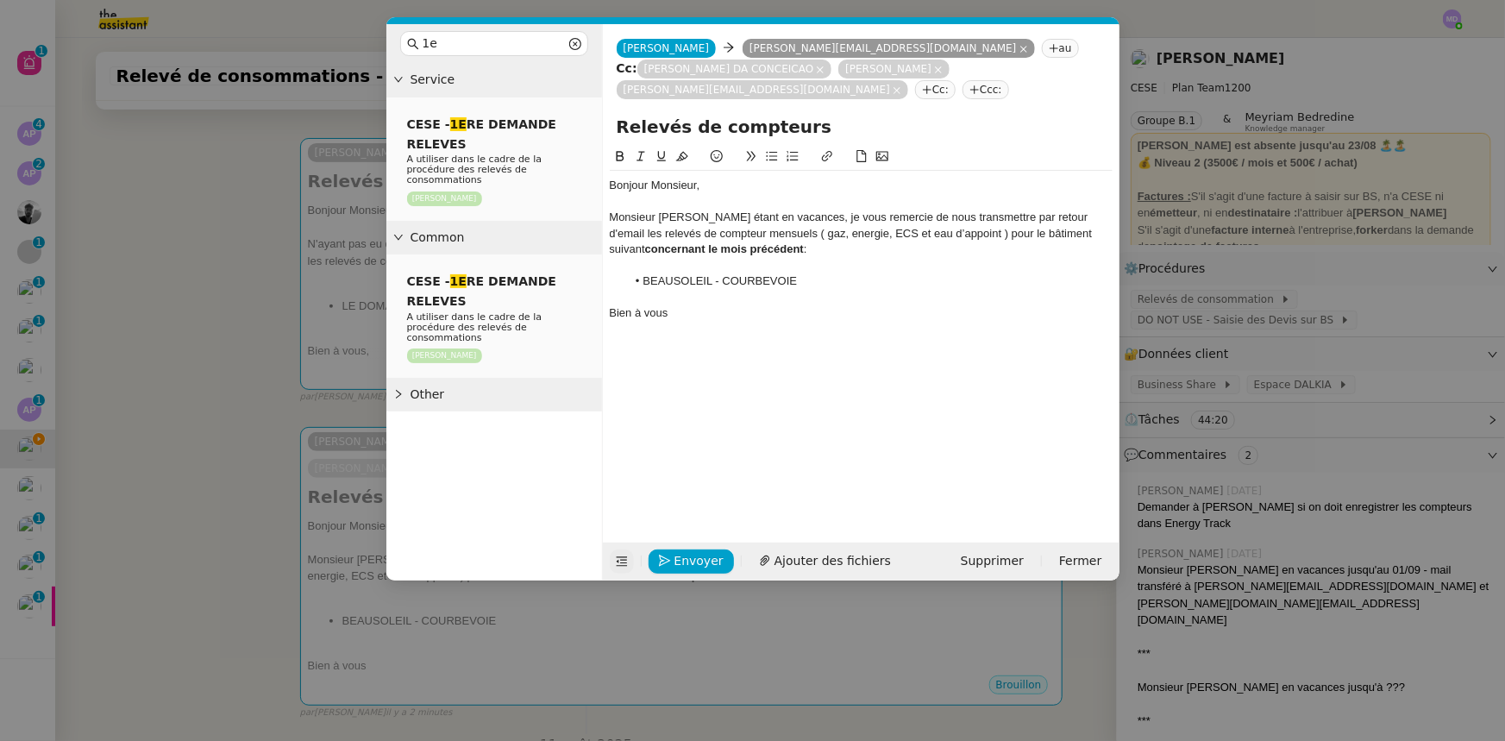
click at [724, 273] on li "BEAUSOLEIL - COURBEVOIE" at bounding box center [869, 281] width 486 height 16
click at [1042, 41] on nz-tag "au" at bounding box center [1060, 48] width 37 height 19
paste input "[PERSON_NAME][EMAIL_ADDRESS][DOMAIN_NAME]"
type input "[PERSON_NAME][EMAIL_ADDRESS][DOMAIN_NAME]"
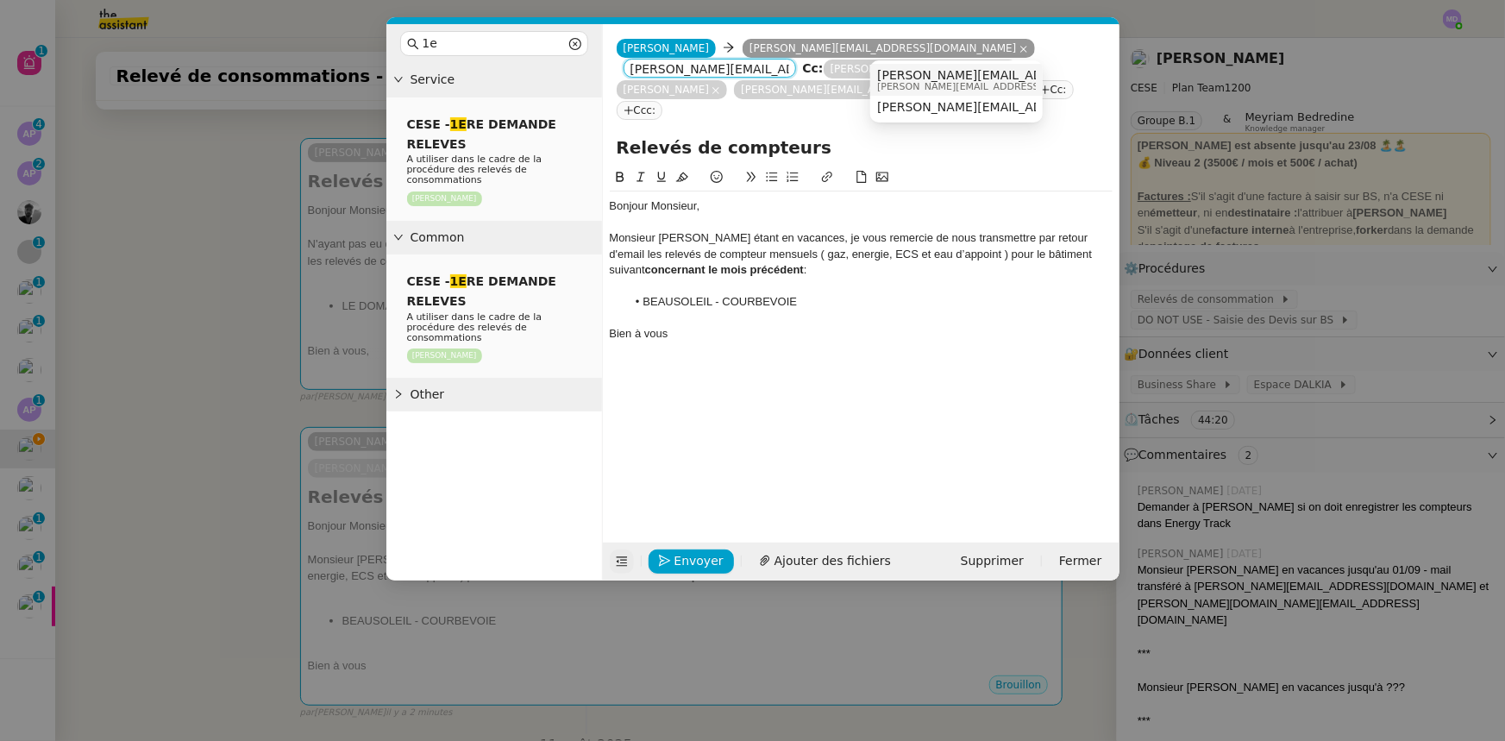
click at [912, 76] on span "[PERSON_NAME][EMAIL_ADDRESS][DOMAIN_NAME]" at bounding box center [1032, 75] width 311 height 14
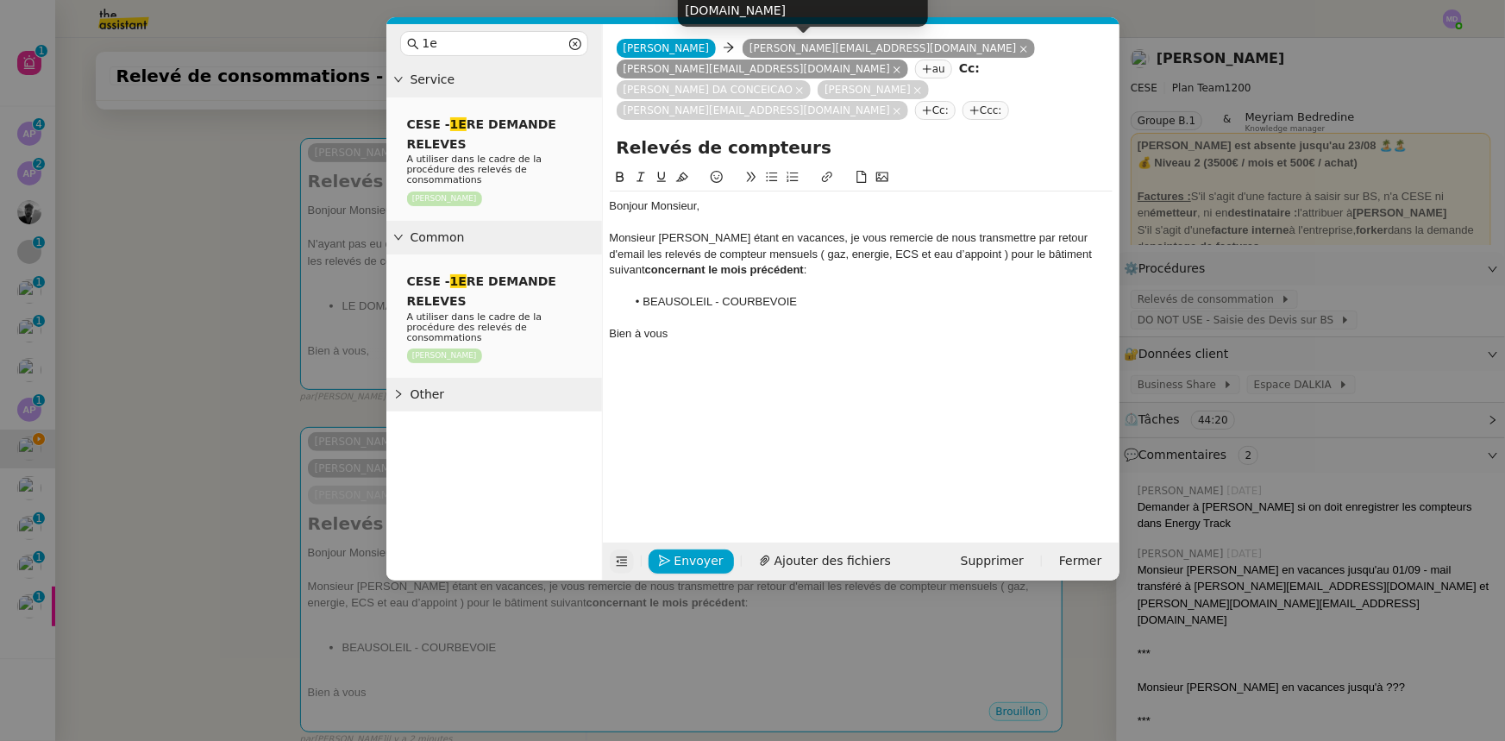
click at [1019, 48] on icon at bounding box center [1023, 49] width 9 height 9
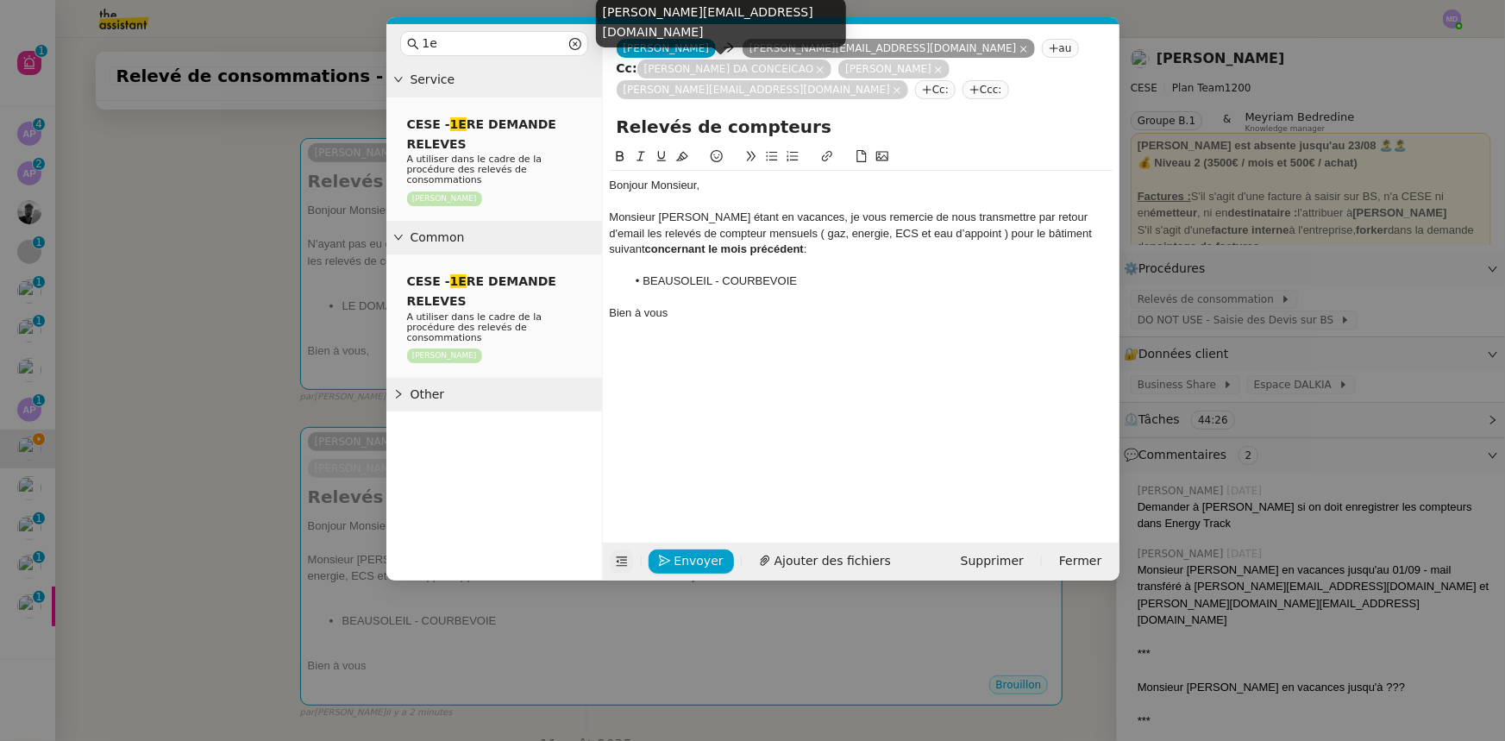
click at [934, 71] on icon at bounding box center [938, 70] width 9 height 9
click at [893, 86] on icon at bounding box center [897, 90] width 9 height 9
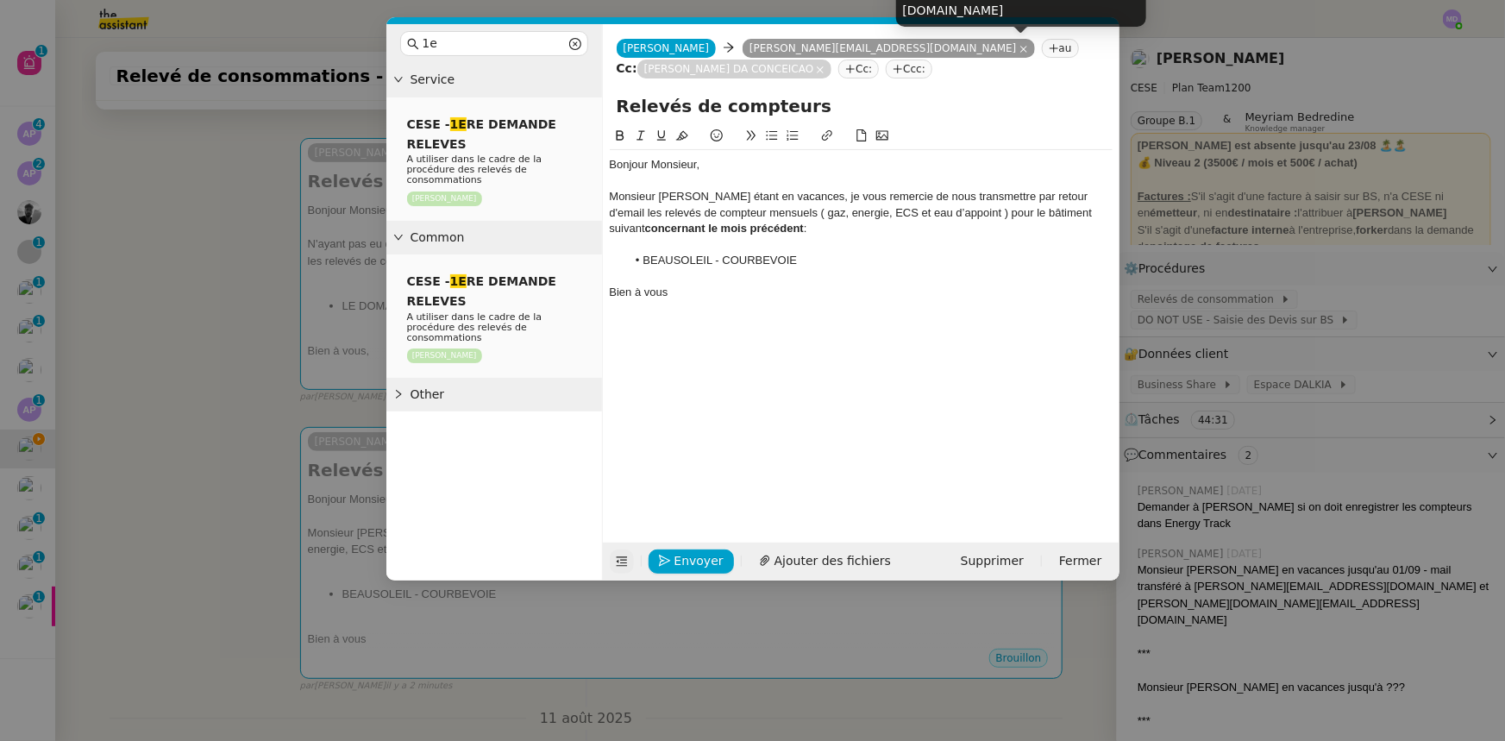
click at [824, 66] on icon at bounding box center [820, 70] width 9 height 9
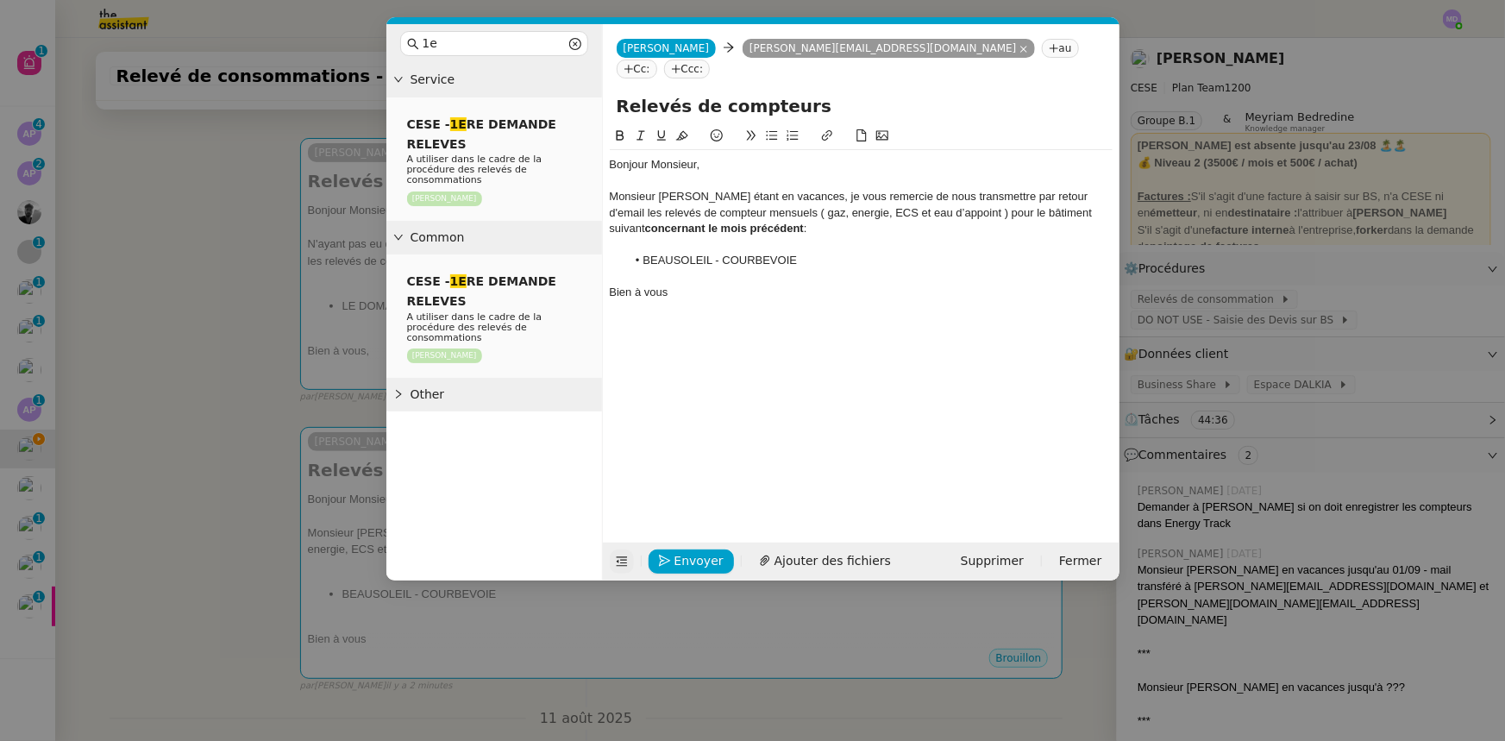
click at [773, 192] on div "Monsieur [PERSON_NAME] étant en vacances, je vous remercie de nous transmettre …" at bounding box center [861, 212] width 503 height 47
click at [800, 189] on div "Monsieur [PERSON_NAME] étant en vacances, je vous remercie de nous transmettre …" at bounding box center [861, 212] width 503 height 47
click at [0, 0] on lt-span "énergie" at bounding box center [0, 0] width 0 height 0
click at [943, 189] on div "Monsieur [PERSON_NAME] étant en vacances, je vous remercie de nous transmettre …" at bounding box center [861, 212] width 503 height 47
click at [192, 302] on nz-modal-container "1e Service CESE - 1E RE DEMANDE RELEVES A utiliser dans le cadre de la procédur…" at bounding box center [752, 370] width 1505 height 741
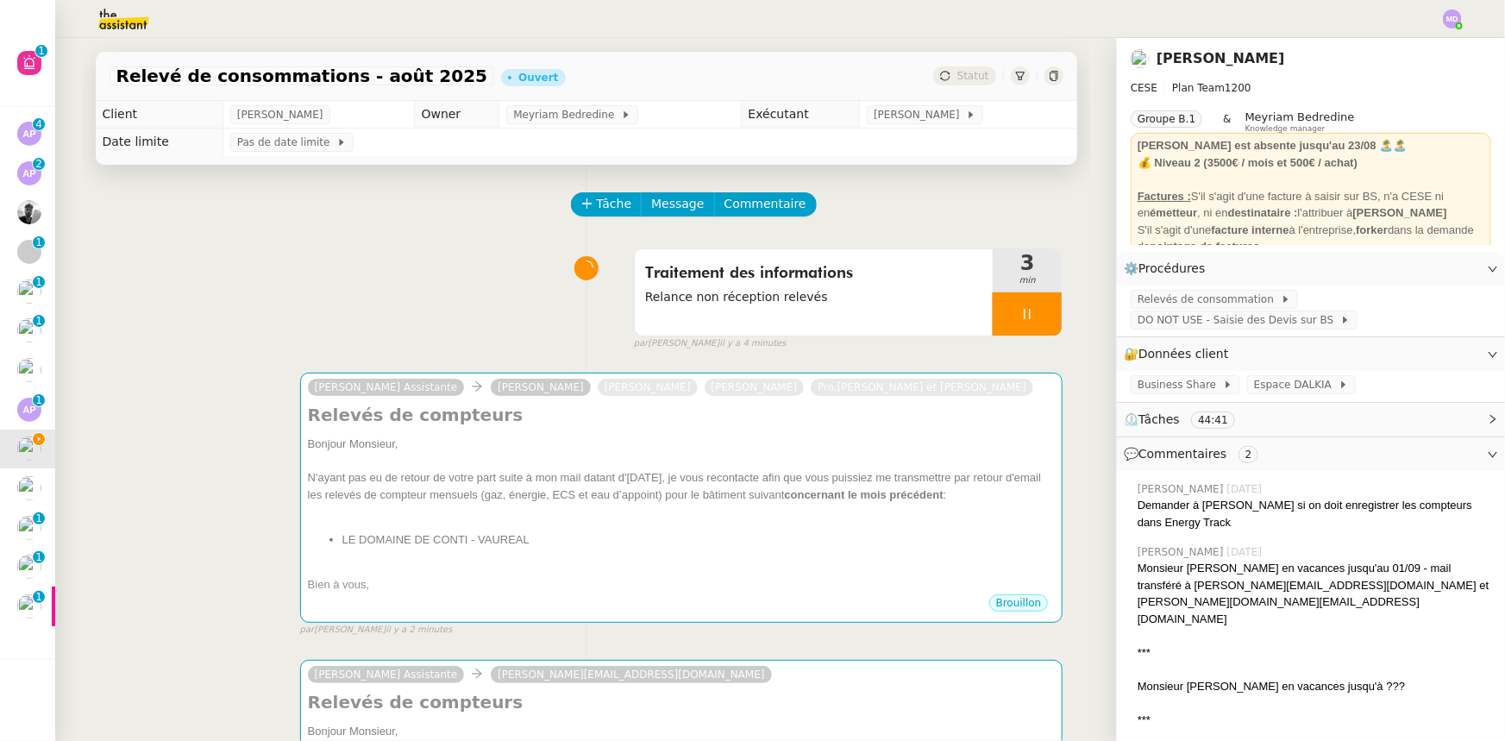
click at [1037, 309] on div at bounding box center [1027, 313] width 69 height 43
click at [1037, 309] on icon at bounding box center [1044, 314] width 14 height 14
click at [1000, 318] on button at bounding box center [1027, 313] width 69 height 43
click at [1003, 318] on icon at bounding box center [1010, 314] width 14 height 14
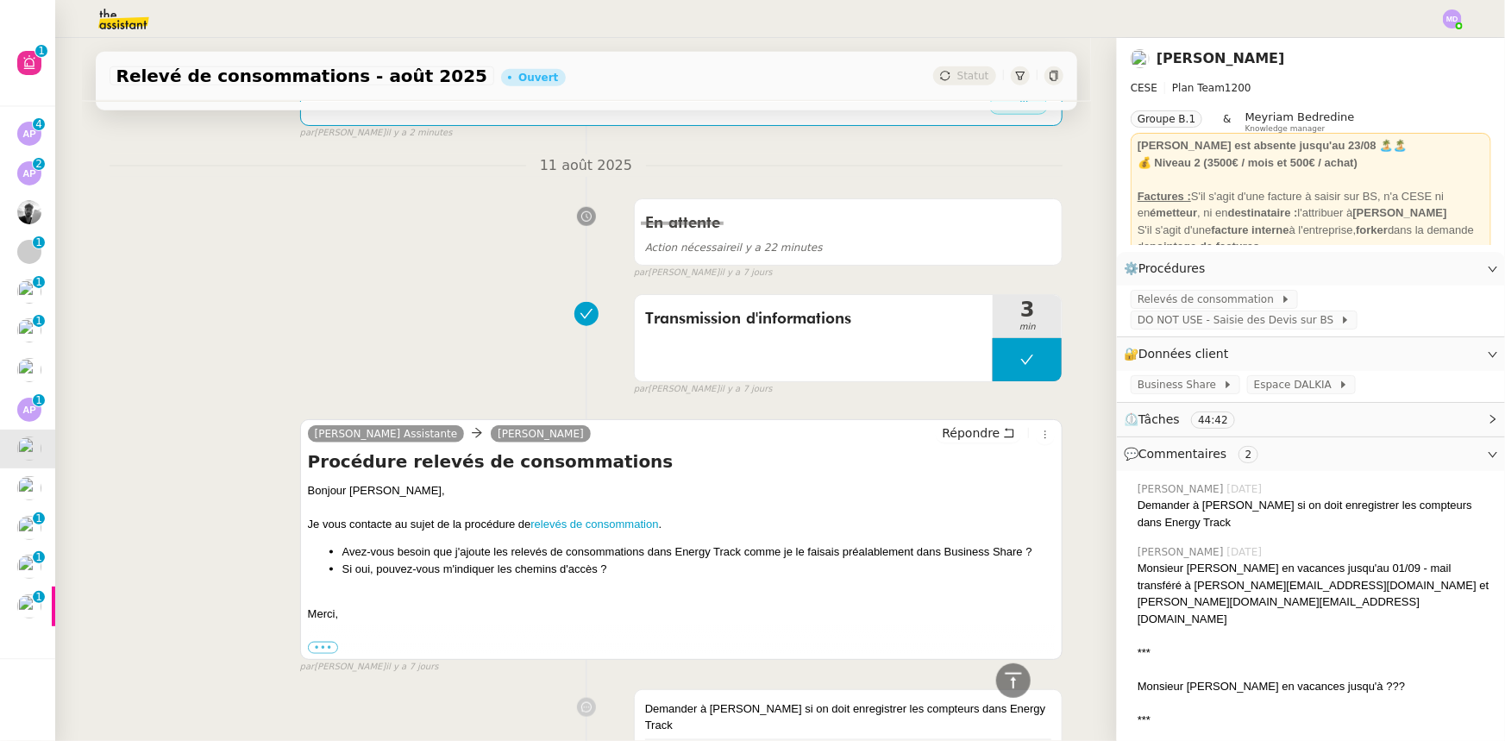
scroll to position [1019, 0]
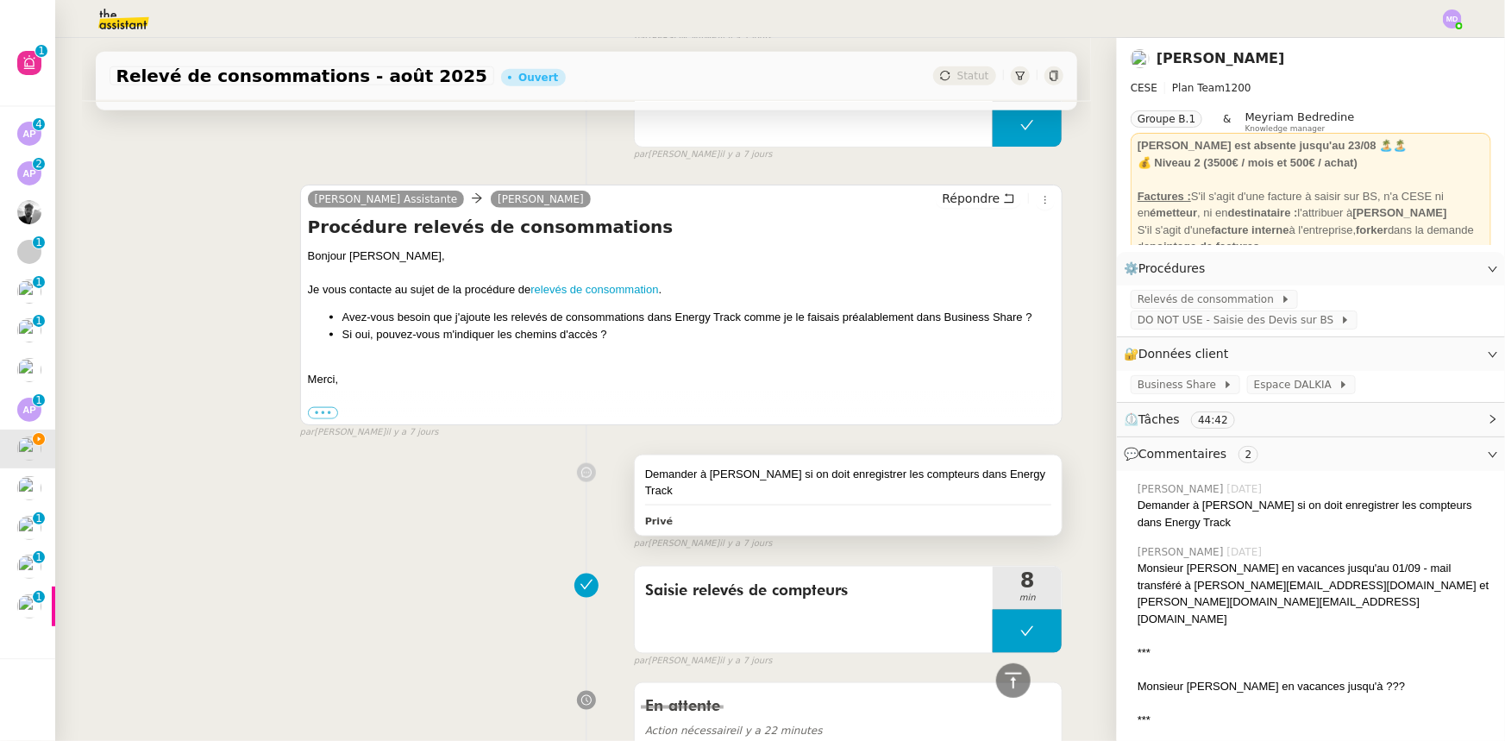
click at [820, 464] on div "Demander à [PERSON_NAME] on doit enregistrer les compteurs dans Energy Track Pr…" at bounding box center [849, 495] width 428 height 80
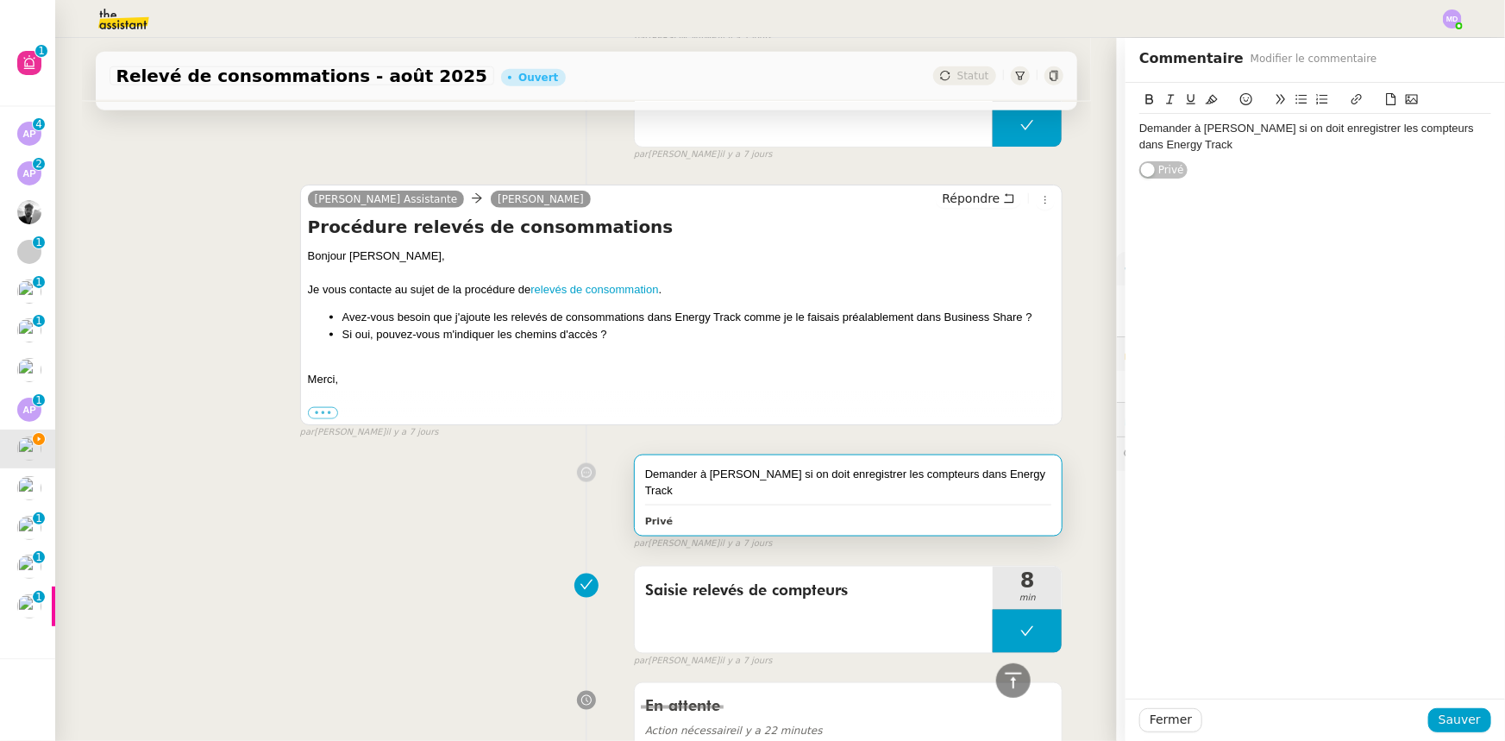
click at [412, 471] on div "Demander à [PERSON_NAME] on doit enregistrer les compteurs dans Energy Track Pr…" at bounding box center [587, 499] width 954 height 104
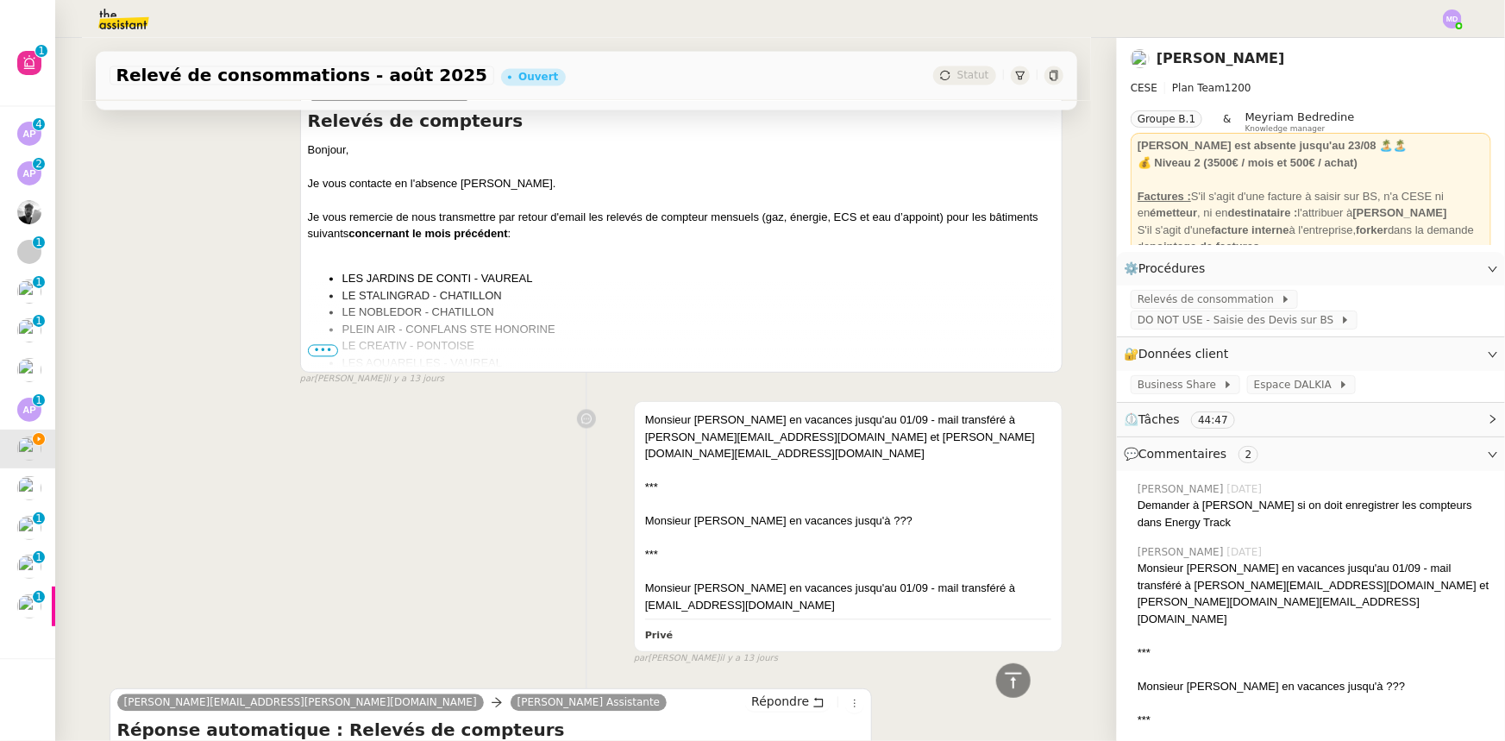
scroll to position [5096, 0]
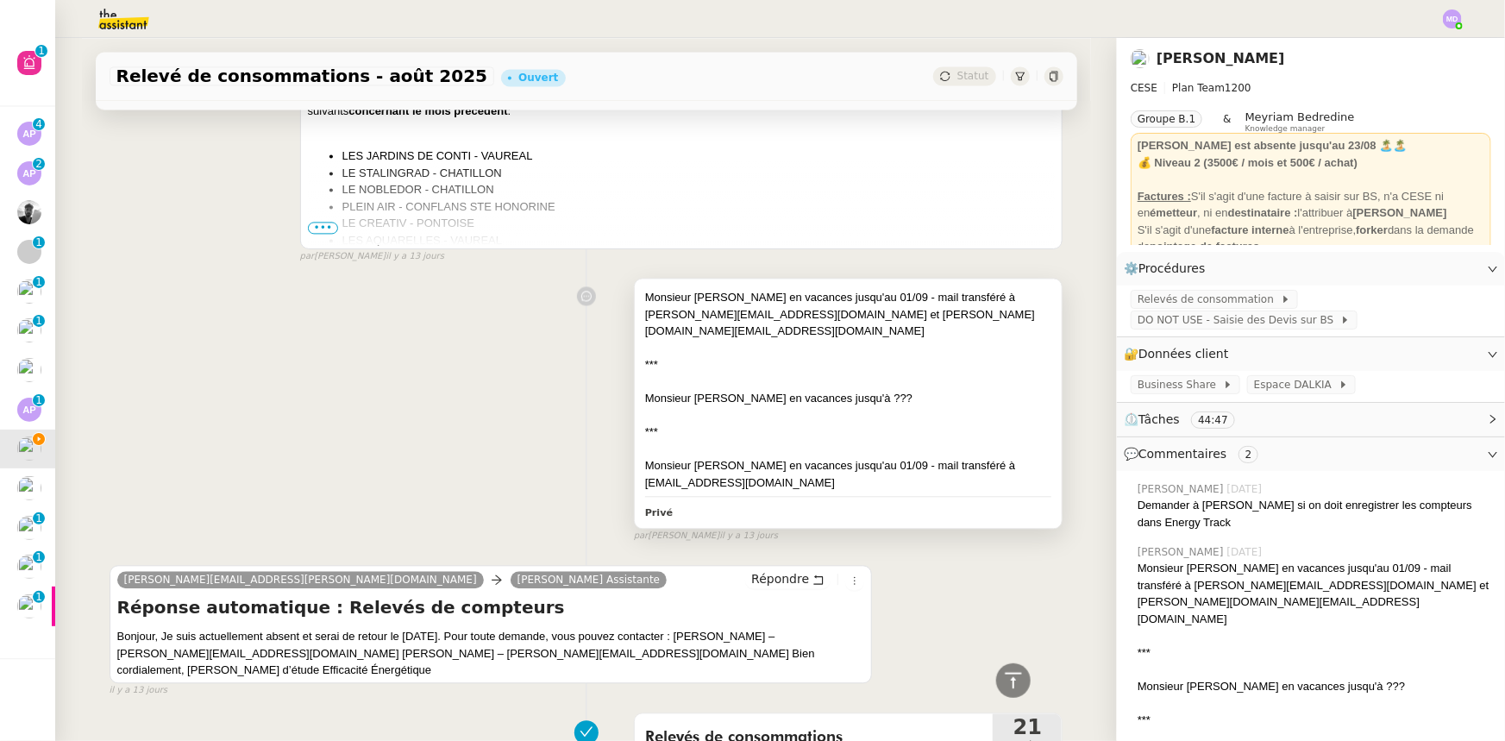
click at [827, 423] on div "***" at bounding box center [848, 431] width 407 height 17
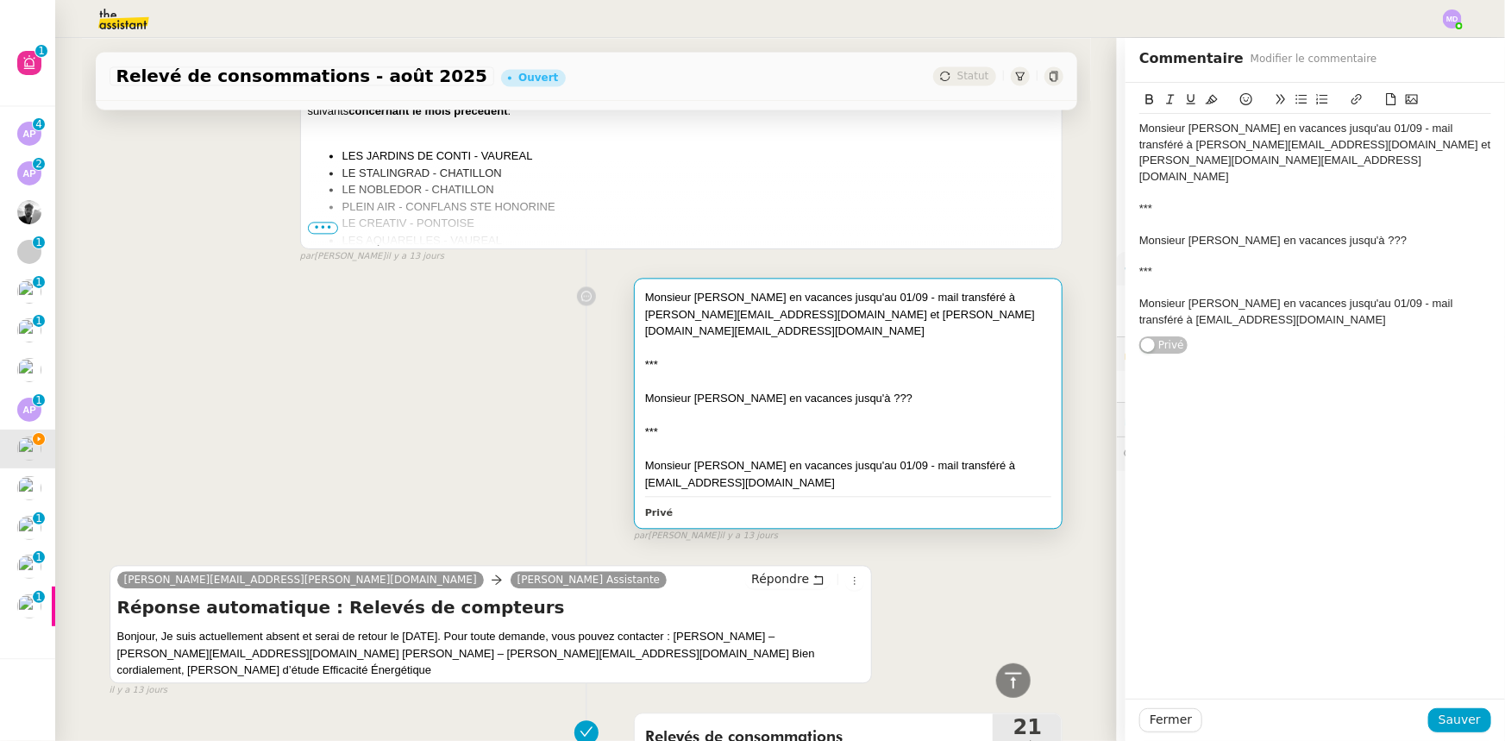
click at [1380, 233] on div "Monsieur [PERSON_NAME] en vacances jusqu'à ???" at bounding box center [1315, 241] width 352 height 16
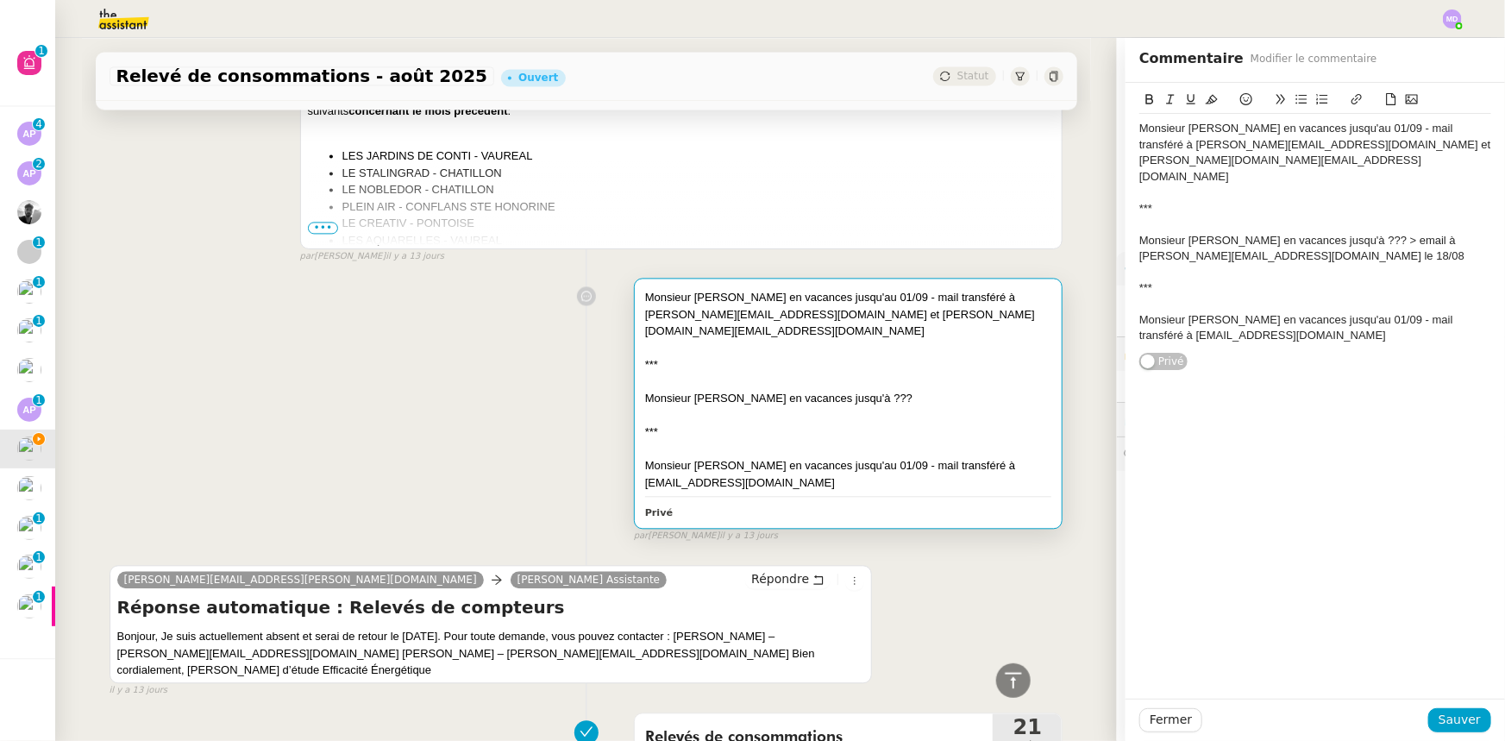
click at [1309, 312] on div "Monsieur [PERSON_NAME] en vacances jusqu'au 01/09 - mail transféré à [EMAIL_ADD…" at bounding box center [1315, 328] width 352 height 32
drag, startPoint x: 1294, startPoint y: 305, endPoint x: 1113, endPoint y: 282, distance: 182.6
click at [1291, 312] on div "Monsieur [PERSON_NAME] en vacances jusqu'au 01/09 - mail transféré à [EMAIL_ADD…" at bounding box center [1315, 328] width 352 height 32
drag, startPoint x: 1455, startPoint y: 712, endPoint x: 1428, endPoint y: 704, distance: 28.1
click at [1455, 713] on span "Sauver" at bounding box center [1460, 720] width 42 height 20
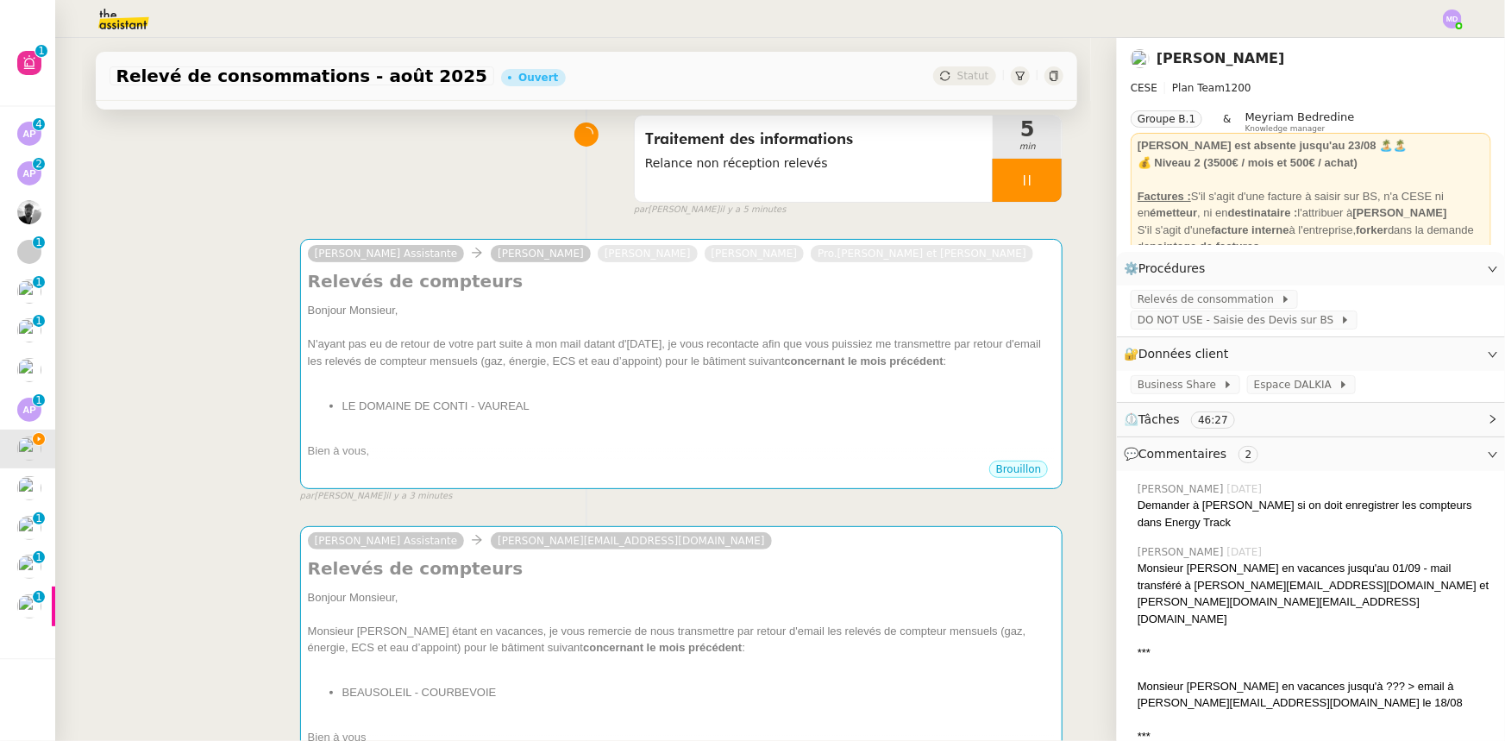
scroll to position [235, 0]
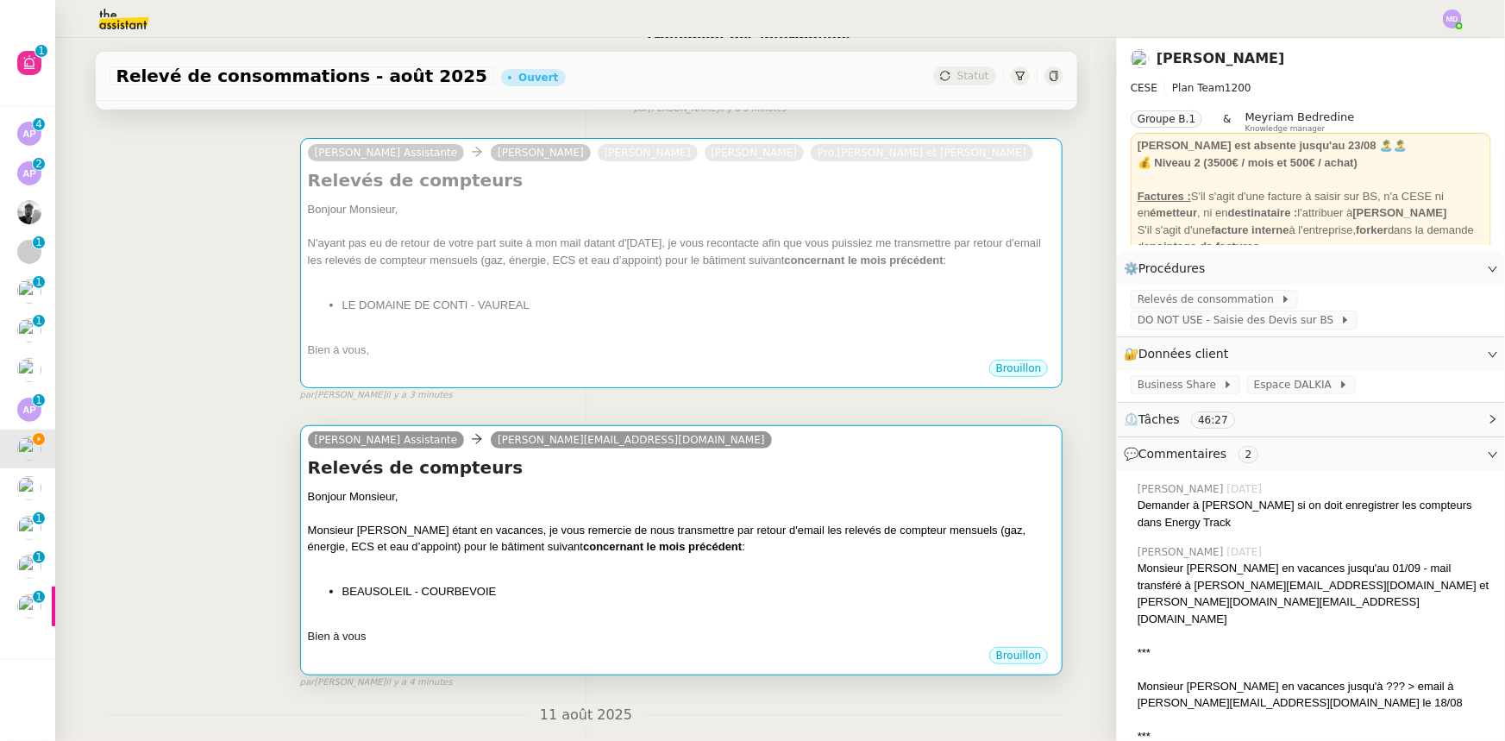
click at [595, 516] on div at bounding box center [682, 513] width 748 height 17
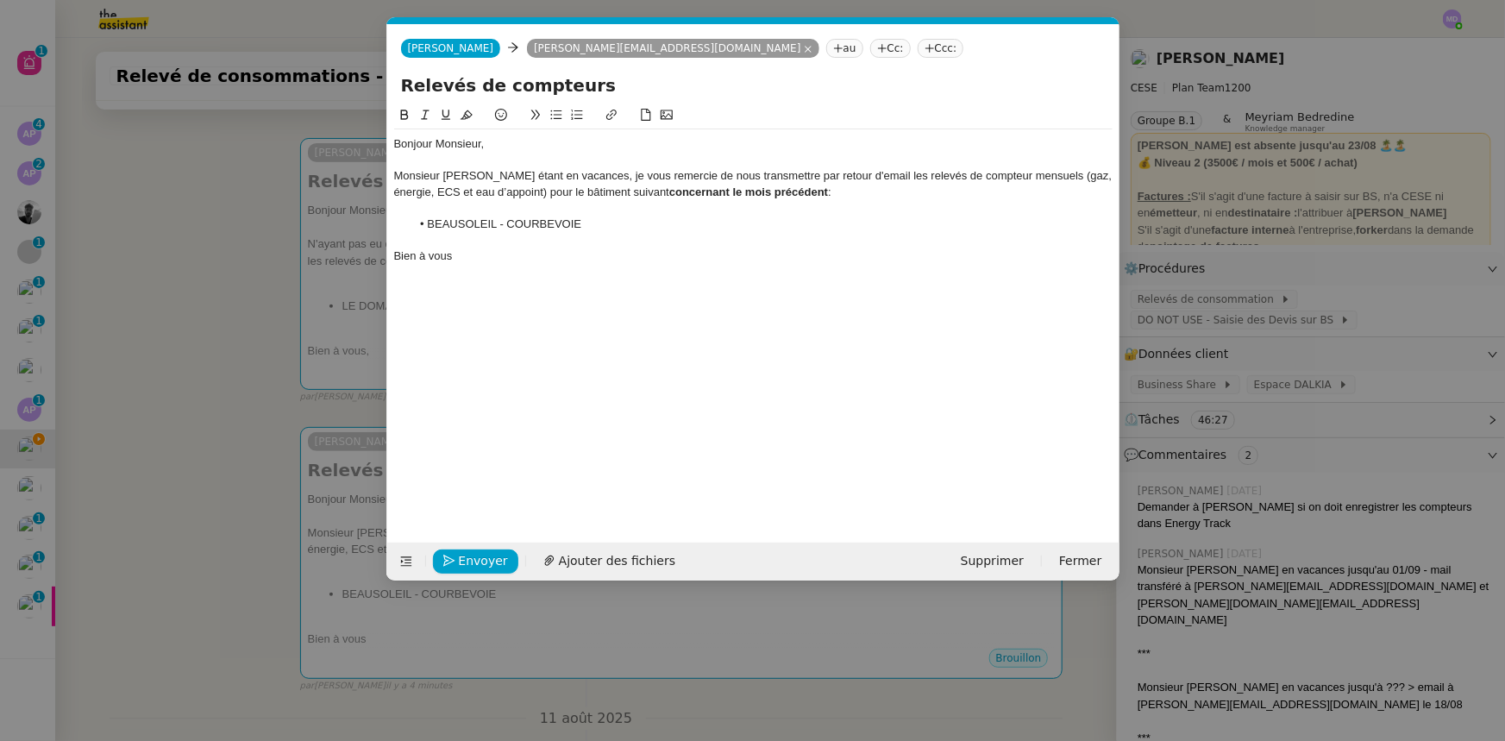
scroll to position [0, 48]
click at [0, 383] on nz-modal-container "1e Service CESE - 1E RE DEMANDE RELEVES A utiliser dans le cadre de la procédur…" at bounding box center [752, 370] width 1505 height 741
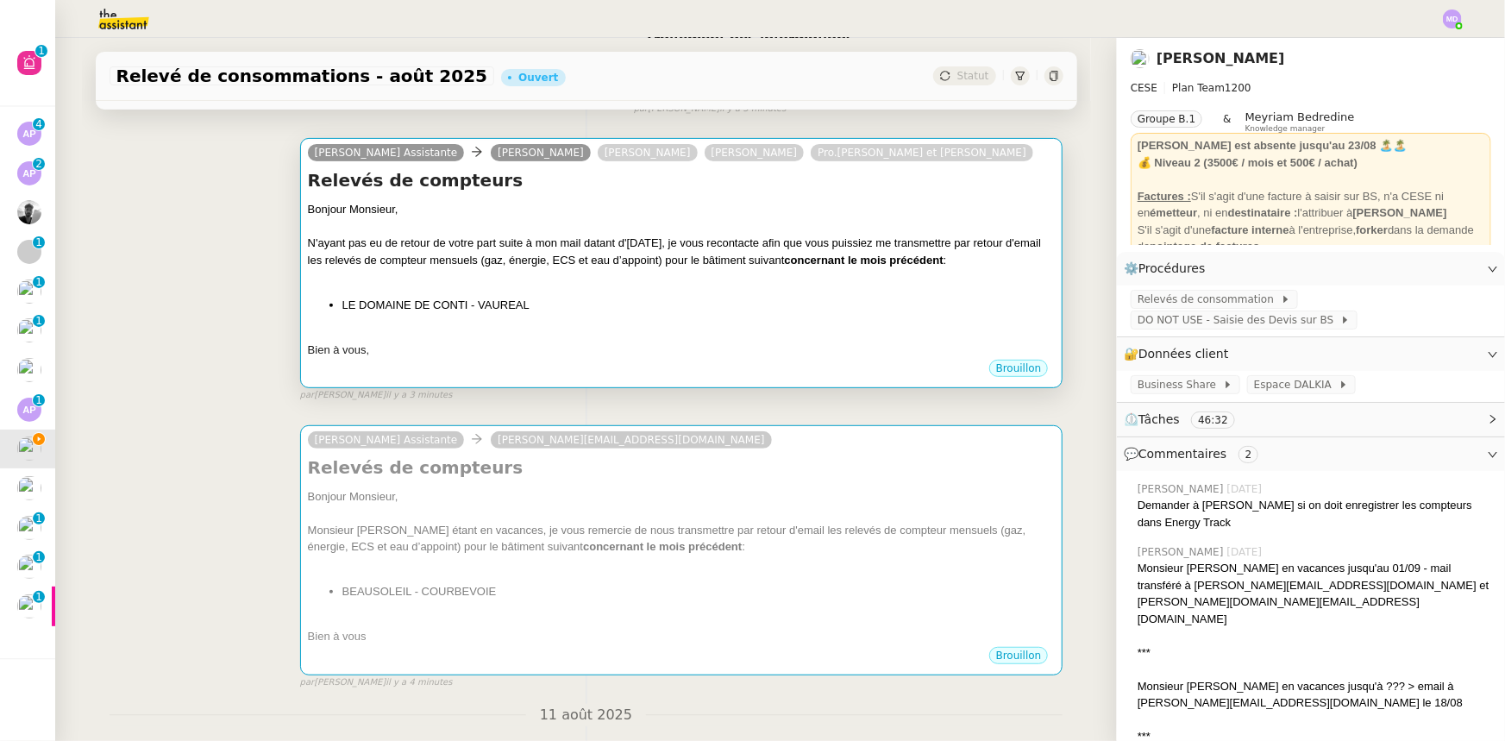
click at [631, 304] on li "LE DOMAINE DE CONTI - VAUREAL" at bounding box center [698, 305] width 713 height 17
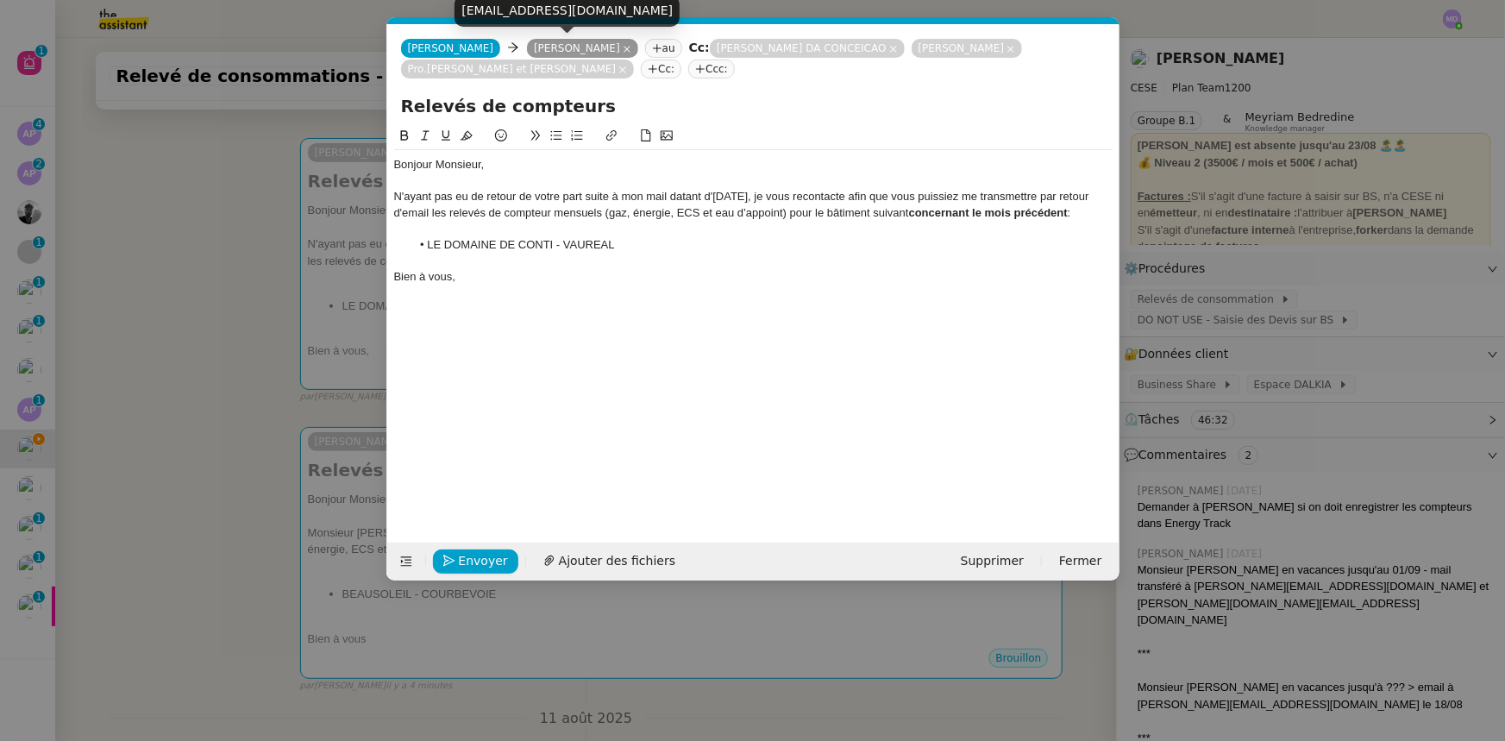
click at [623, 45] on icon at bounding box center [627, 49] width 9 height 9
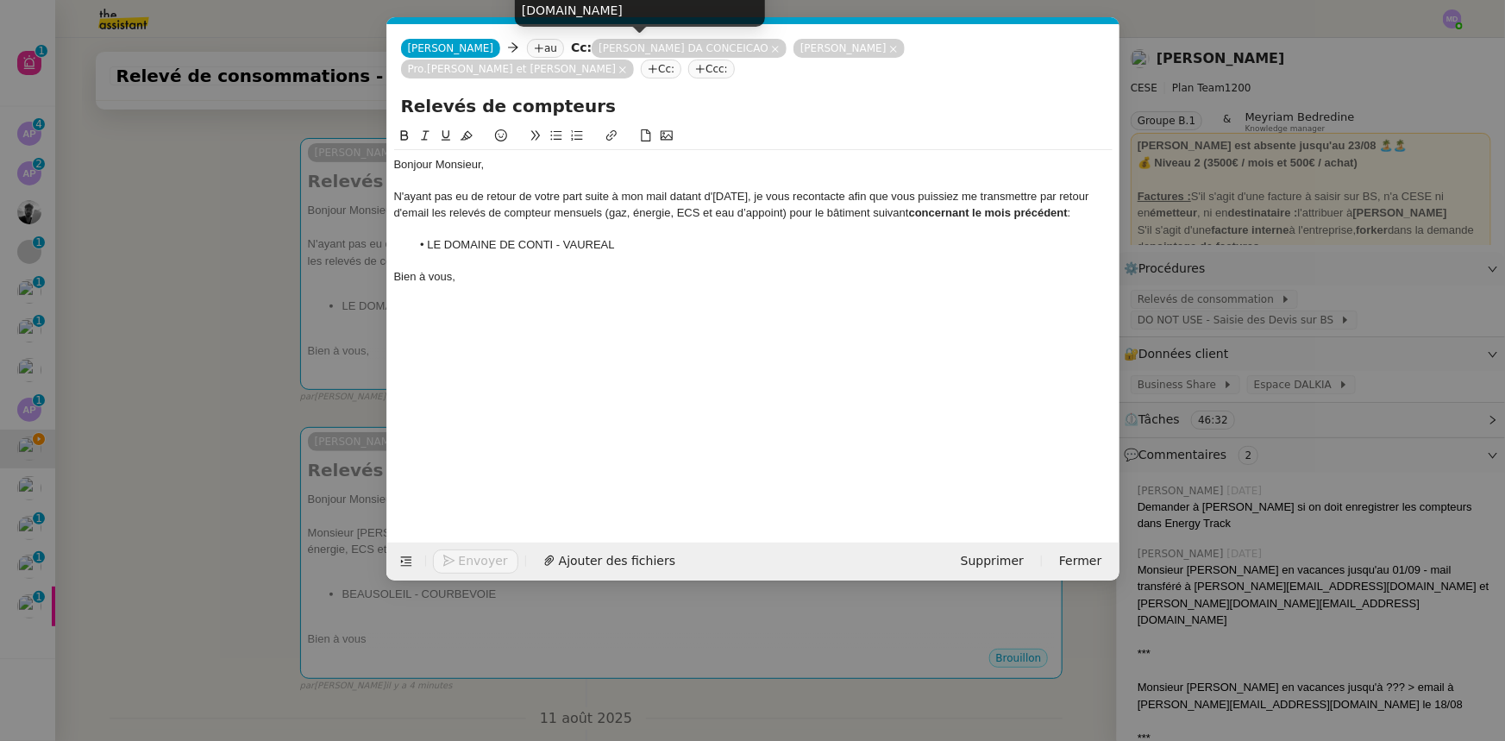
click at [771, 50] on icon at bounding box center [775, 49] width 9 height 9
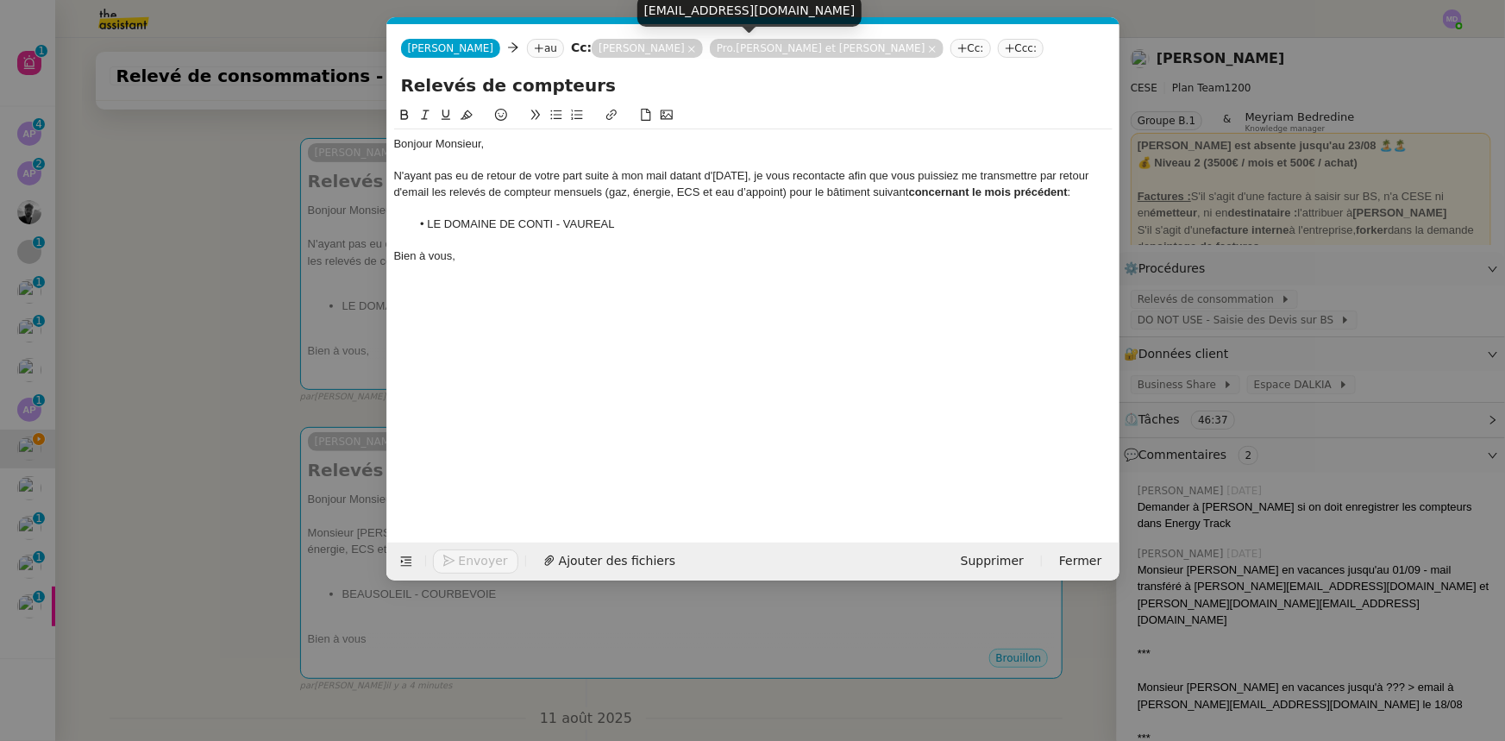
click at [687, 53] on icon at bounding box center [691, 49] width 9 height 9
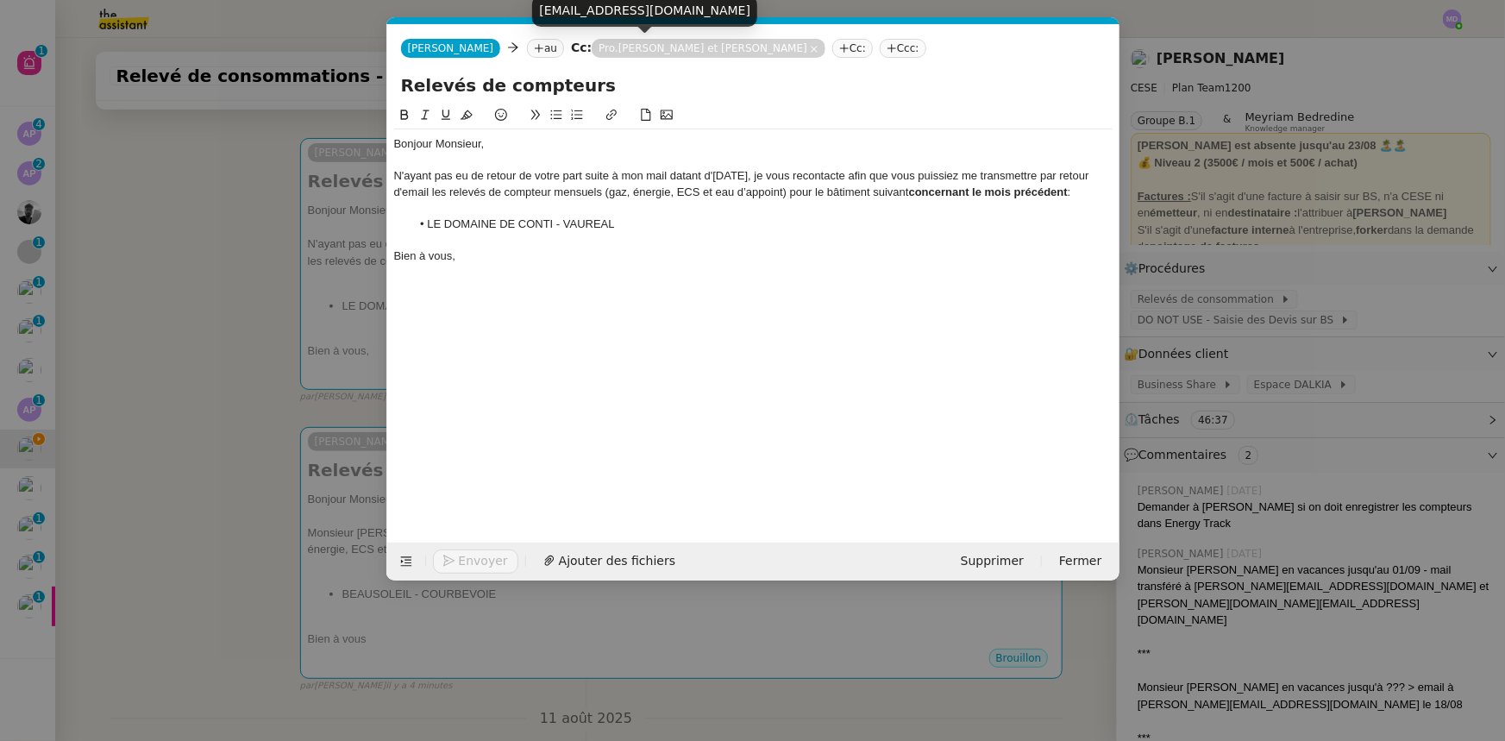
click at [810, 51] on icon at bounding box center [814, 49] width 9 height 9
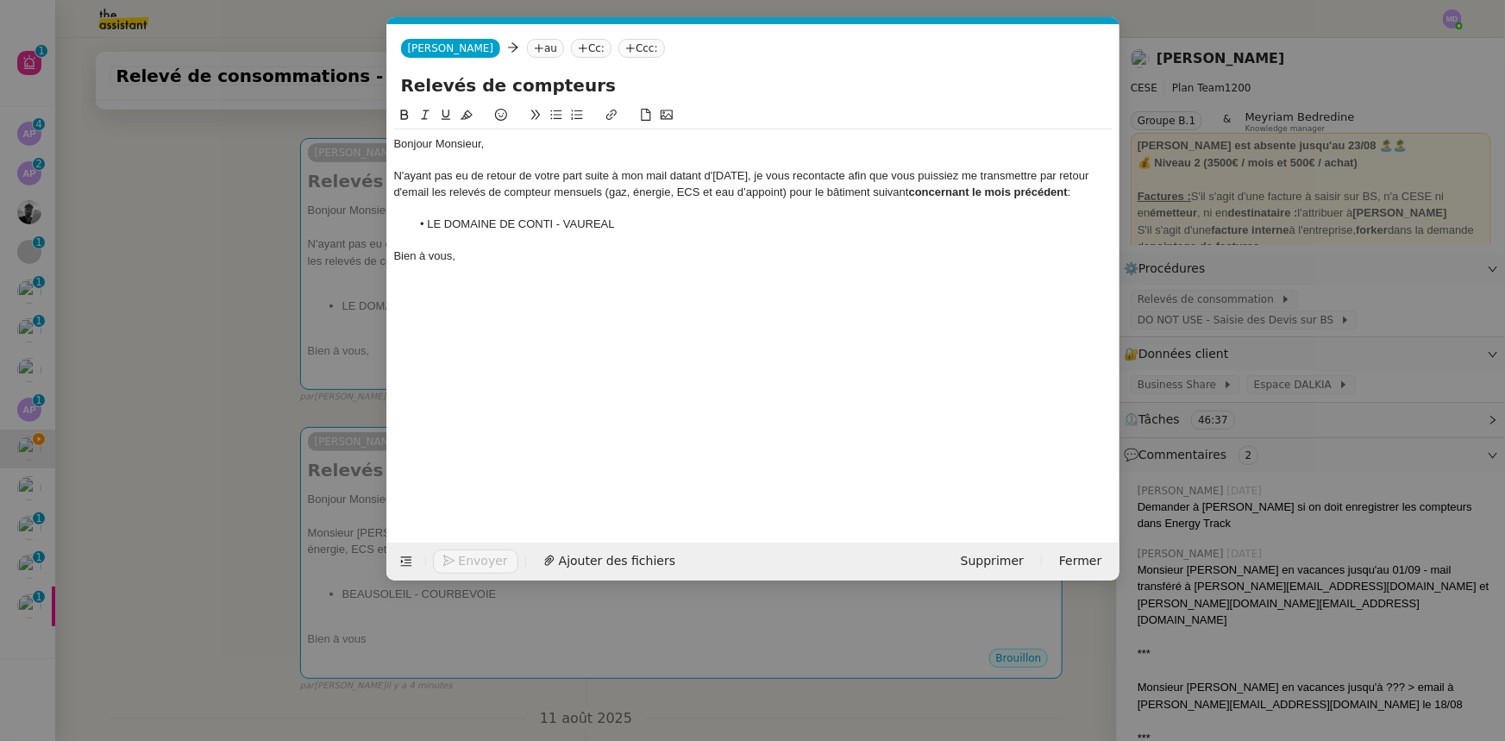
click at [527, 51] on nz-tag "au" at bounding box center [545, 48] width 37 height 19
paste input "[EMAIL_ADDRESS][DOMAIN_NAME]"
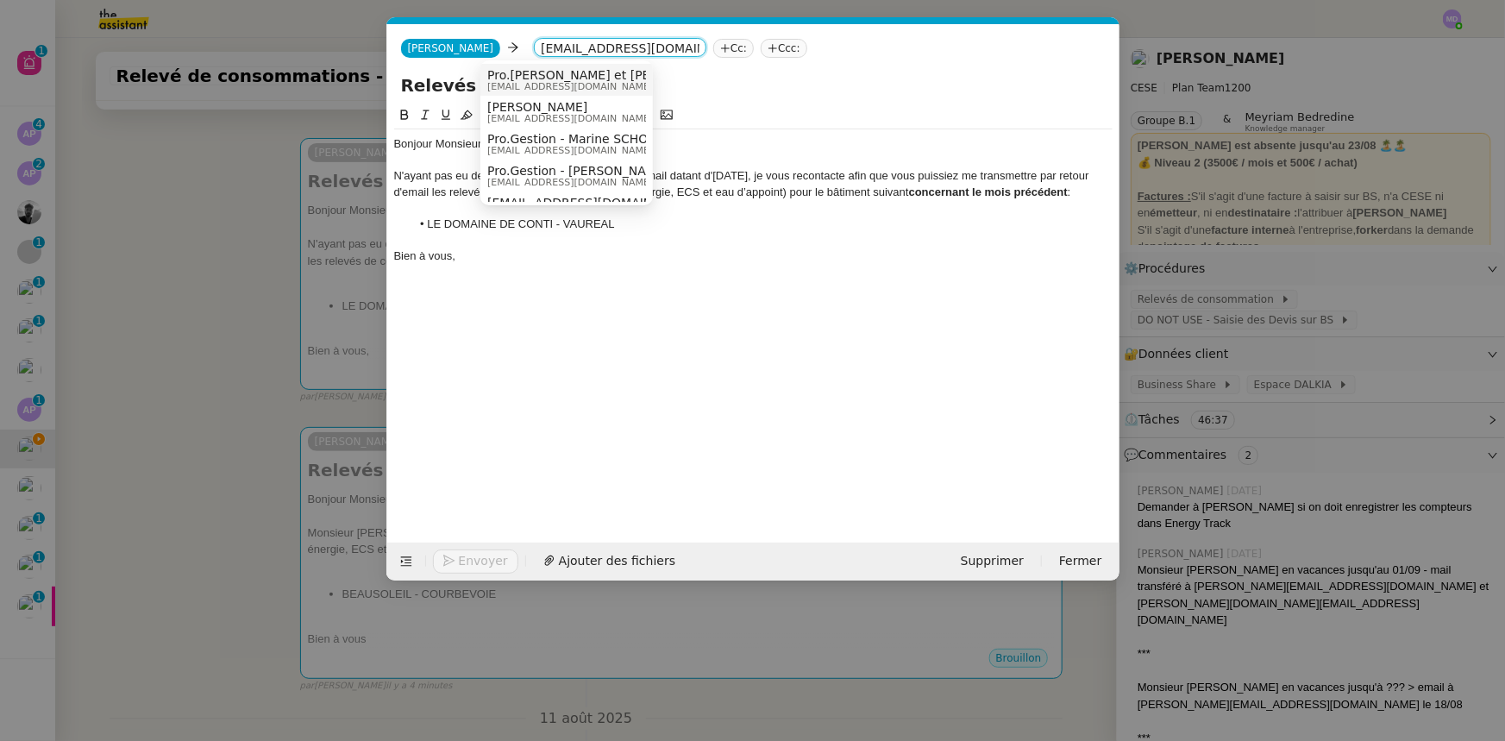
type input "[EMAIL_ADDRESS][DOMAIN_NAME]"
click at [545, 74] on span "Pro.[PERSON_NAME] et [PERSON_NAME]" at bounding box center [608, 75] width 243 height 14
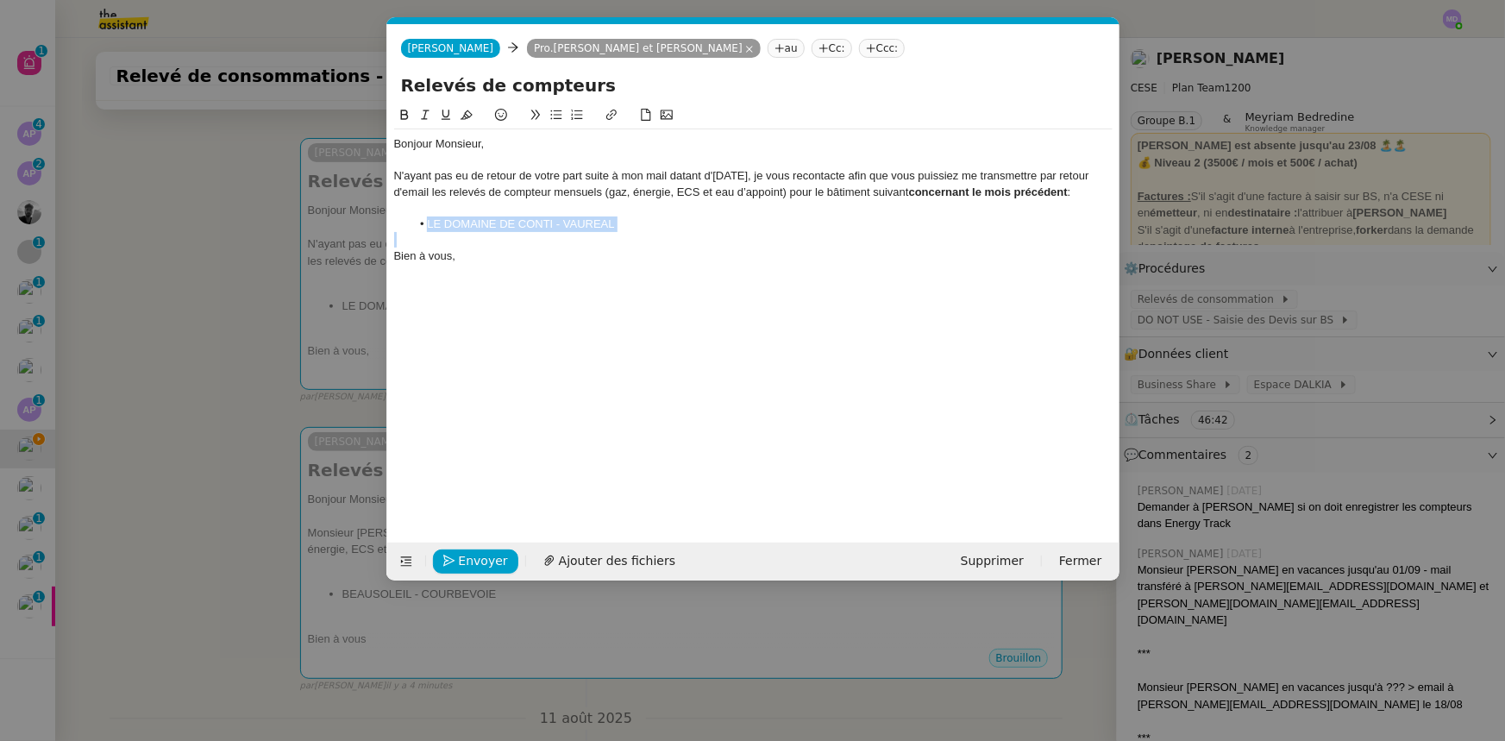
drag, startPoint x: 732, startPoint y: 233, endPoint x: 430, endPoint y: 229, distance: 301.9
click at [430, 229] on div "Bonjour Monsieur, N'ayant pas eu de retour de votre part suite à mon mail datan…" at bounding box center [753, 199] width 718 height 141
copy li "LE DOMAINE DE CONTI - VAUREAL"
click at [398, 562] on icon at bounding box center [406, 561] width 22 height 12
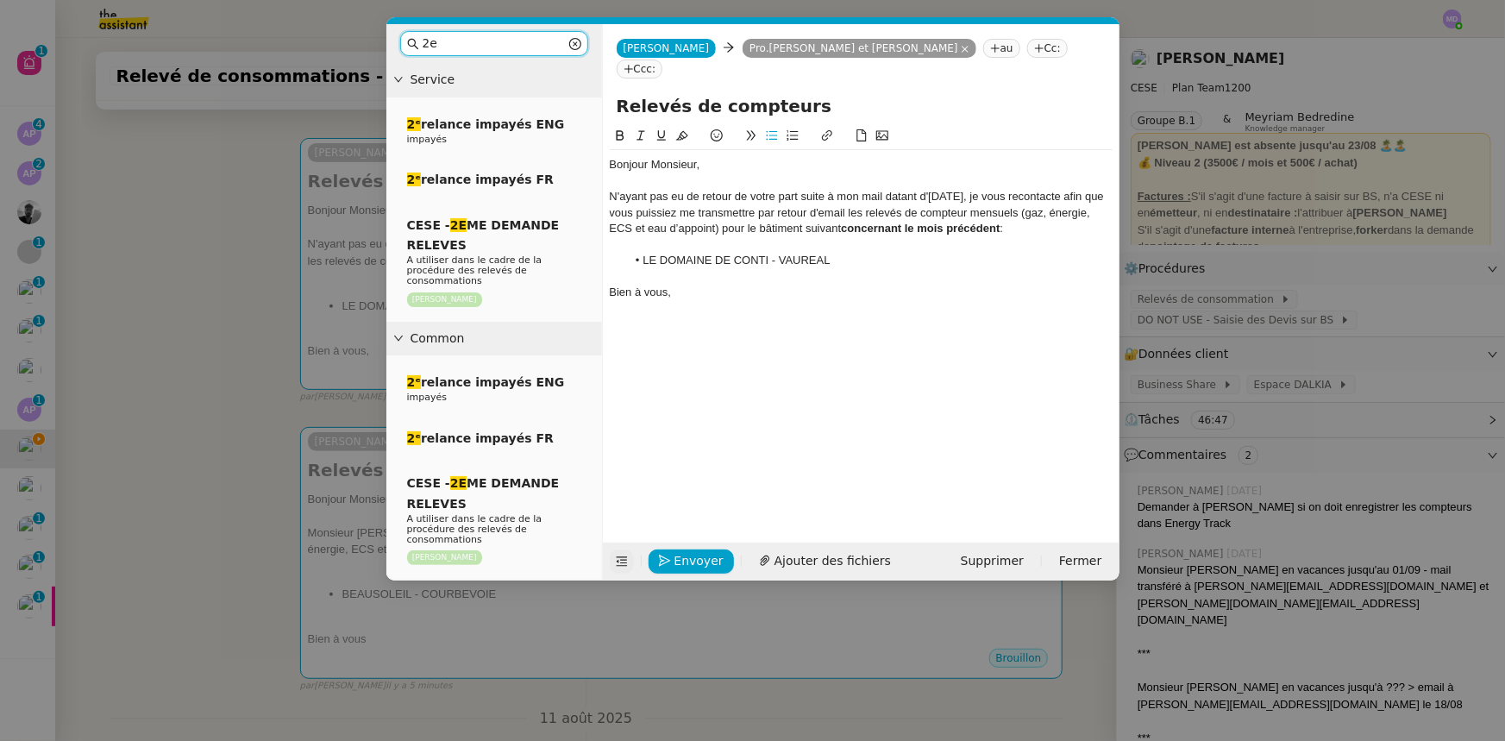
drag, startPoint x: 437, startPoint y: 51, endPoint x: 415, endPoint y: 51, distance: 22.4
click at [415, 51] on nz-input-group "2e" at bounding box center [494, 43] width 188 height 25
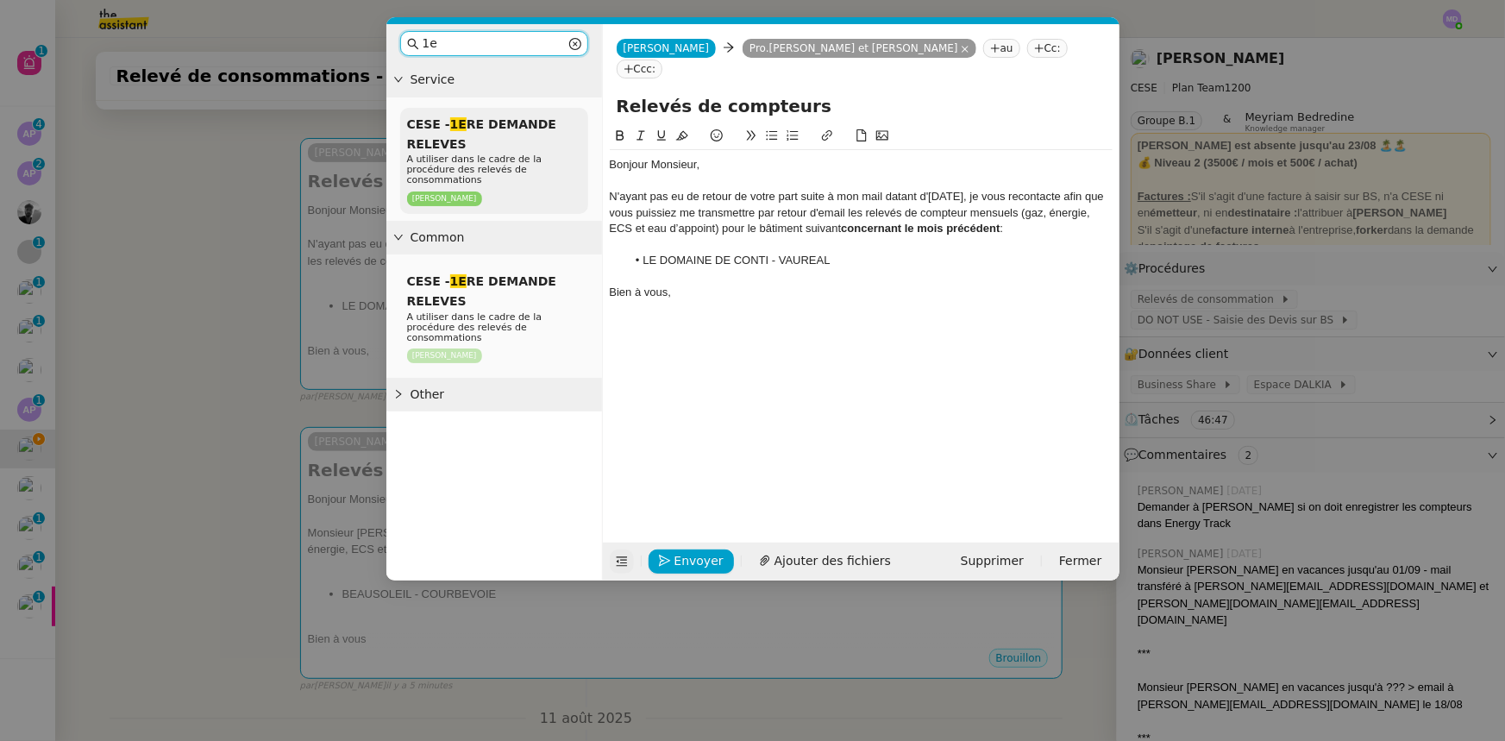
type input "1e"
click at [501, 147] on div "CESE - 1E RE DEMANDE RELEVES A utiliser dans le cadre de la procédure des relev…" at bounding box center [494, 161] width 188 height 106
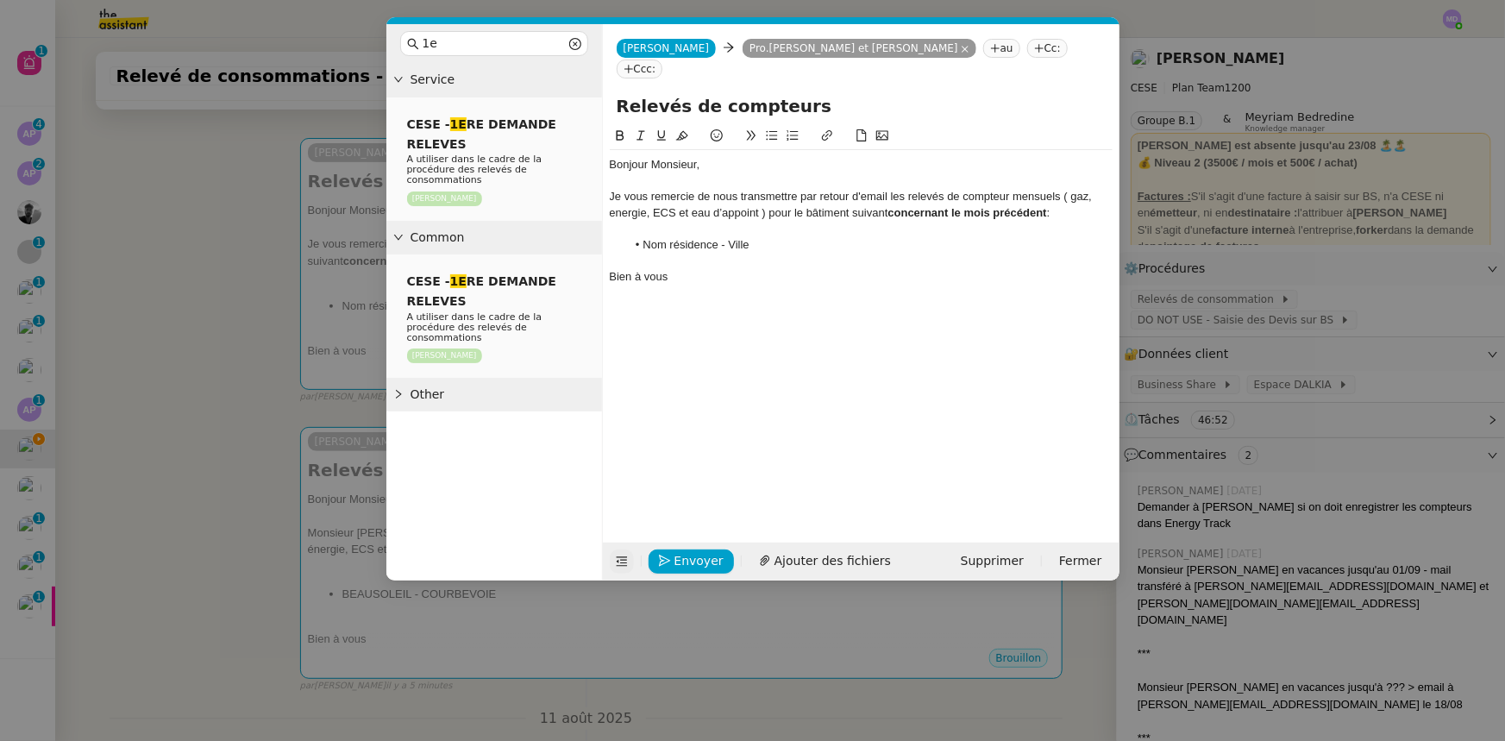
click at [679, 157] on div "Bonjour Monsieur," at bounding box center [861, 165] width 503 height 16
click at [610, 189] on div "Je vous remercie de nous transmettre par retour d'email les relevés de compteur…" at bounding box center [861, 205] width 503 height 32
drag, startPoint x: 762, startPoint y: 241, endPoint x: 638, endPoint y: 235, distance: 123.5
click at [638, 253] on li "Nom résidence - Ville" at bounding box center [869, 261] width 486 height 16
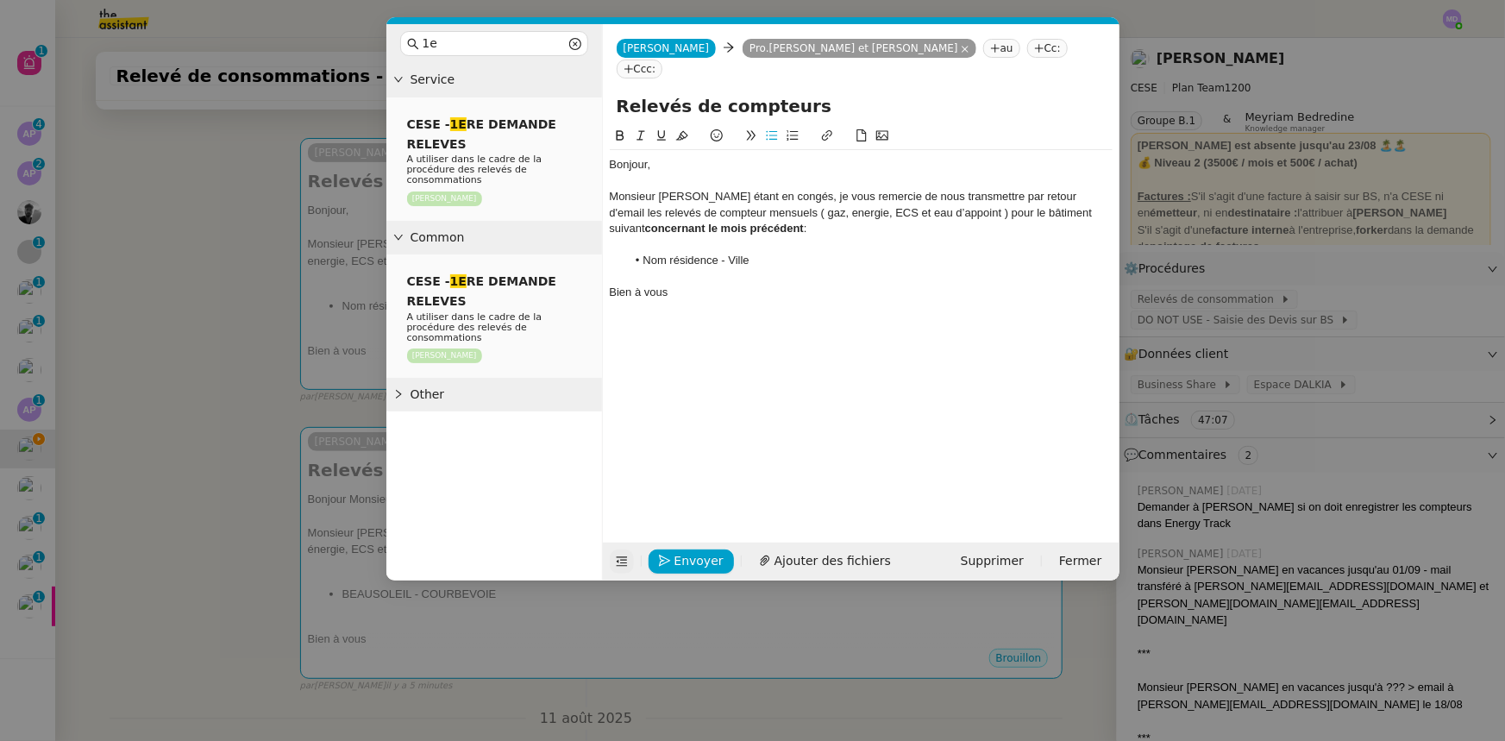
scroll to position [0, 0]
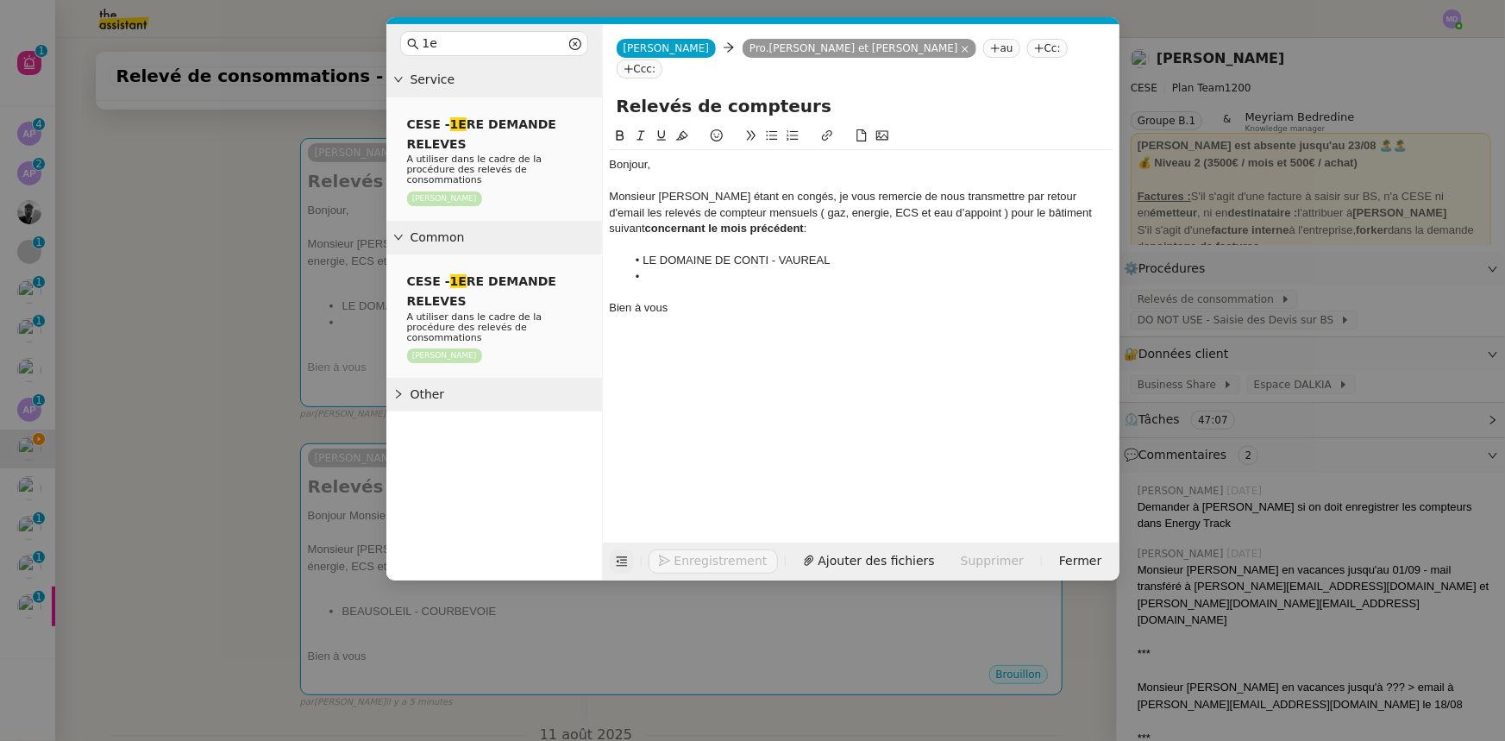
click at [734, 193] on div "Monsieur [PERSON_NAME] étant en congés, je vous remercie de nous transmettre pa…" at bounding box center [861, 212] width 503 height 47
click at [718, 269] on li at bounding box center [869, 277] width 486 height 16
click at [906, 197] on div "Monsieur [PERSON_NAME] étant en congés, je vous remercie de nous transmettre pa…" at bounding box center [861, 212] width 503 height 47
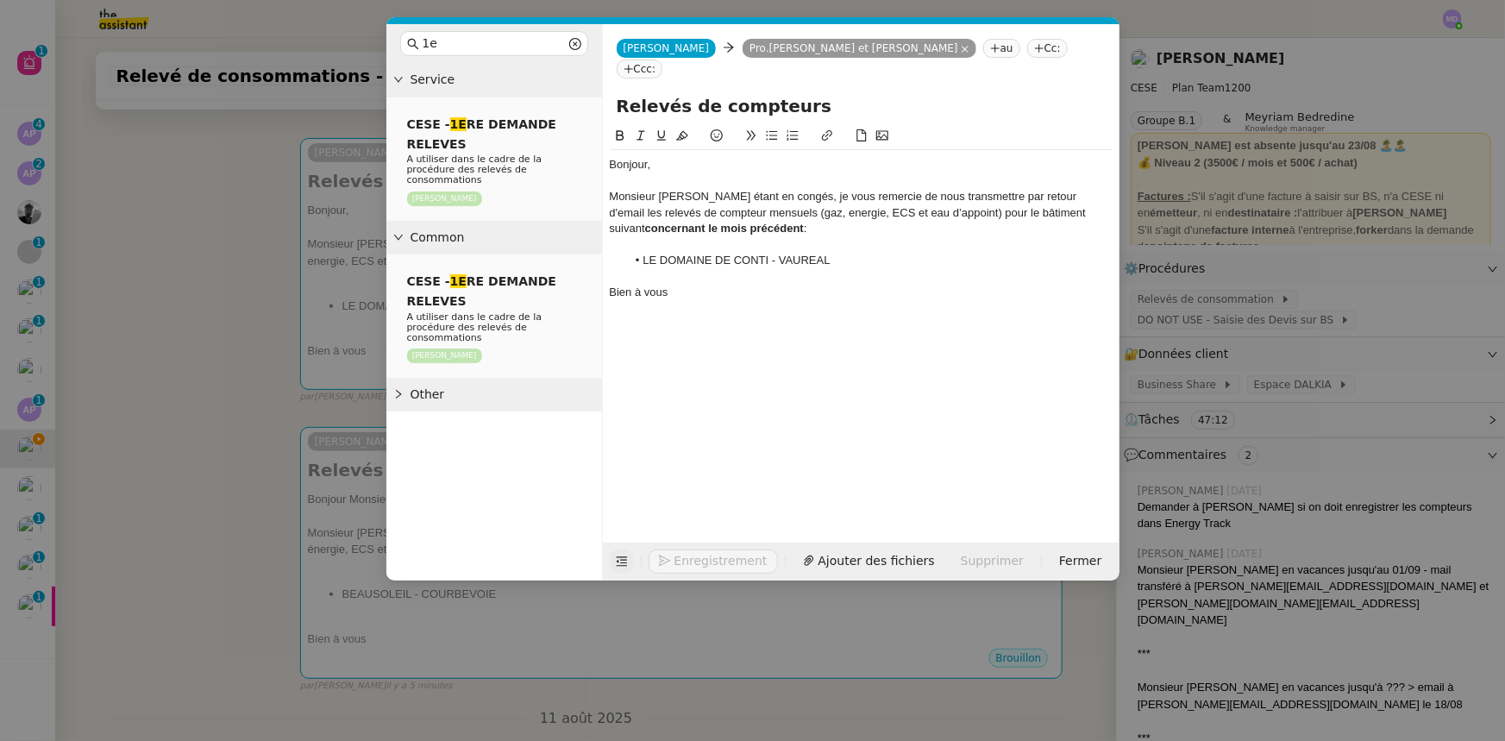
click at [250, 265] on nz-modal-container "1e Service CESE - 1E RE DEMANDE RELEVES A utiliser dans le cadre de la procédur…" at bounding box center [752, 370] width 1505 height 741
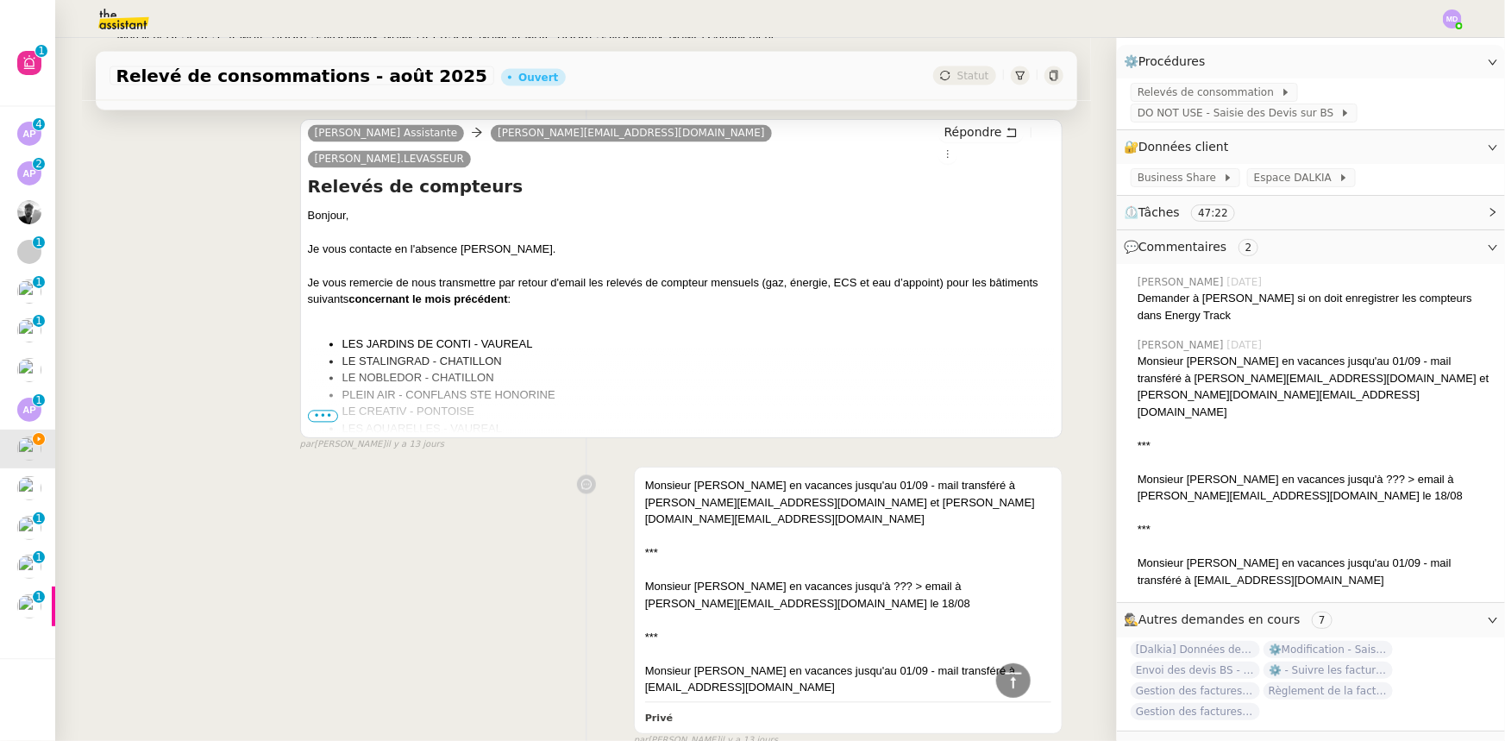
scroll to position [5096, 0]
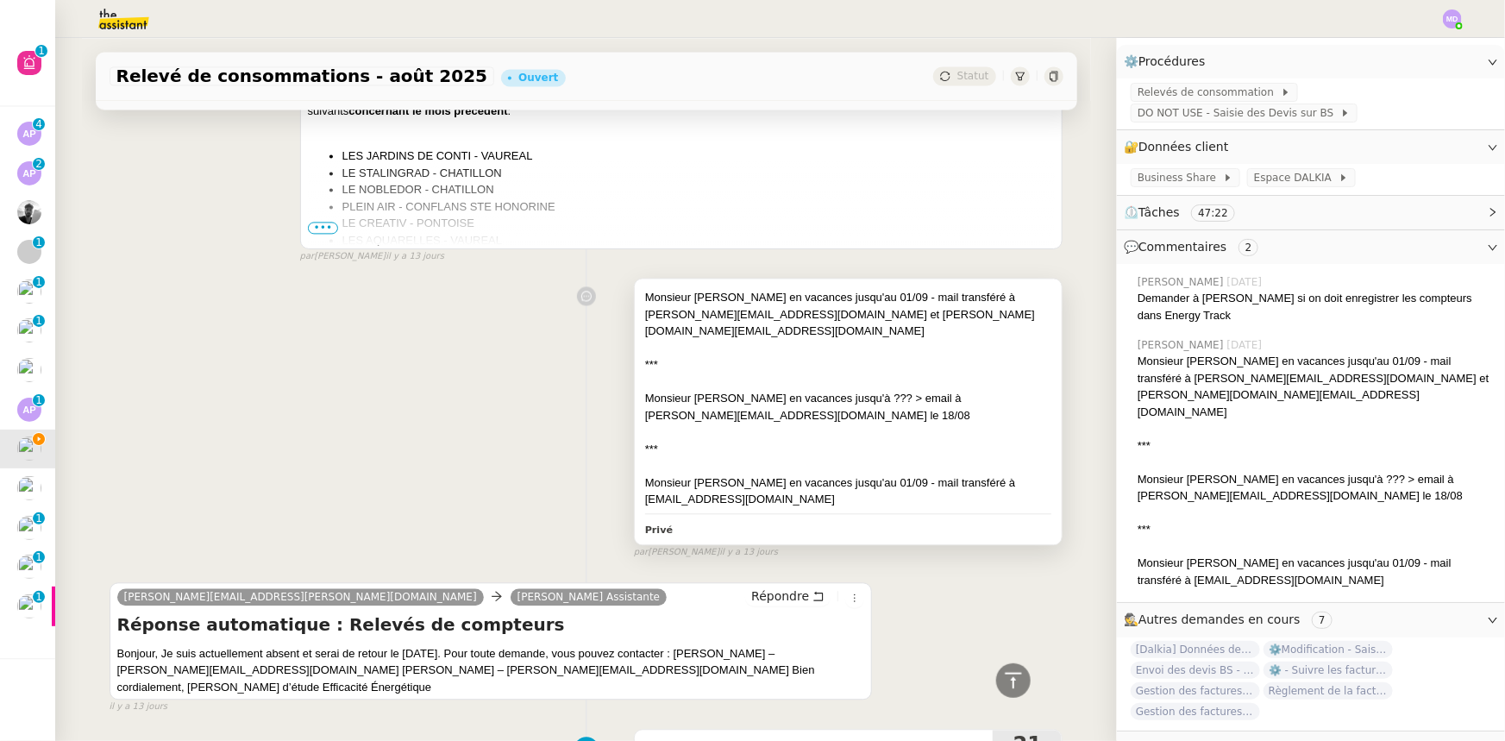
click at [943, 356] on div "***" at bounding box center [848, 364] width 407 height 17
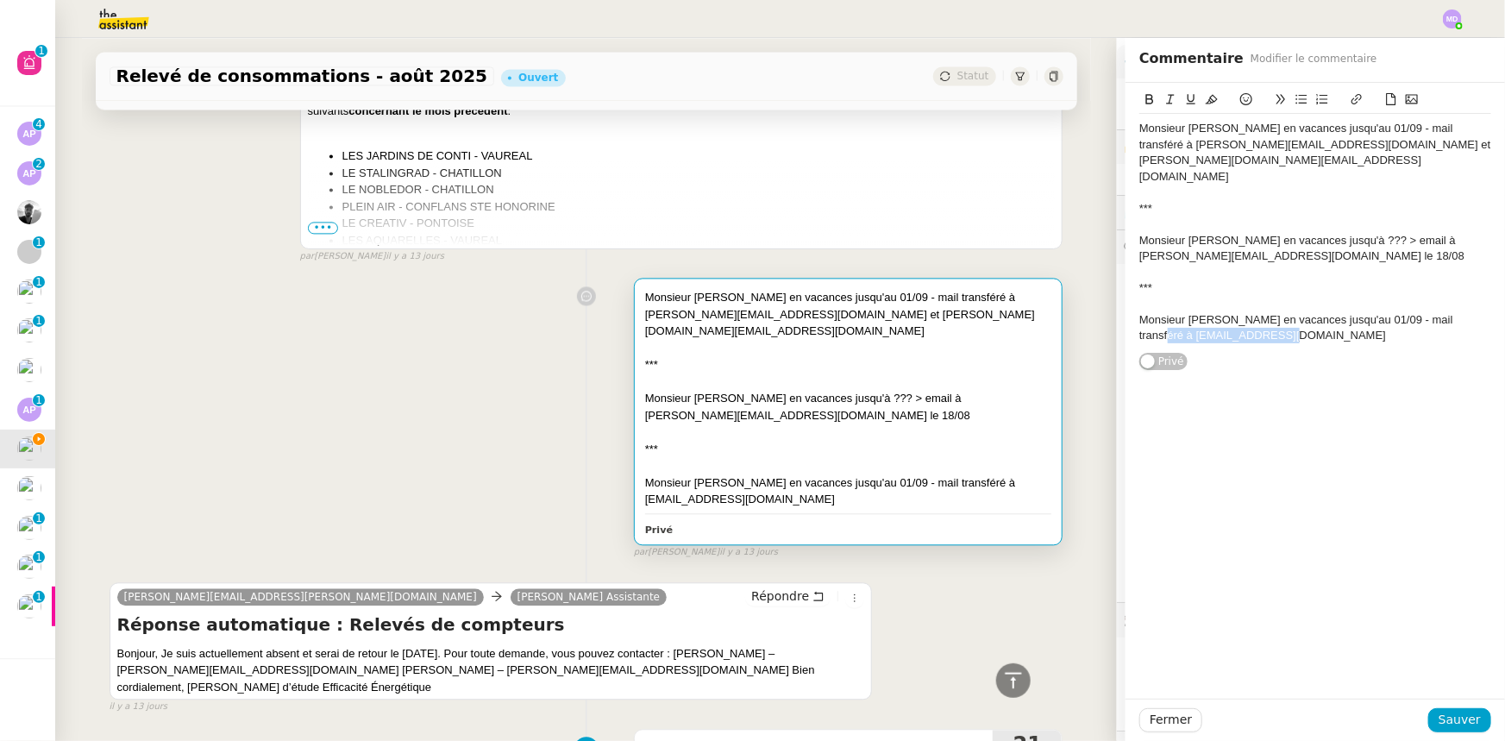
drag, startPoint x: 1286, startPoint y: 309, endPoint x: 1125, endPoint y: 308, distance: 161.3
click at [1125, 308] on div "Monsieur [PERSON_NAME] en vacances jusqu'au 01/09 - mail transféré à [PERSON_NA…" at bounding box center [1314, 227] width 379 height 288
click at [1161, 312] on li "Monsieur [PERSON_NAME] en vacances jusqu'au 01/09 - mail transféré à LE DOMAINE…" at bounding box center [1324, 328] width 335 height 32
drag, startPoint x: 1322, startPoint y: 310, endPoint x: 1439, endPoint y: 281, distance: 119.9
click at [1439, 312] on div "Monsieur [PERSON_NAME] en vacances jusqu'au 01/09 - mail transféré à LE DOMAINE…" at bounding box center [1315, 328] width 352 height 32
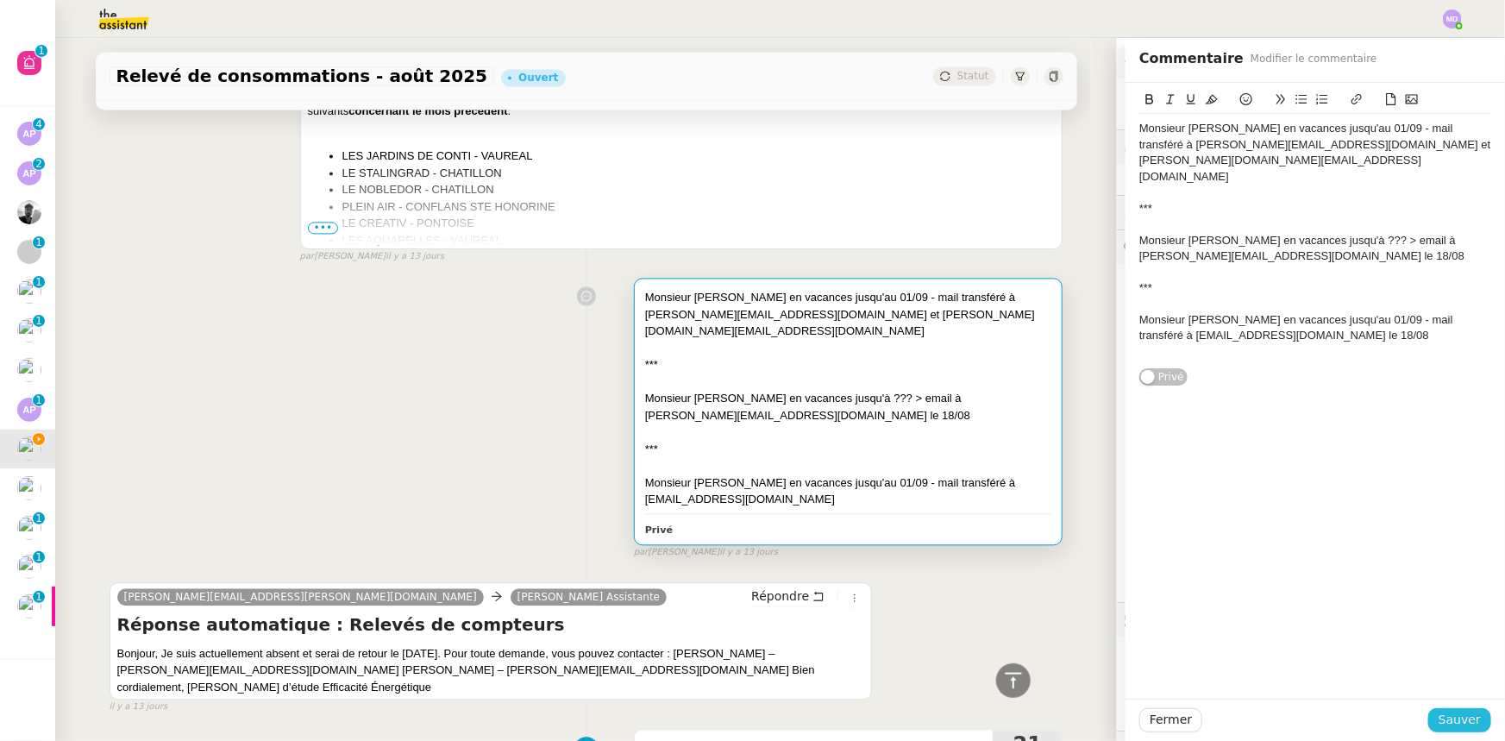
click at [1450, 724] on span "Sauver" at bounding box center [1460, 720] width 42 height 20
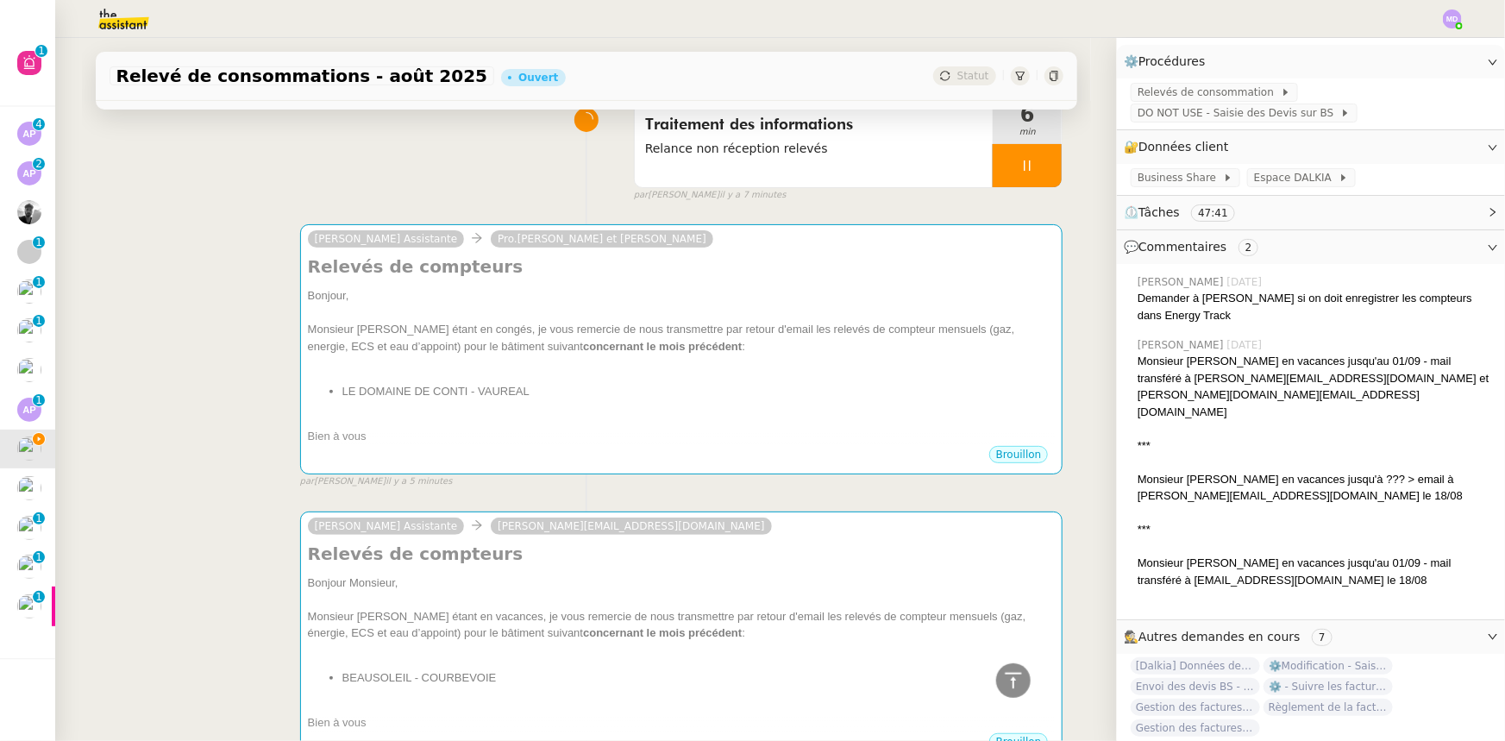
scroll to position [28, 0]
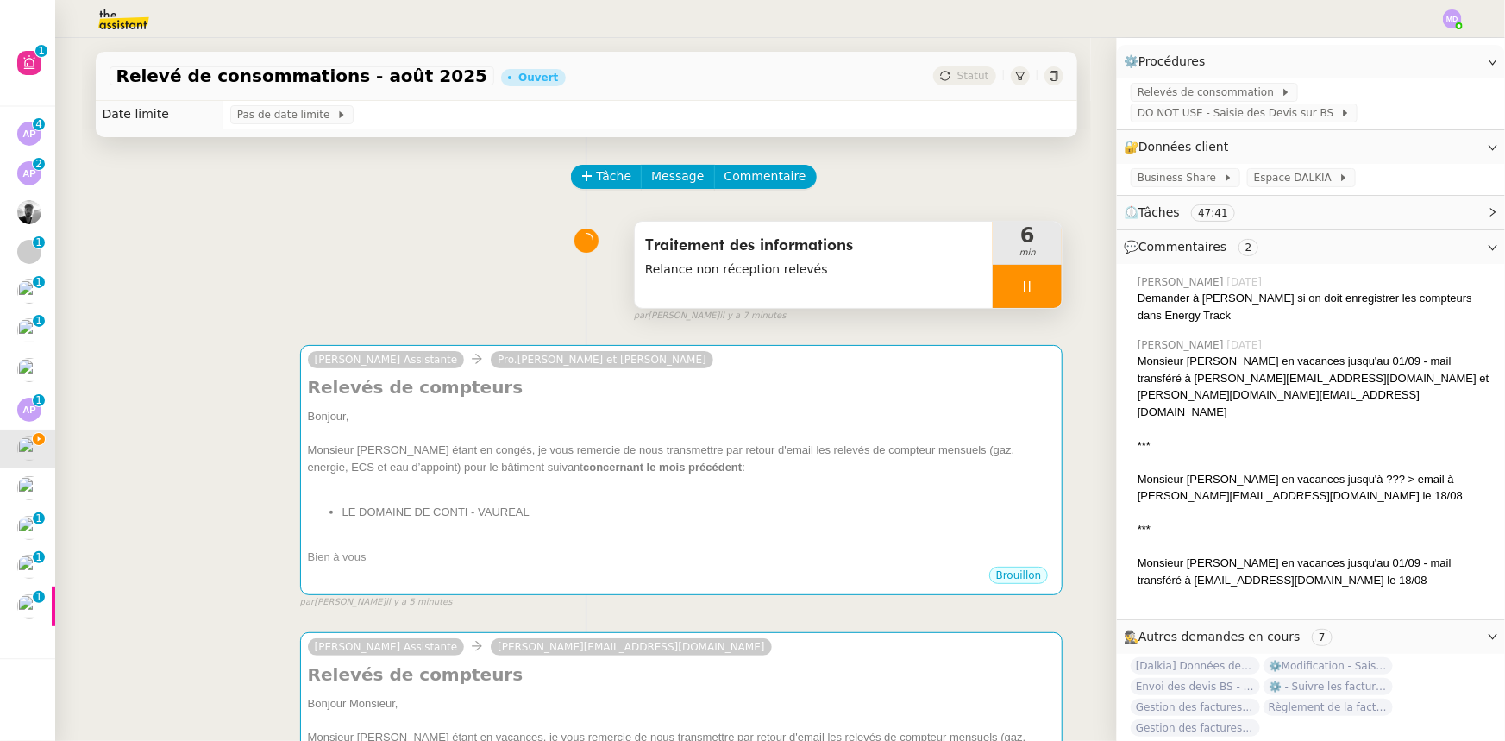
click at [1020, 289] on icon at bounding box center [1027, 286] width 14 height 14
click at [1038, 285] on icon at bounding box center [1044, 285] width 13 height 9
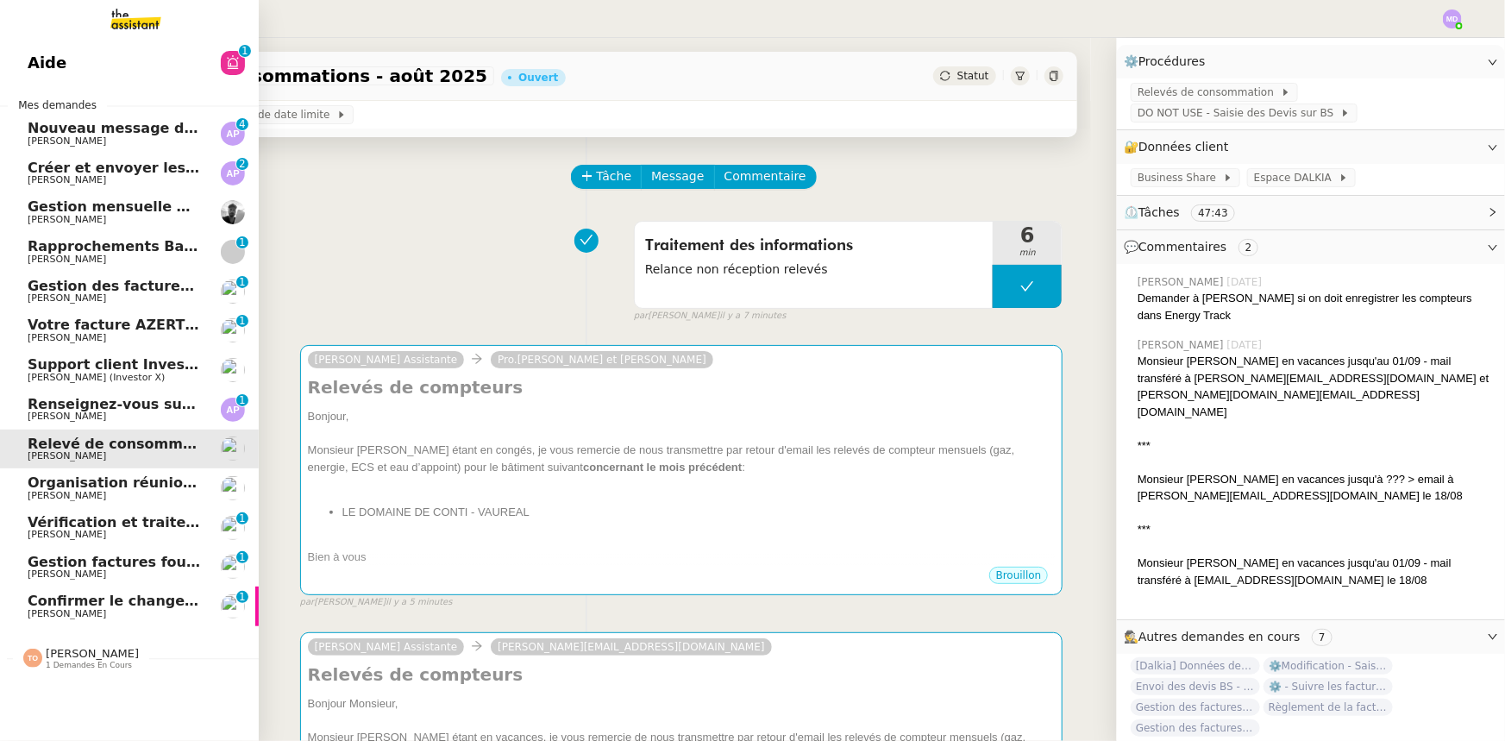
click at [39, 407] on span "Renseignez-vous sur l'offre de parrainage" at bounding box center [191, 404] width 326 height 16
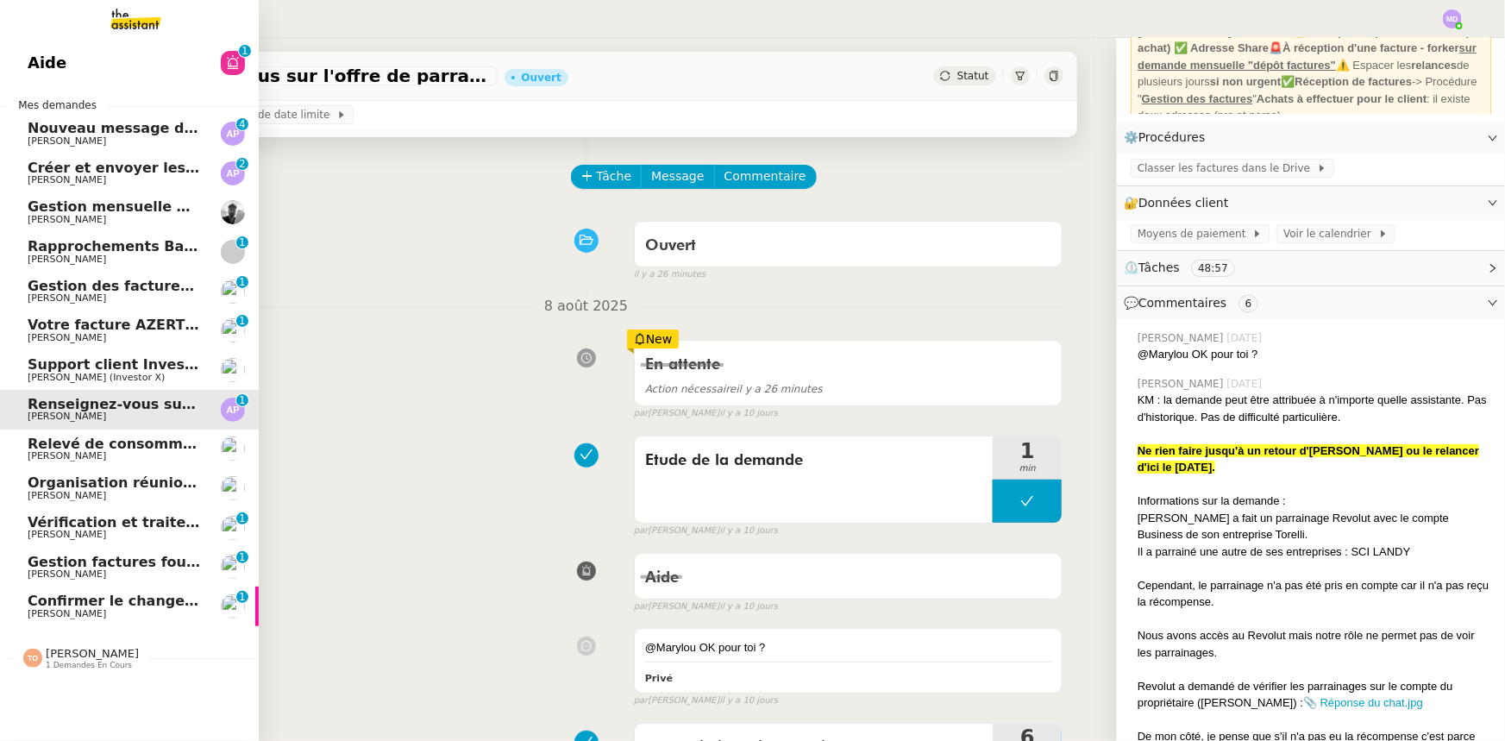
scroll to position [207, 0]
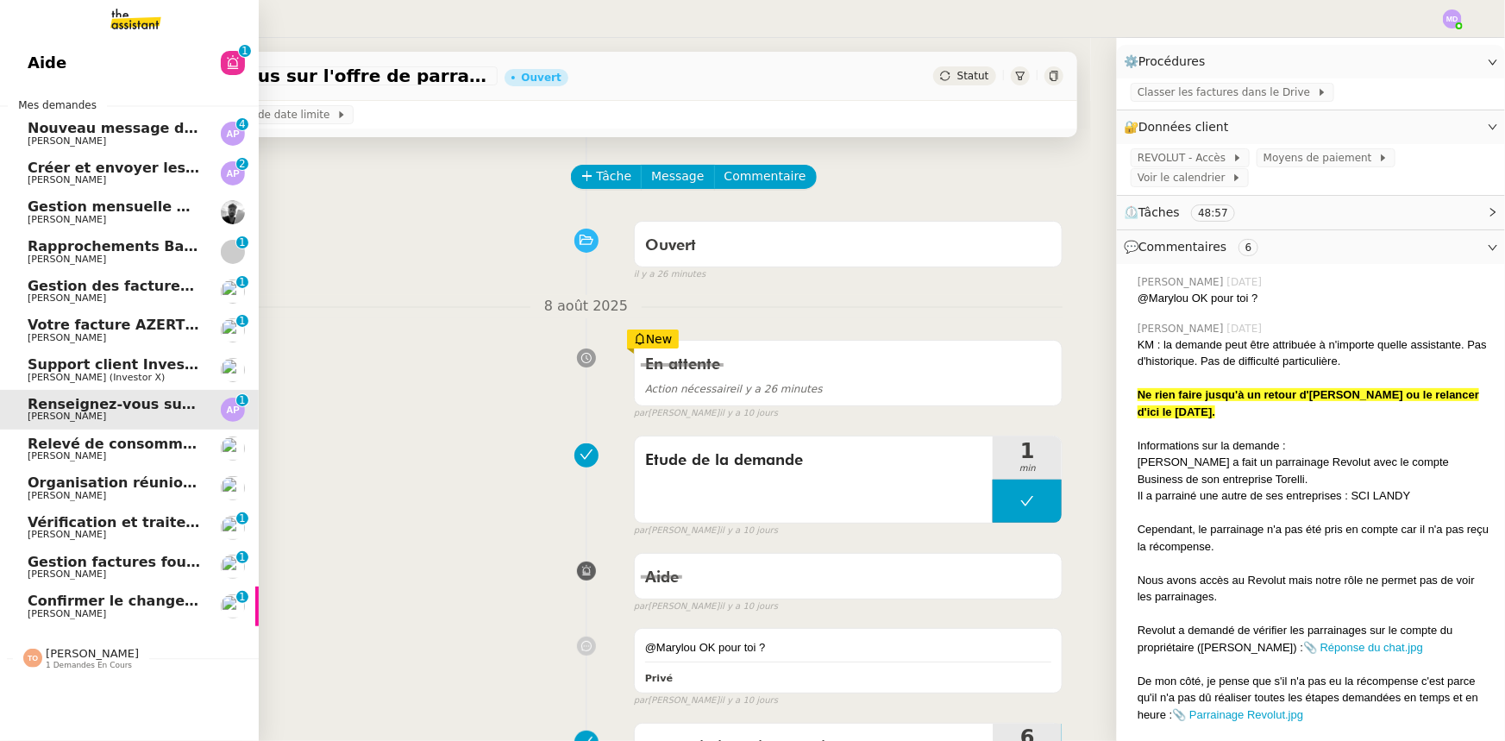
click at [30, 373] on span "[PERSON_NAME] (Investor X)" at bounding box center [96, 377] width 137 height 11
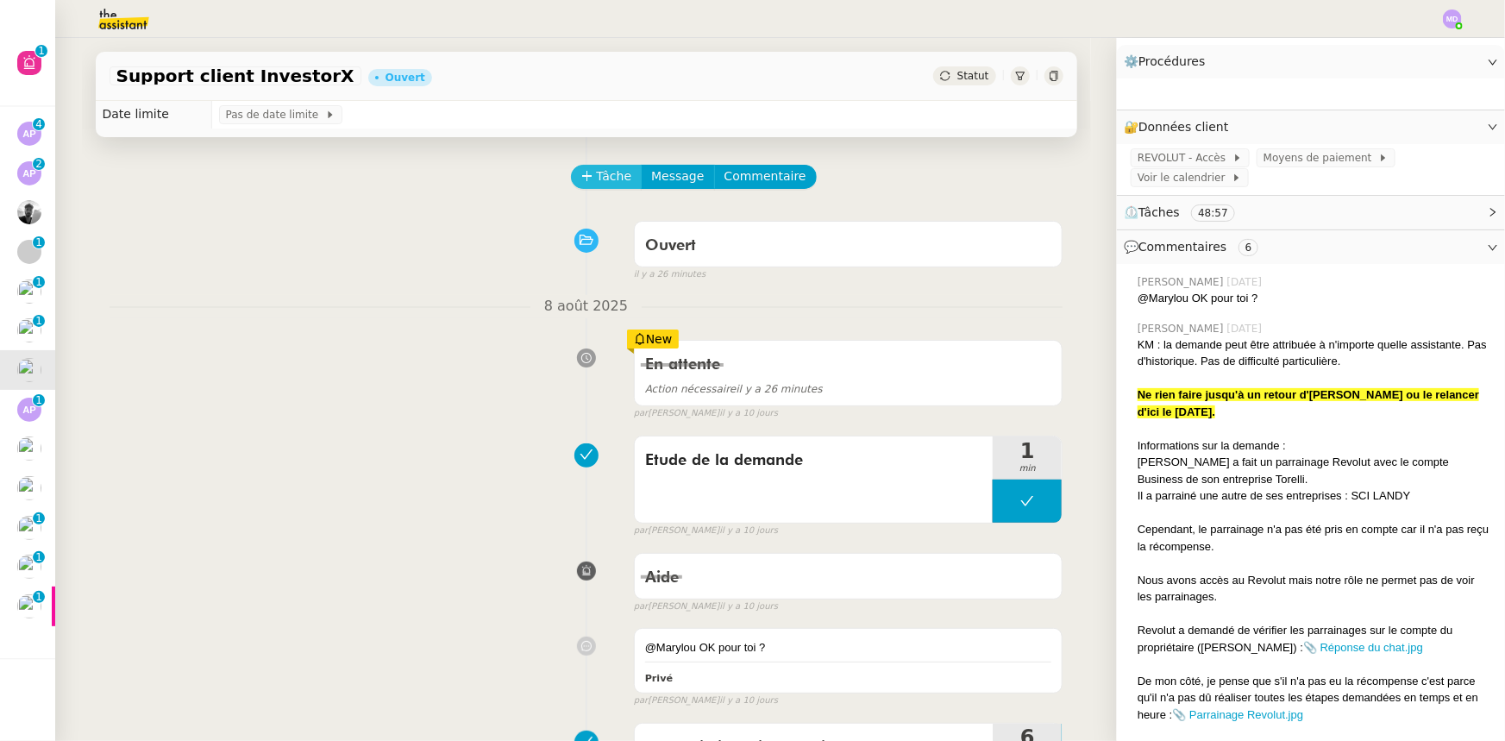
click at [582, 181] on icon at bounding box center [587, 176] width 12 height 12
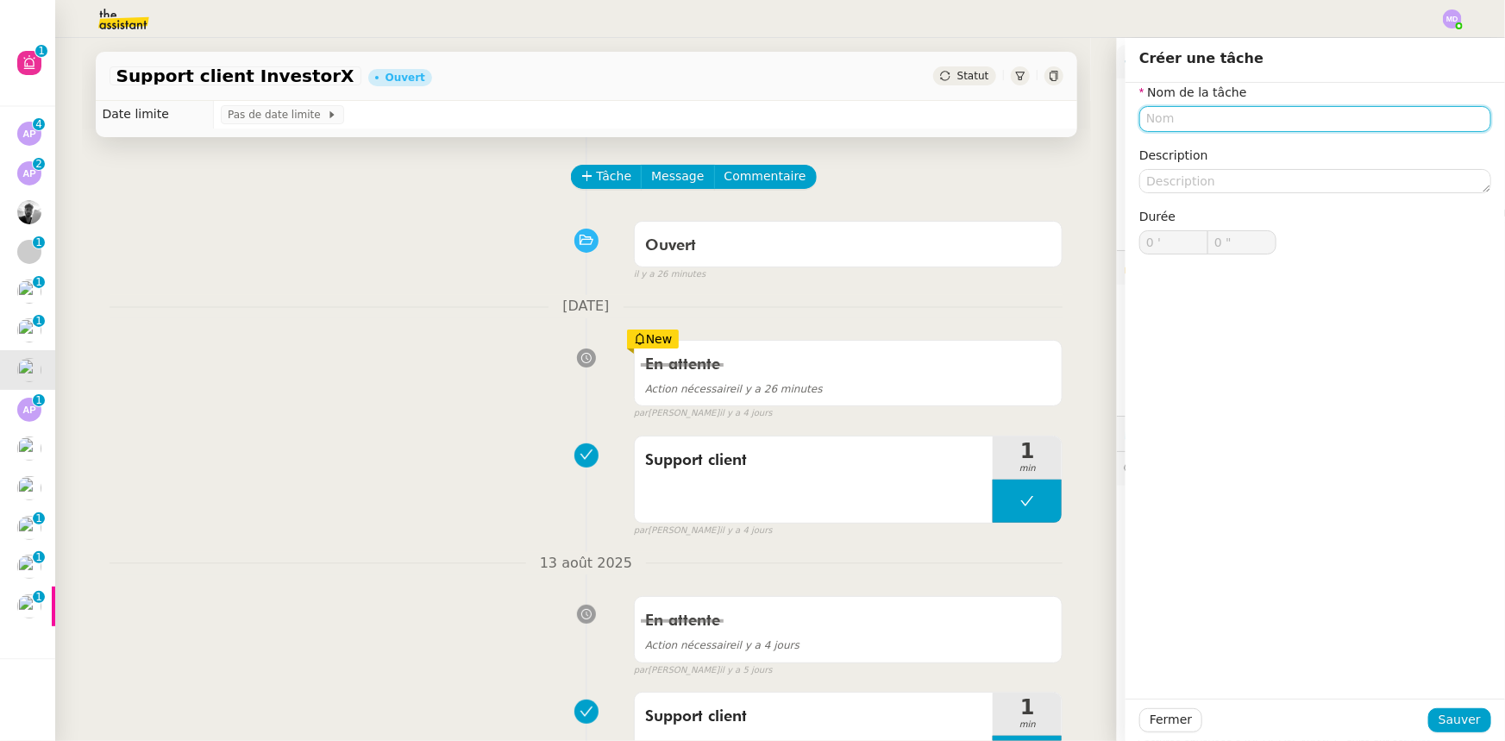
click at [1160, 121] on input "text" at bounding box center [1315, 118] width 352 height 25
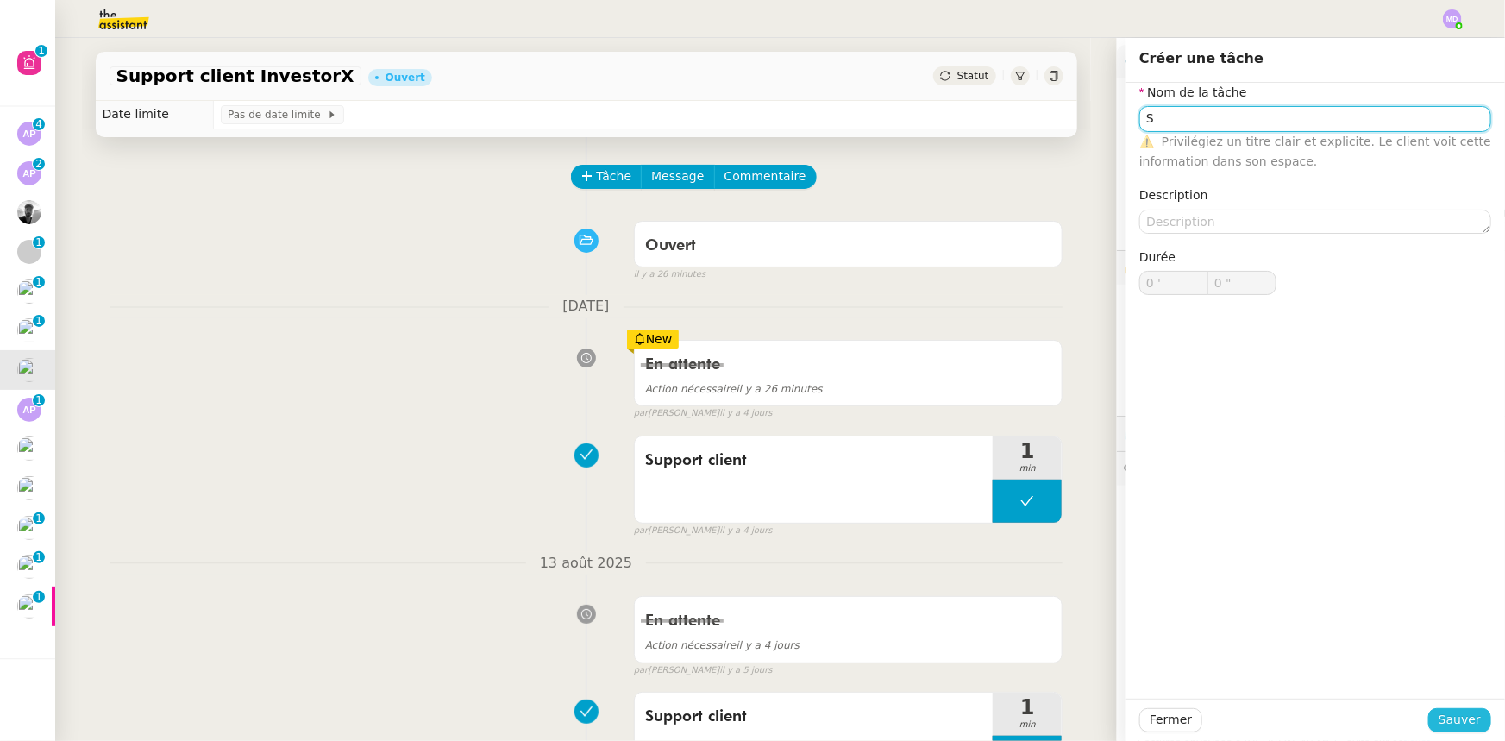
type input "S"
drag, startPoint x: 1444, startPoint y: 711, endPoint x: 1027, endPoint y: 328, distance: 566.4
click at [1444, 712] on span "Sauver" at bounding box center [1460, 720] width 42 height 20
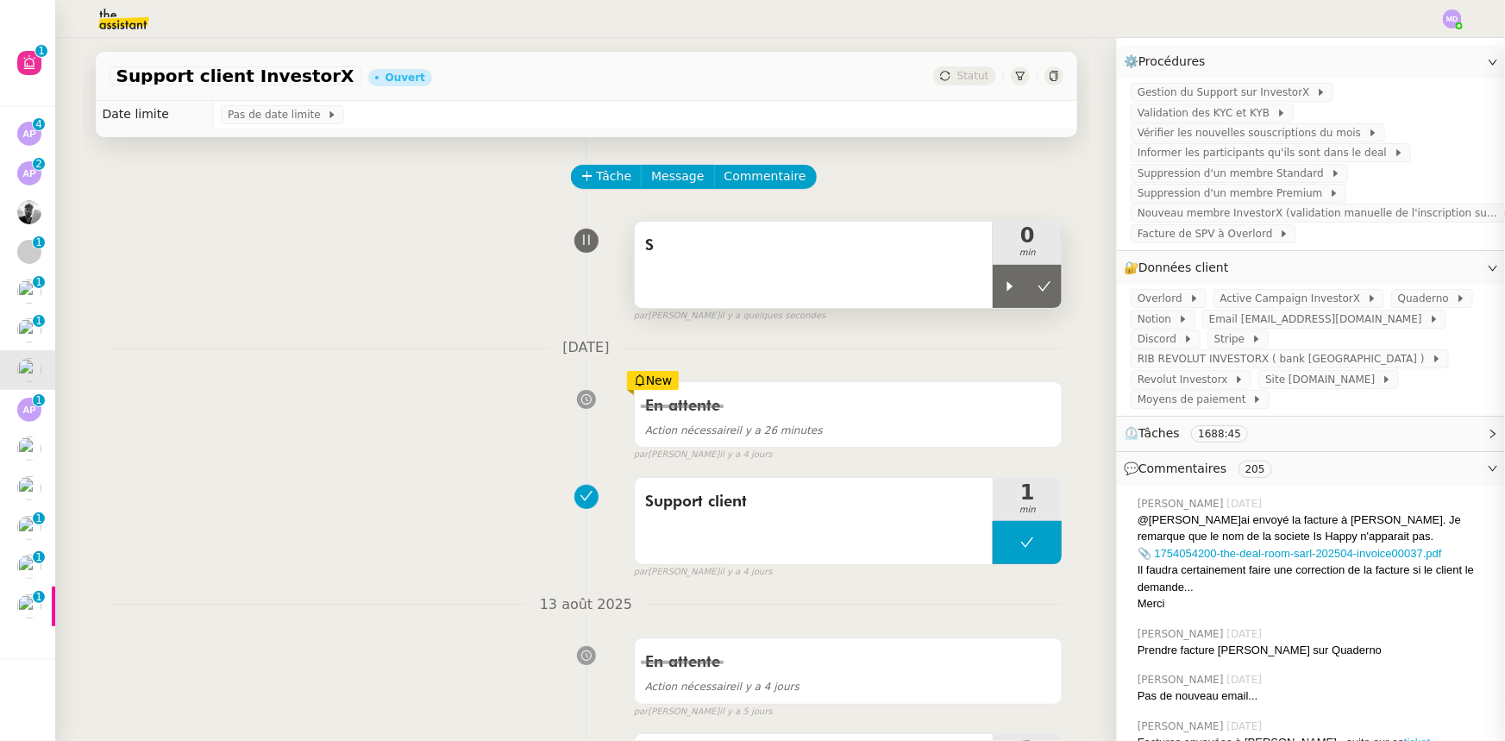
click at [994, 278] on div at bounding box center [1010, 286] width 34 height 43
click at [1007, 286] on icon at bounding box center [1010, 285] width 6 height 9
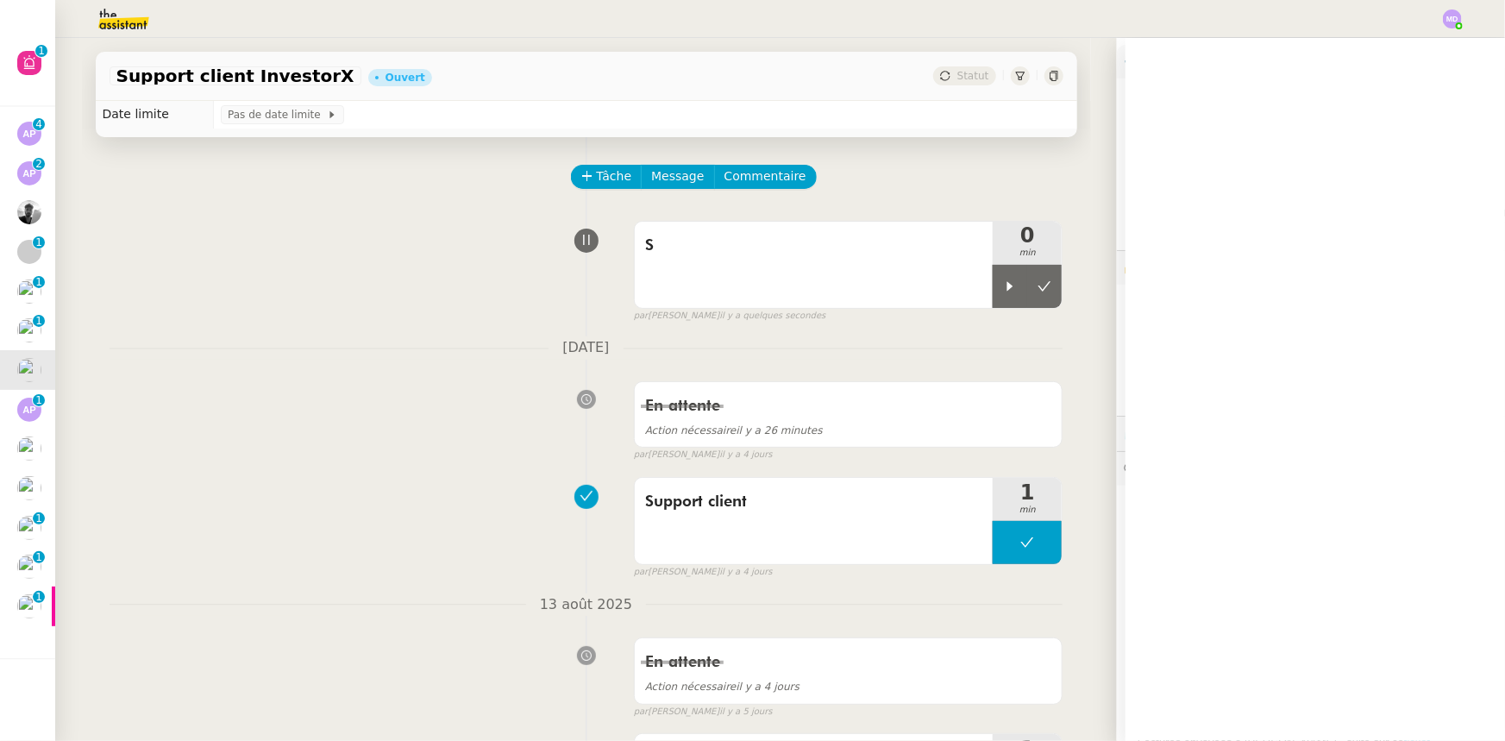
click at [894, 265] on div "S" at bounding box center [814, 265] width 359 height 86
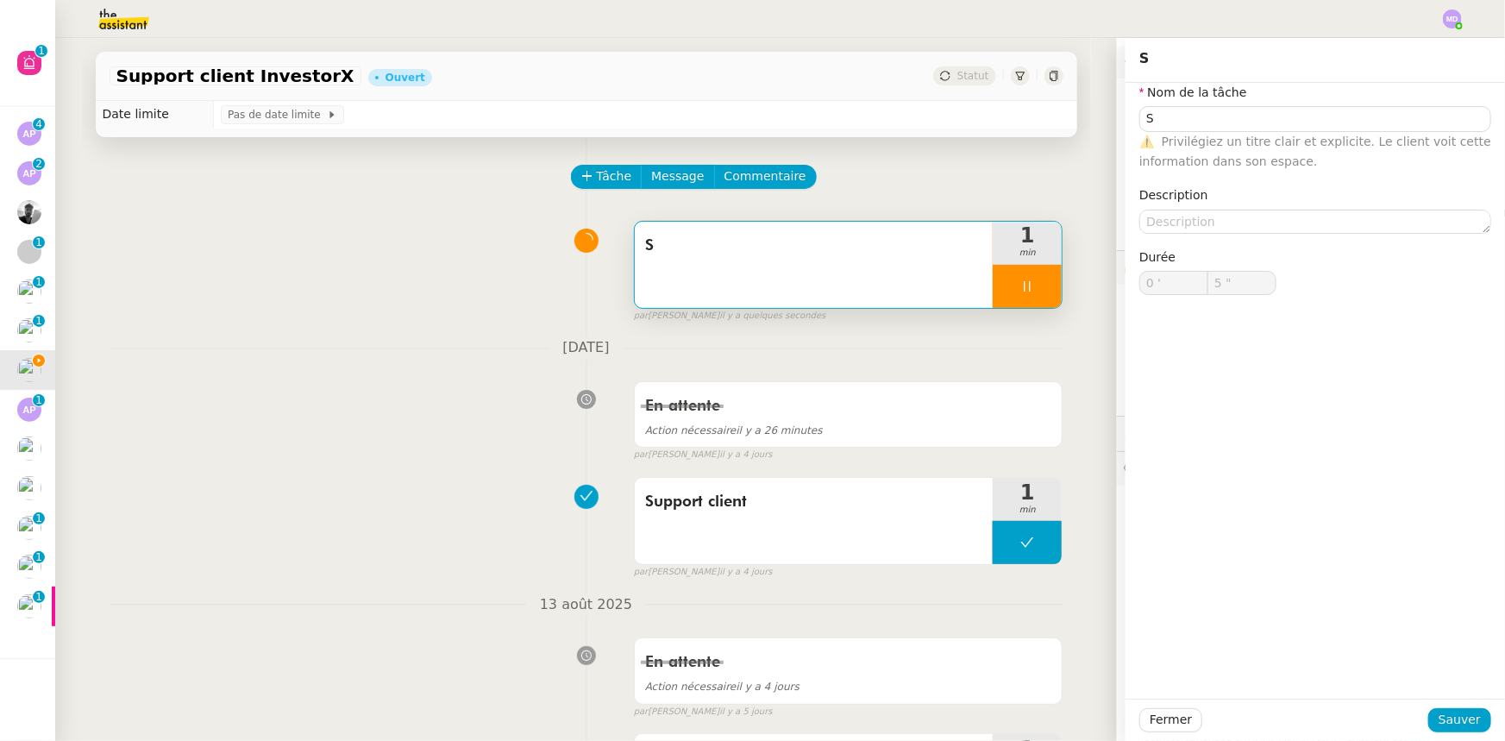
click at [1178, 124] on span "Vérifier les nouvelles souscriptions du mois" at bounding box center [1253, 132] width 230 height 17
type input "S"
type input "0 '"
type input "9 ""
type input "S"
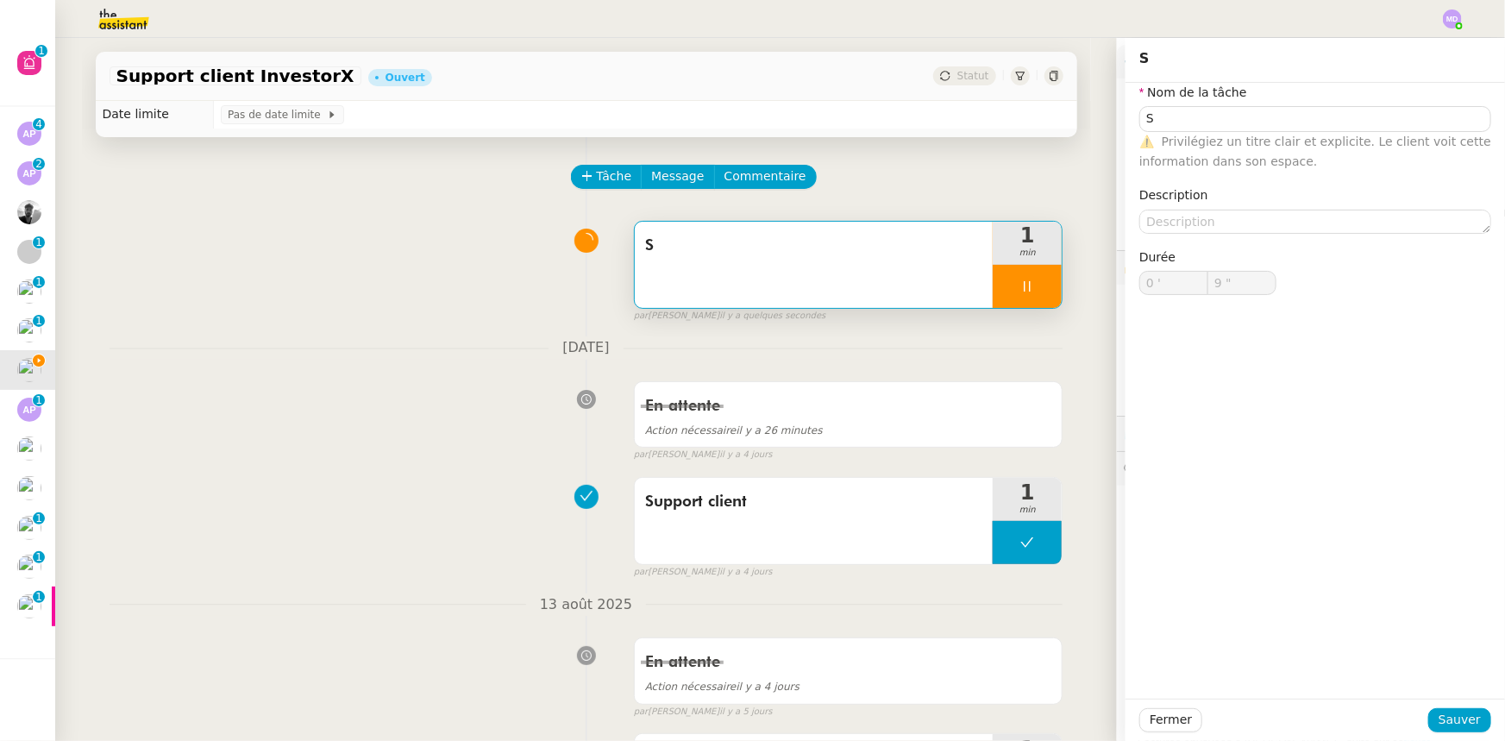
type input "0 '"
click at [1166, 122] on input "S" at bounding box center [1315, 118] width 352 height 25
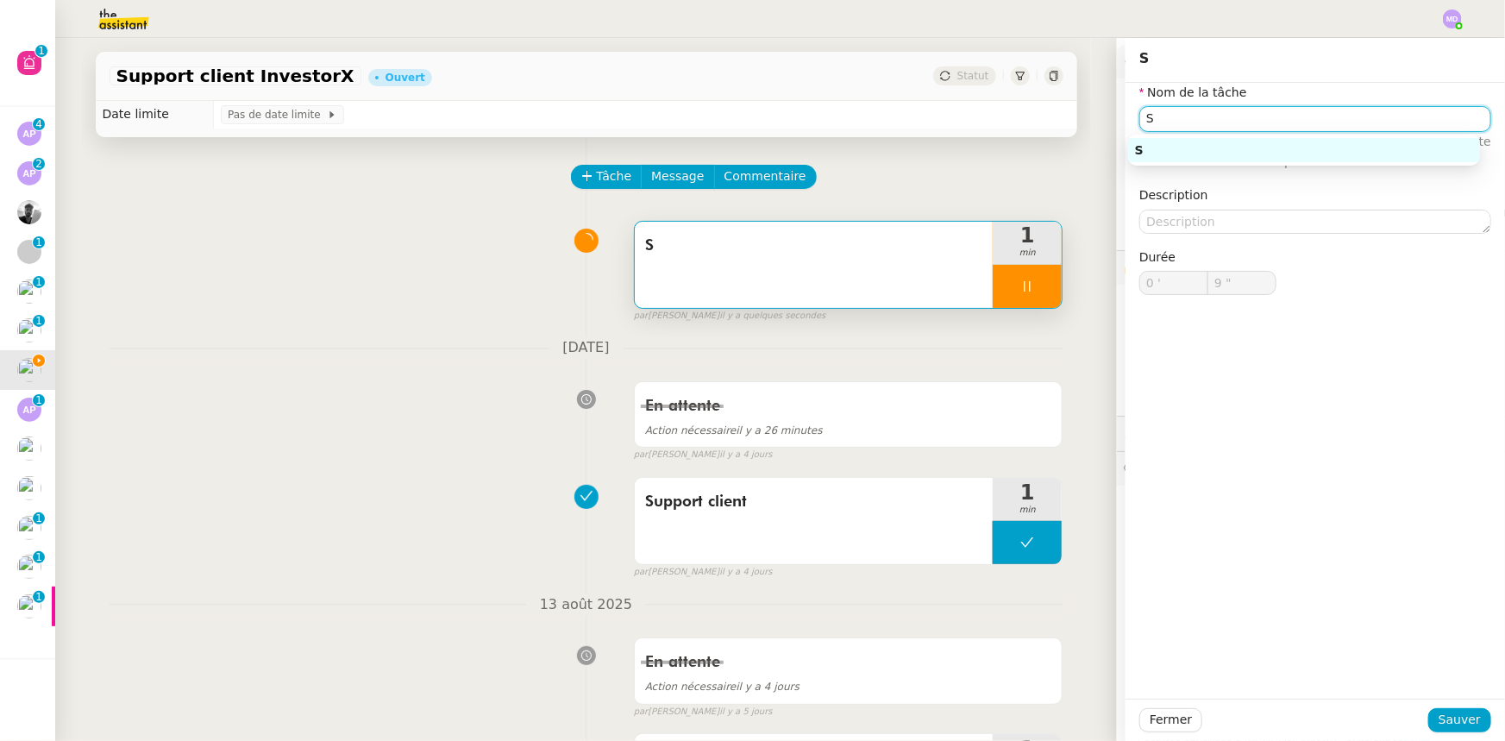
type input "10 ""
type input "Support cl"
type input "11 ""
type input "Support clinet"
type input "12 ""
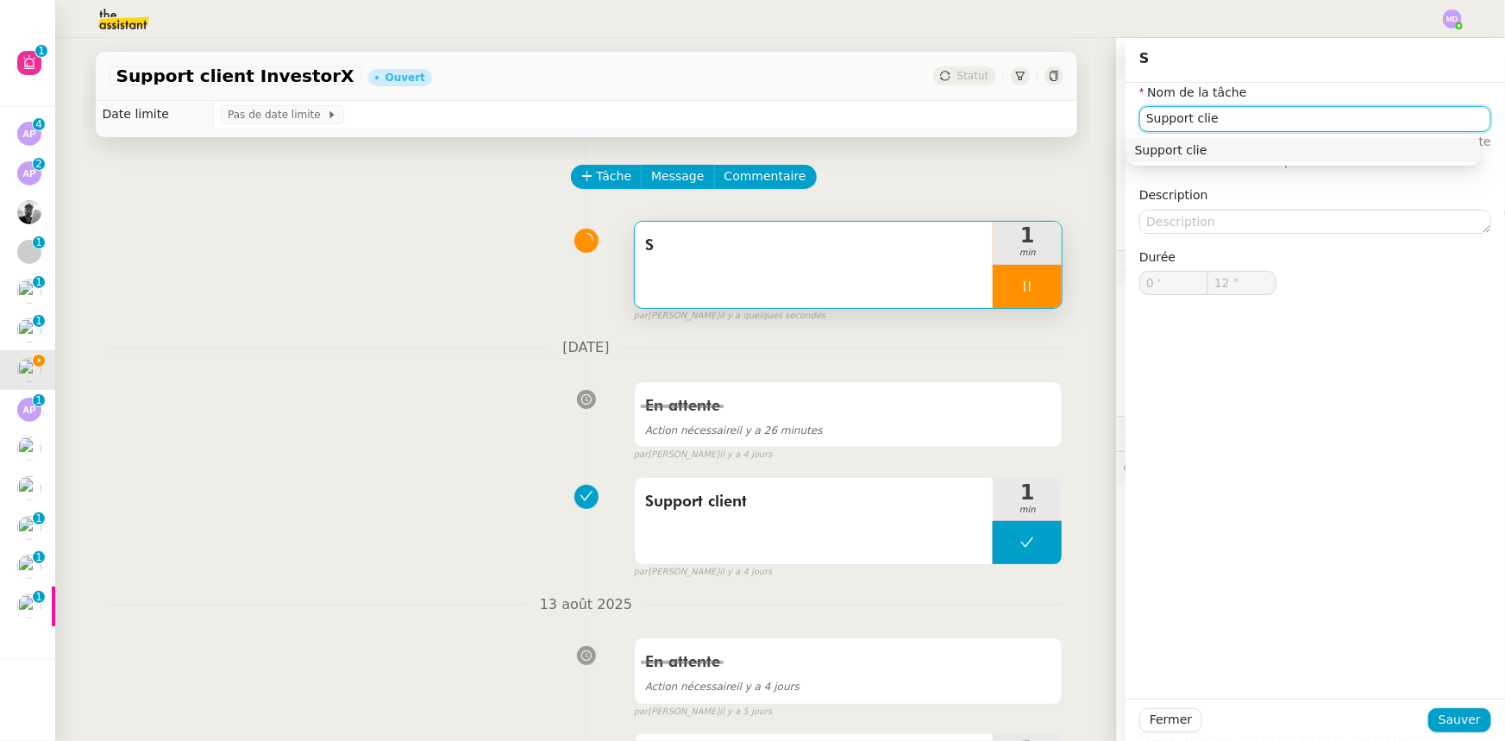
type input "Support cliet"
type input "13 ""
type input "Support client"
type input "14 ""
type input "Support client"
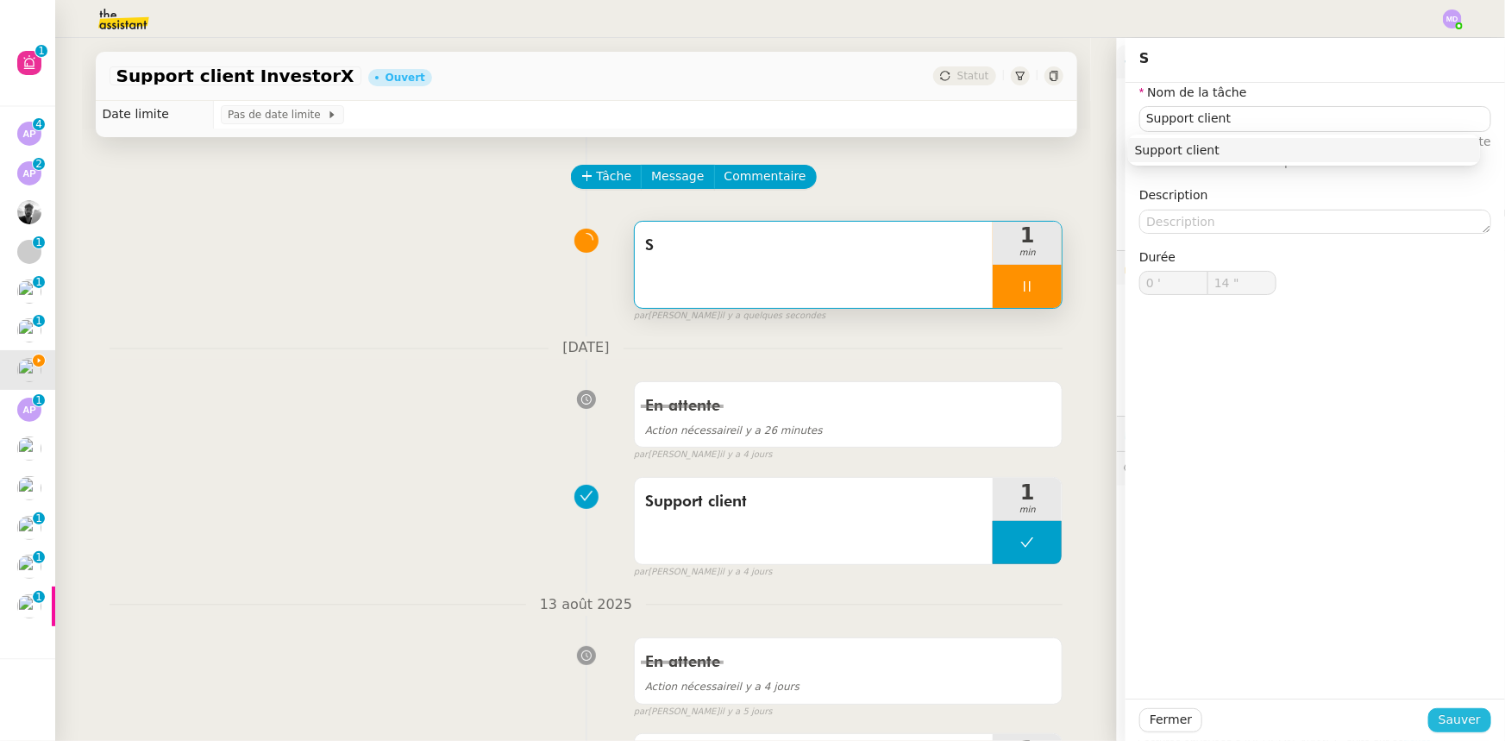
type input "15 ""
click at [1439, 716] on span "Sauver" at bounding box center [1460, 720] width 42 height 20
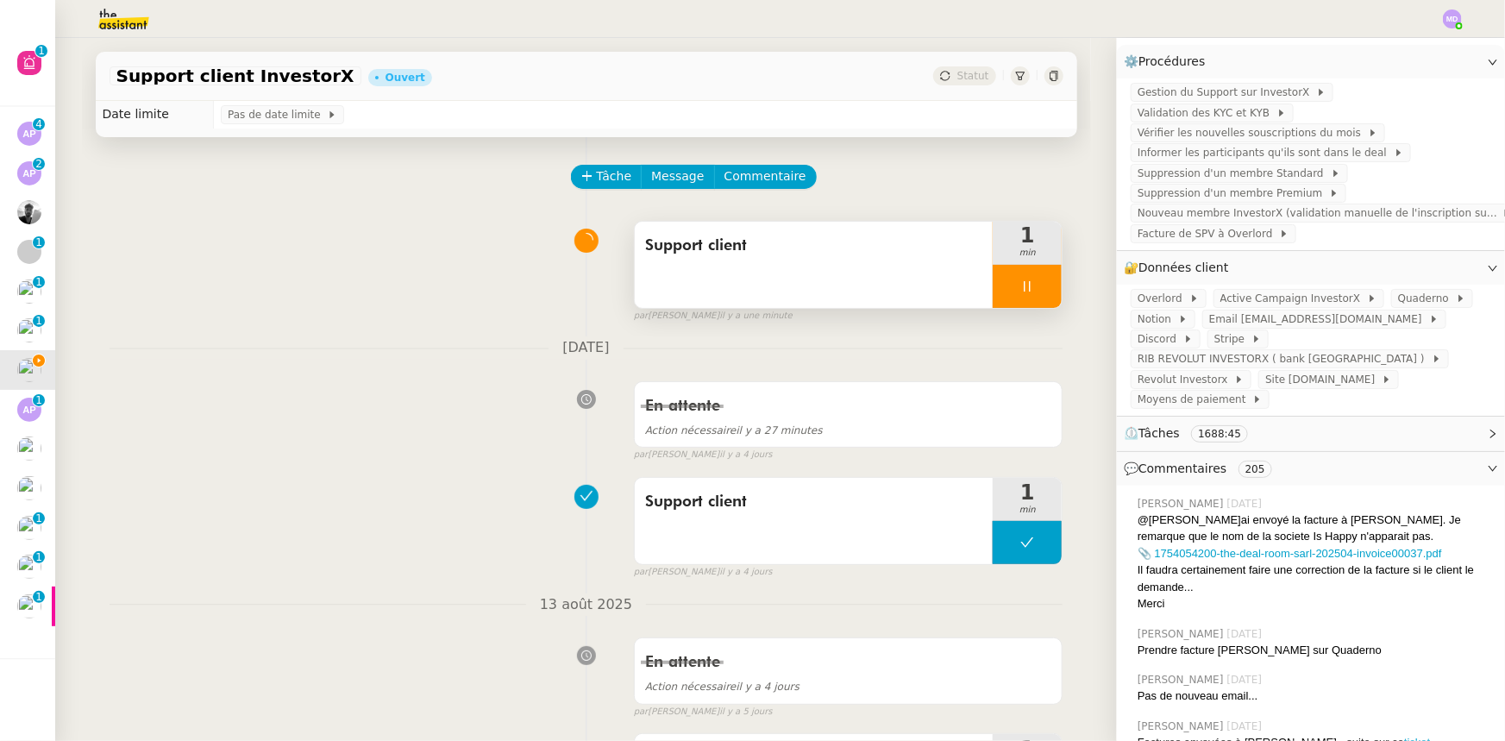
click at [1044, 287] on div at bounding box center [1027, 286] width 69 height 43
click at [1037, 279] on icon at bounding box center [1044, 286] width 14 height 14
click at [1037, 284] on icon at bounding box center [1044, 286] width 14 height 14
click at [1031, 279] on button at bounding box center [1044, 286] width 34 height 43
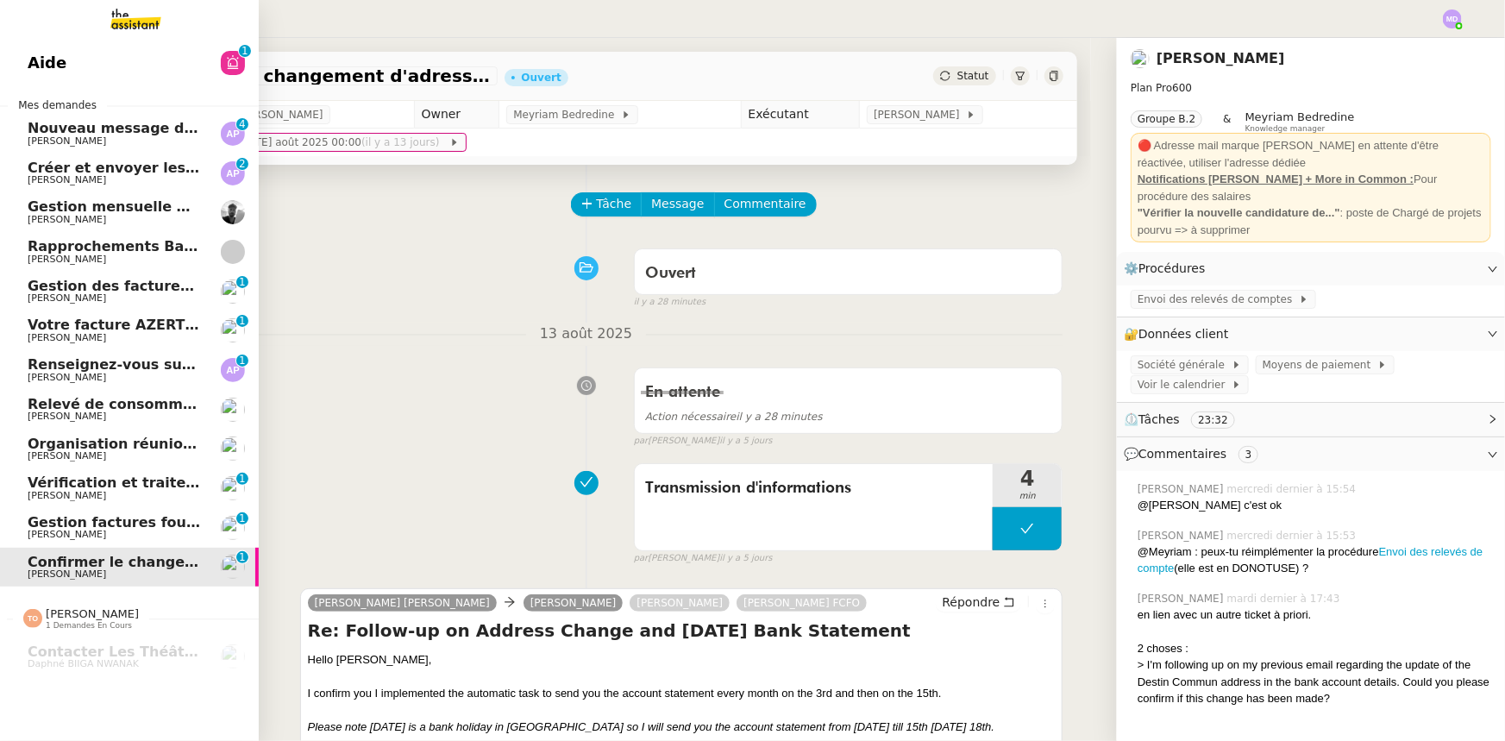
scroll to position [28, 0]
